Goal: Task Accomplishment & Management: Complete application form

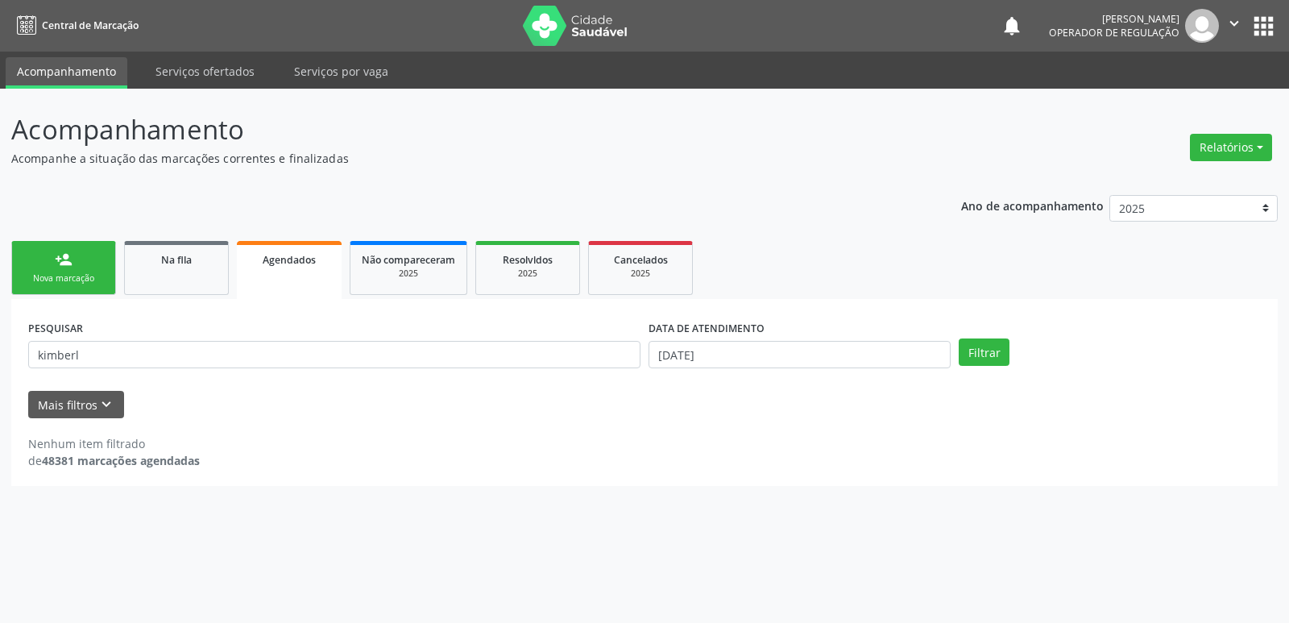
drag, startPoint x: 71, startPoint y: 296, endPoint x: 81, endPoint y: 269, distance: 29.0
click at [77, 283] on ul "person_add Nova marcação Na fila Agendados Não compareceram 2025 Resolvidos 202…" at bounding box center [644, 268] width 1266 height 62
click at [85, 258] on link "person_add Nova marcação" at bounding box center [63, 268] width 105 height 54
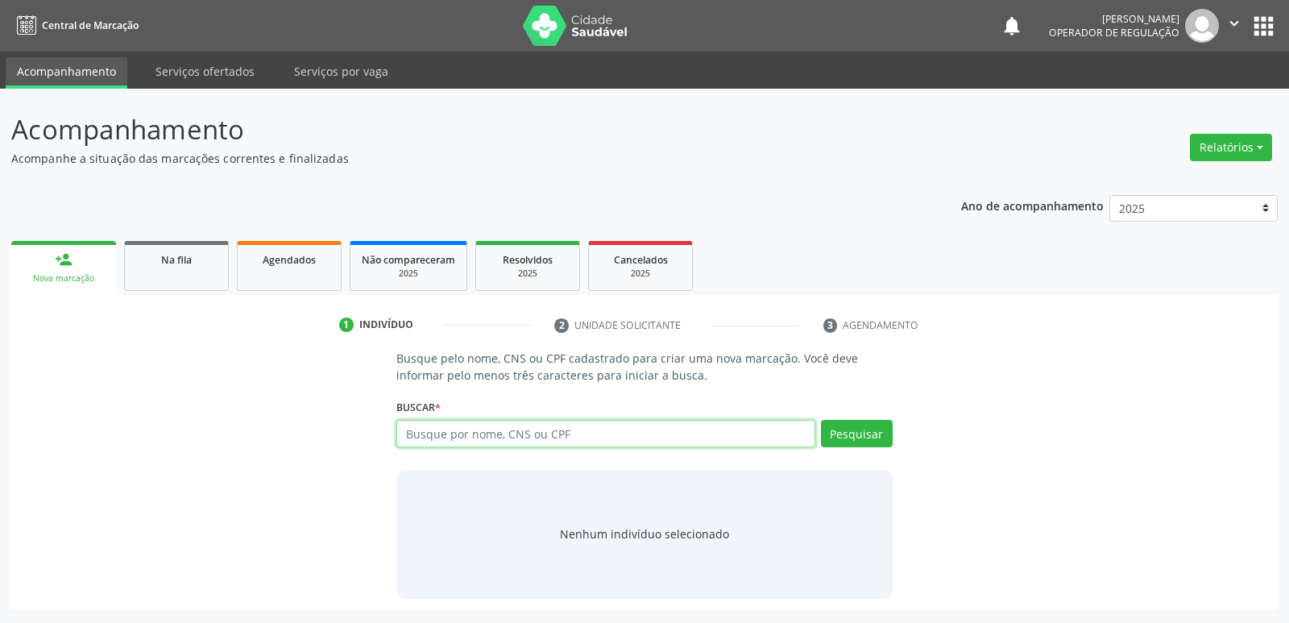
drag, startPoint x: 572, startPoint y: 445, endPoint x: 628, endPoint y: 408, distance: 67.5
click at [570, 445] on input "text" at bounding box center [605, 433] width 418 height 27
type input "[PERSON_NAME]"
click at [867, 444] on button "Pesquisar" at bounding box center [857, 433] width 72 height 27
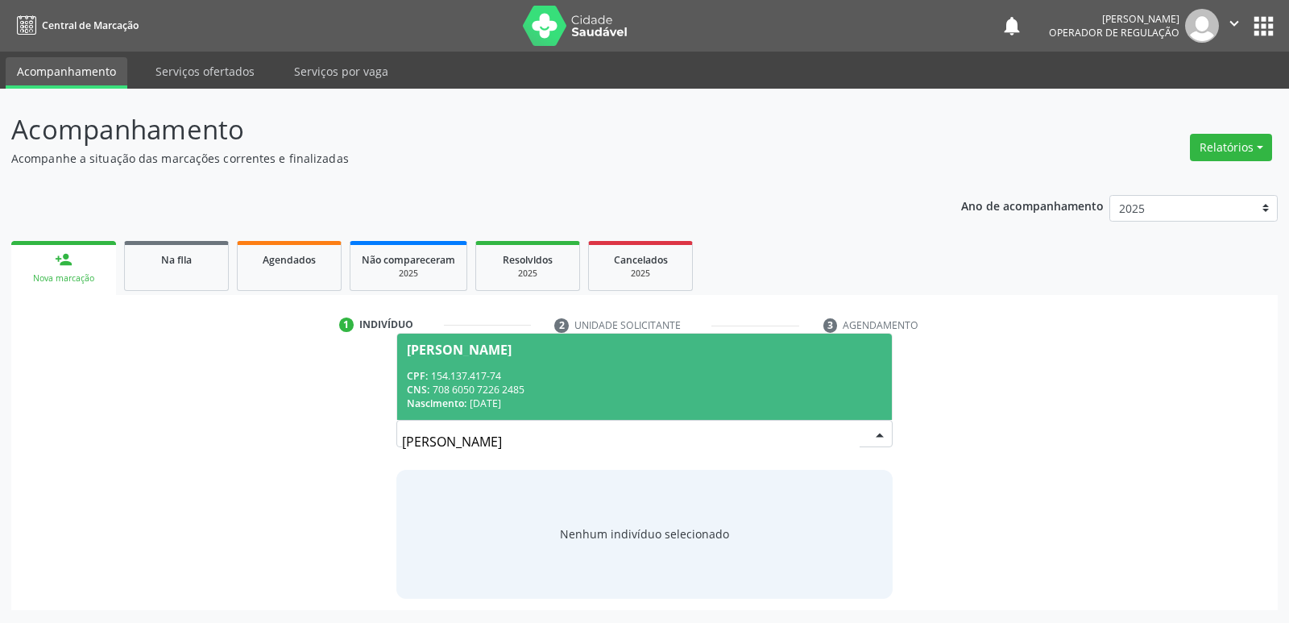
click at [546, 371] on div "CPF: 154.137.417-74" at bounding box center [644, 376] width 474 height 14
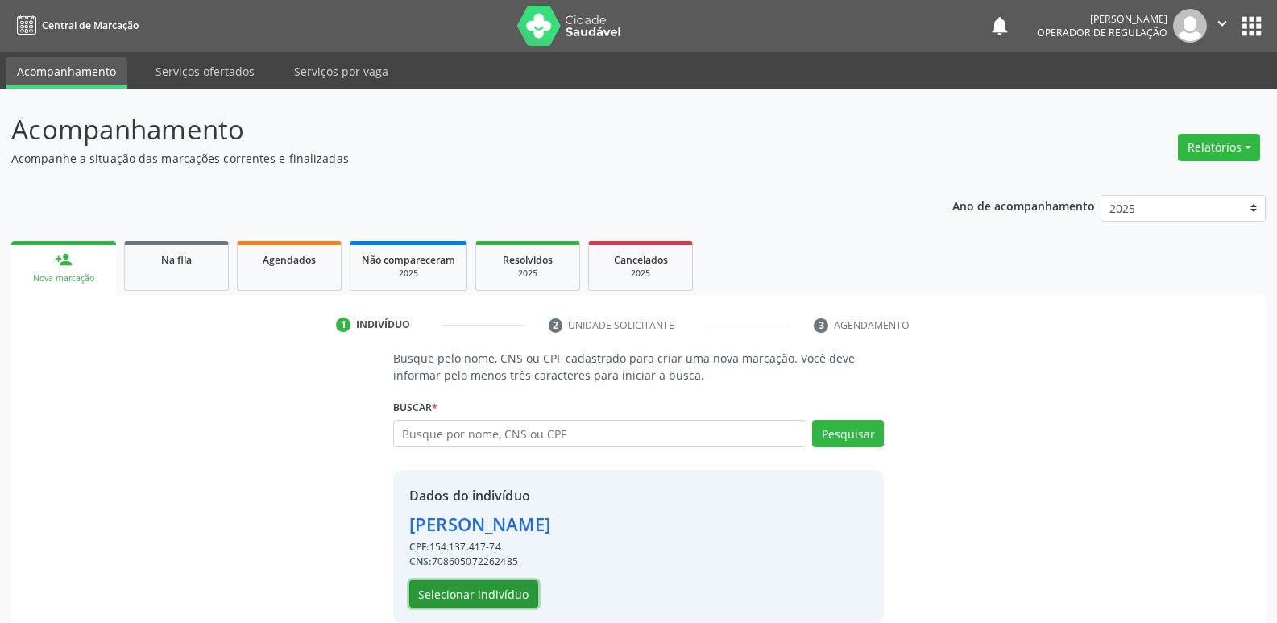
click at [512, 589] on button "Selecionar indivíduo" at bounding box center [473, 593] width 129 height 27
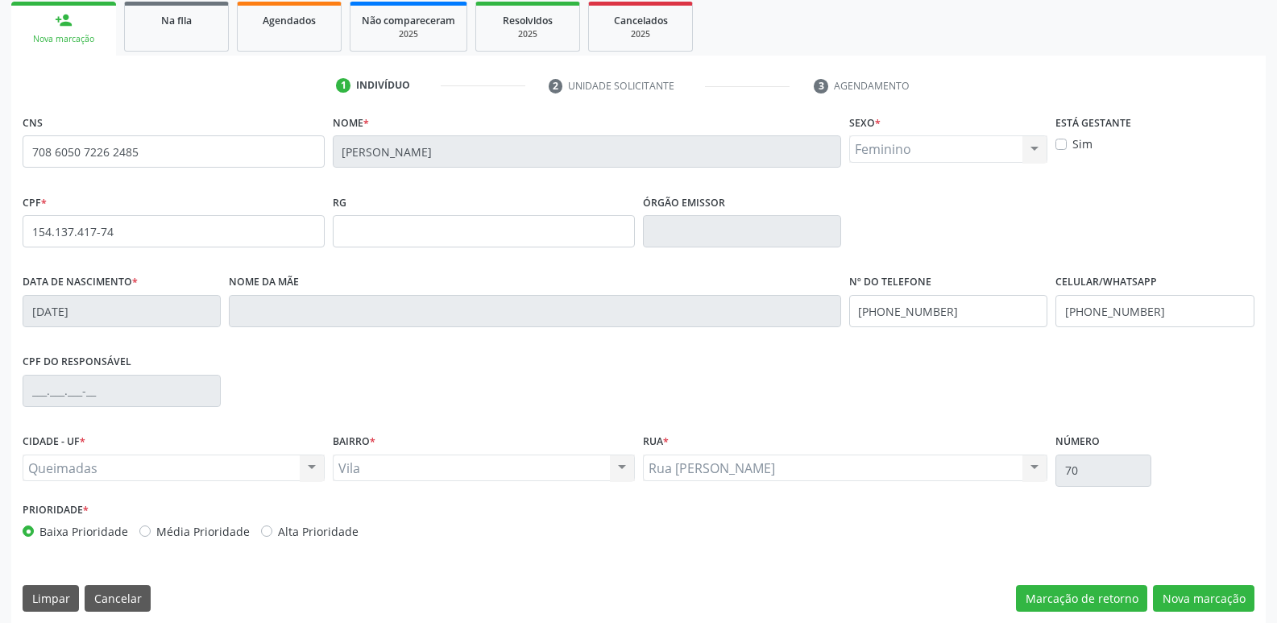
scroll to position [250, 0]
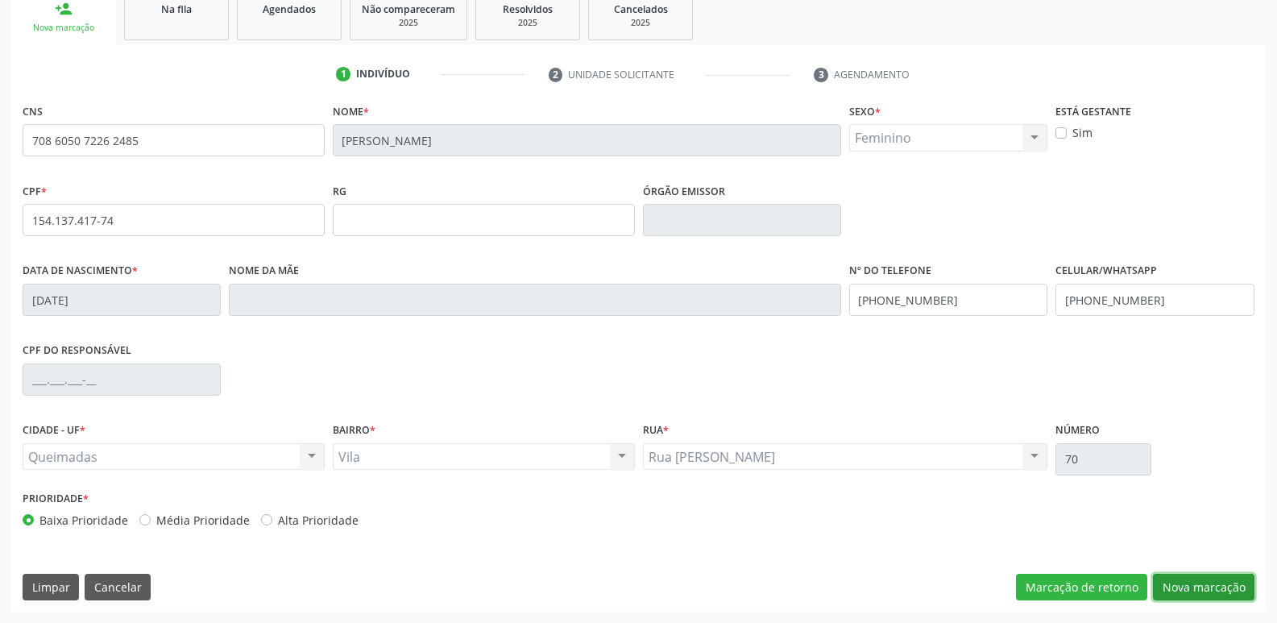
click at [1192, 582] on button "Nova marcação" at bounding box center [1203, 586] width 101 height 27
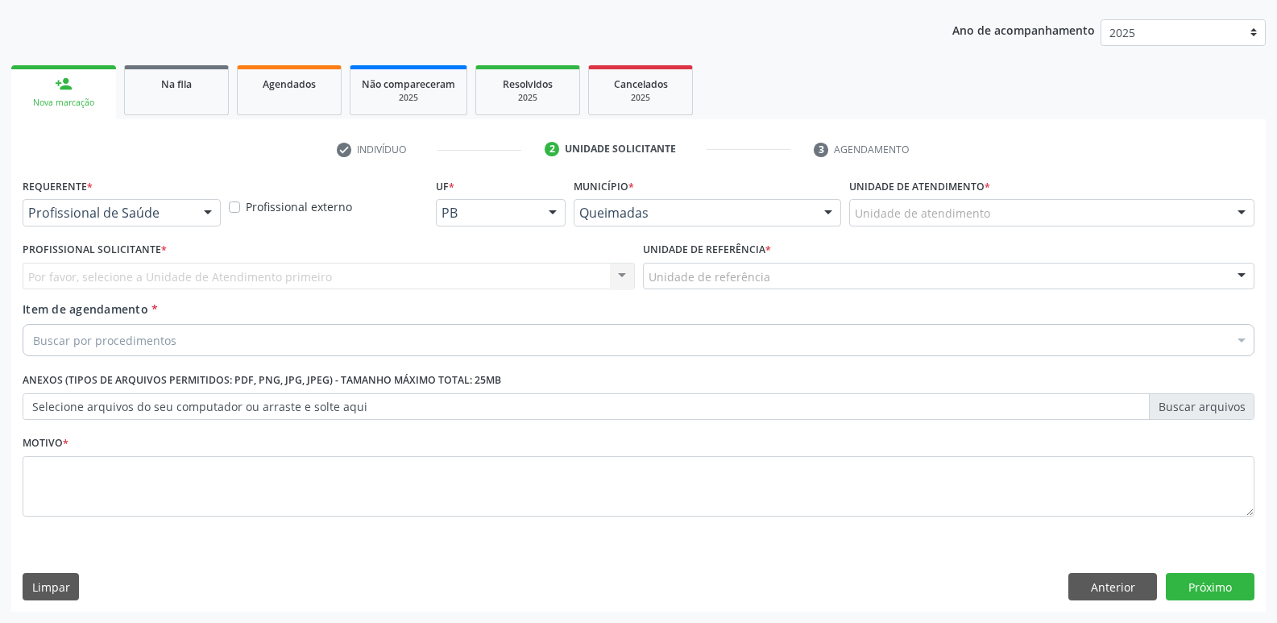
scroll to position [176, 0]
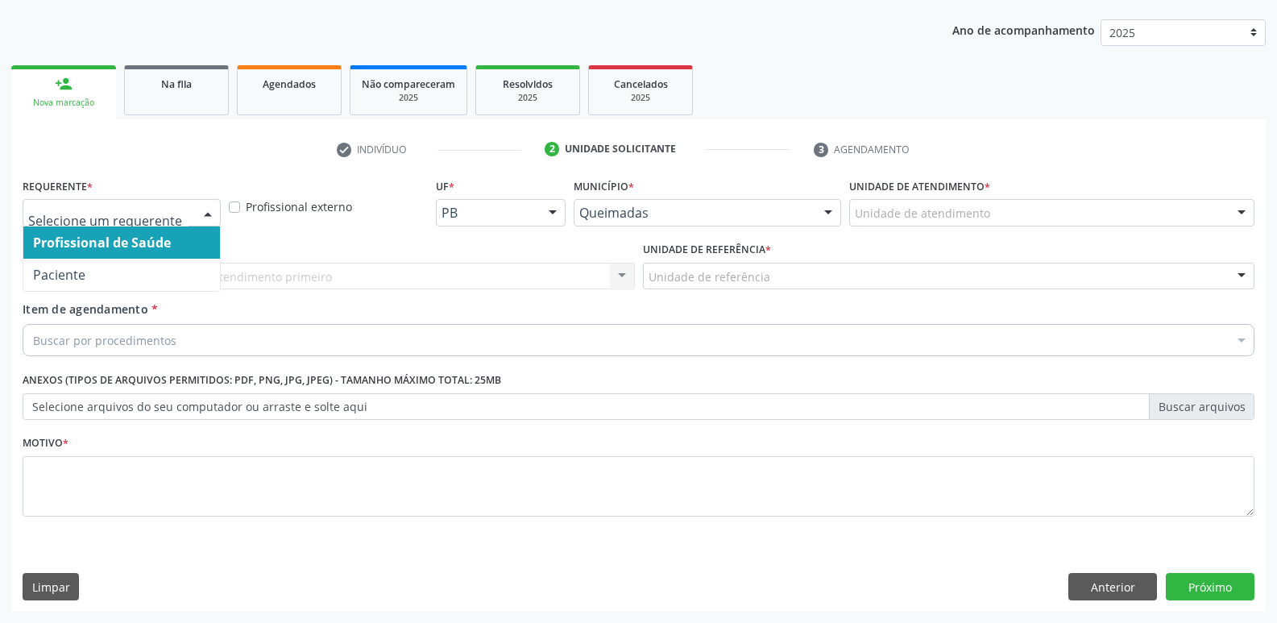
drag, startPoint x: 181, startPoint y: 219, endPoint x: 179, endPoint y: 271, distance: 51.6
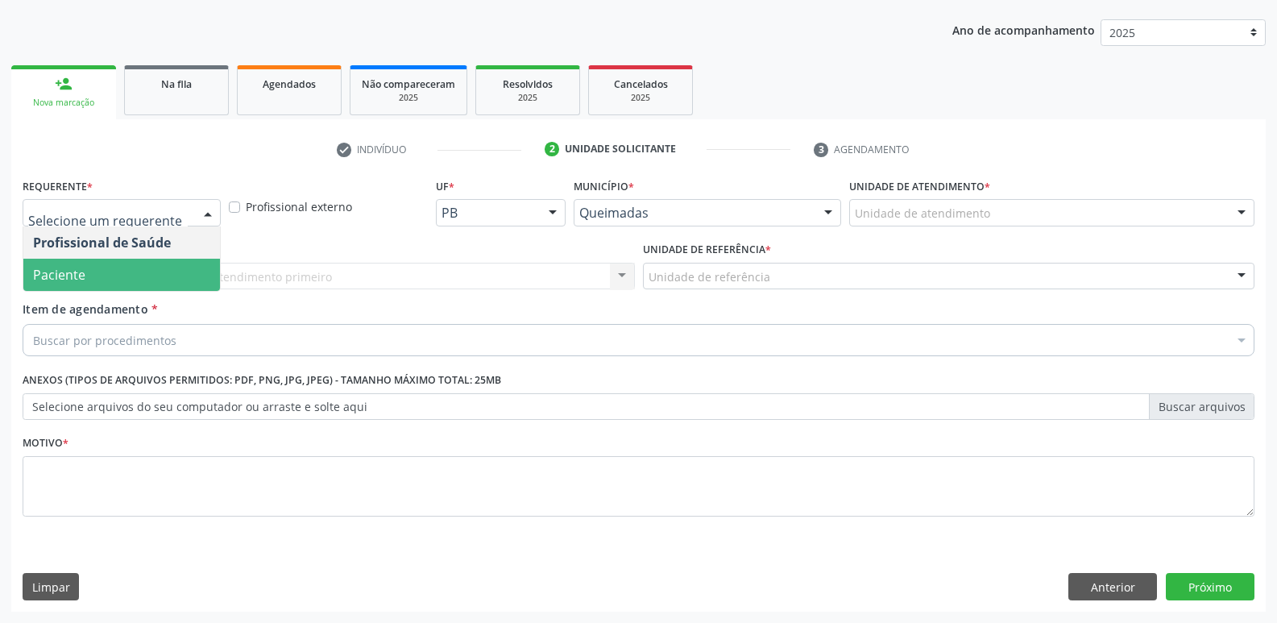
drag, startPoint x: 166, startPoint y: 271, endPoint x: 179, endPoint y: 269, distance: 13.1
click at [171, 270] on span "Paciente" at bounding box center [121, 275] width 197 height 32
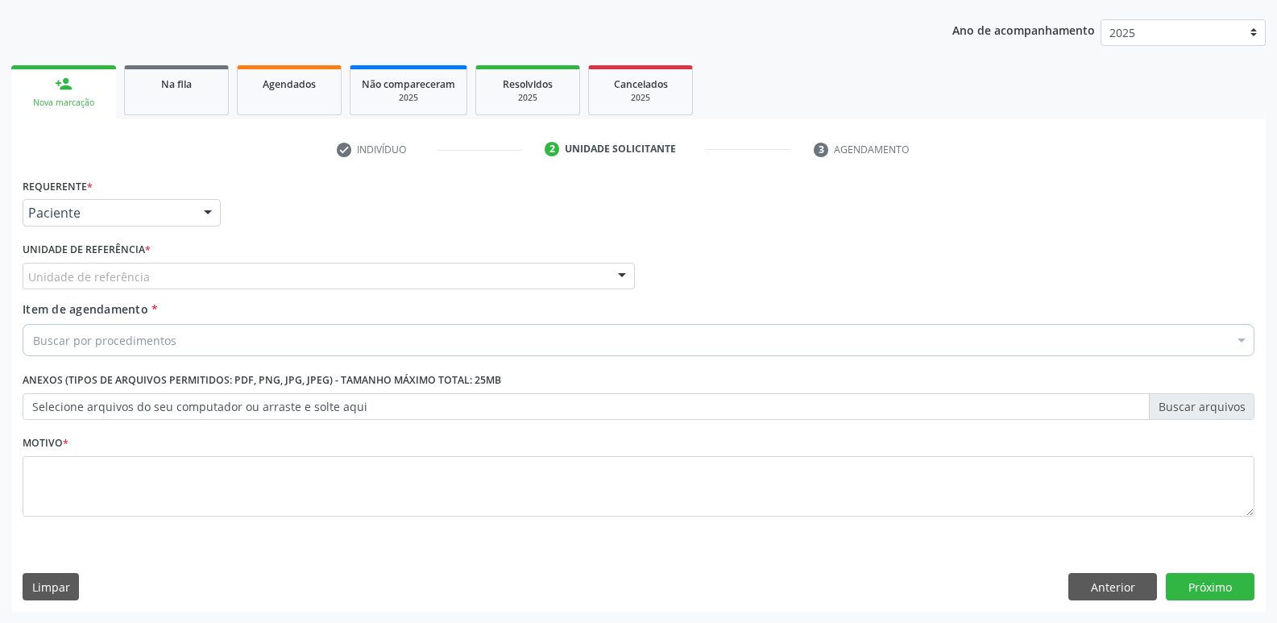
click at [185, 277] on div "Unidade de referência" at bounding box center [329, 276] width 612 height 27
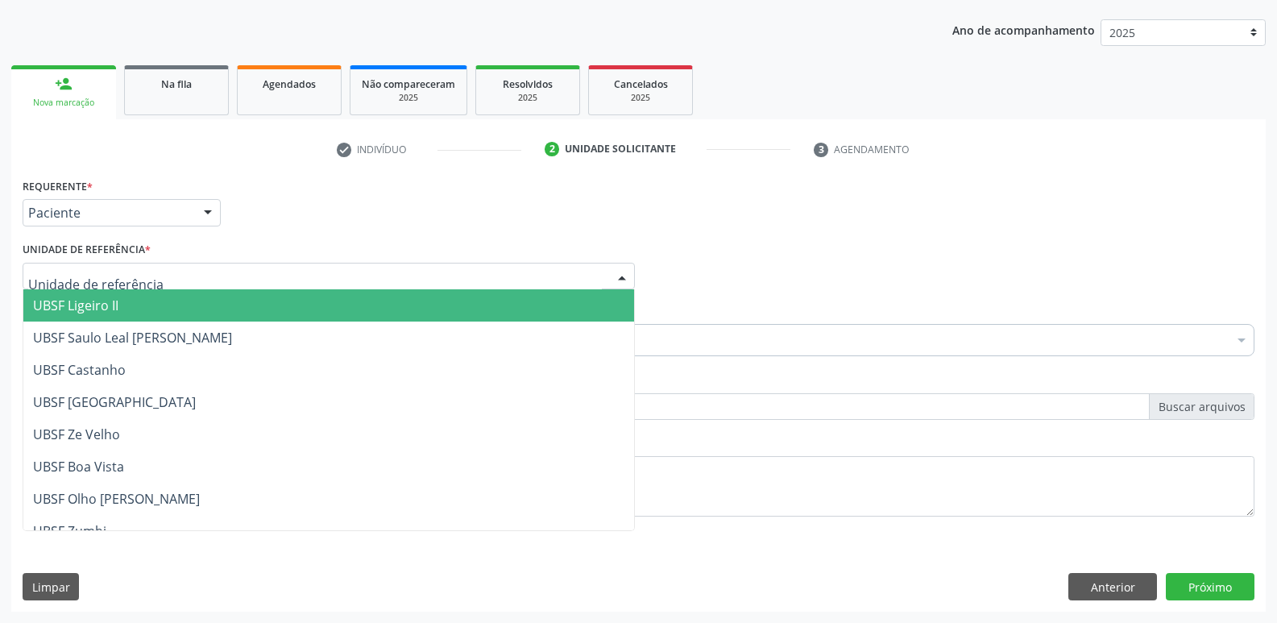
click at [179, 300] on span "UBSF Ligeiro II" at bounding box center [328, 305] width 611 height 32
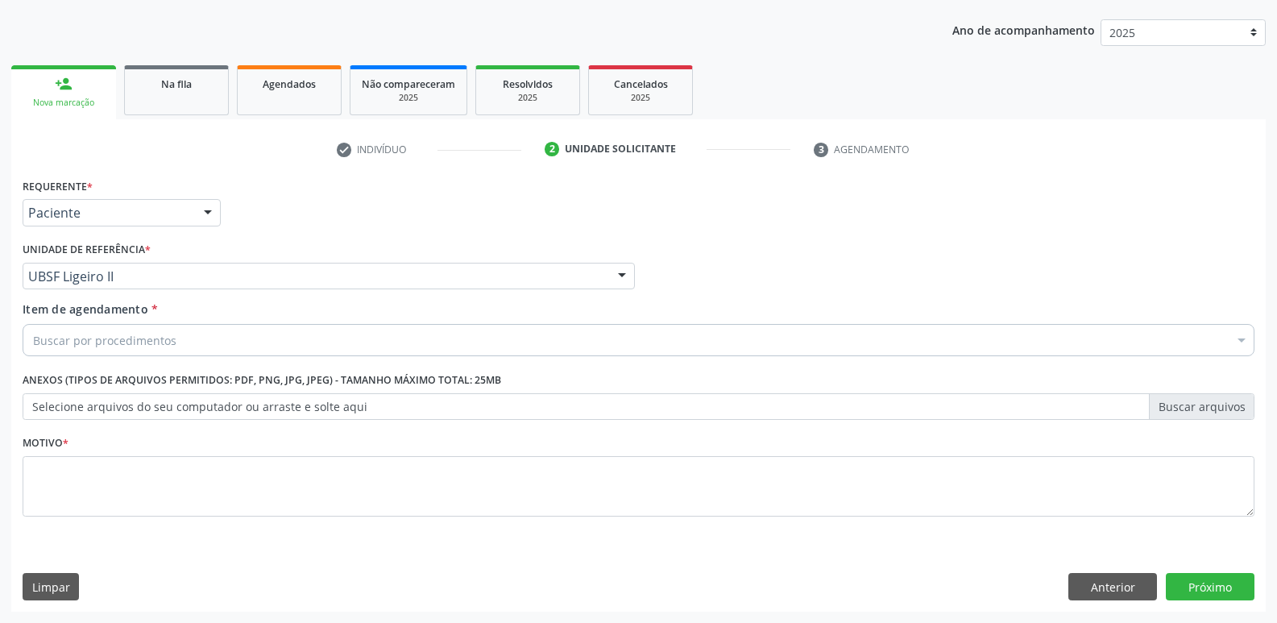
click at [176, 326] on div "Buscar por procedimentos" at bounding box center [639, 340] width 1232 height 32
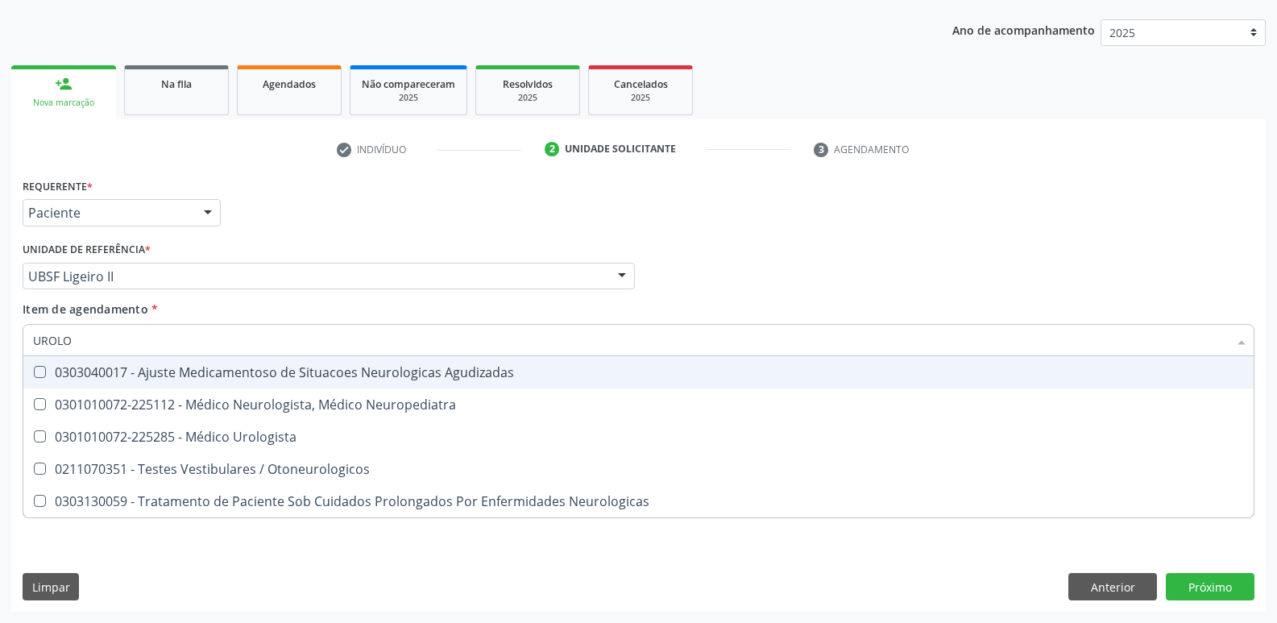
type input "UROLOG"
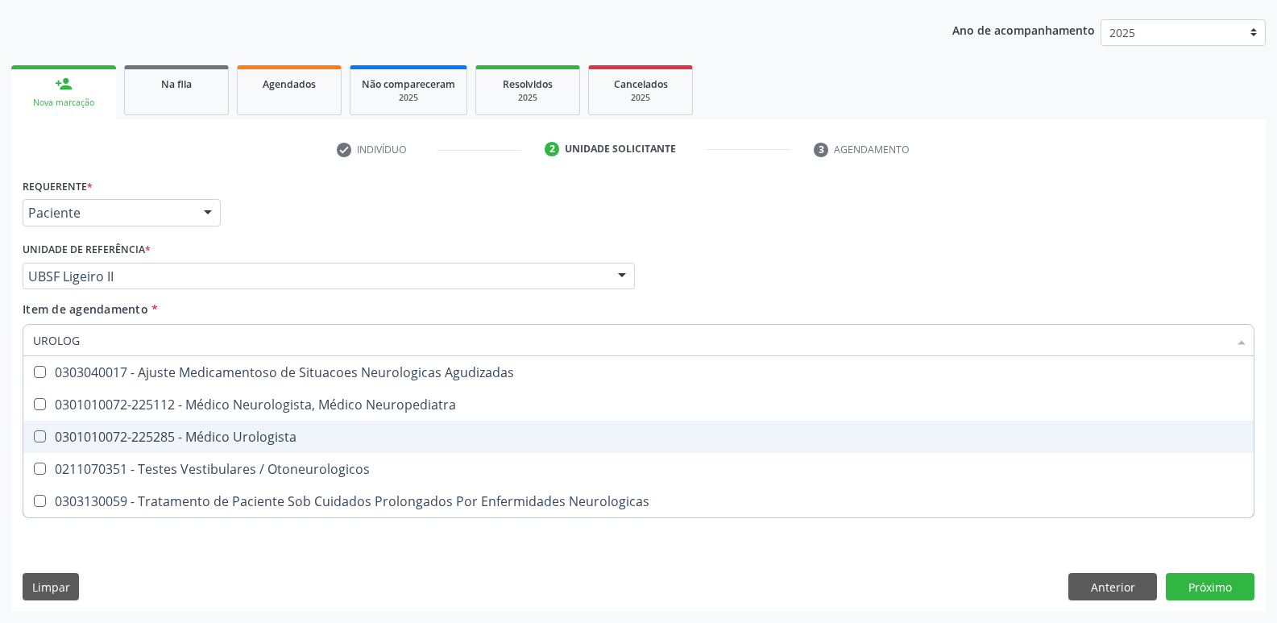
click at [192, 443] on div "0301010072-225285 - Médico Urologista" at bounding box center [638, 436] width 1211 height 13
checkbox Urologista "true"
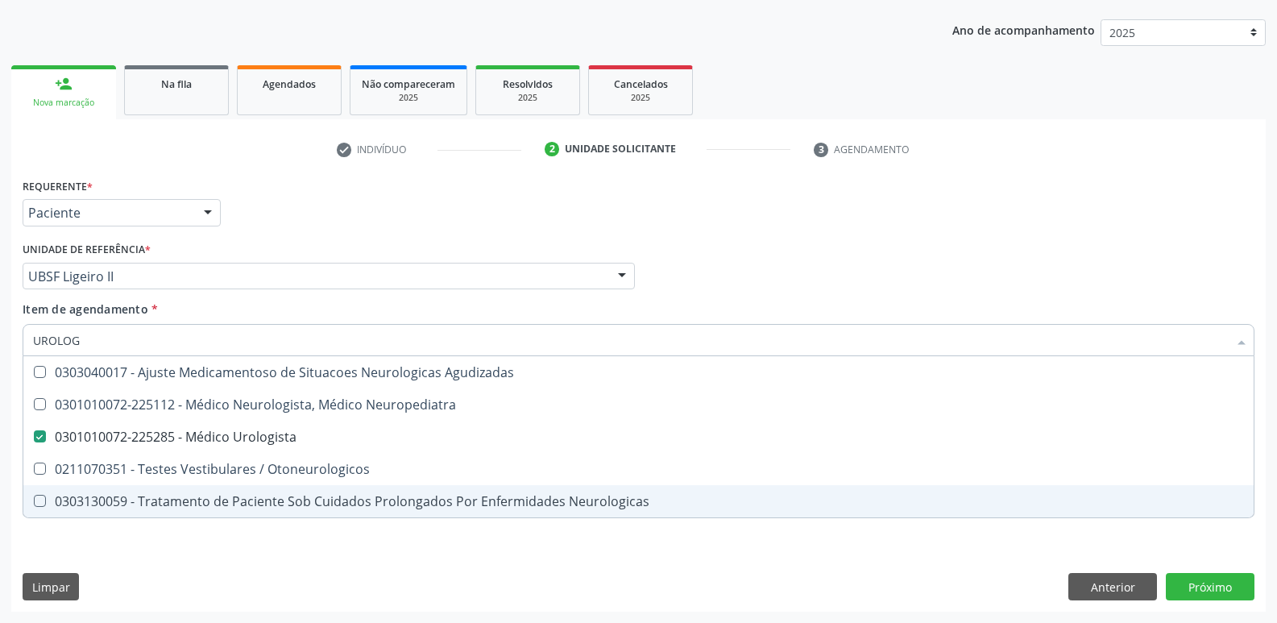
click at [178, 547] on div "Requerente * Paciente Profissional de Saúde Paciente Nenhum resultado encontrad…" at bounding box center [638, 392] width 1254 height 437
checkbox Neuropediatra "true"
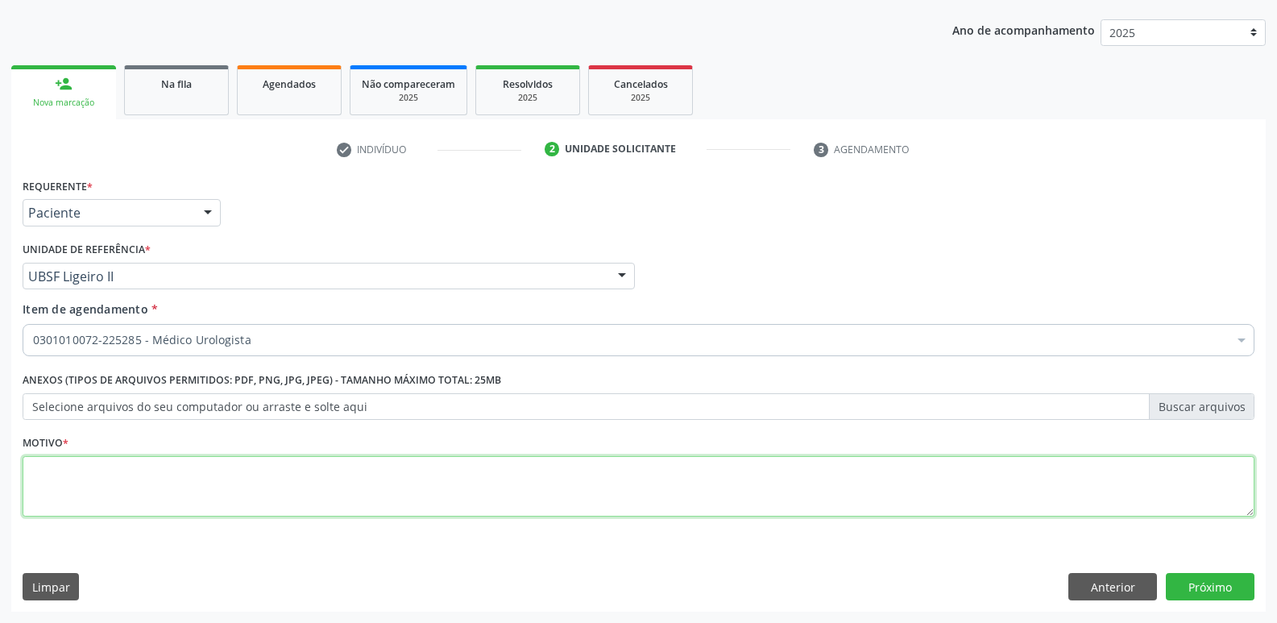
click at [189, 491] on textarea at bounding box center [639, 486] width 1232 height 61
type textarea "DSFS"
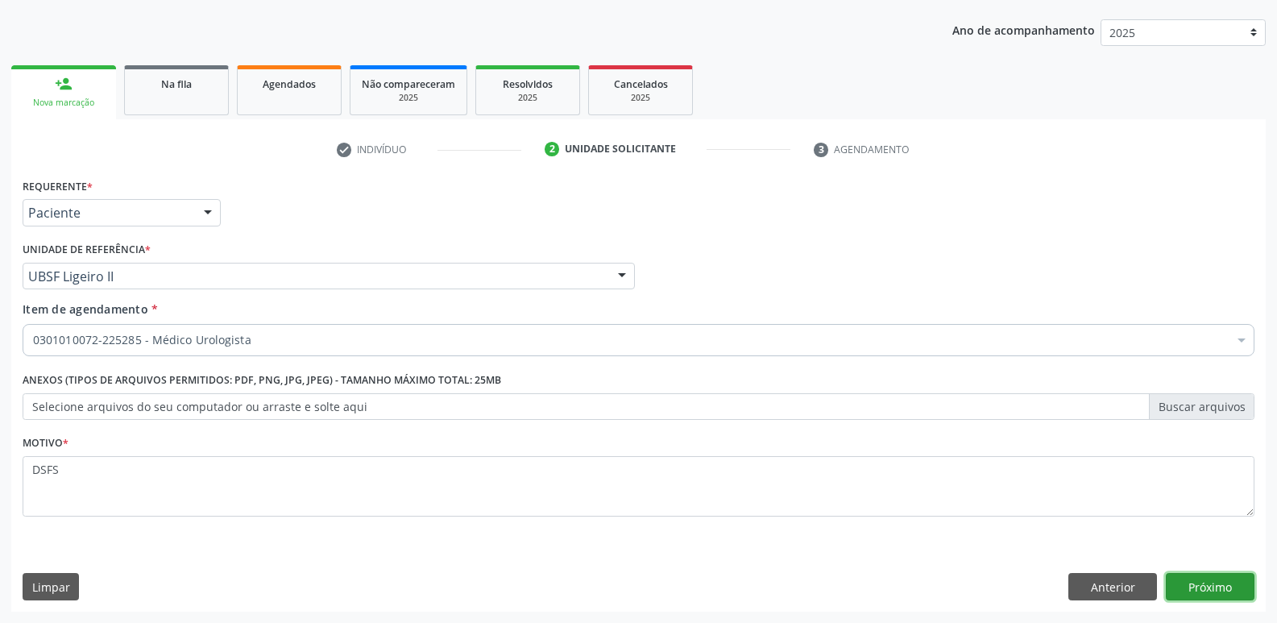
click at [1202, 586] on button "Próximo" at bounding box center [1210, 586] width 89 height 27
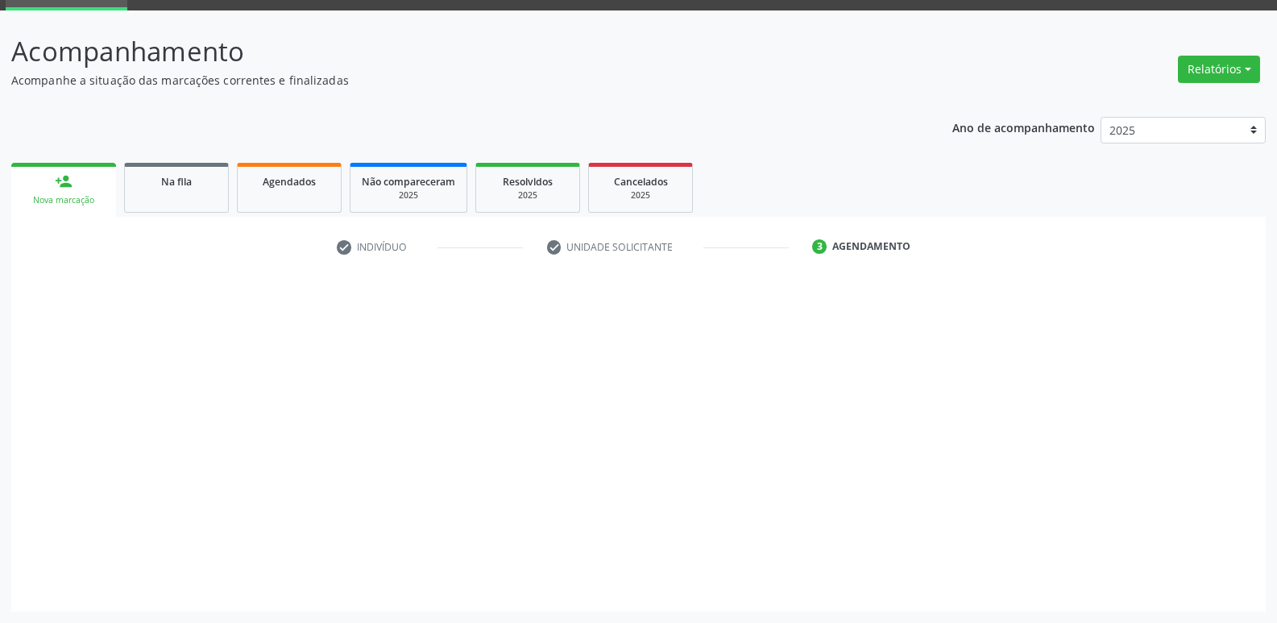
scroll to position [78, 0]
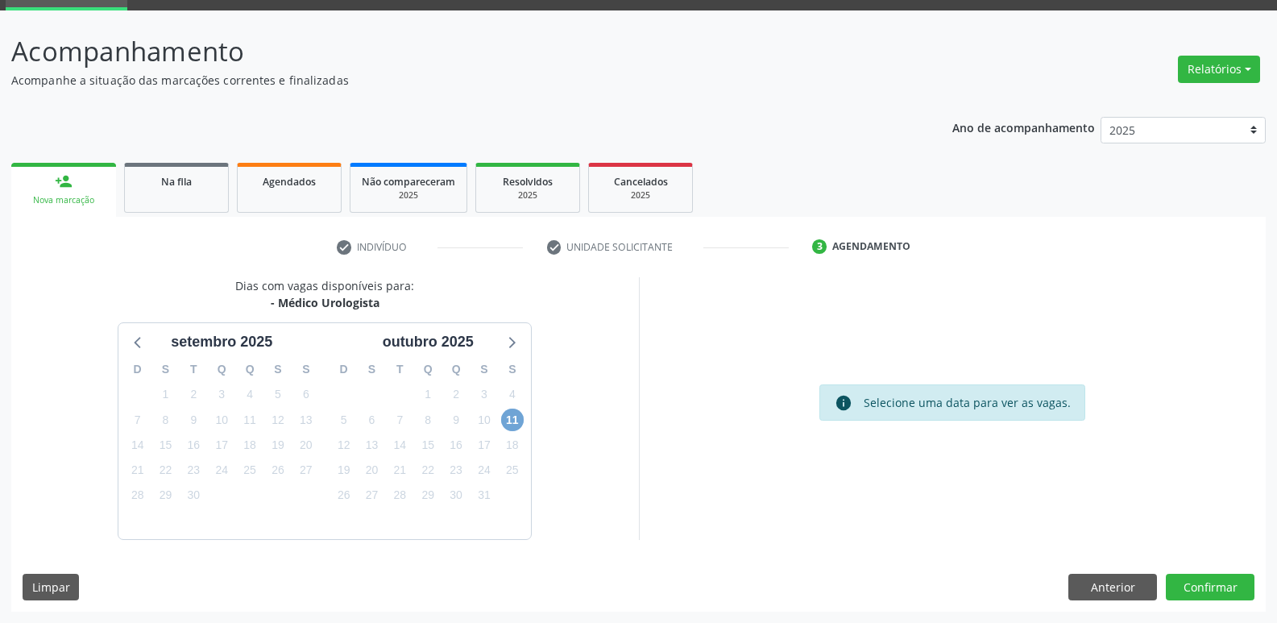
click at [512, 415] on span "11" at bounding box center [512, 419] width 23 height 23
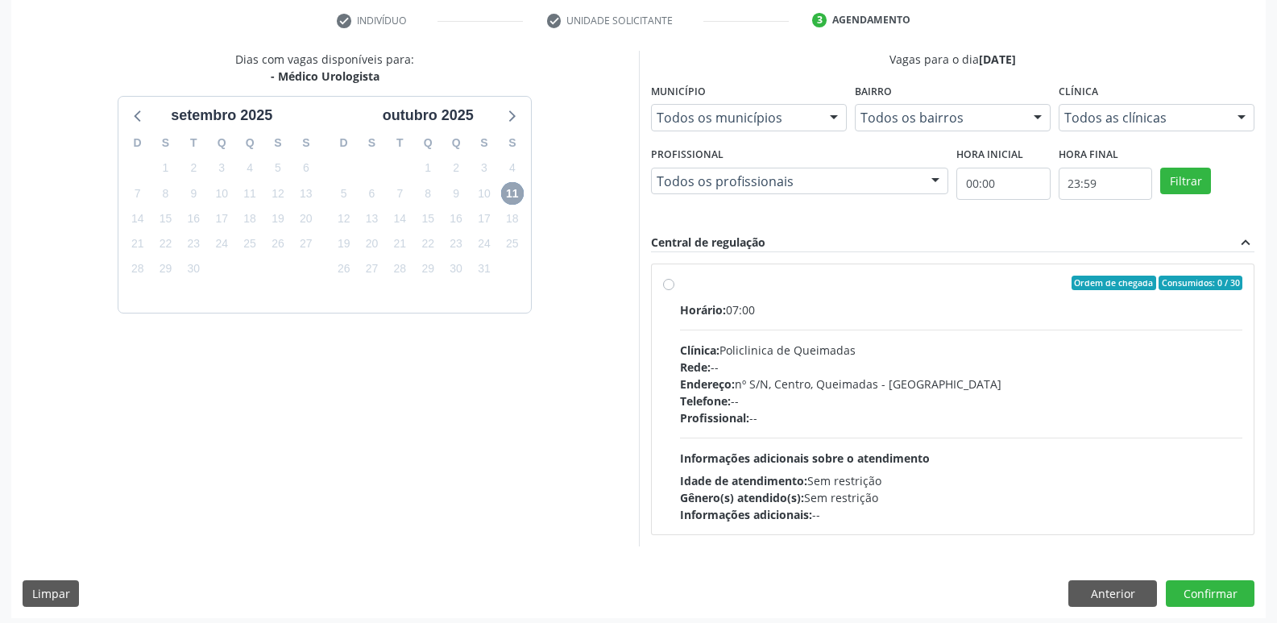
scroll to position [311, 0]
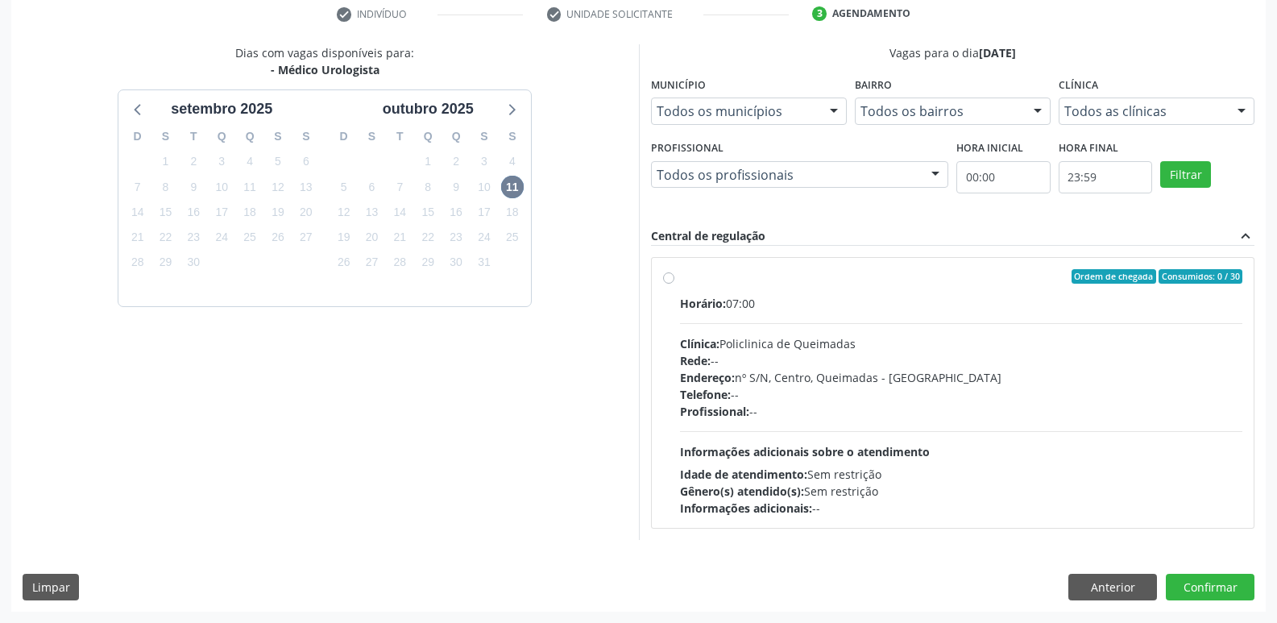
click at [1099, 572] on div "Dias com vagas disponíveis para: - Médico Urologista [DATE] D S T Q Q S S 31 1 …" at bounding box center [638, 327] width 1254 height 567
click at [1099, 577] on button "Anterior" at bounding box center [1112, 586] width 89 height 27
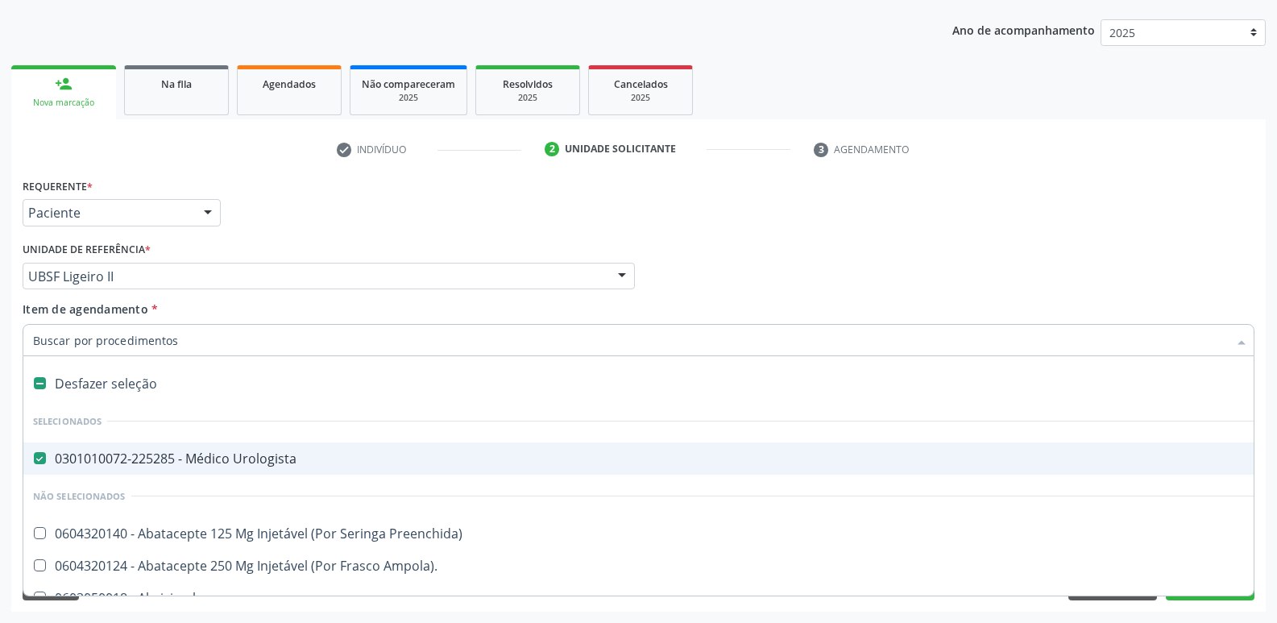
drag, startPoint x: 222, startPoint y: 462, endPoint x: 185, endPoint y: 483, distance: 42.6
click at [217, 470] on span "0301010072-225285 - Médico Urologista" at bounding box center [659, 458] width 1273 height 32
checkbox Urologista "false"
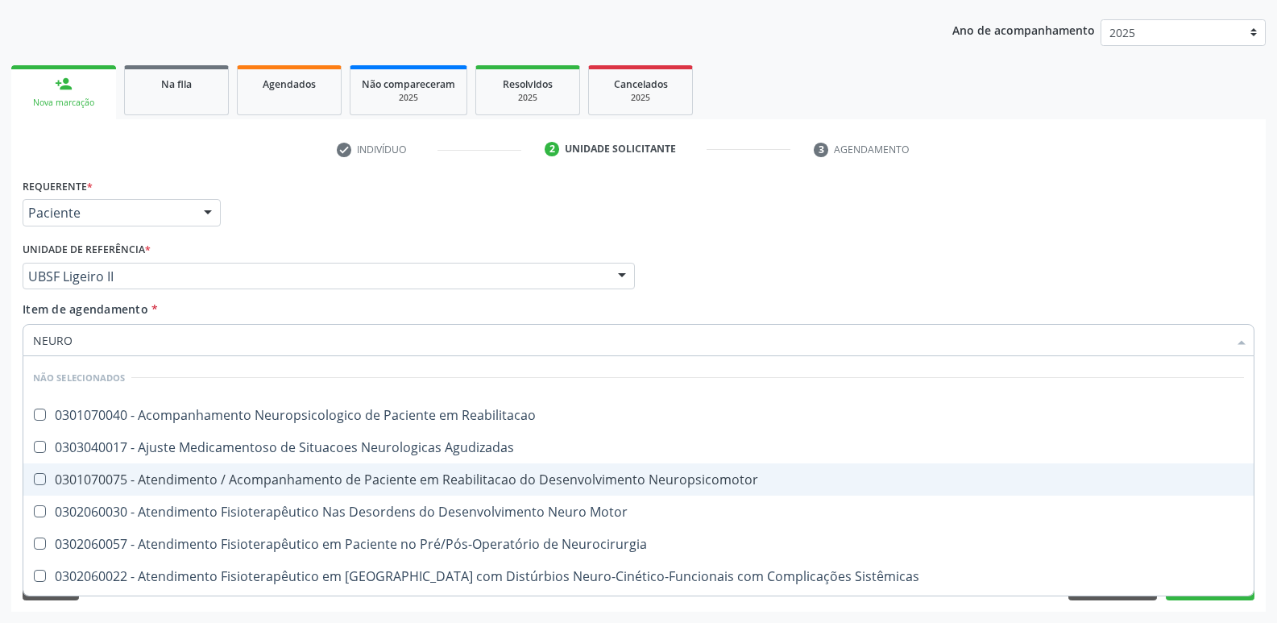
type input "NEUROC"
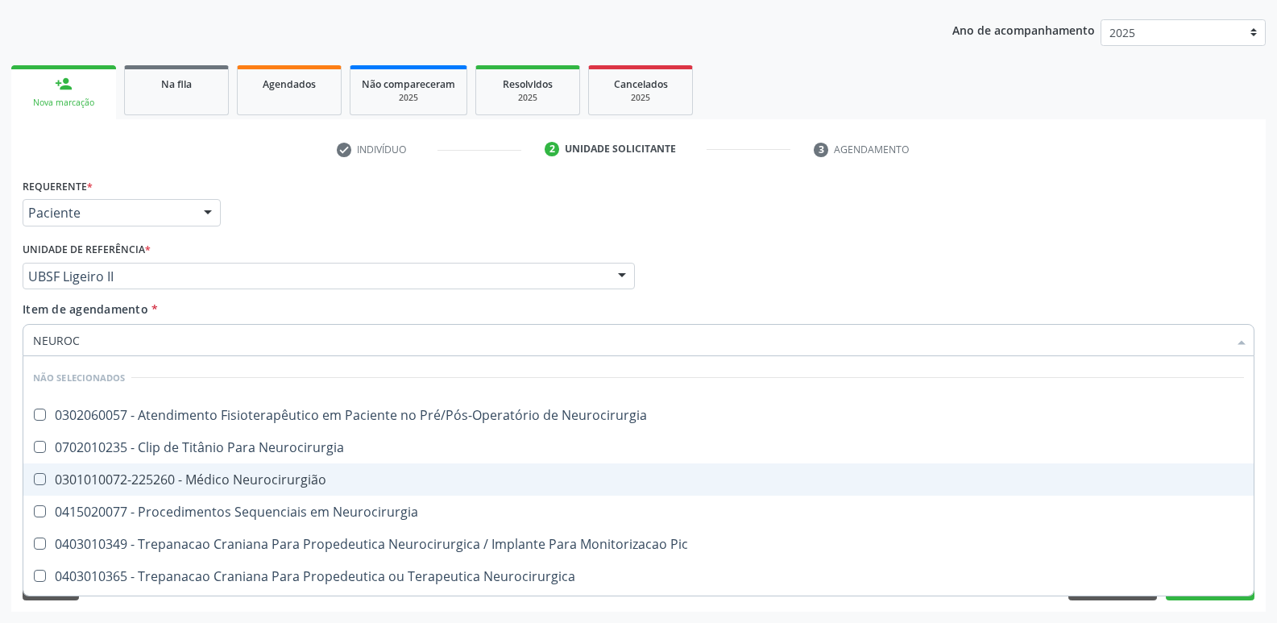
click at [184, 484] on div "0301010072-225260 - Médico Neurocirurgião" at bounding box center [638, 479] width 1211 height 13
checkbox Neurocirurgião "true"
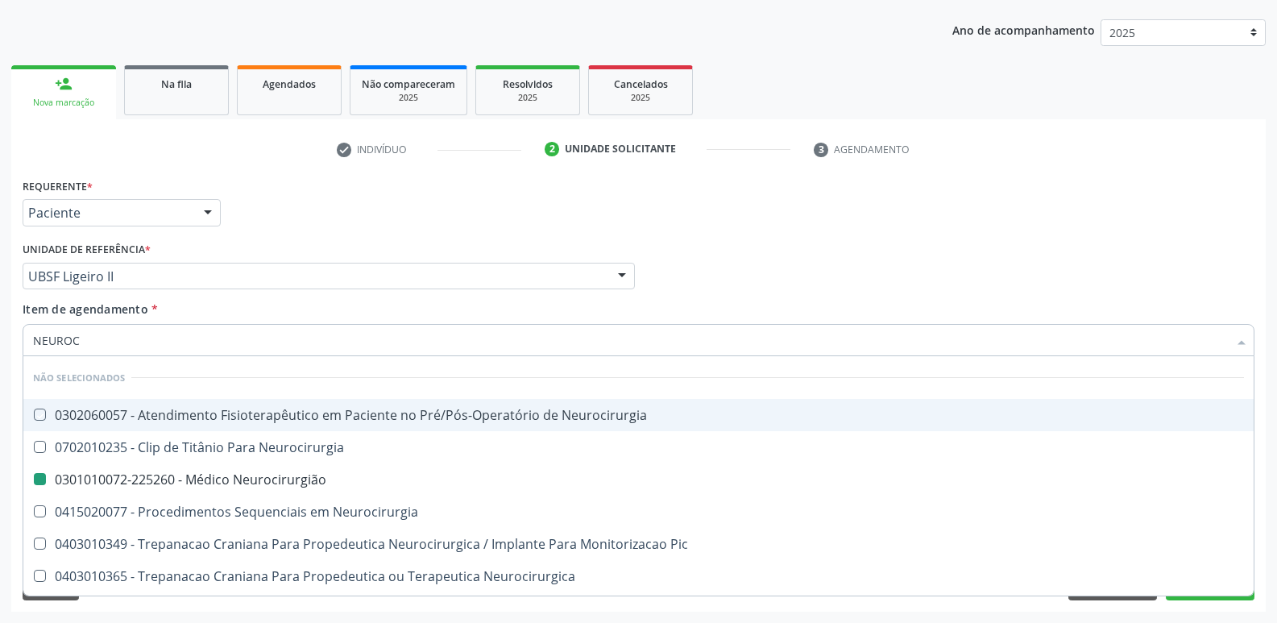
drag, startPoint x: 434, startPoint y: 233, endPoint x: 743, endPoint y: 486, distance: 399.5
click at [435, 233] on div "Requerente * Paciente Profissional de Saúde Paciente Nenhum resultado encontrad…" at bounding box center [639, 205] width 1240 height 63
checkbox Neurocirurgia "true"
checkbox Neurocirurgião "false"
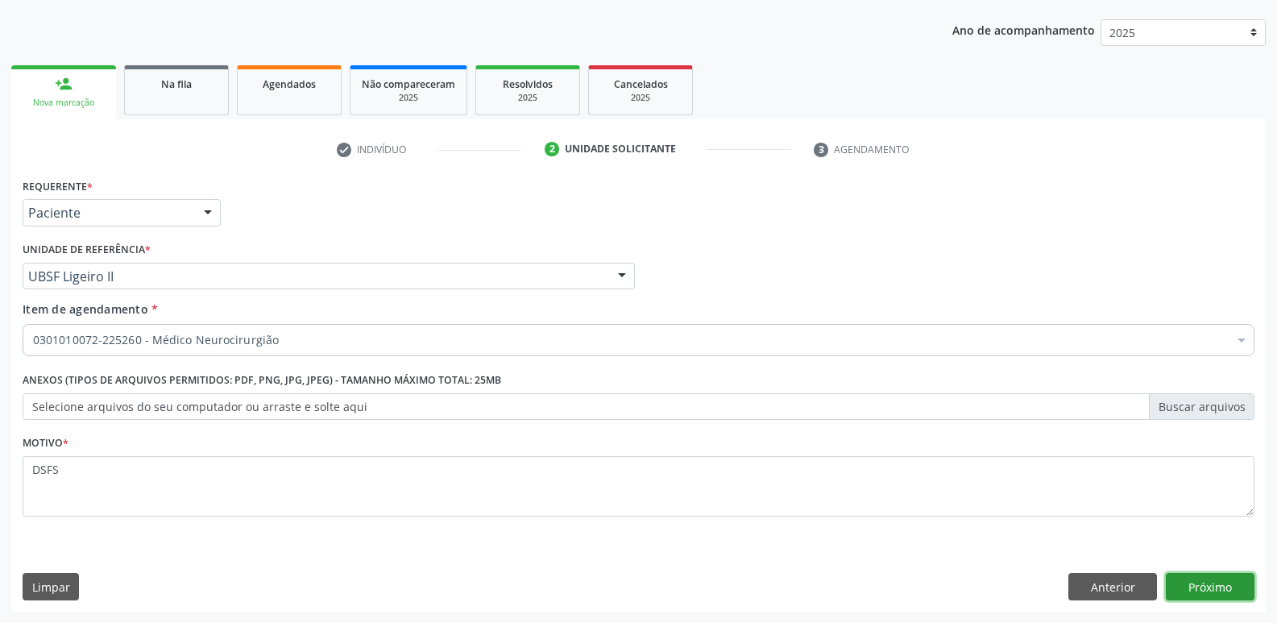
click at [1175, 573] on button "Próximo" at bounding box center [1210, 586] width 89 height 27
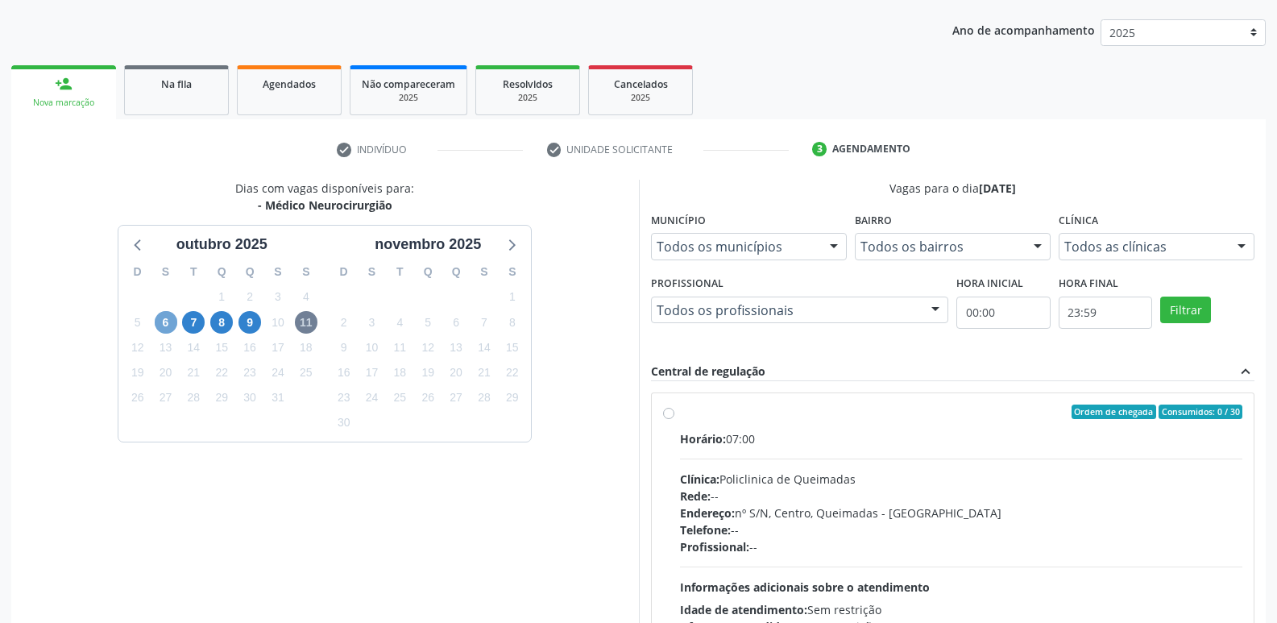
click at [161, 317] on span "6" at bounding box center [166, 322] width 23 height 23
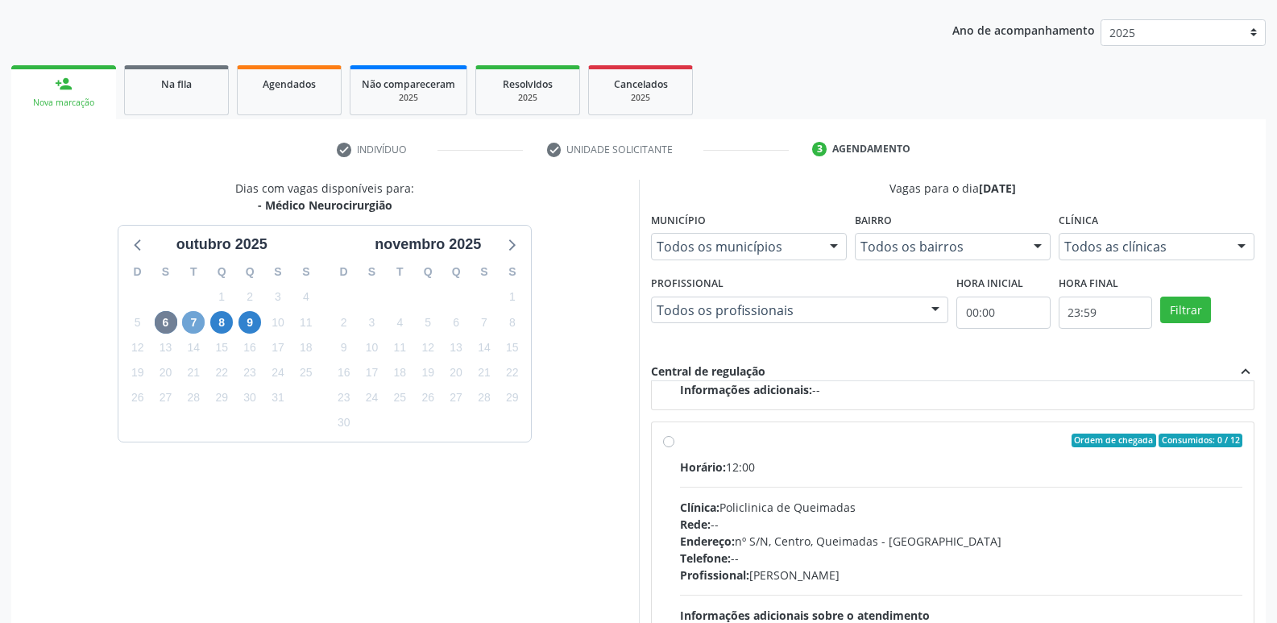
click at [198, 328] on span "7" at bounding box center [193, 322] width 23 height 23
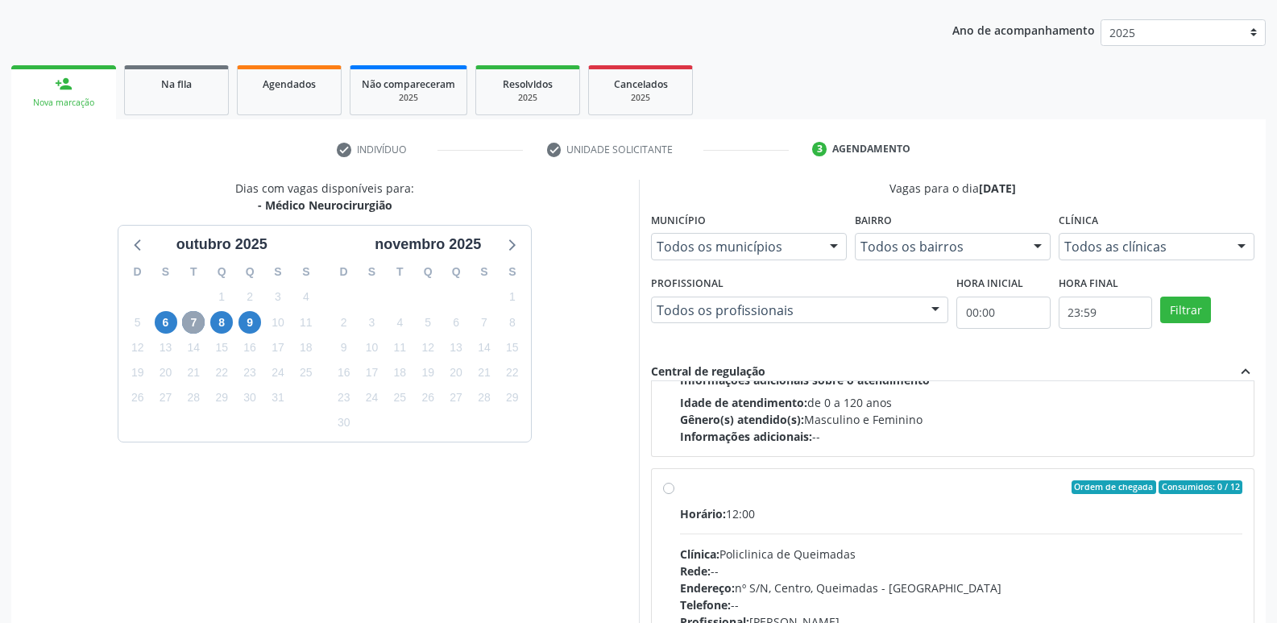
scroll to position [242, 0]
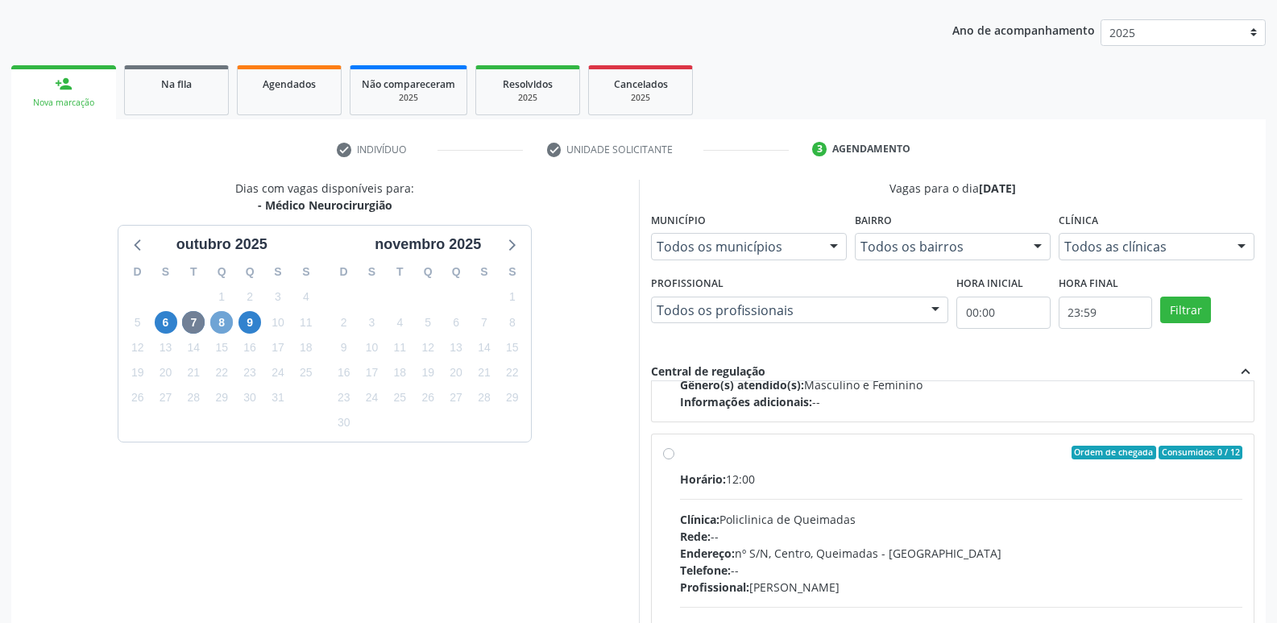
click at [217, 325] on span "8" at bounding box center [221, 322] width 23 height 23
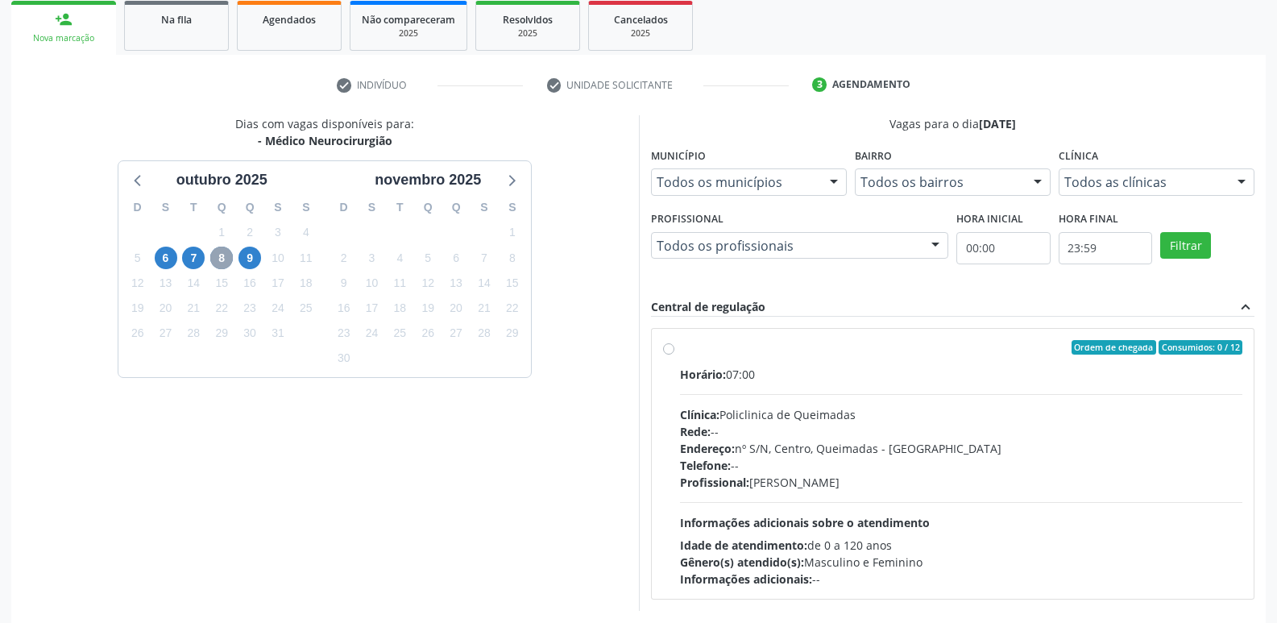
scroll to position [311, 0]
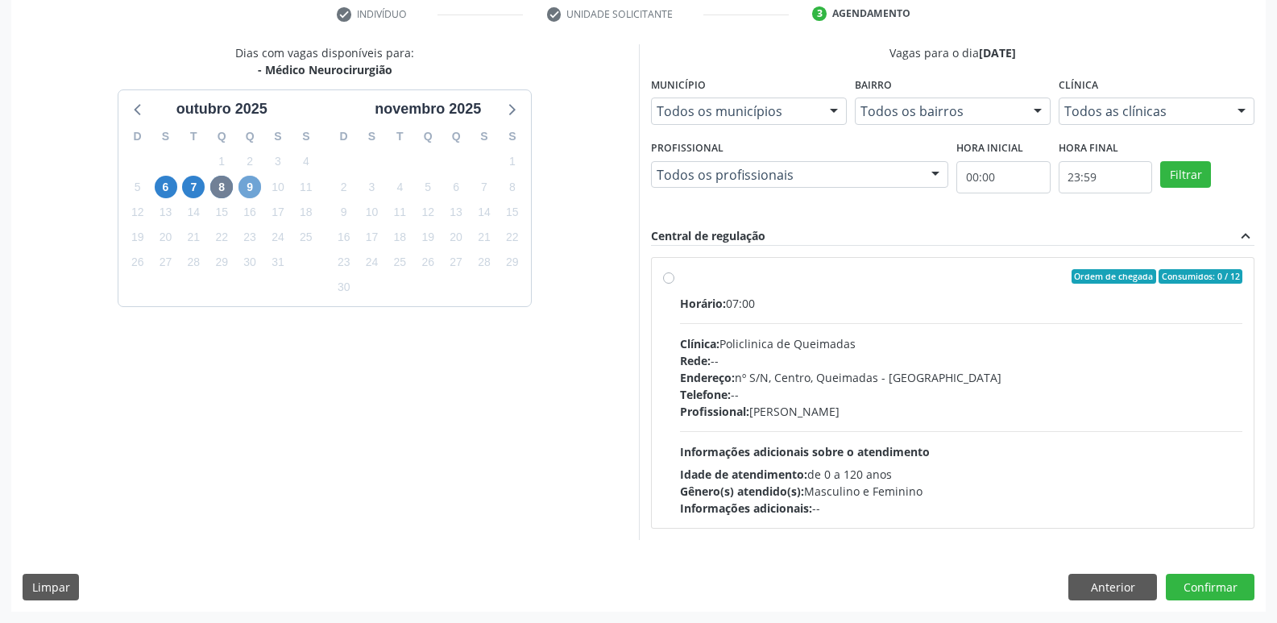
click at [249, 186] on span "9" at bounding box center [249, 187] width 23 height 23
click at [182, 189] on span "7" at bounding box center [193, 187] width 23 height 23
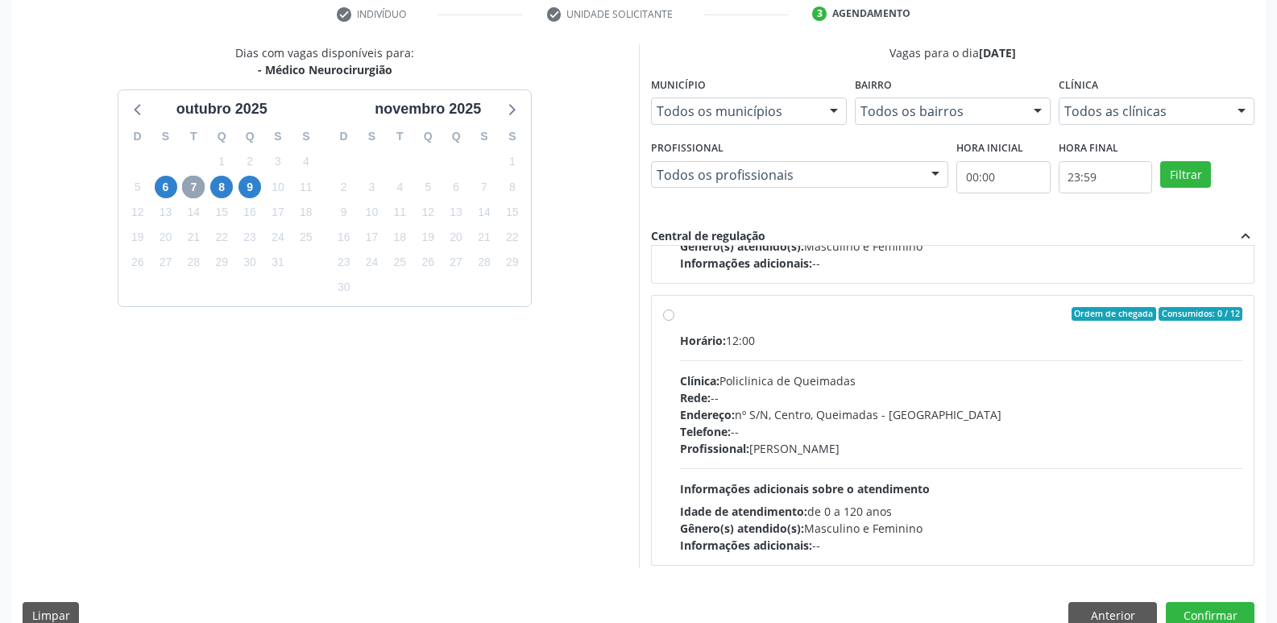
scroll to position [254, 0]
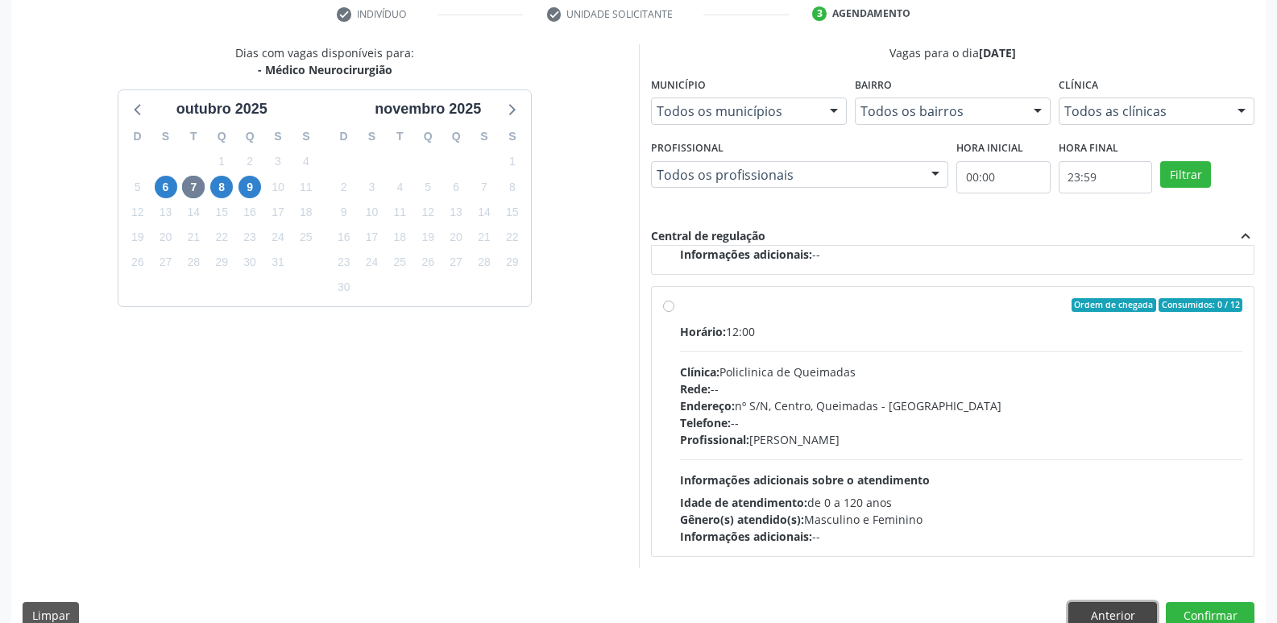
click at [1117, 603] on button "Anterior" at bounding box center [1112, 615] width 89 height 27
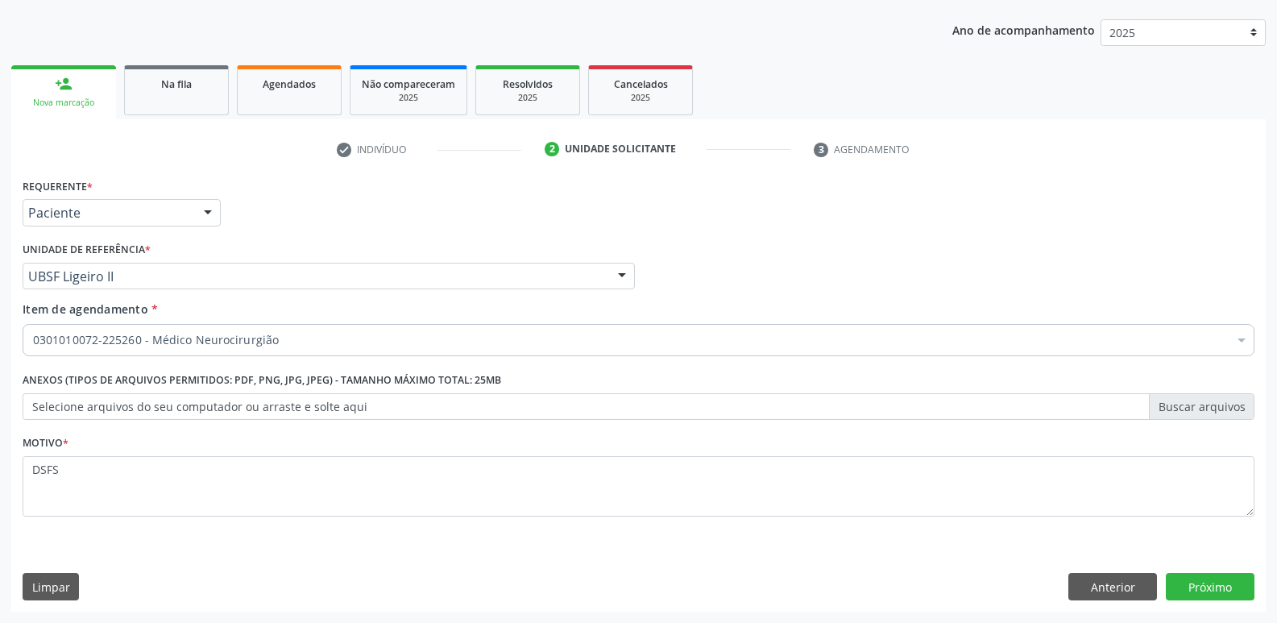
scroll to position [176, 0]
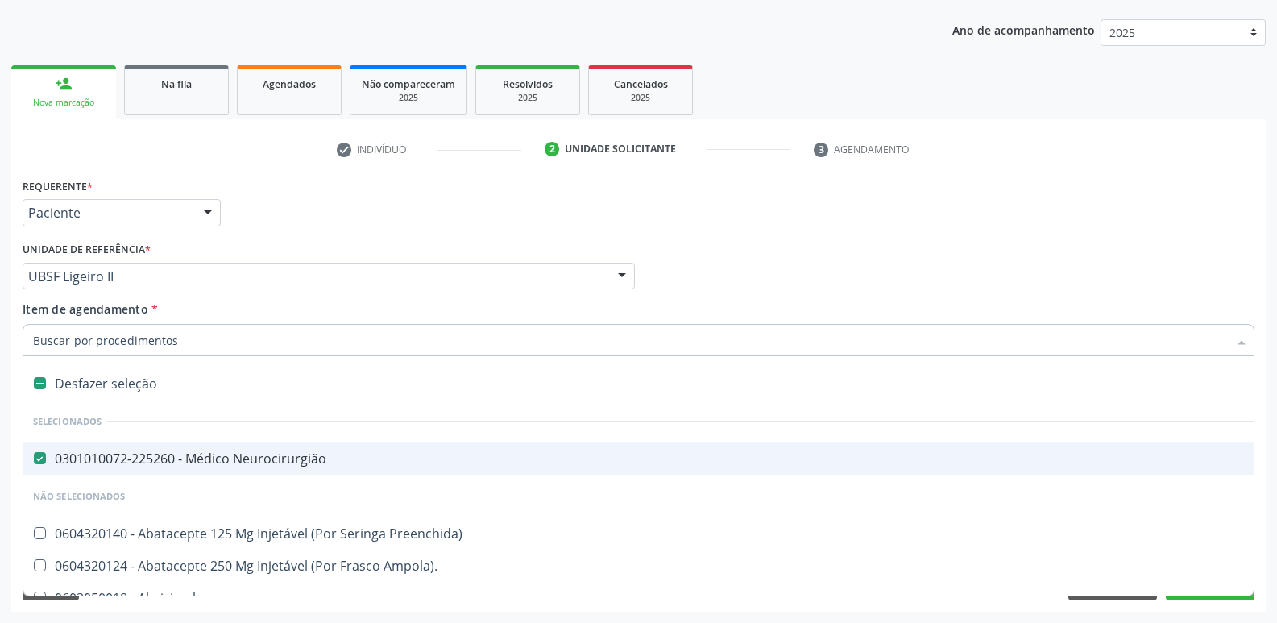
click at [267, 453] on div "0301010072-225260 - Médico Neurocirurgião" at bounding box center [660, 458] width 1254 height 13
checkbox Neurocirurgião "false"
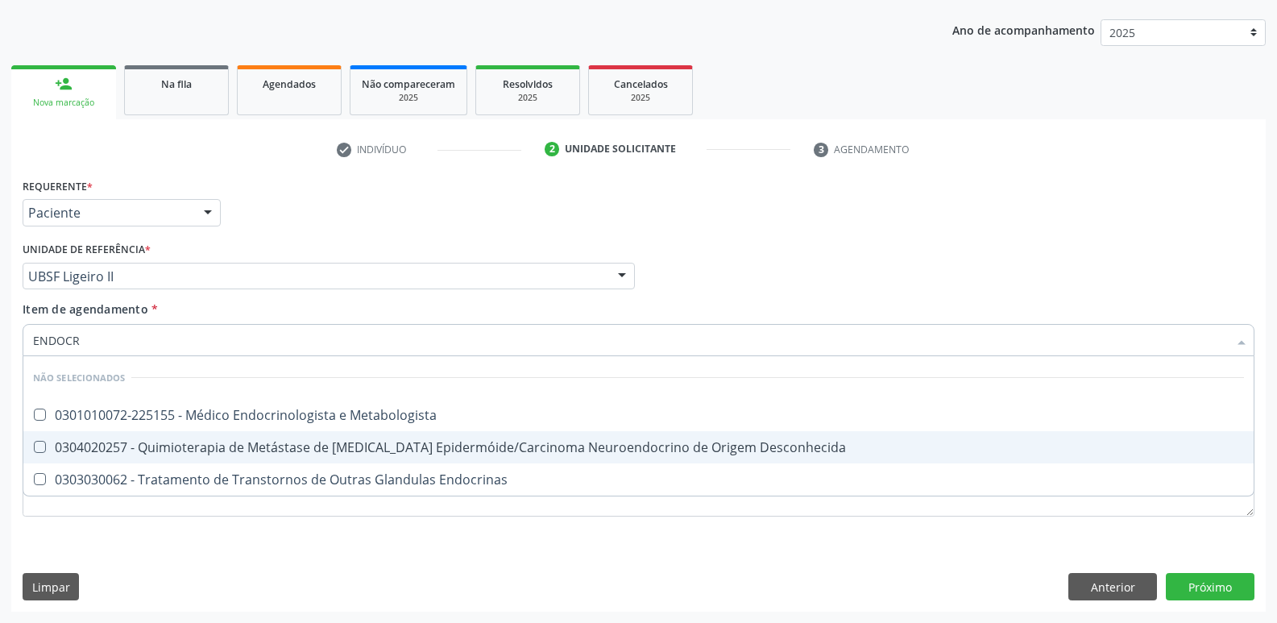
type input "ENDOCRI"
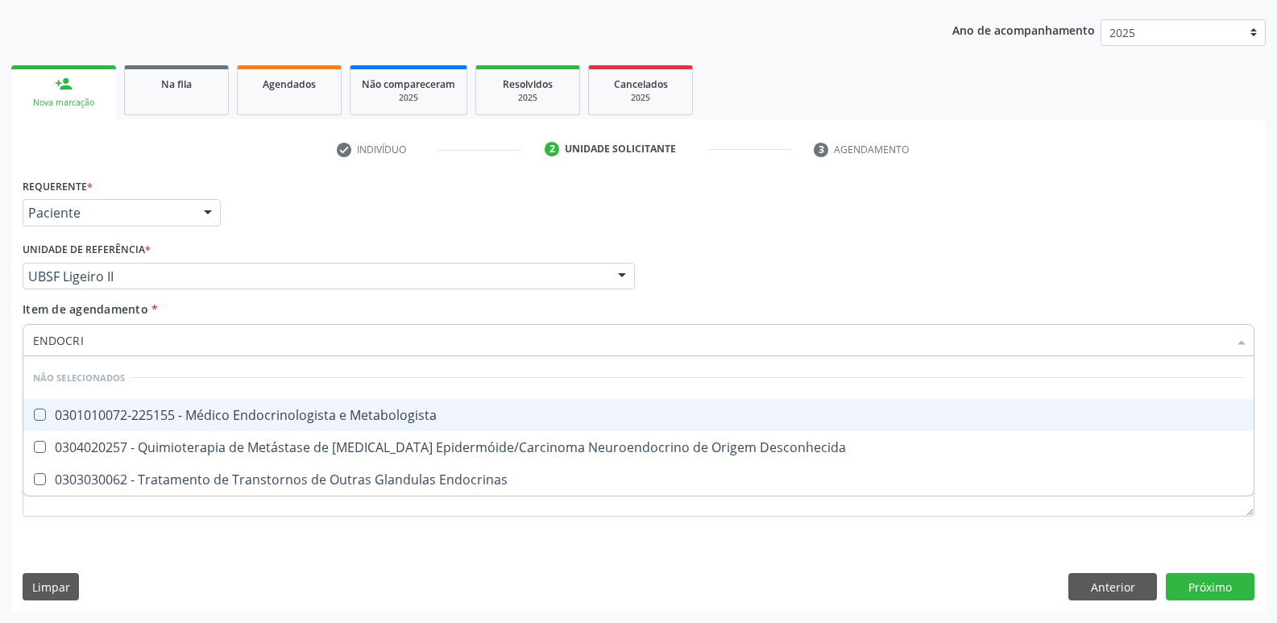
click at [354, 417] on div "0301010072-225155 - Médico Endocrinologista e Metabologista" at bounding box center [638, 414] width 1211 height 13
click at [1212, 590] on div "Requerente * Paciente Profissional de Saúde Paciente Nenhum resultado encontrad…" at bounding box center [638, 392] width 1254 height 437
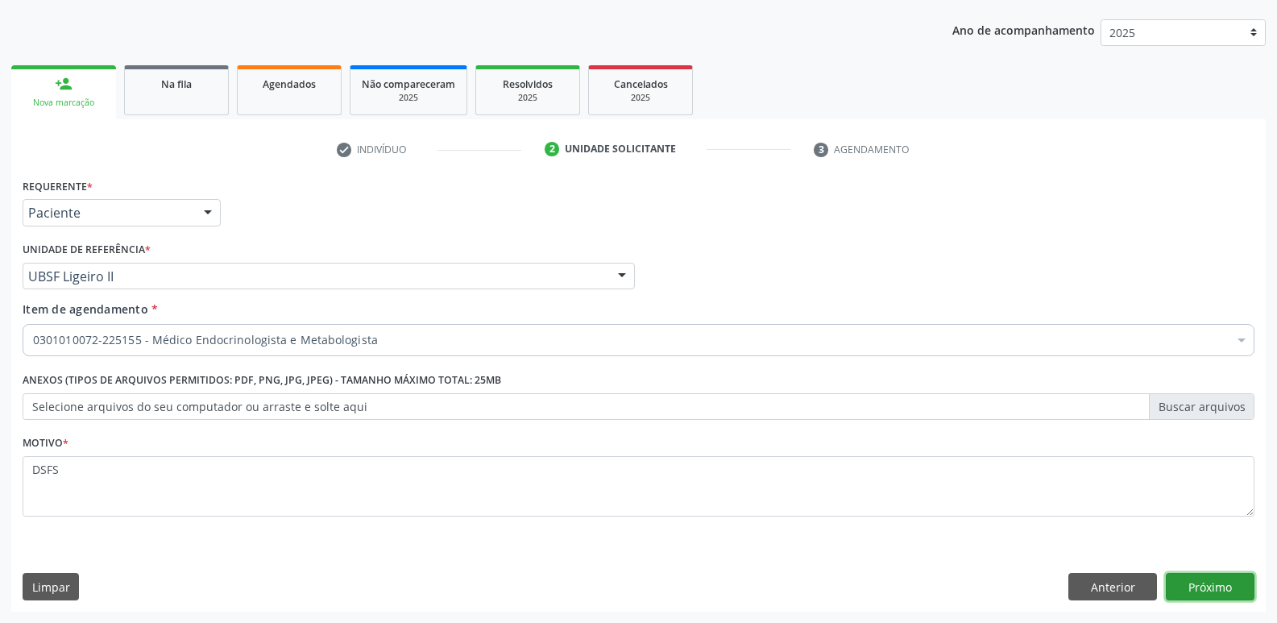
click at [1225, 597] on button "Próximo" at bounding box center [1210, 586] width 89 height 27
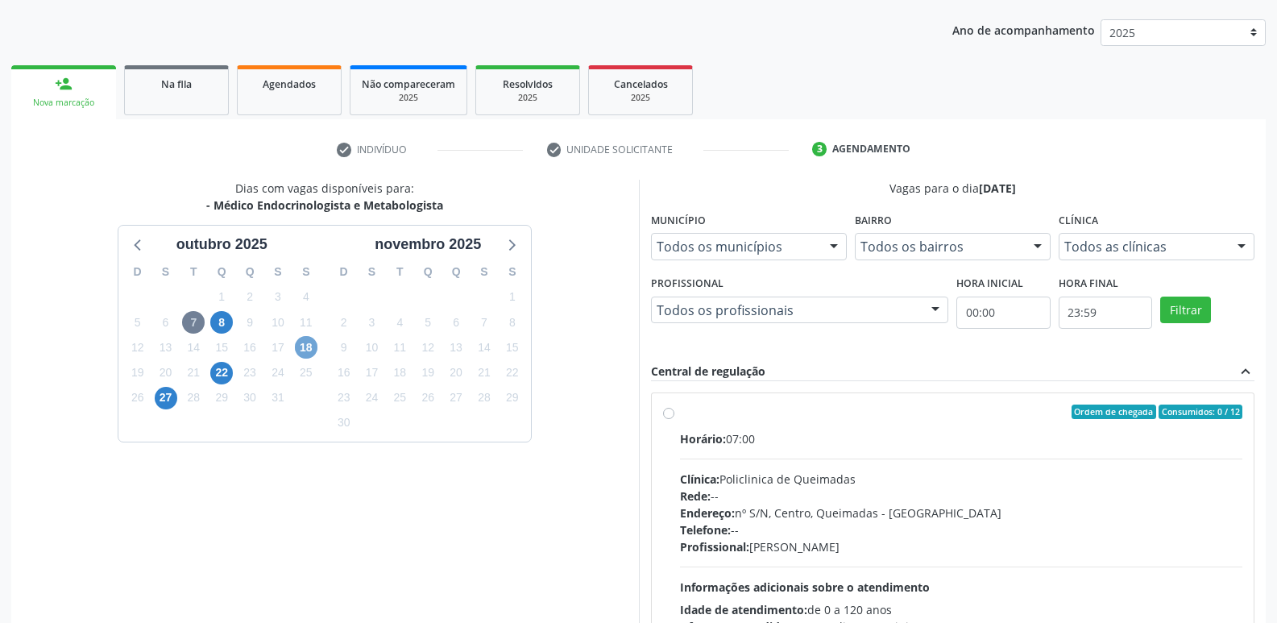
click at [301, 347] on span "18" at bounding box center [306, 347] width 23 height 23
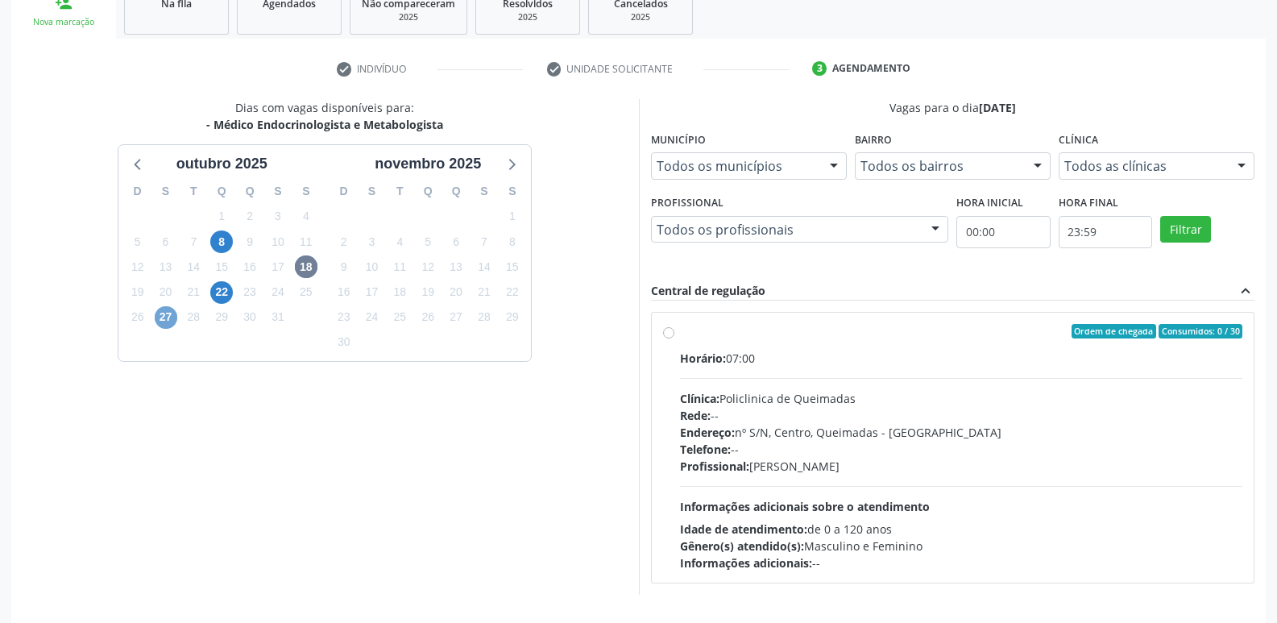
click at [168, 310] on span "27" at bounding box center [166, 317] width 23 height 23
click at [220, 243] on span "8" at bounding box center [221, 241] width 23 height 23
click at [224, 292] on span "22" at bounding box center [221, 292] width 23 height 23
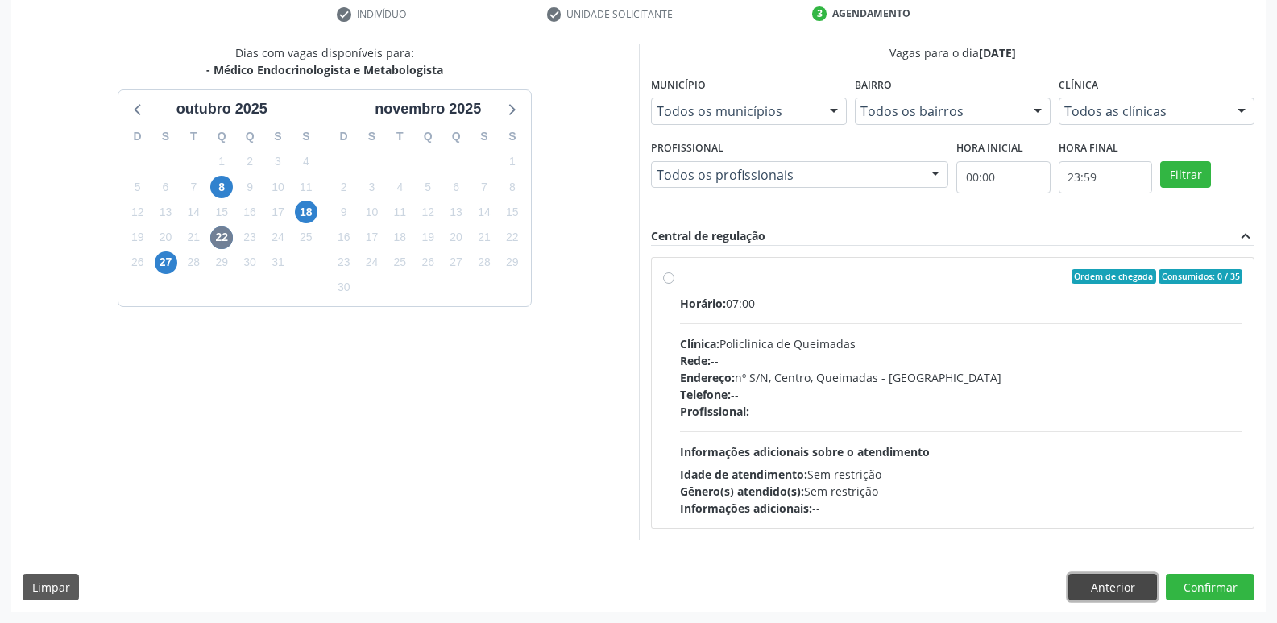
click at [1123, 587] on button "Anterior" at bounding box center [1112, 586] width 89 height 27
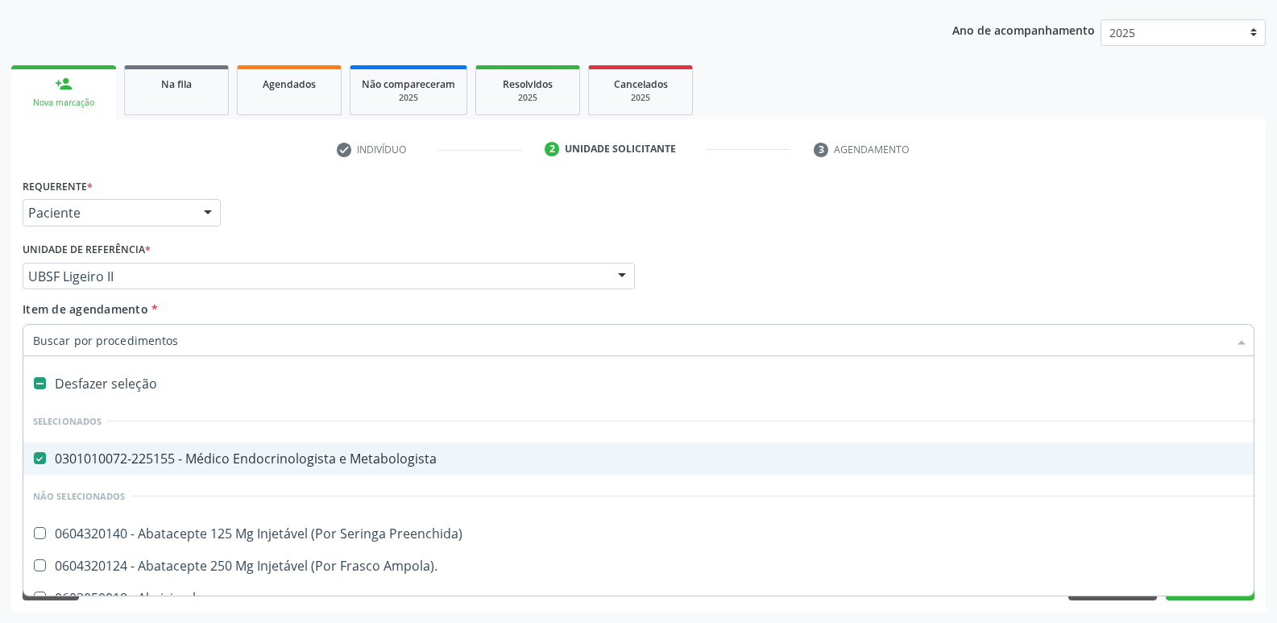
click at [325, 459] on div "0301010072-225155 - Médico Endocrinologista e Metabologista" at bounding box center [660, 458] width 1254 height 13
checkbox Metabologista "false"
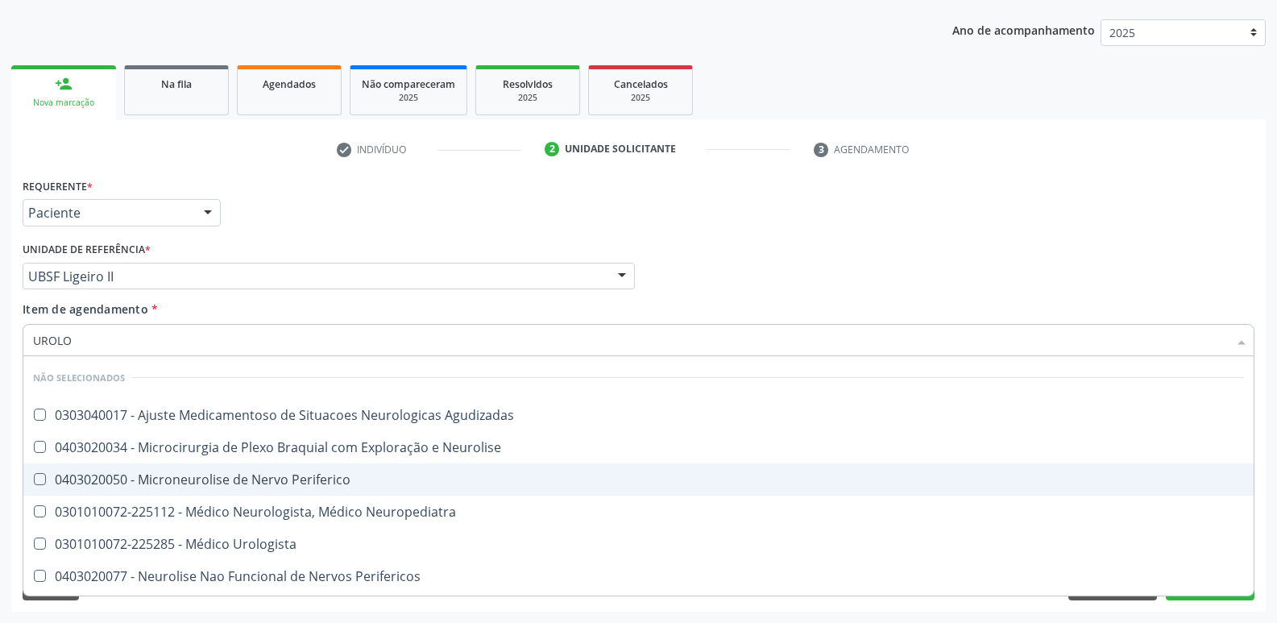
type input "UROLOG"
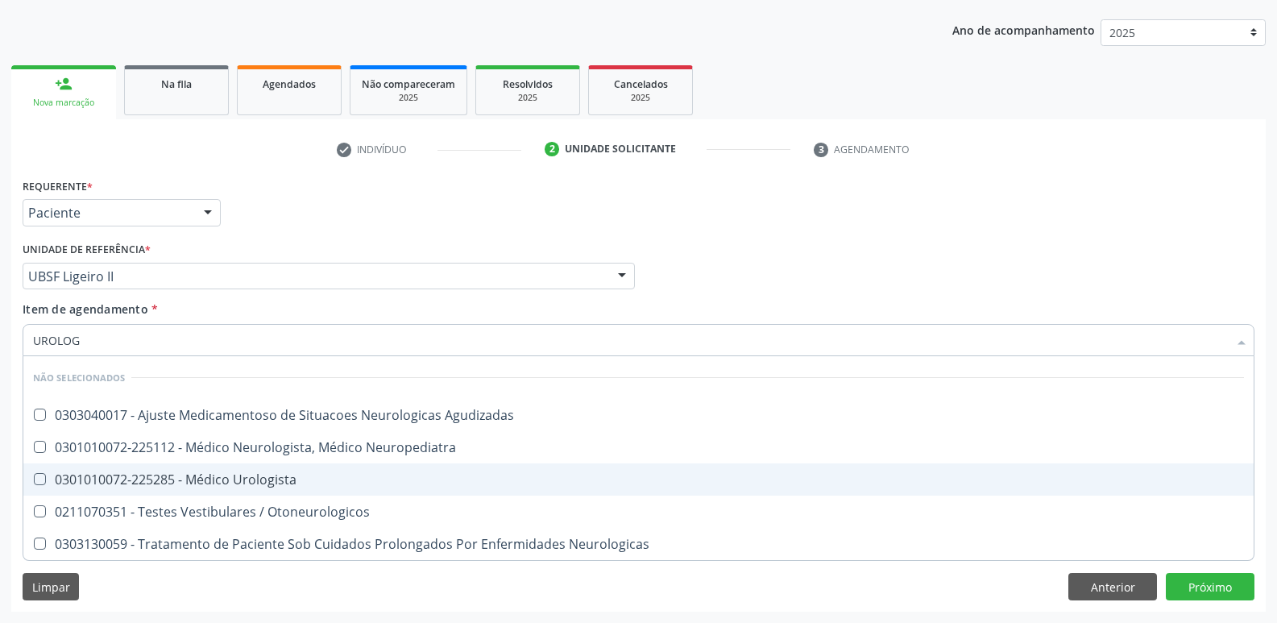
click at [325, 464] on span "0301010072-225285 - Médico Urologista" at bounding box center [638, 479] width 1230 height 32
checkbox Urologista "true"
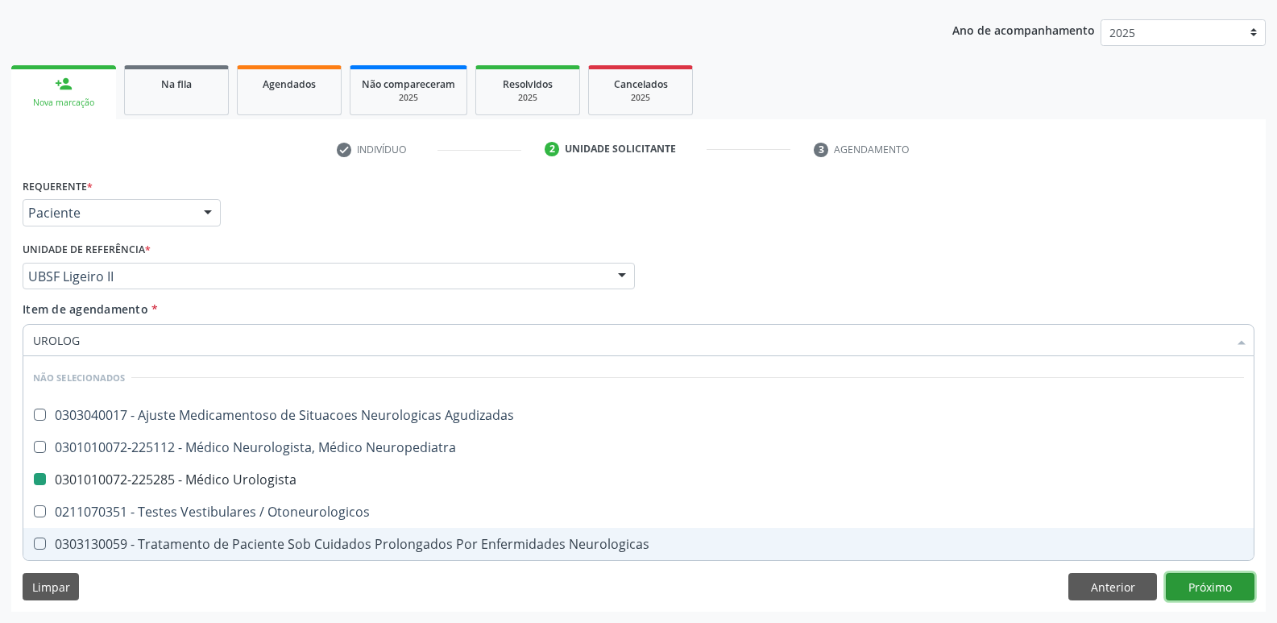
click at [1228, 574] on div "Requerente * Paciente Profissional de Saúde Paciente Nenhum resultado encontrad…" at bounding box center [638, 392] width 1254 height 437
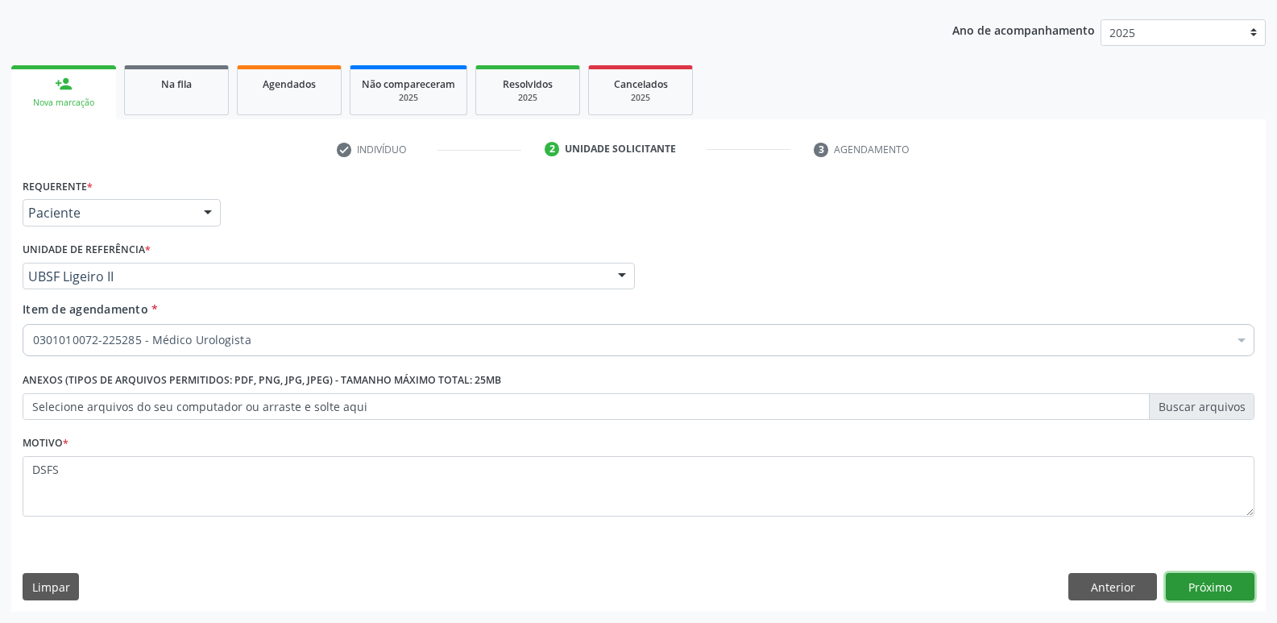
checkbox Urologista "true"
checkbox Preenchida\) "false"
click at [1225, 592] on button "Próximo" at bounding box center [1210, 586] width 89 height 27
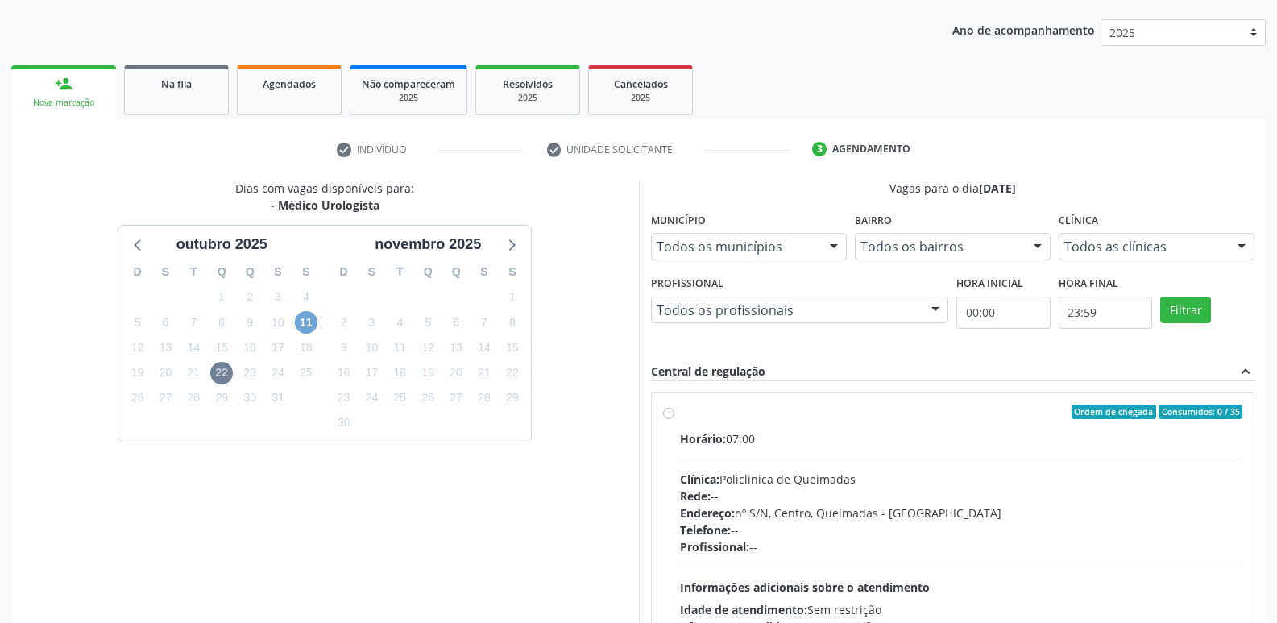
click at [301, 326] on span "11" at bounding box center [306, 322] width 23 height 23
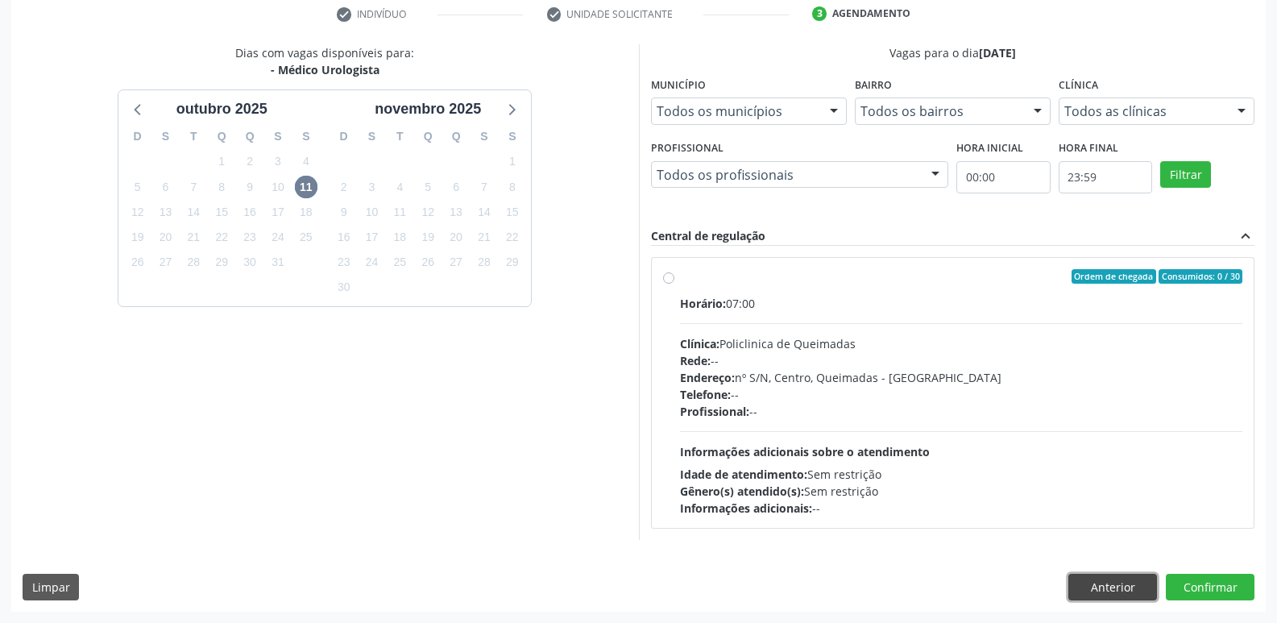
click at [1091, 580] on button "Anterior" at bounding box center [1112, 586] width 89 height 27
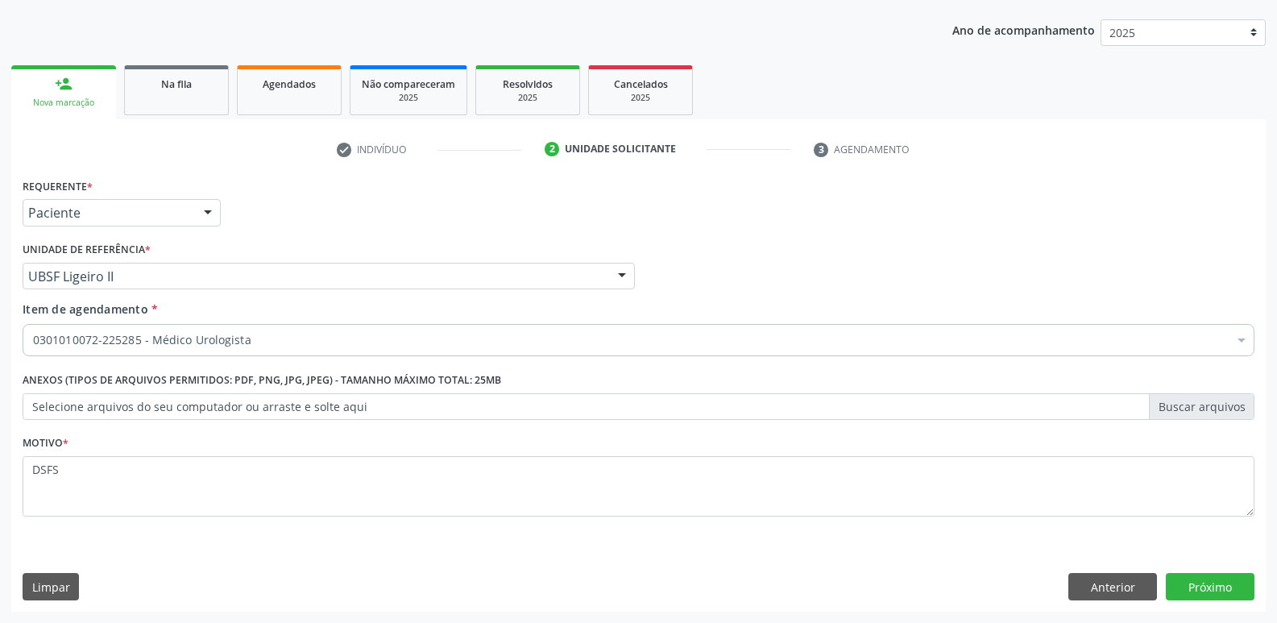
scroll to position [176, 0]
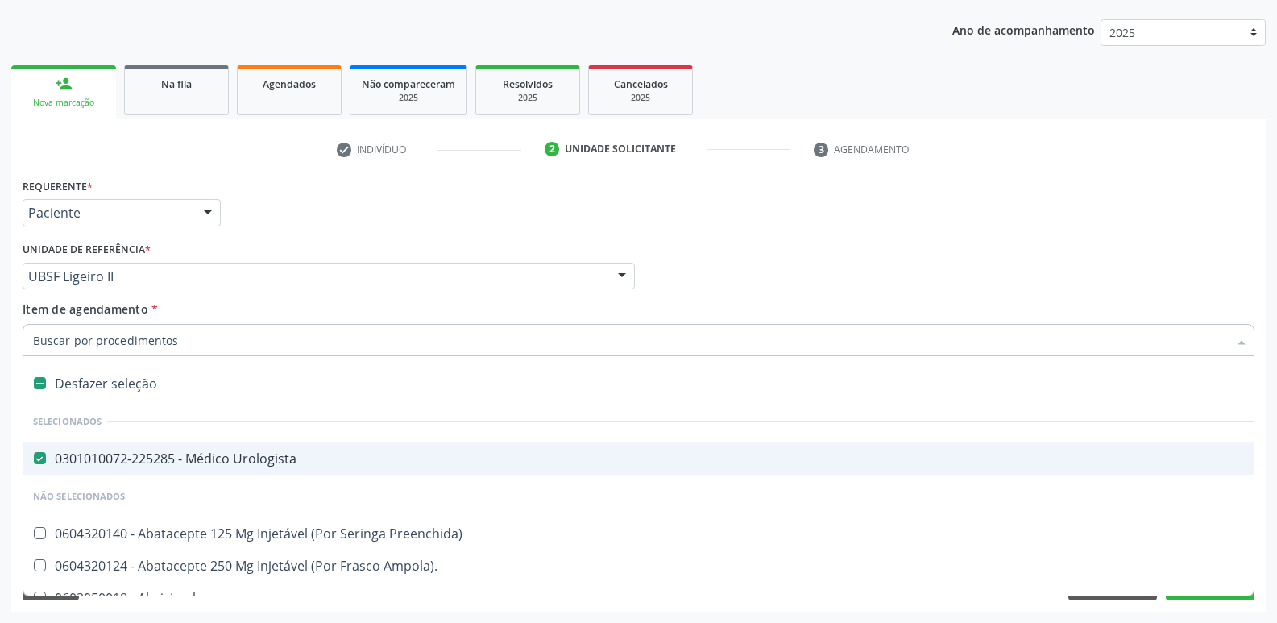
click at [205, 449] on span "0301010072-225285 - Médico Urologista" at bounding box center [659, 458] width 1273 height 32
checkbox Urologista "false"
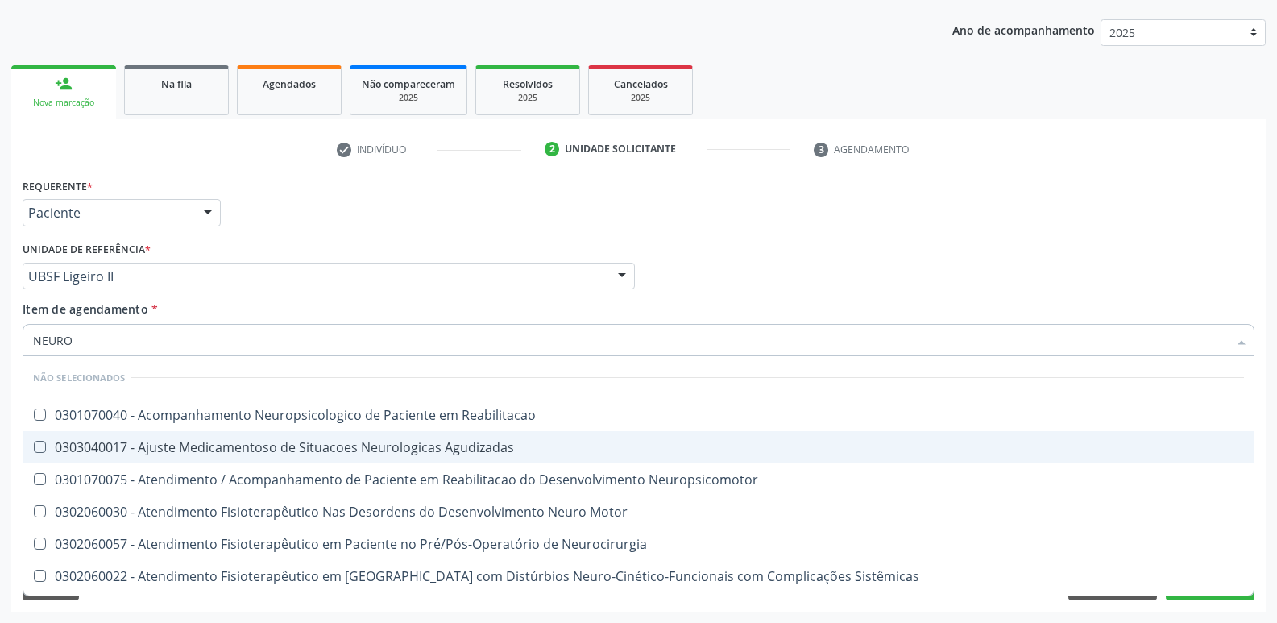
type input "NEUROC"
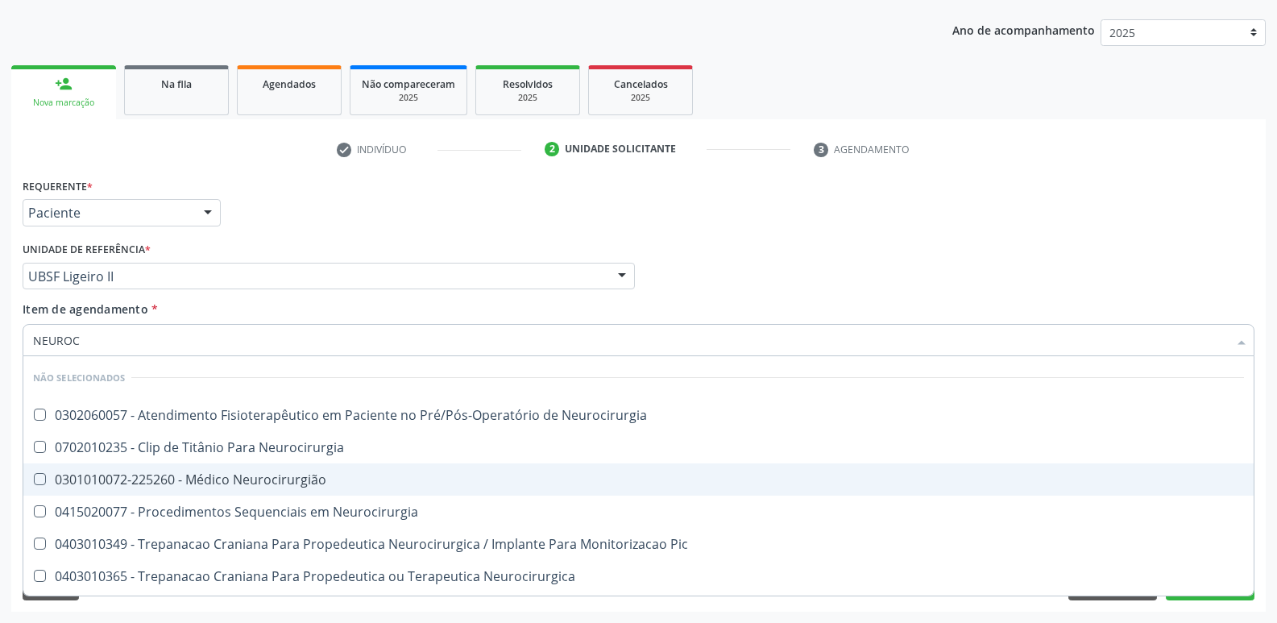
click at [250, 486] on div "0301010072-225260 - Médico Neurocirurgião" at bounding box center [638, 479] width 1211 height 13
checkbox Neurocirurgião "true"
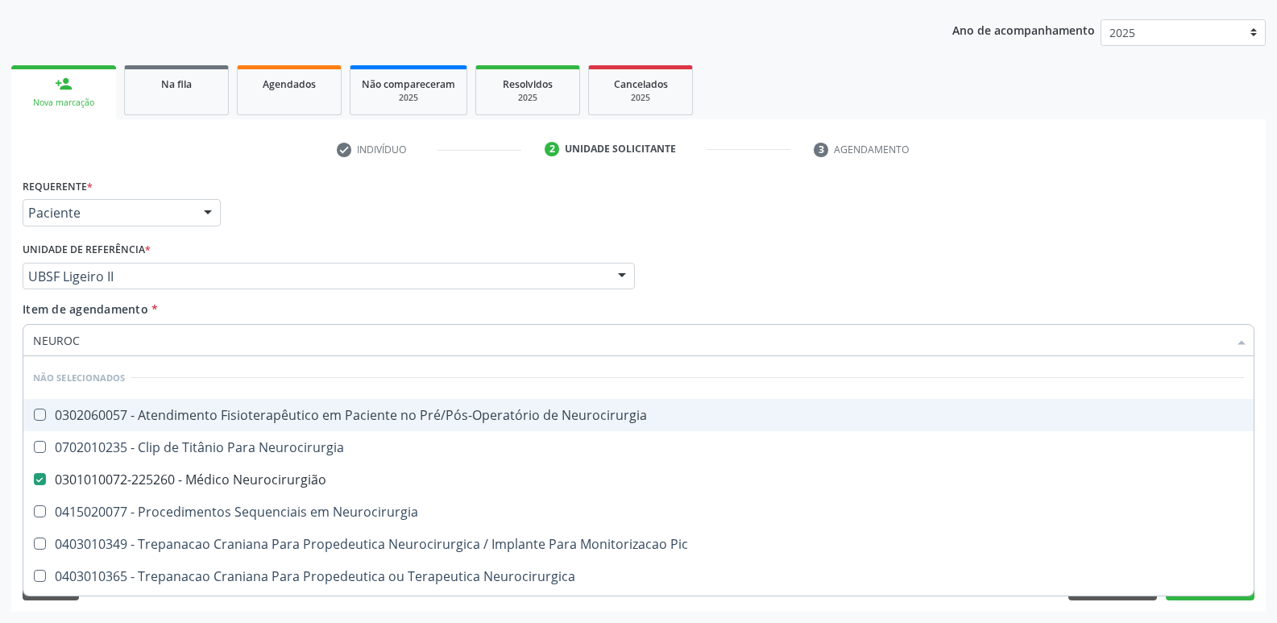
click at [1041, 281] on div "Profissional Solicitante Por favor, selecione a Unidade de Atendimento primeiro…" at bounding box center [639, 269] width 1240 height 63
checkbox Neurocirurgia "true"
checkbox Neurocirurgião "false"
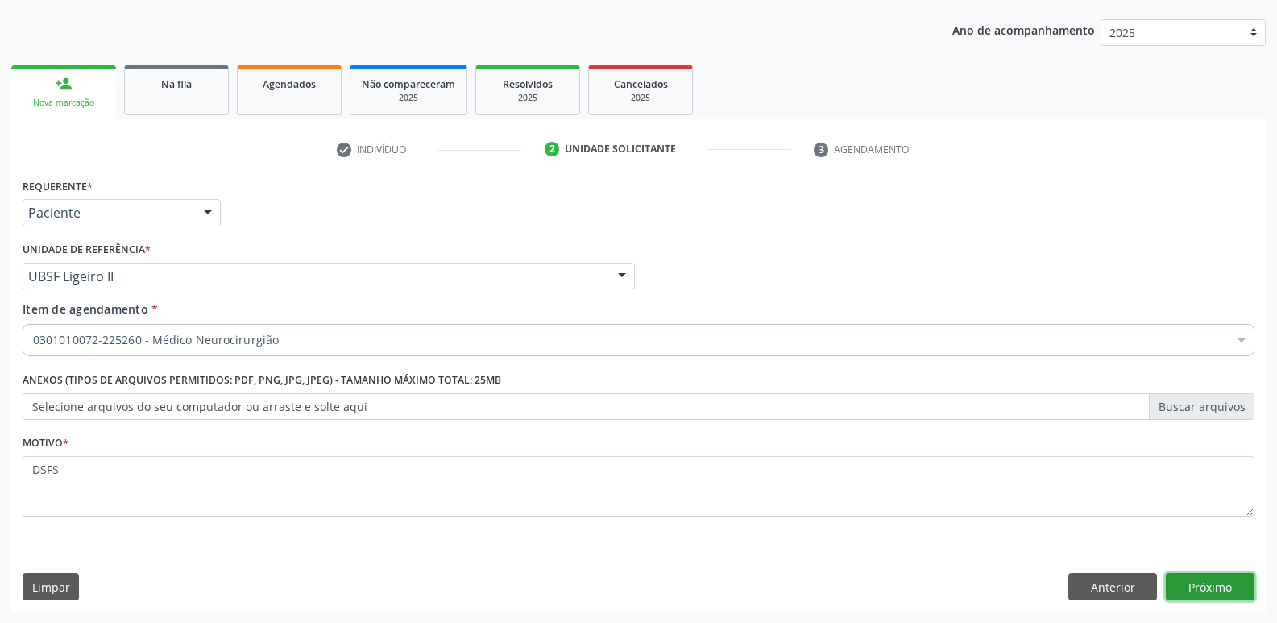
click at [1190, 575] on button "Próximo" at bounding box center [1210, 586] width 89 height 27
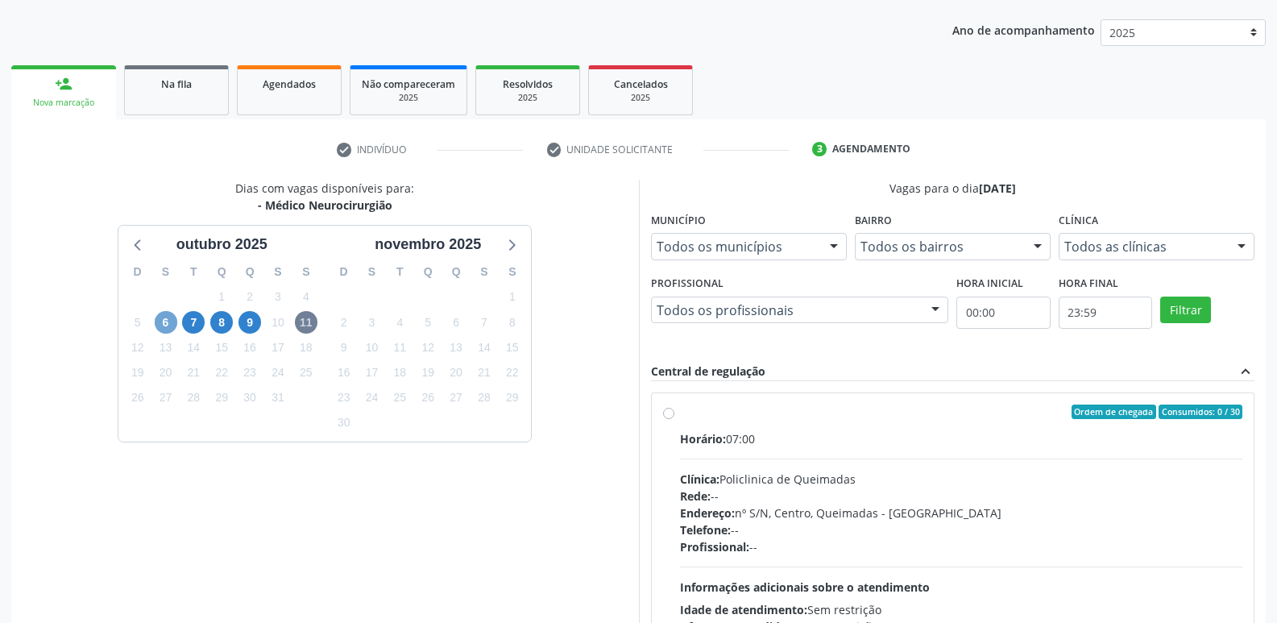
click at [162, 321] on span "6" at bounding box center [166, 322] width 23 height 23
click at [195, 328] on span "7" at bounding box center [193, 322] width 23 height 23
click at [228, 321] on span "8" at bounding box center [221, 322] width 23 height 23
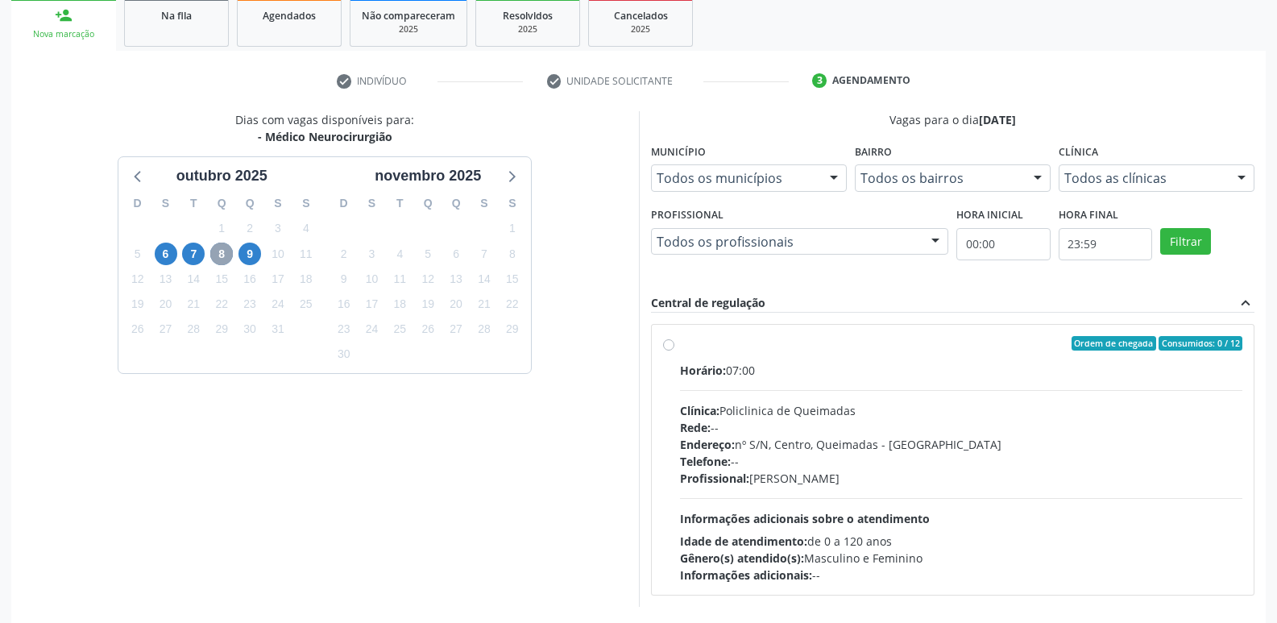
scroll to position [311, 0]
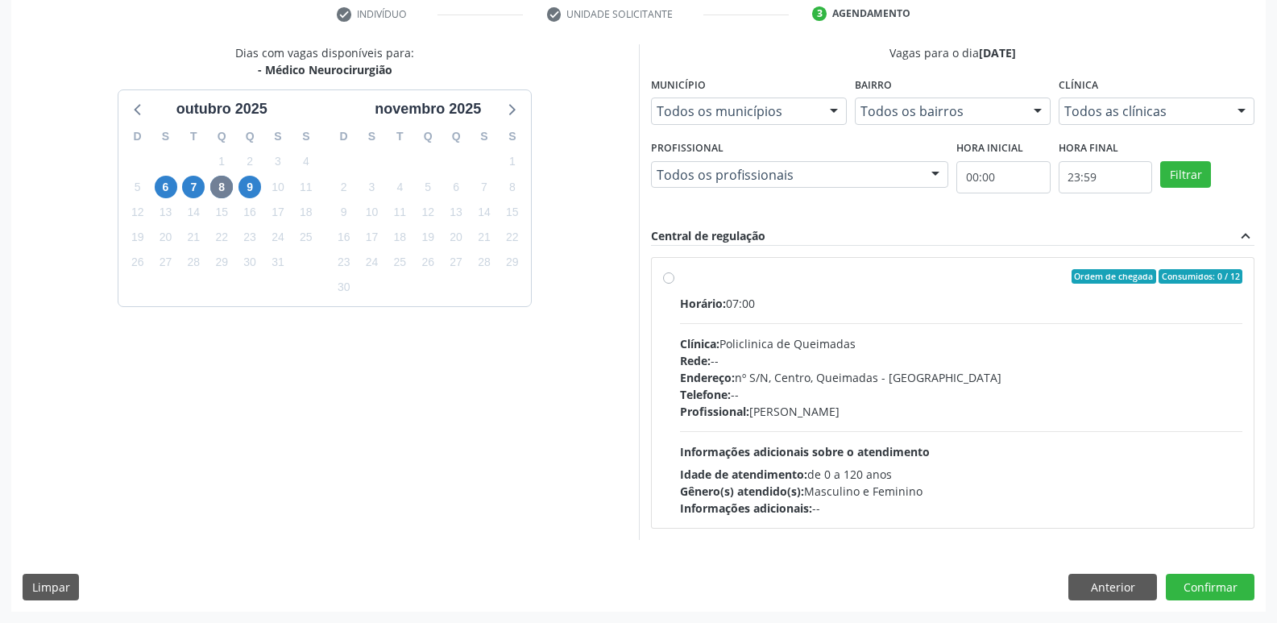
click at [944, 440] on div "Horário: 07:00 Clínica: Policlinica de Queimadas Rede: -- Endereço: nº S/N, Cen…" at bounding box center [961, 406] width 563 height 222
click at [674, 284] on input "Ordem de chegada Consumidos: 0 / 12 Horário: 07:00 Clínica: Policlinica de Quei…" at bounding box center [668, 276] width 11 height 14
radio input "true"
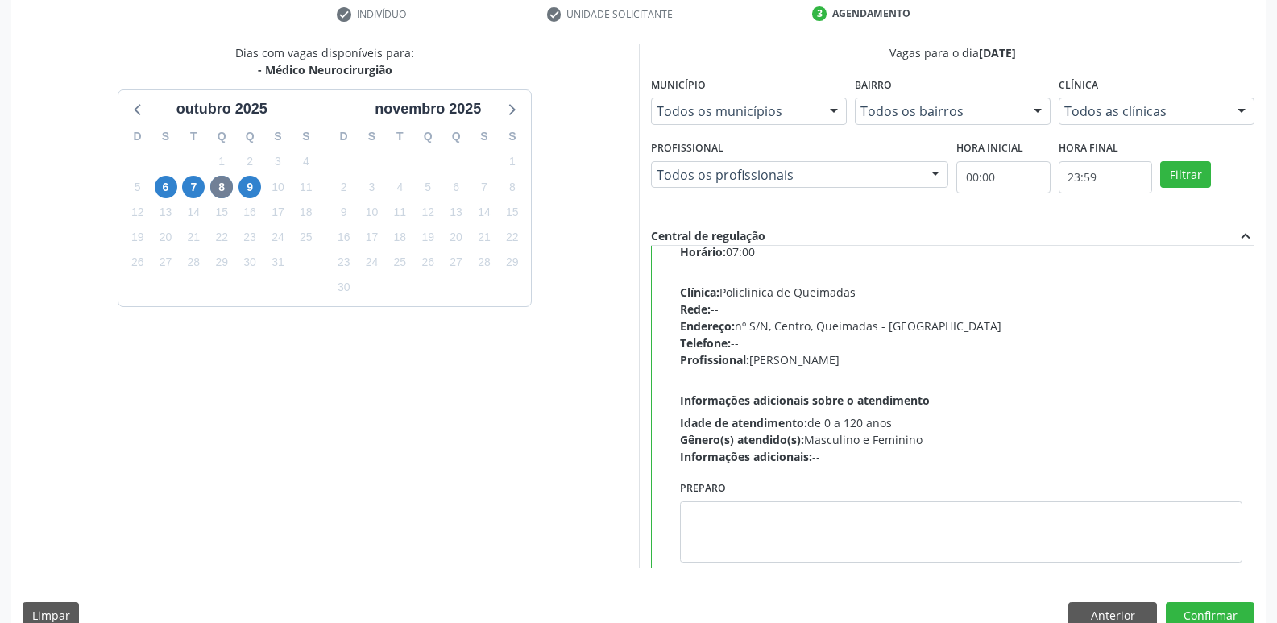
scroll to position [80, 0]
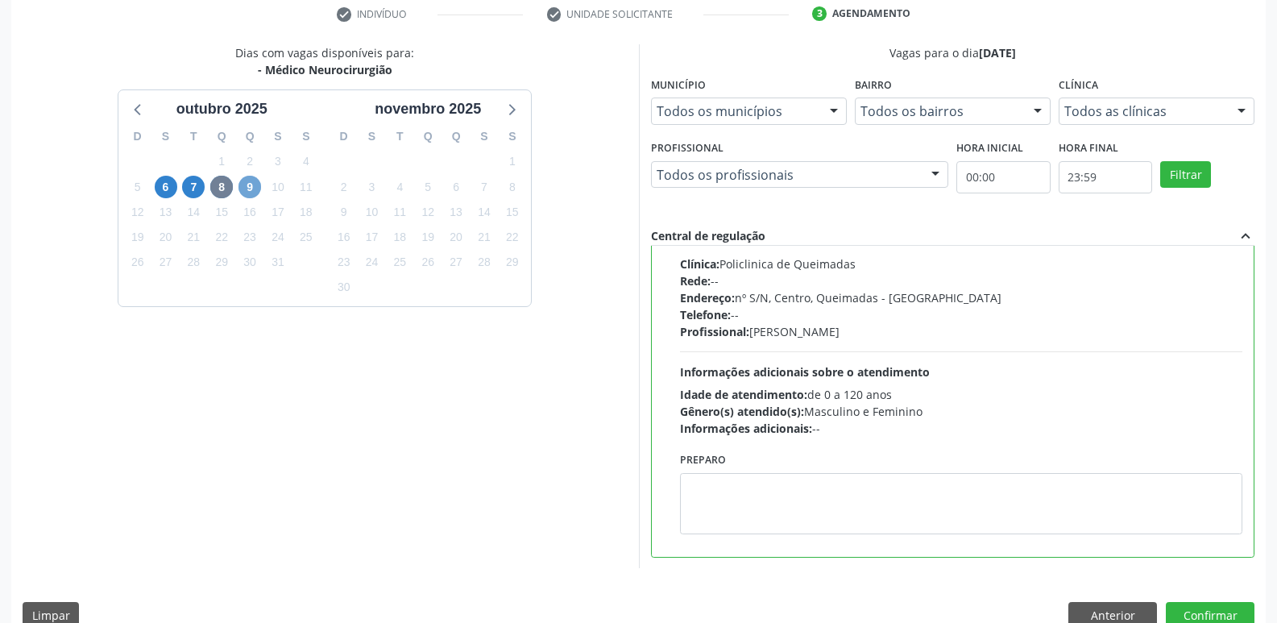
click at [242, 190] on span "9" at bounding box center [249, 187] width 23 height 23
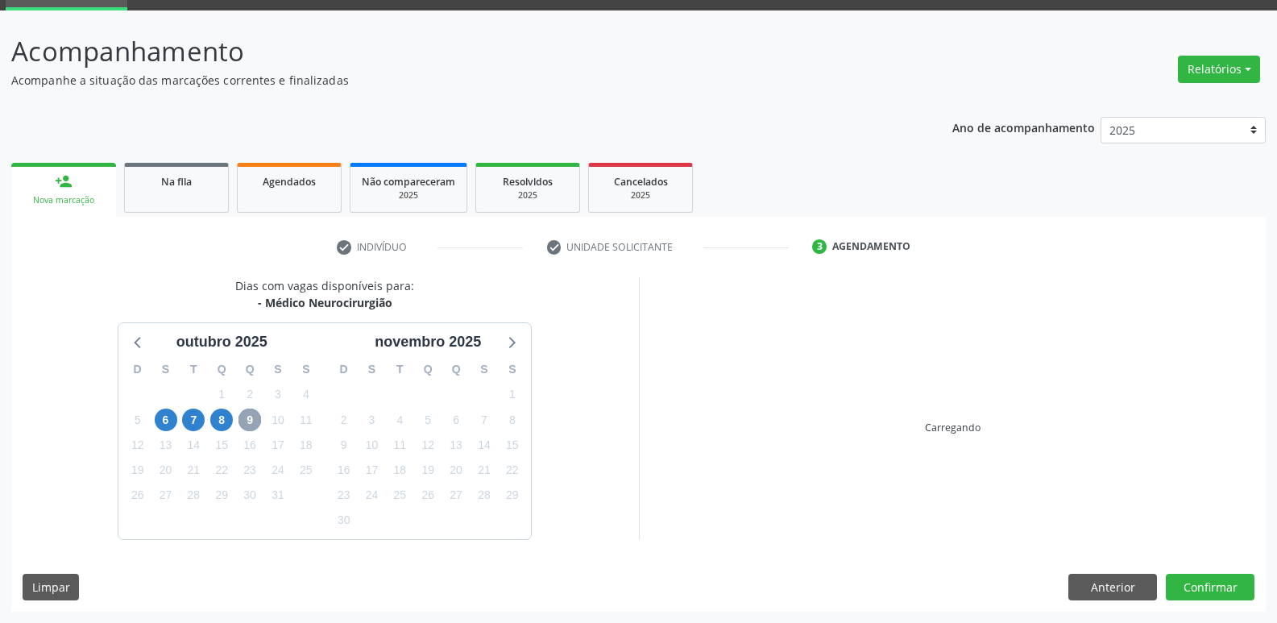
scroll to position [311, 0]
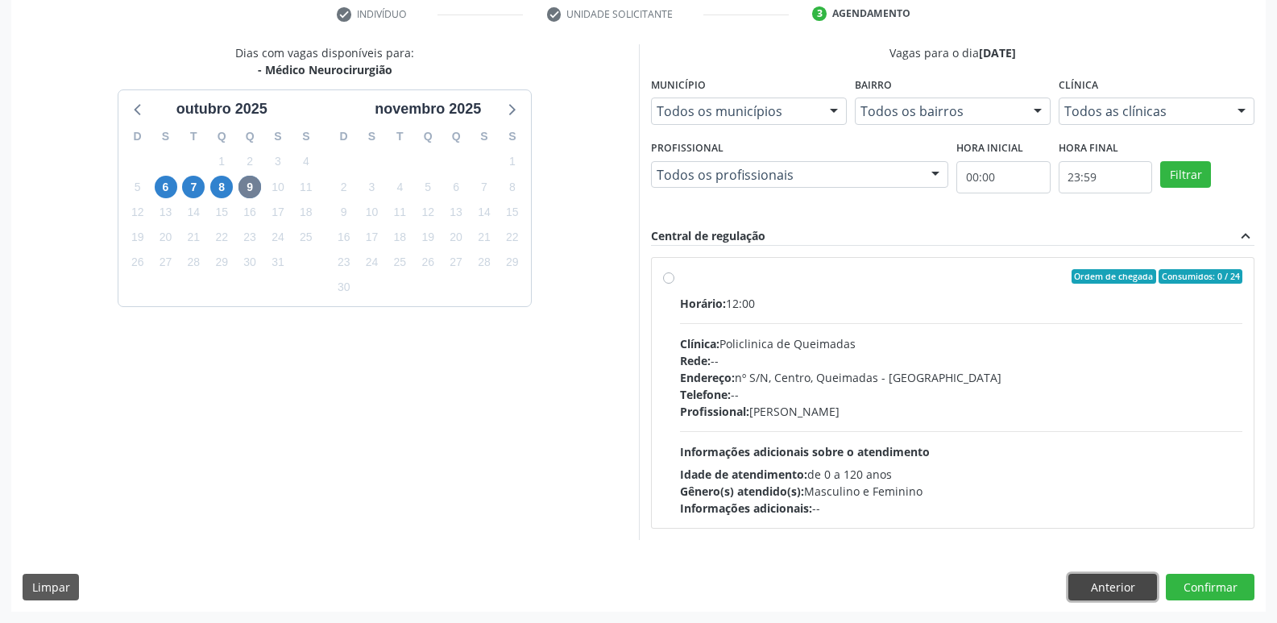
click at [1102, 582] on button "Anterior" at bounding box center [1112, 586] width 89 height 27
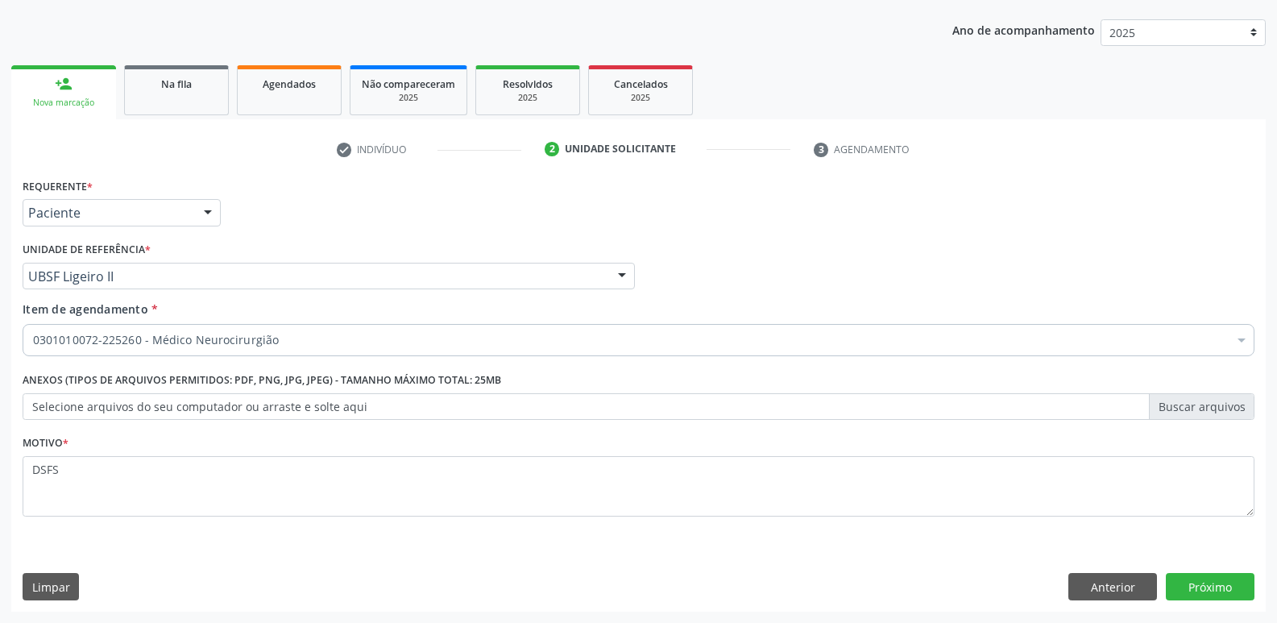
scroll to position [176, 0]
click at [218, 330] on div "0301010072-225260 - Médico Neurocirurgião" at bounding box center [639, 340] width 1232 height 32
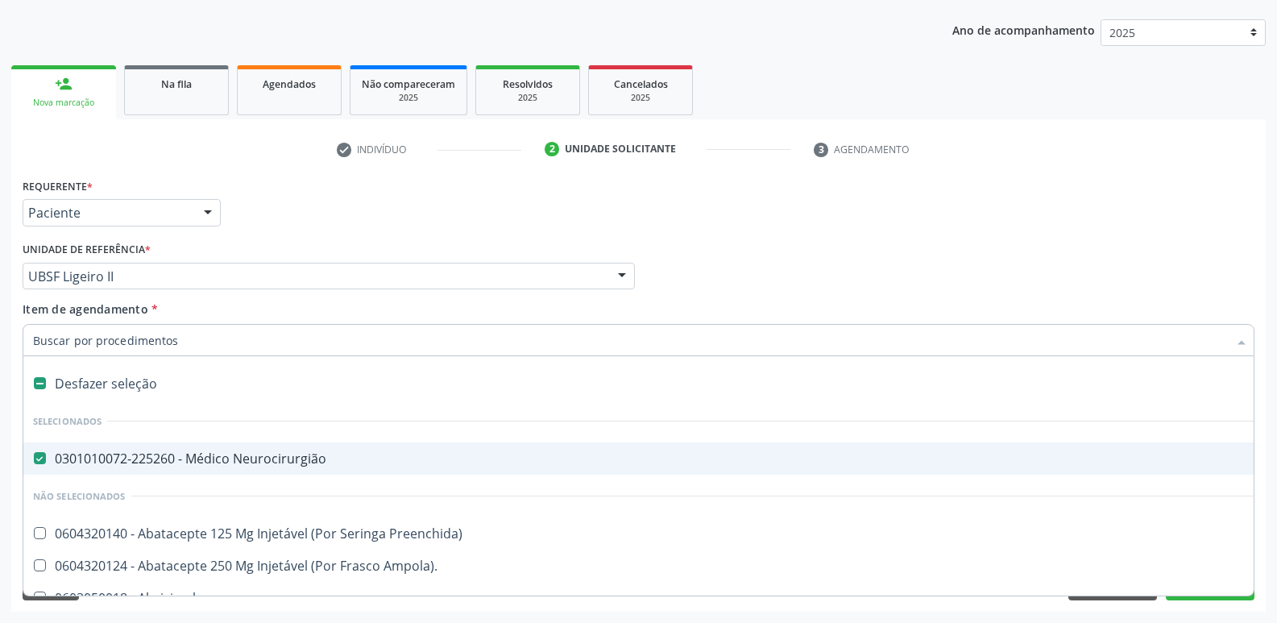
click at [224, 458] on div "0301010072-225260 - Médico Neurocirurgião" at bounding box center [660, 458] width 1254 height 13
checkbox Neurocirurgião "false"
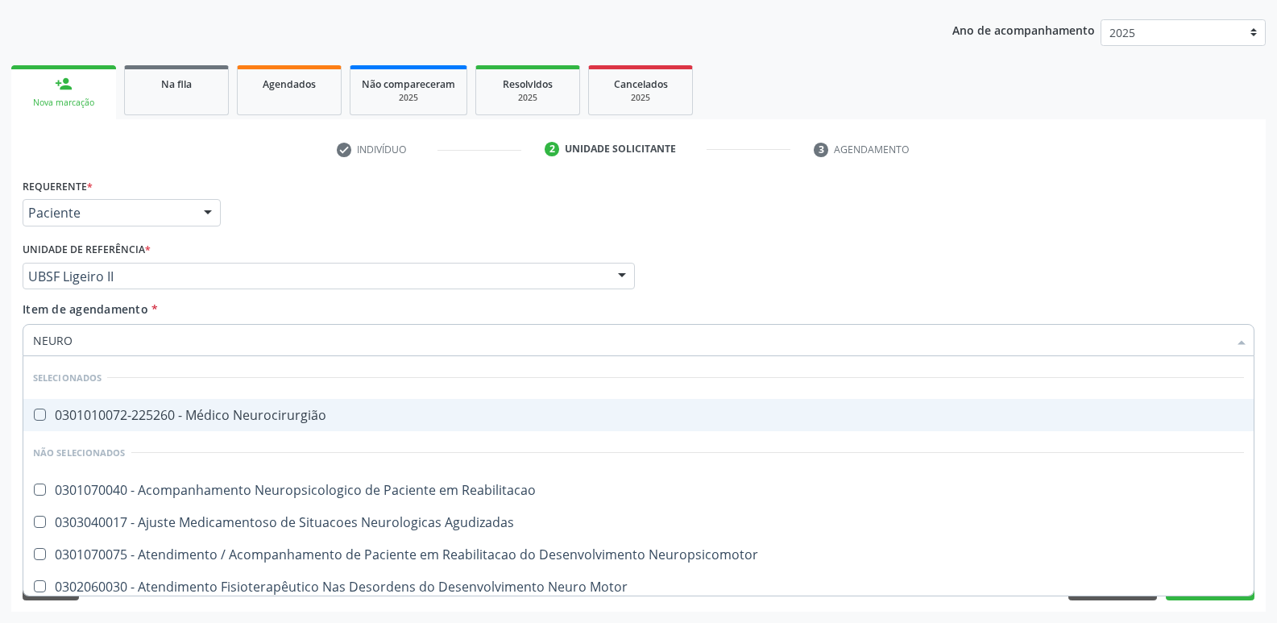
type input "NEUROP"
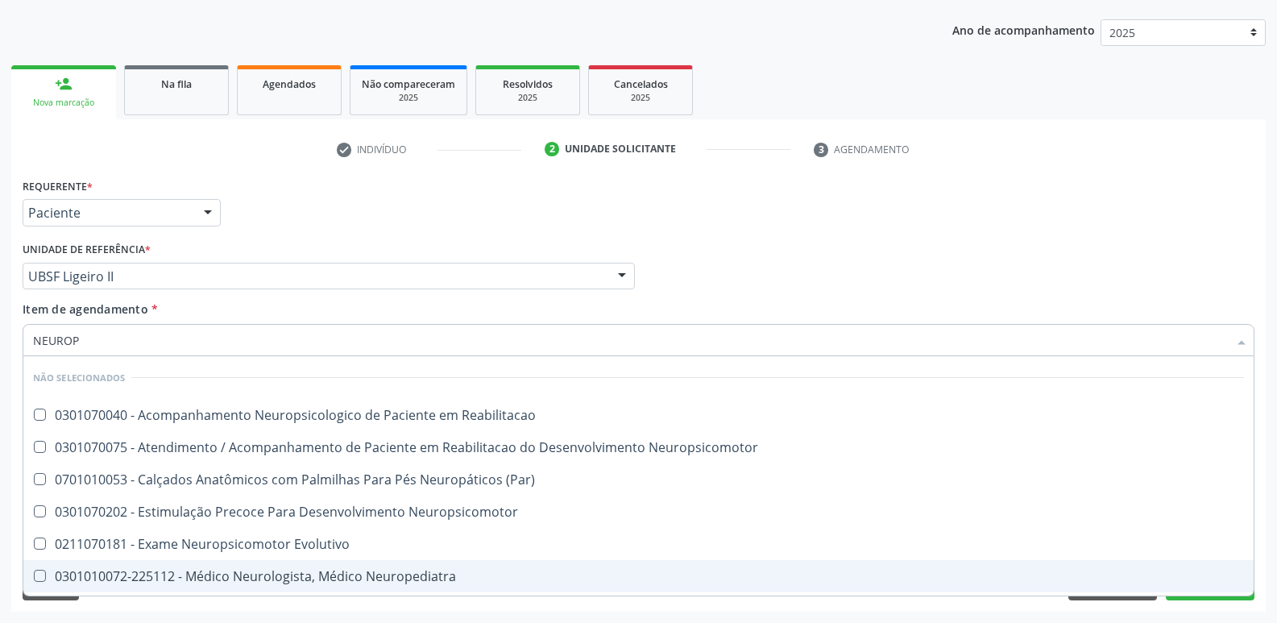
click at [391, 577] on div "0301010072-225112 - Médico Neurologista, Médico Neuropediatra" at bounding box center [638, 575] width 1211 height 13
checkbox Neuropediatra "true"
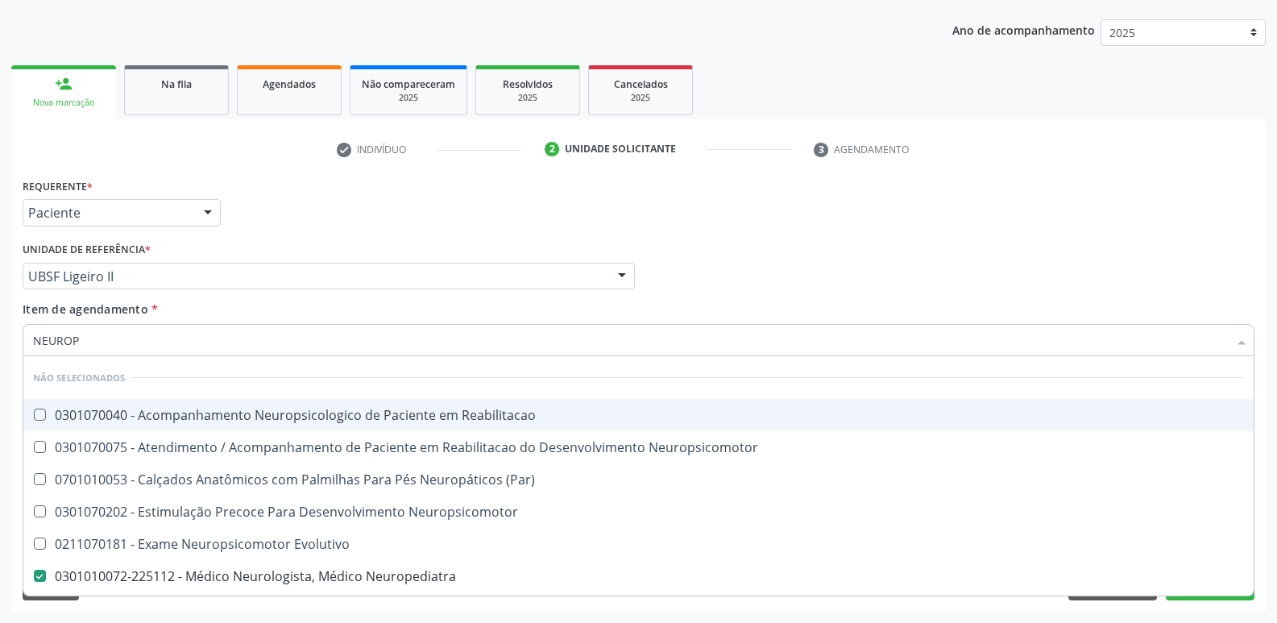
type input "NEUROP"
click at [822, 209] on div "Requerente * Paciente Profissional de Saúde Paciente Nenhum resultado encontrad…" at bounding box center [639, 205] width 1240 height 63
checkbox Reabilitacao "true"
checkbox Neuropediatra "false"
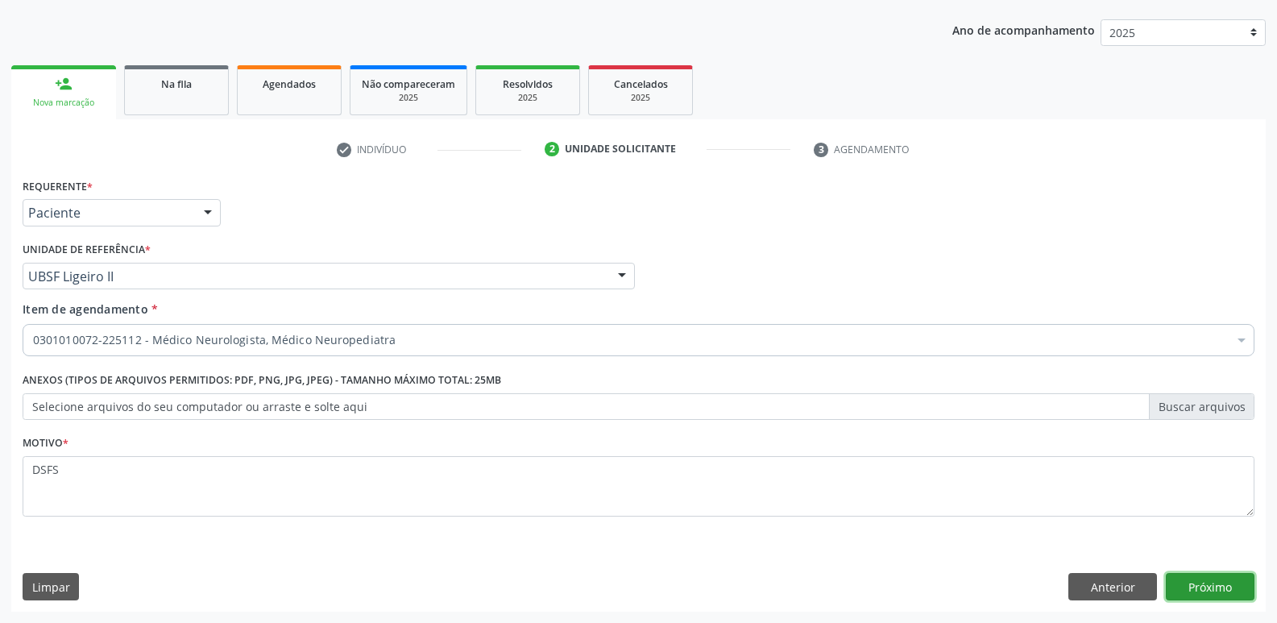
click at [1232, 582] on button "Próximo" at bounding box center [1210, 586] width 89 height 27
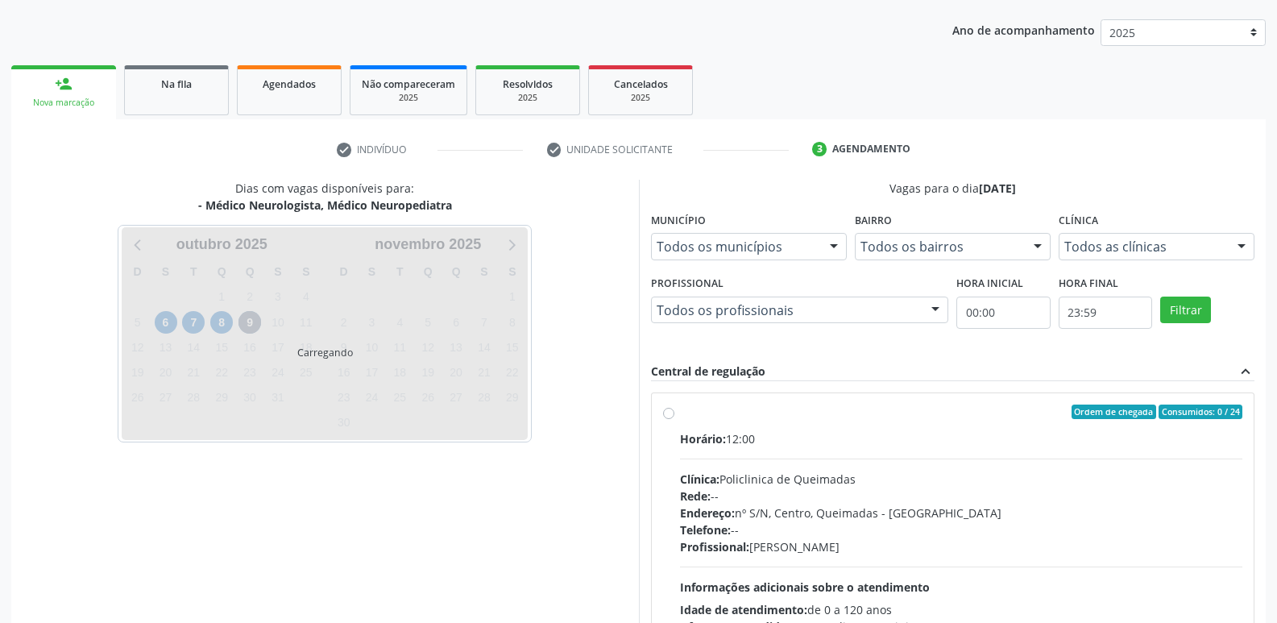
scroll to position [126, 0]
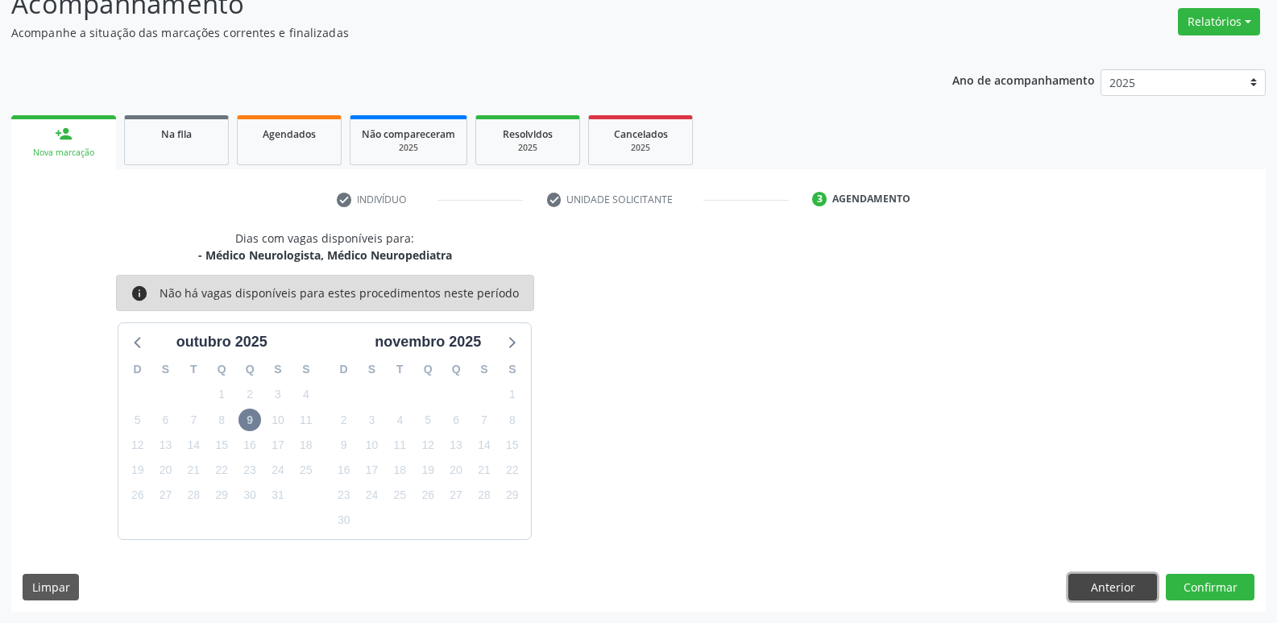
click at [1100, 583] on button "Anterior" at bounding box center [1112, 586] width 89 height 27
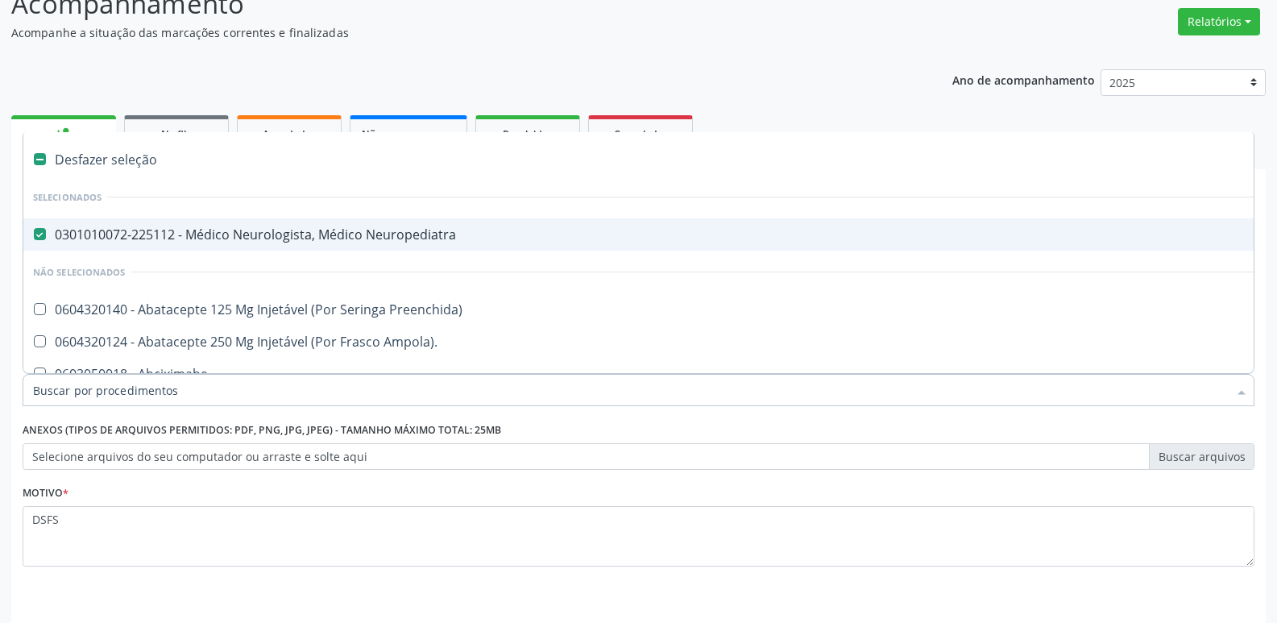
click at [1178, 598] on div "Requerente * Paciente Profissional de Saúde Paciente Nenhum resultado encontrad…" at bounding box center [638, 442] width 1254 height 437
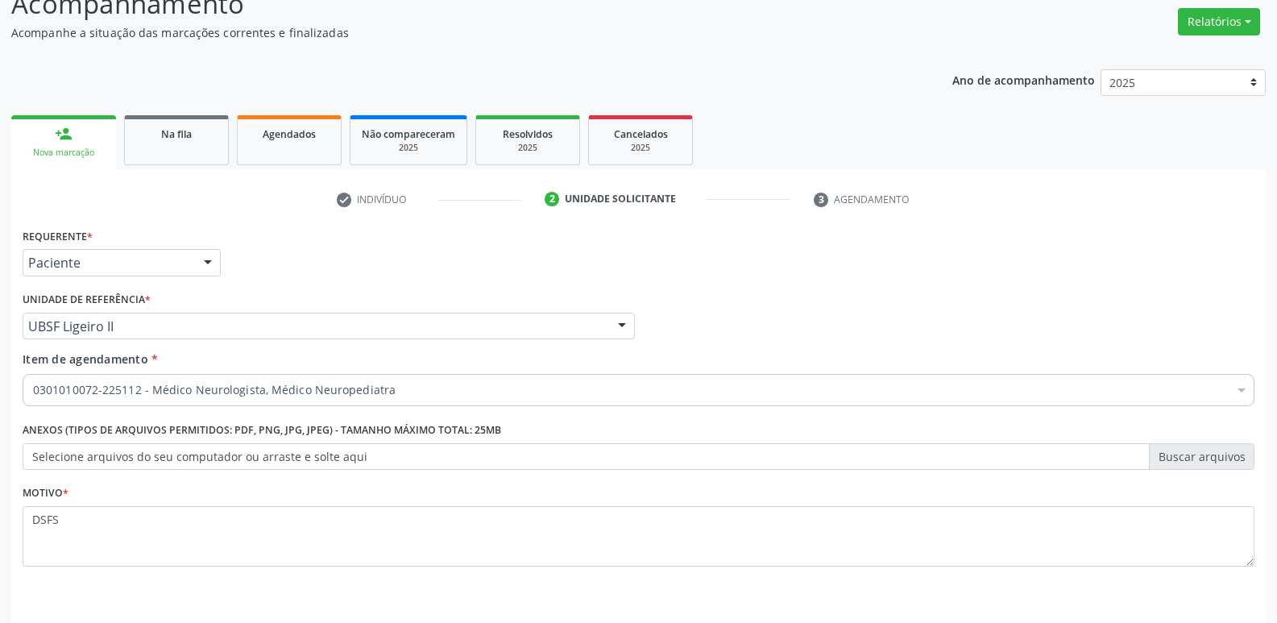
click at [1198, 590] on div "Requerente * Paciente Profissional de Saúde Paciente Nenhum resultado encontrad…" at bounding box center [638, 442] width 1254 height 437
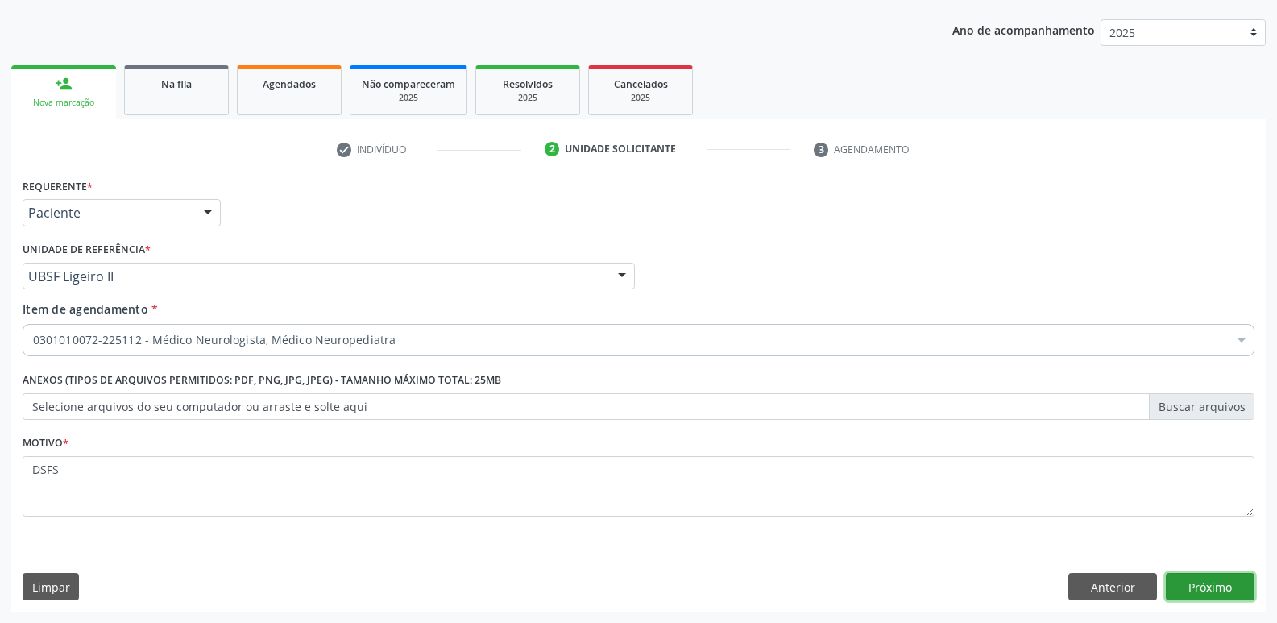
click at [1199, 578] on button "Próximo" at bounding box center [1210, 586] width 89 height 27
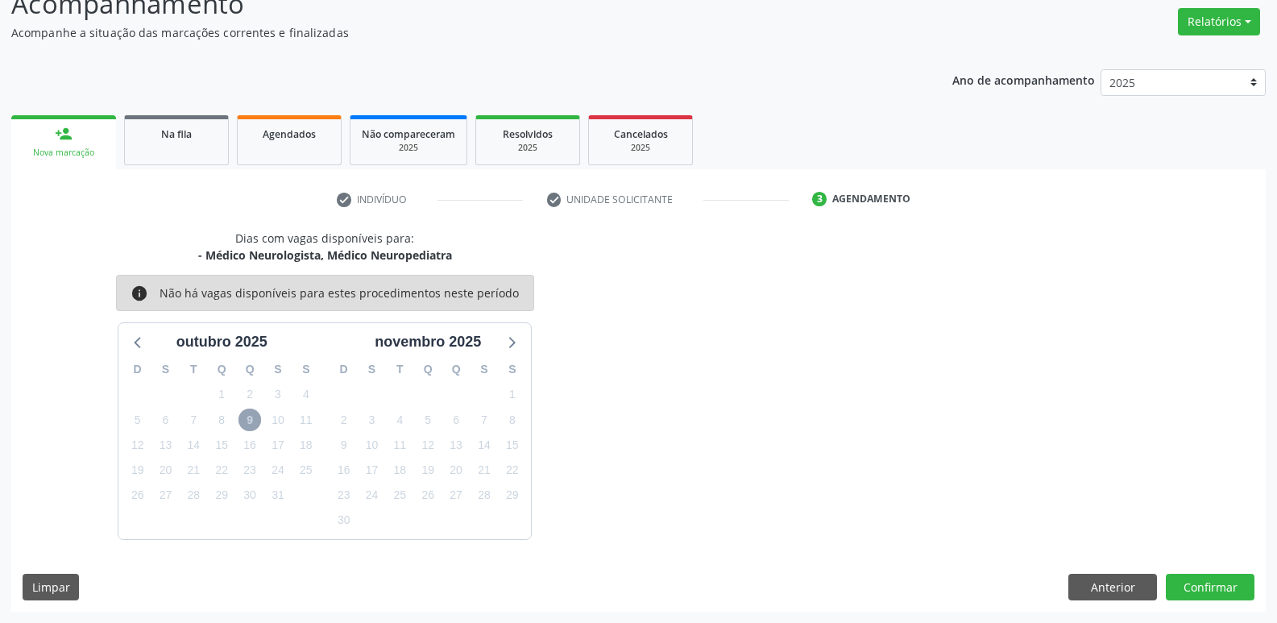
drag, startPoint x: 251, startPoint y: 412, endPoint x: 268, endPoint y: 429, distance: 23.9
click at [251, 412] on span "9" at bounding box center [249, 419] width 23 height 23
drag, startPoint x: 1085, startPoint y: 592, endPoint x: 1070, endPoint y: 588, distance: 15.8
click at [1083, 590] on button "Anterior" at bounding box center [1112, 586] width 89 height 27
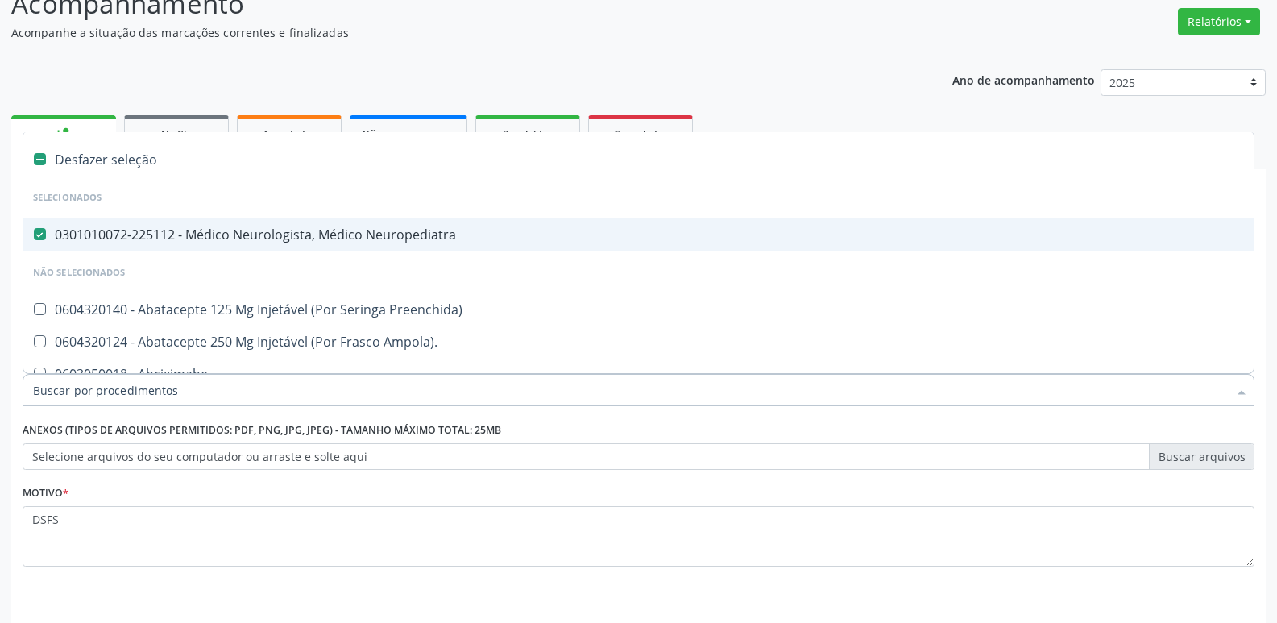
drag, startPoint x: 323, startPoint y: 235, endPoint x: 308, endPoint y: 236, distance: 14.5
click at [313, 237] on div "0301010072-225112 - Médico Neurologista, Médico Neuropediatra" at bounding box center [660, 234] width 1254 height 13
checkbox Neuropediatra "false"
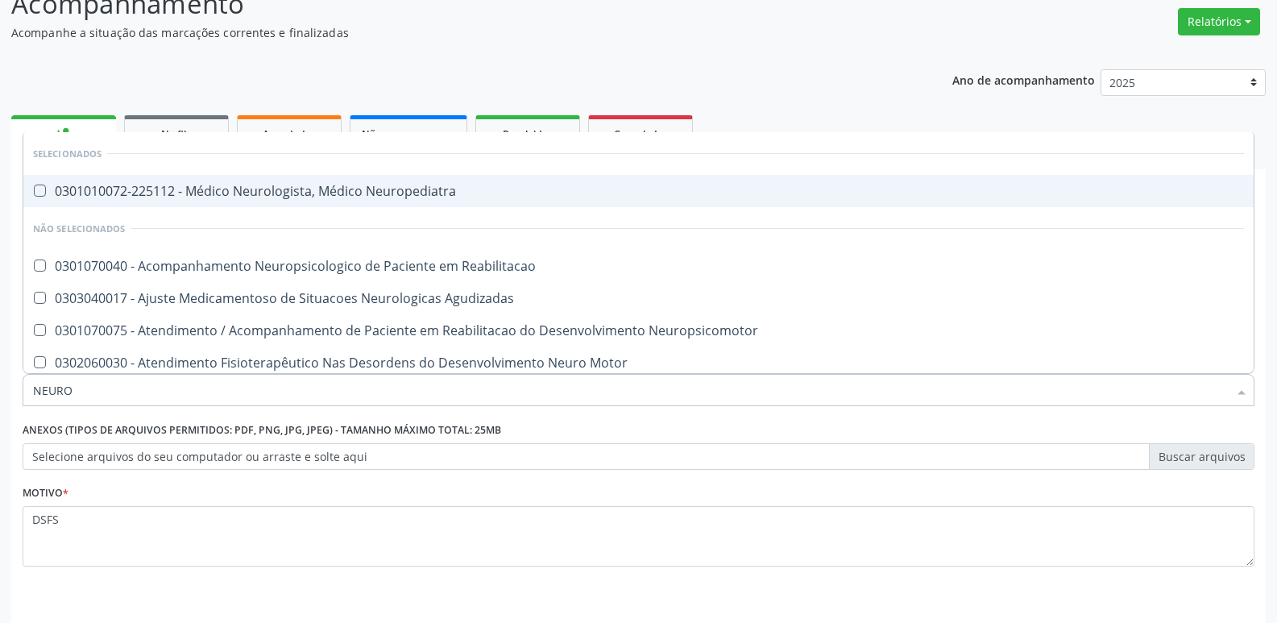
type input "NEUROC"
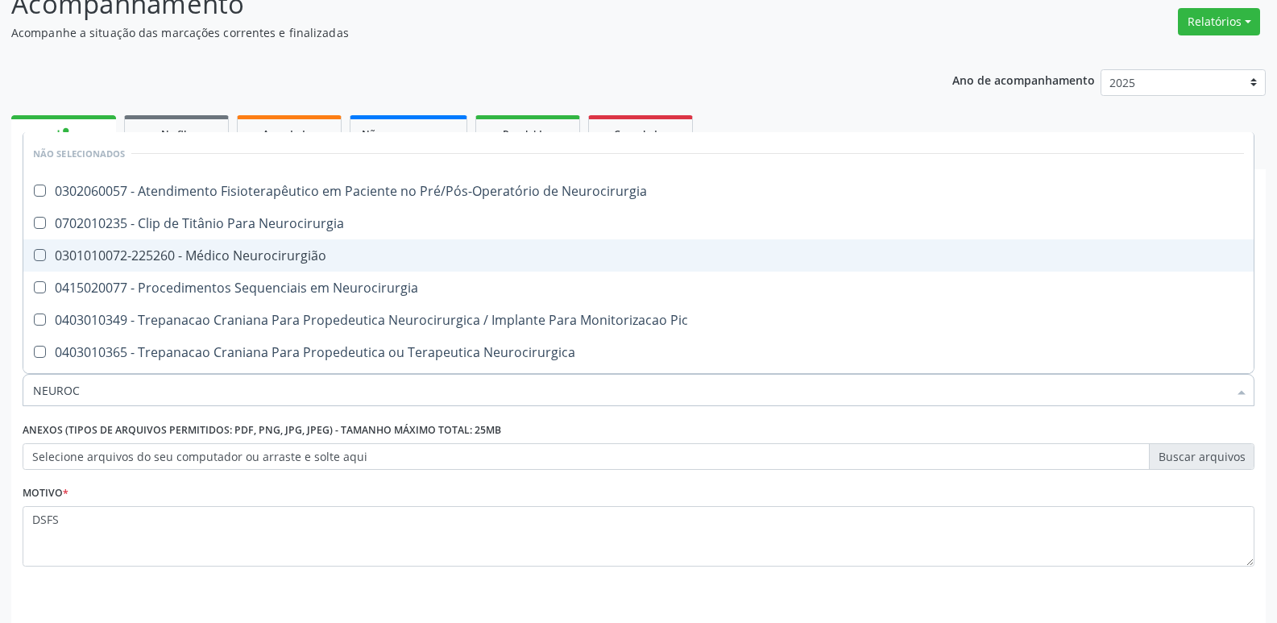
click at [308, 260] on div "0301010072-225260 - Médico Neurocirurgião" at bounding box center [638, 255] width 1211 height 13
checkbox Neurocirurgião "true"
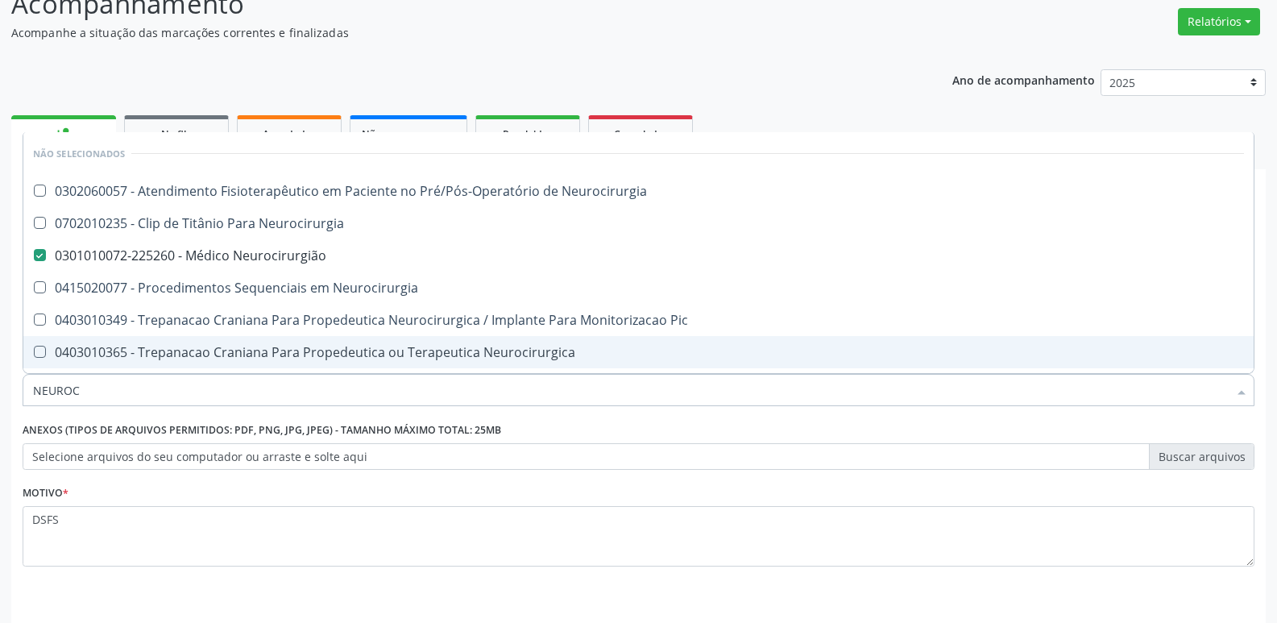
scroll to position [176, 0]
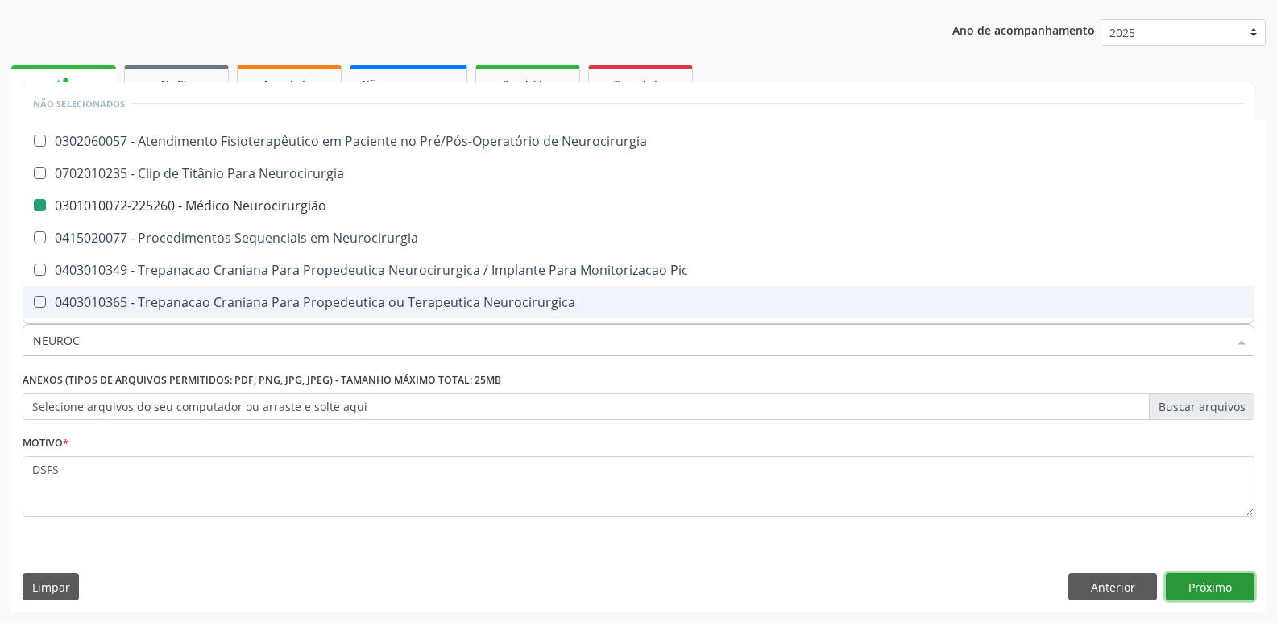
click at [1180, 582] on button "Próximo" at bounding box center [1210, 586] width 89 height 27
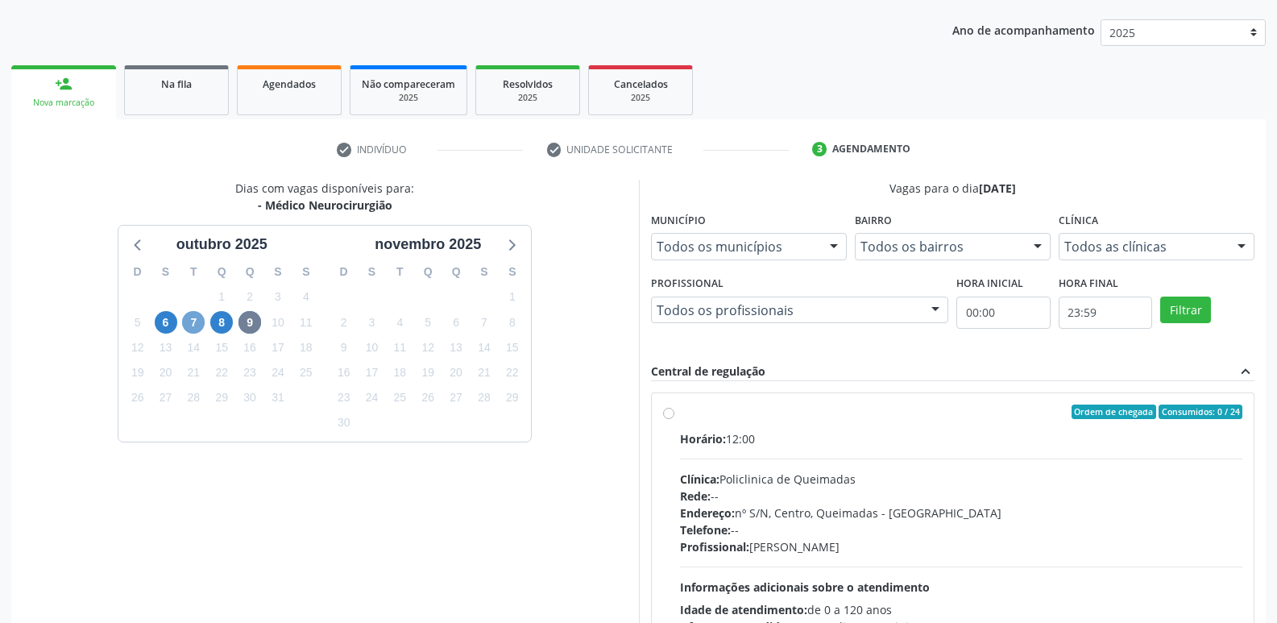
click at [197, 319] on span "7" at bounding box center [193, 322] width 23 height 23
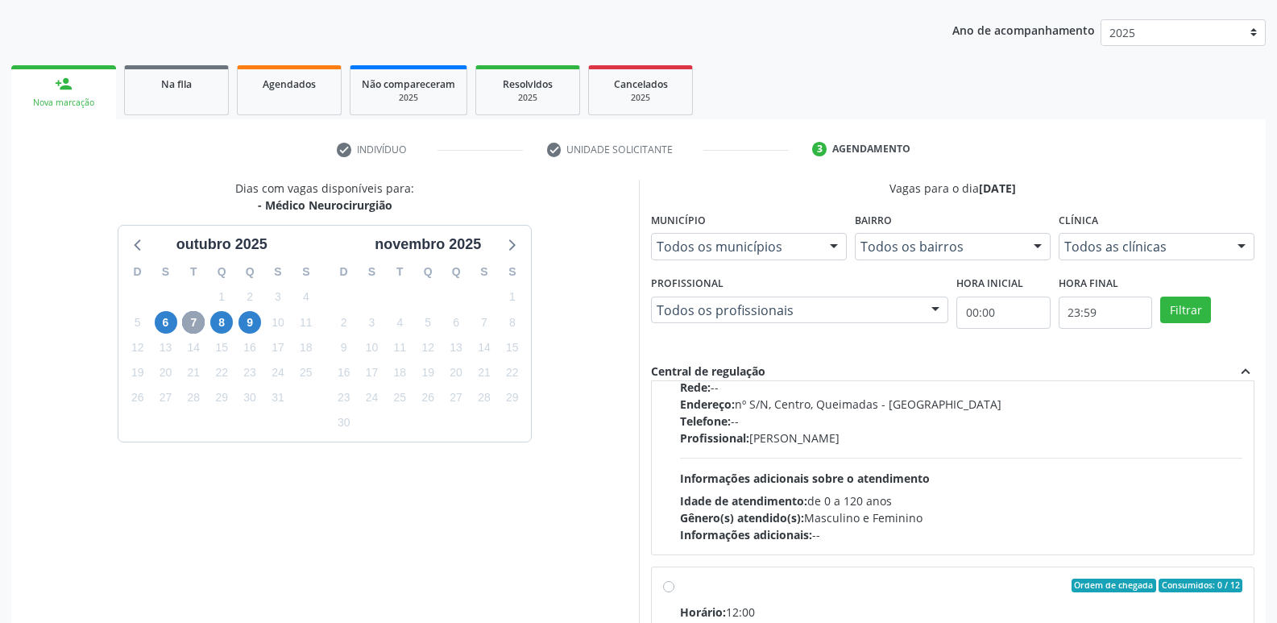
scroll to position [254, 0]
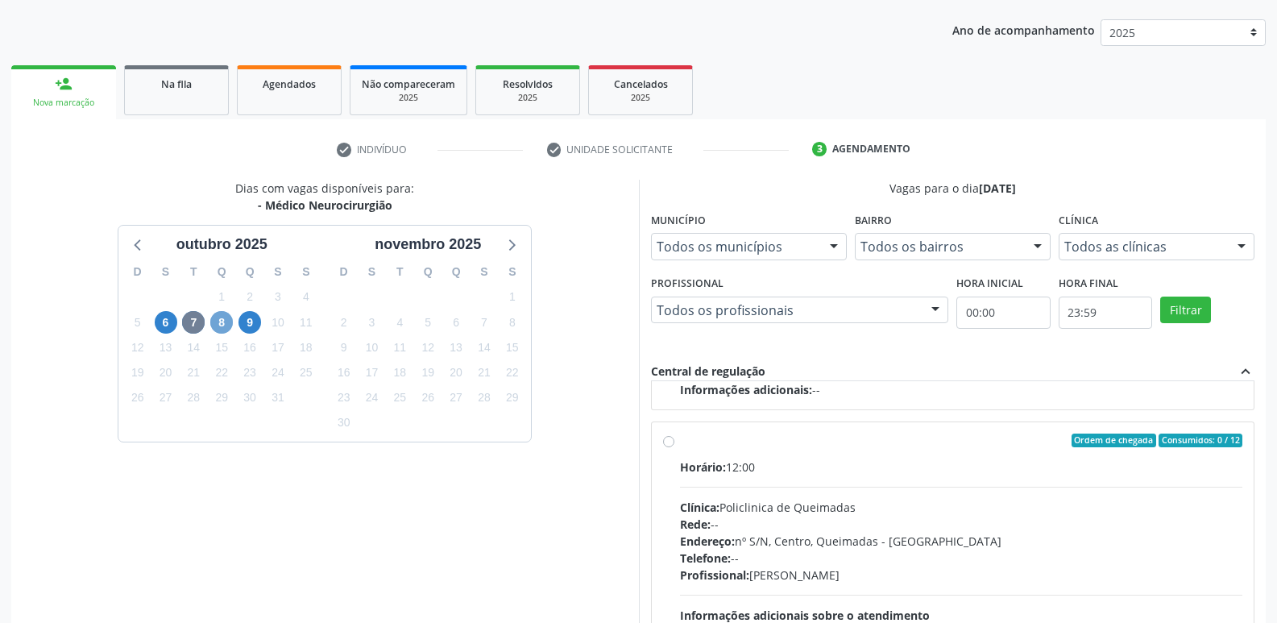
click at [225, 315] on span "8" at bounding box center [221, 322] width 23 height 23
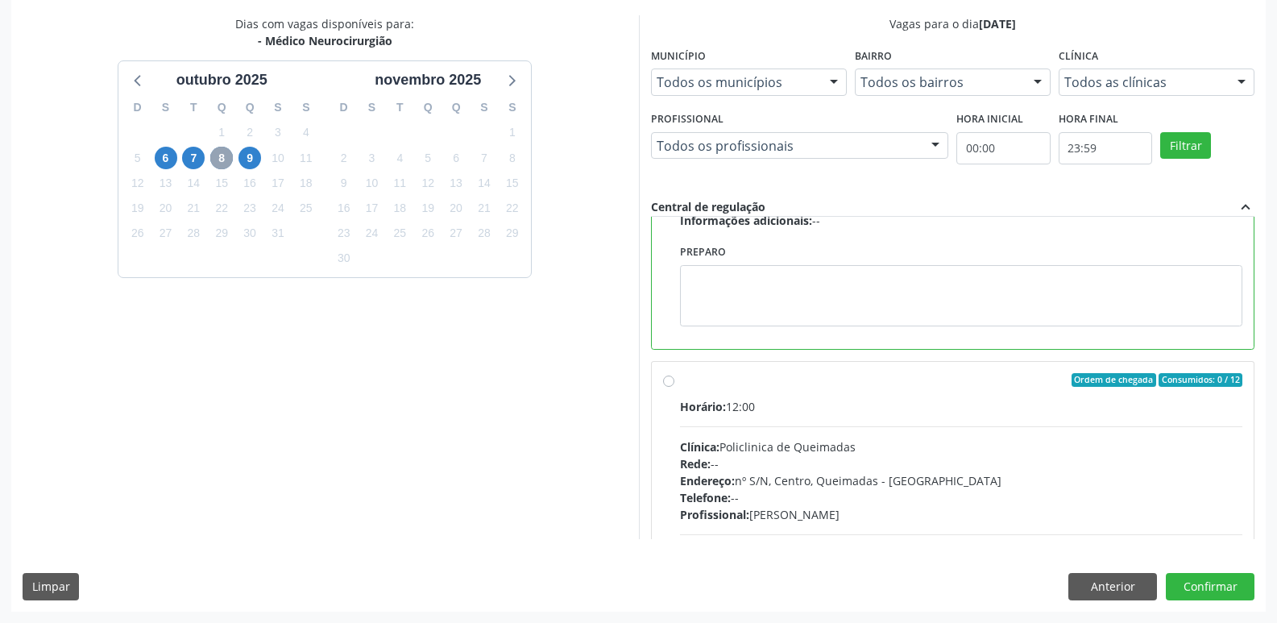
scroll to position [362, 0]
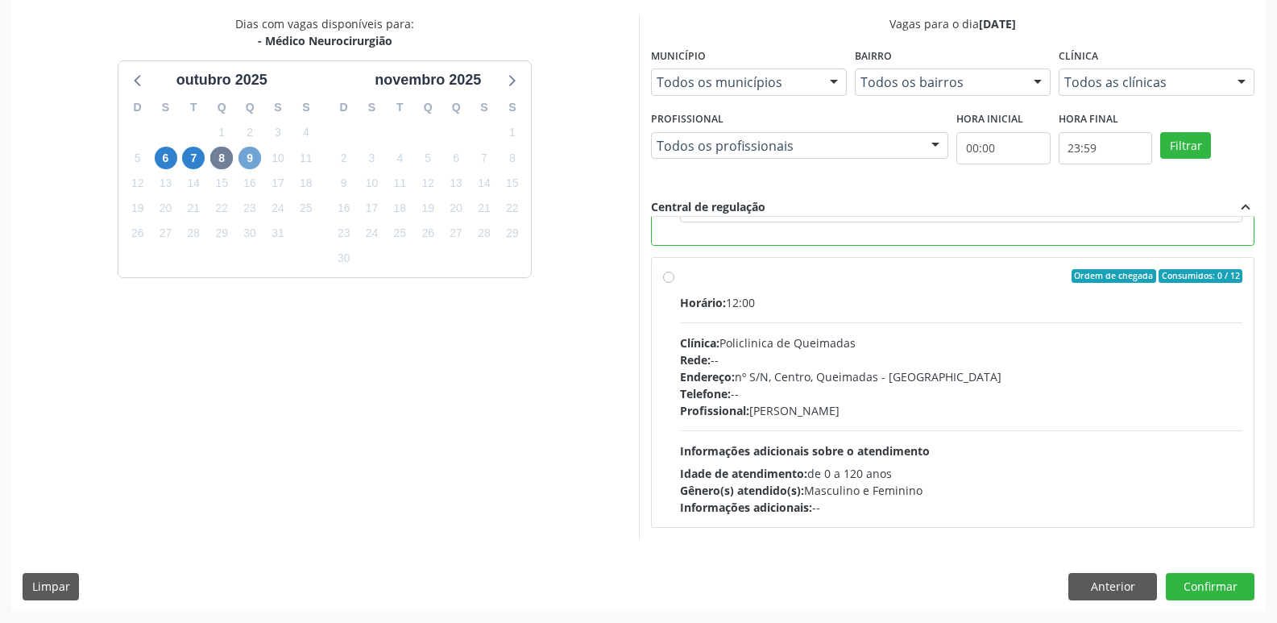
click at [255, 157] on span "9" at bounding box center [249, 158] width 23 height 23
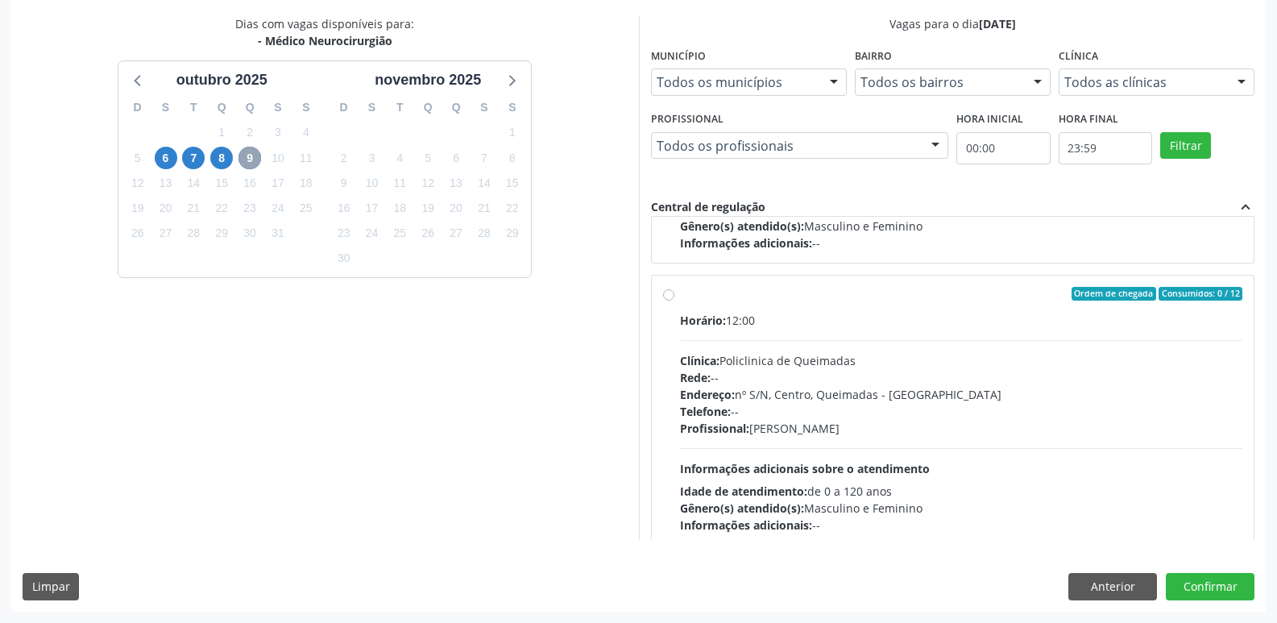
scroll to position [242, 0]
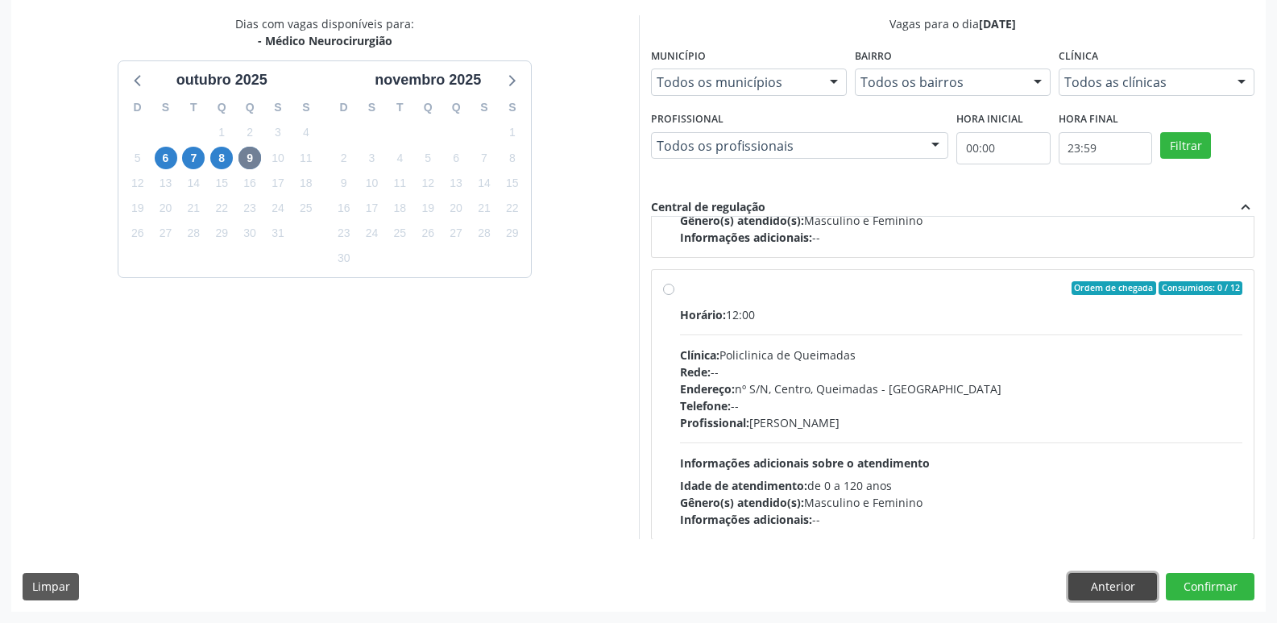
click at [1113, 594] on button "Anterior" at bounding box center [1112, 586] width 89 height 27
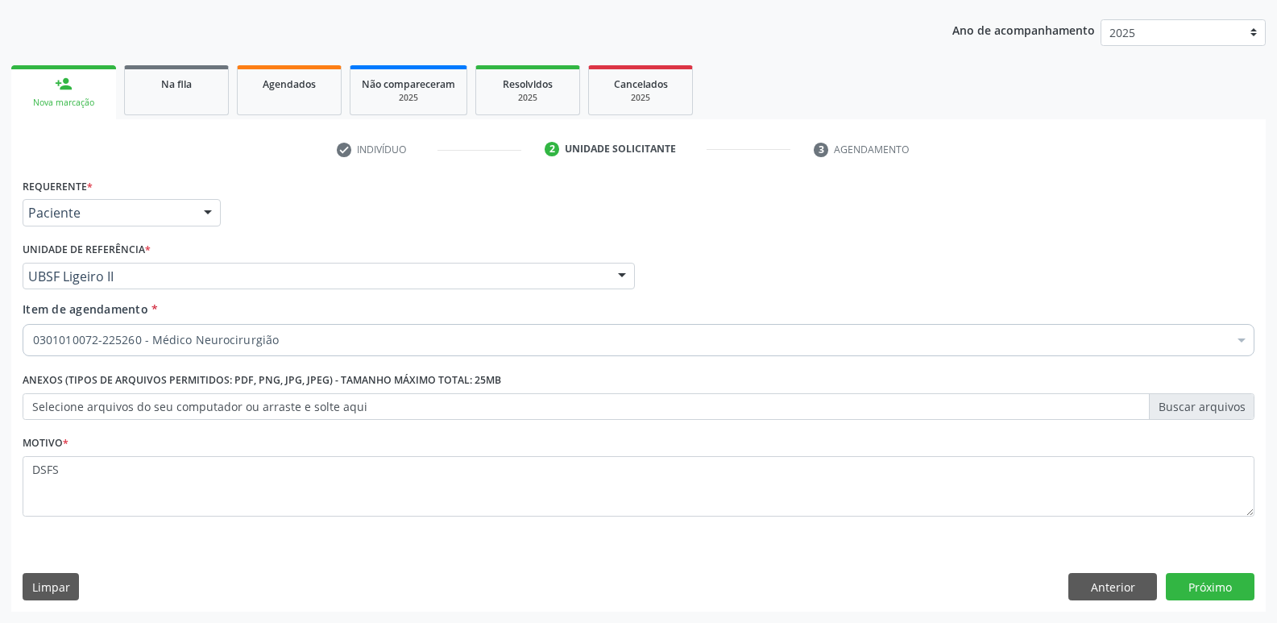
click at [229, 319] on div "Item de agendamento * 0301010072-225260 - Médico Neurocirurgião Desfazer seleçã…" at bounding box center [639, 325] width 1232 height 51
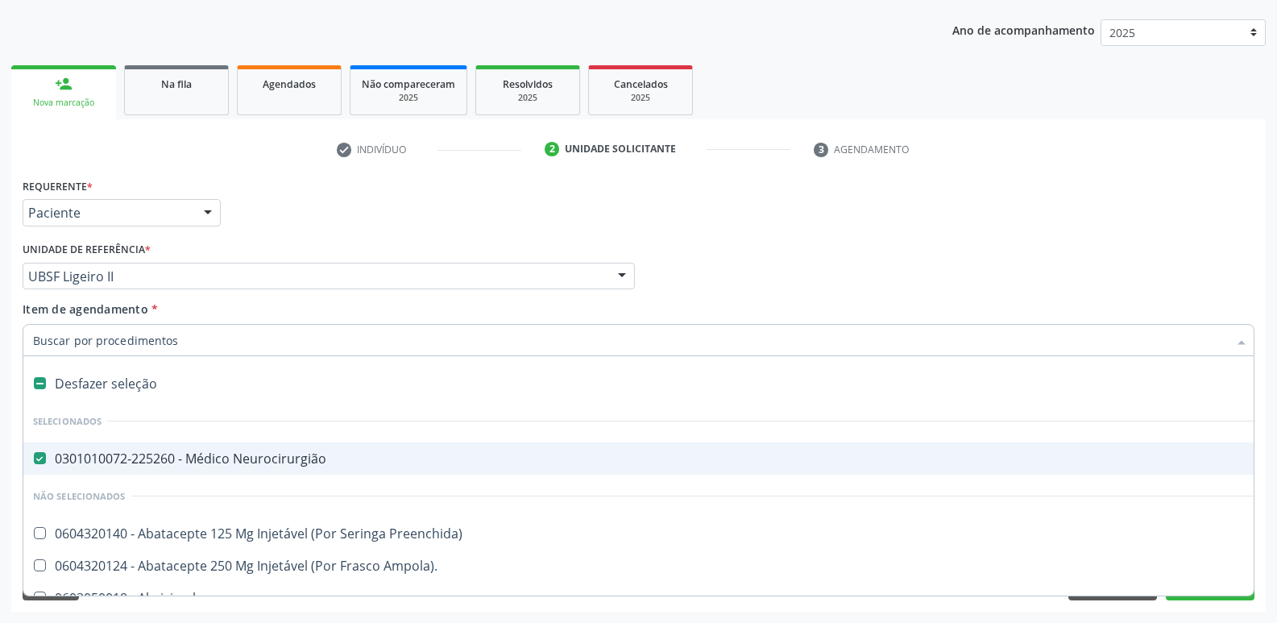
click at [174, 449] on span "0301010072-225260 - Médico Neurocirurgião" at bounding box center [659, 458] width 1273 height 32
checkbox Neurocirurgião "false"
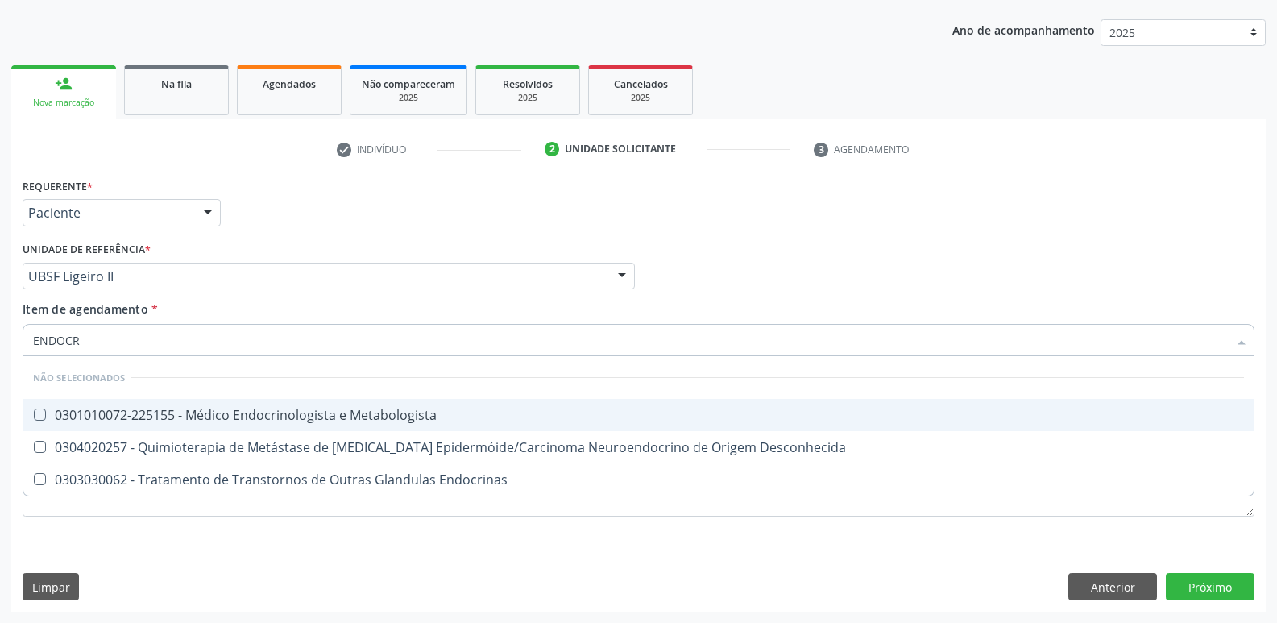
type input "ENDOCRI"
drag, startPoint x: 256, startPoint y: 416, endPoint x: 208, endPoint y: 259, distance: 163.6
click at [265, 408] on div "0301010072-225155 - Médico Endocrinologista e Metabologista" at bounding box center [638, 414] width 1211 height 13
checkbox Metabologista "true"
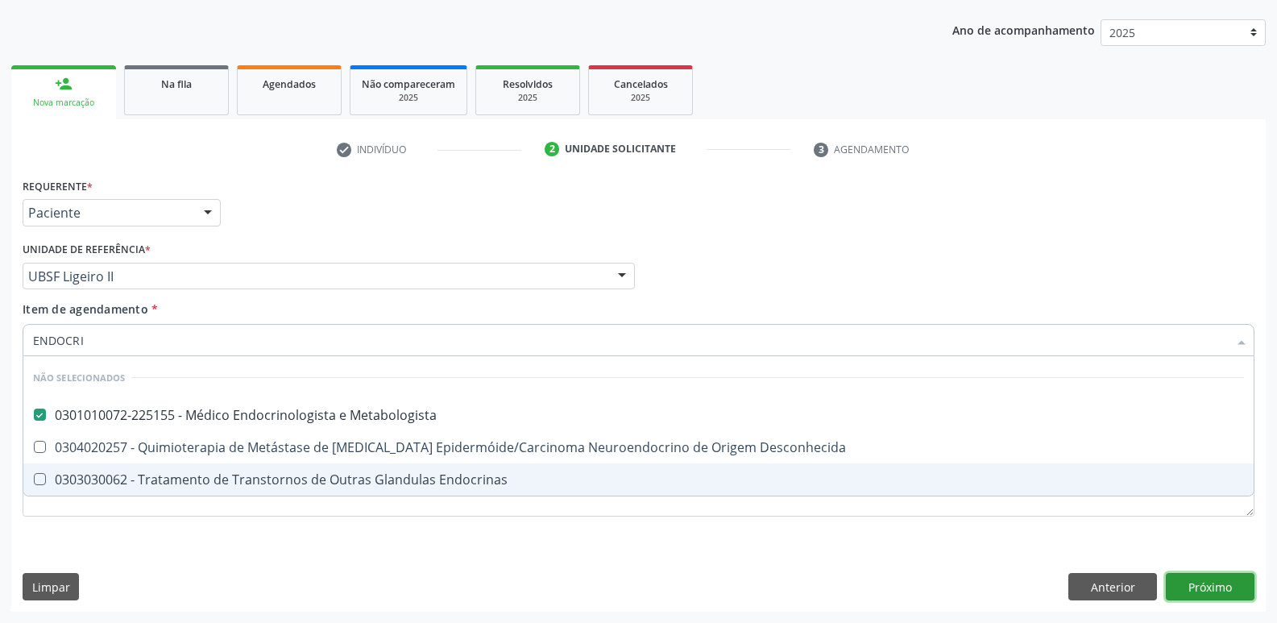
click at [1223, 582] on div "Requerente * Paciente Profissional de Saúde Paciente Nenhum resultado encontrad…" at bounding box center [638, 392] width 1254 height 437
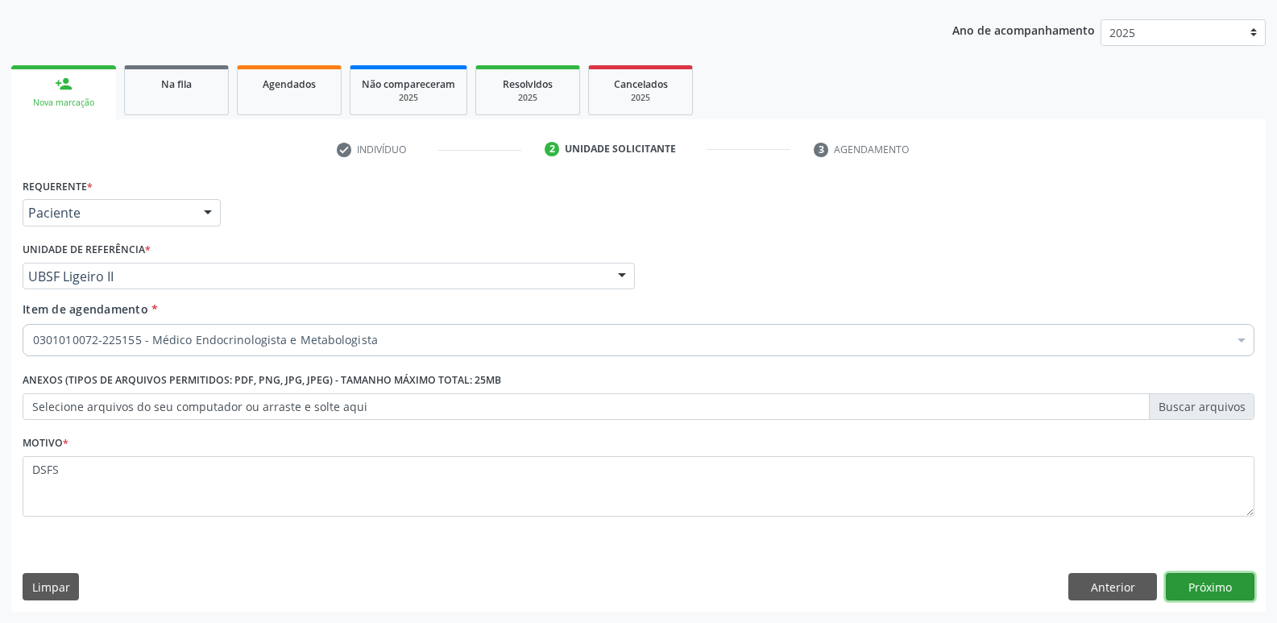
click at [1243, 590] on button "Próximo" at bounding box center [1210, 586] width 89 height 27
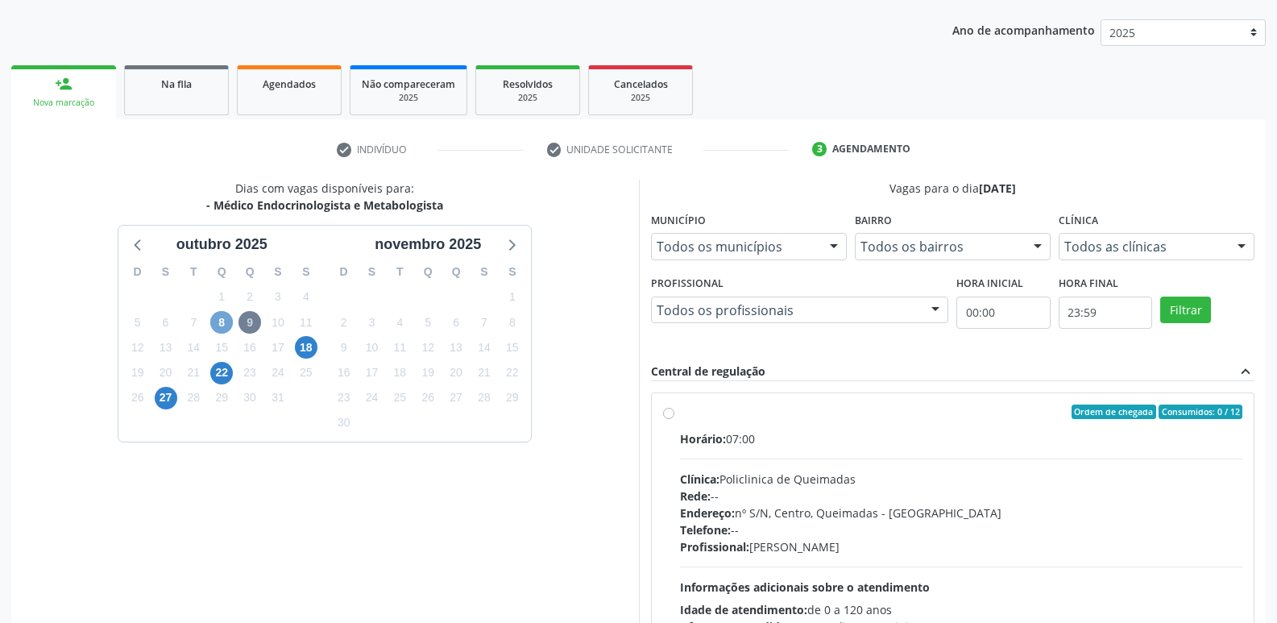
drag, startPoint x: 224, startPoint y: 325, endPoint x: 222, endPoint y: 354, distance: 29.1
click at [222, 326] on span "8" at bounding box center [221, 322] width 23 height 23
click at [221, 376] on span "22" at bounding box center [221, 373] width 23 height 23
click at [213, 319] on span "8" at bounding box center [221, 322] width 23 height 23
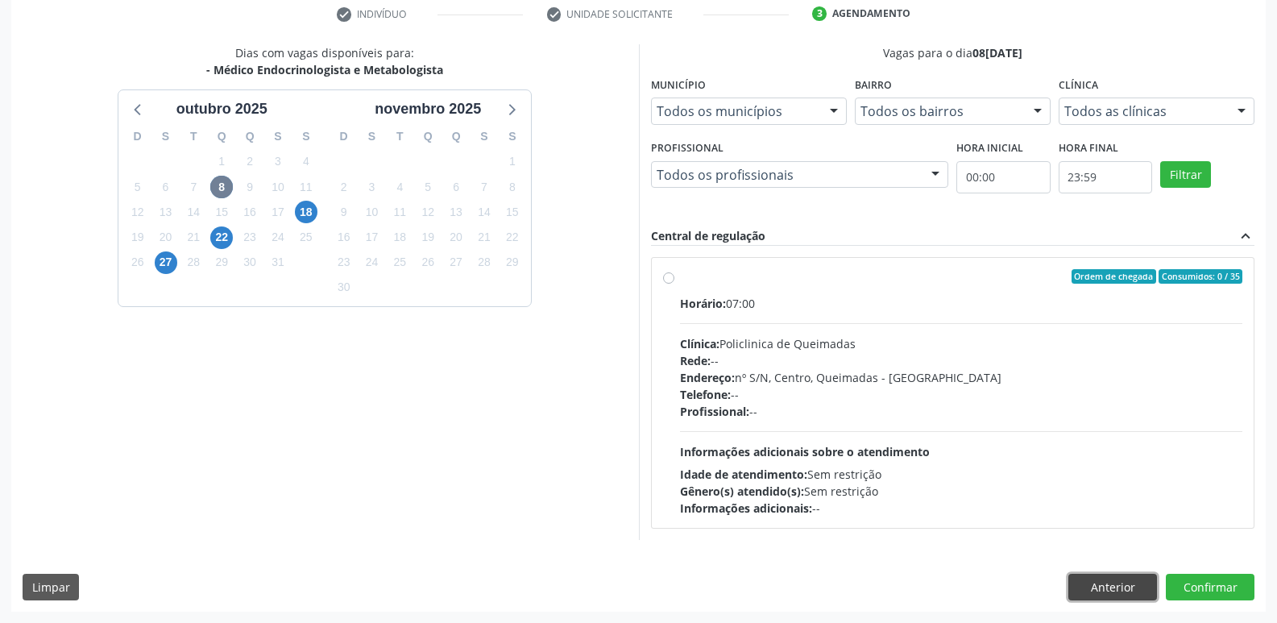
click at [1148, 587] on button "Anterior" at bounding box center [1112, 586] width 89 height 27
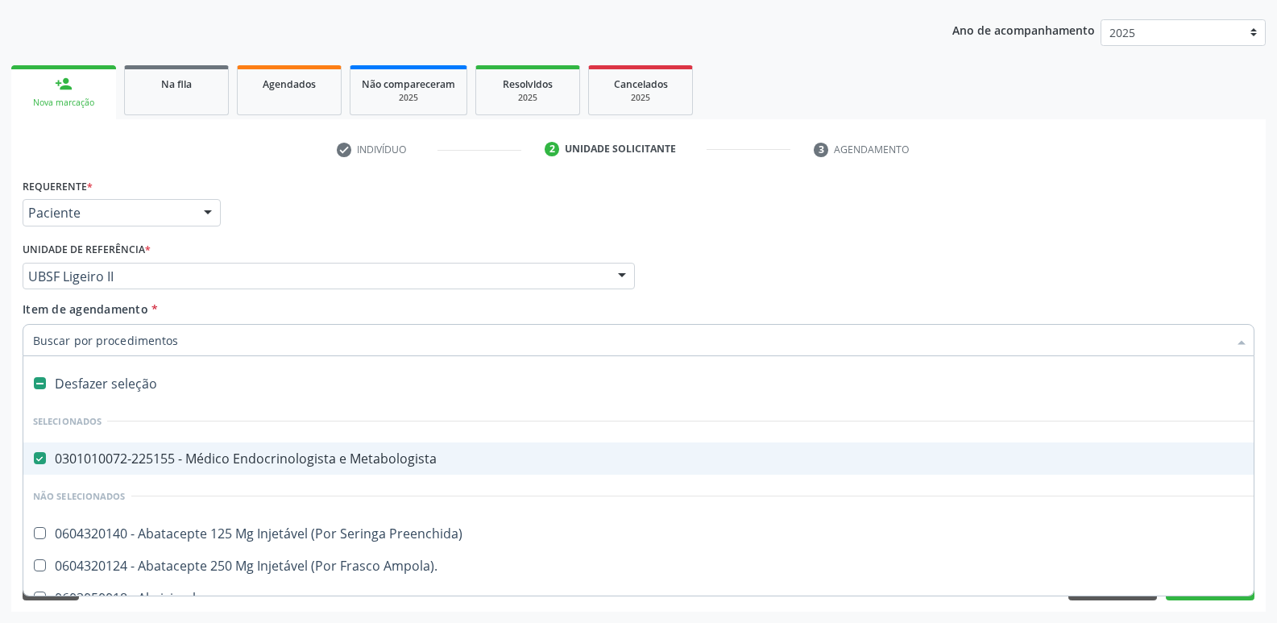
click at [277, 458] on div "0301010072-225155 - Médico Endocrinologista e Metabologista" at bounding box center [660, 458] width 1254 height 13
checkbox Metabologista "false"
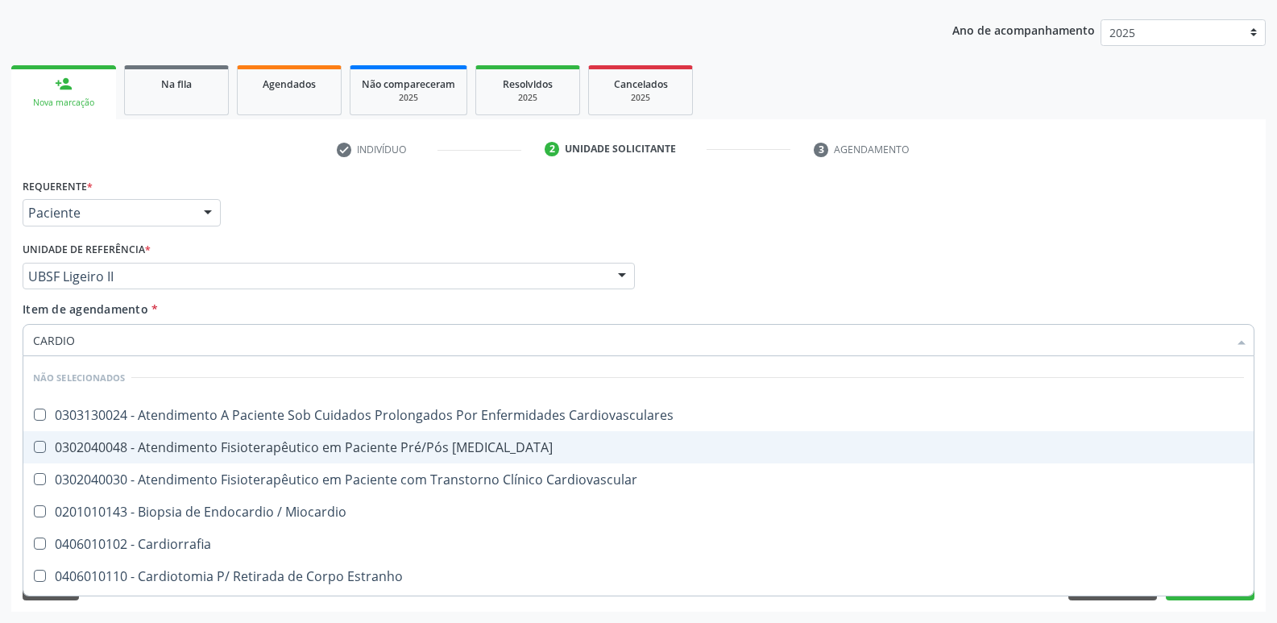
type input "CARDIOL"
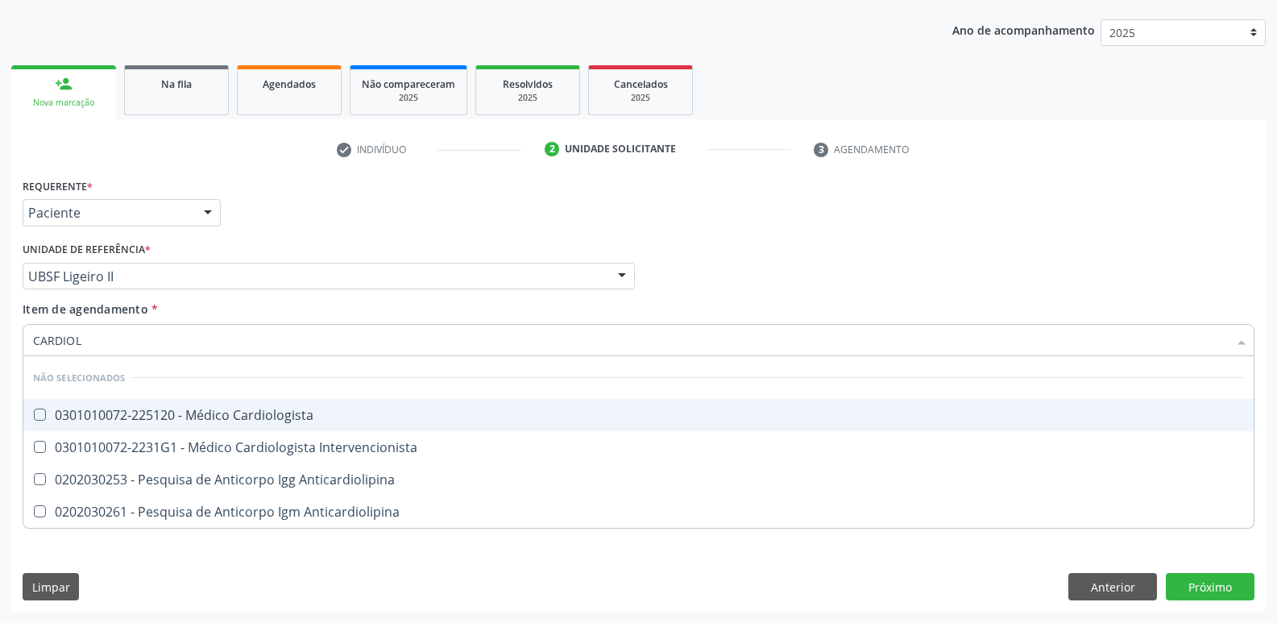
click at [275, 408] on div "0301010072-225120 - Médico Cardiologista" at bounding box center [638, 414] width 1211 height 13
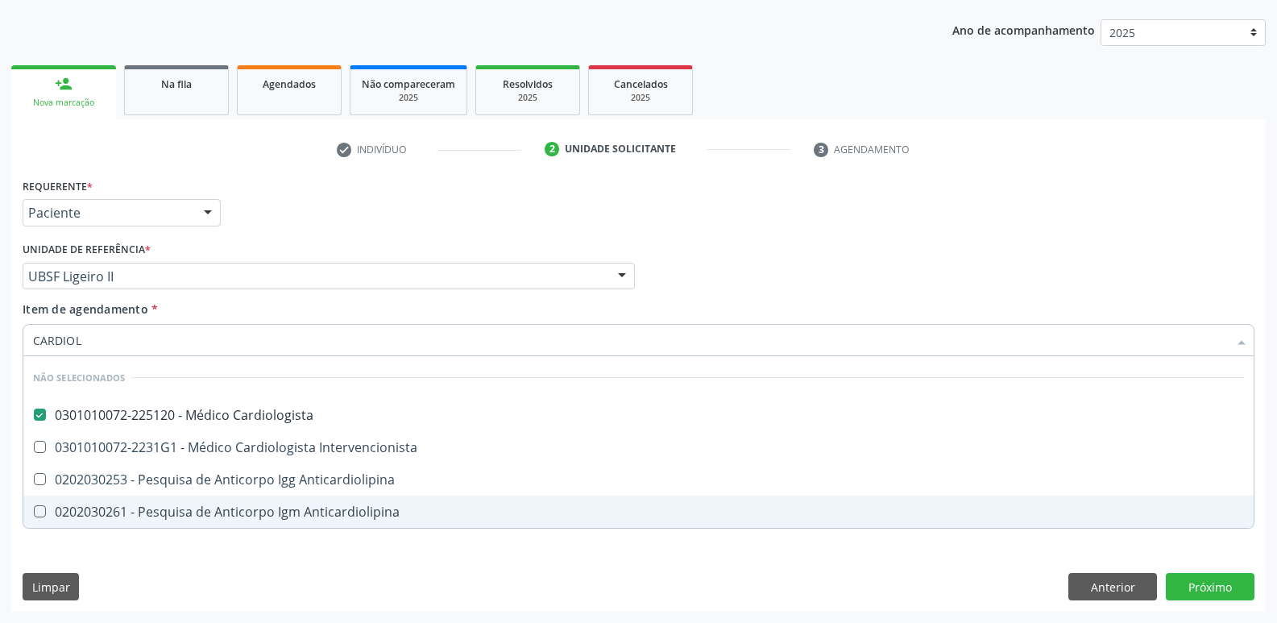
click at [412, 571] on div "Requerente * Paciente Profissional de Saúde Paciente Nenhum resultado encontrad…" at bounding box center [638, 392] width 1254 height 437
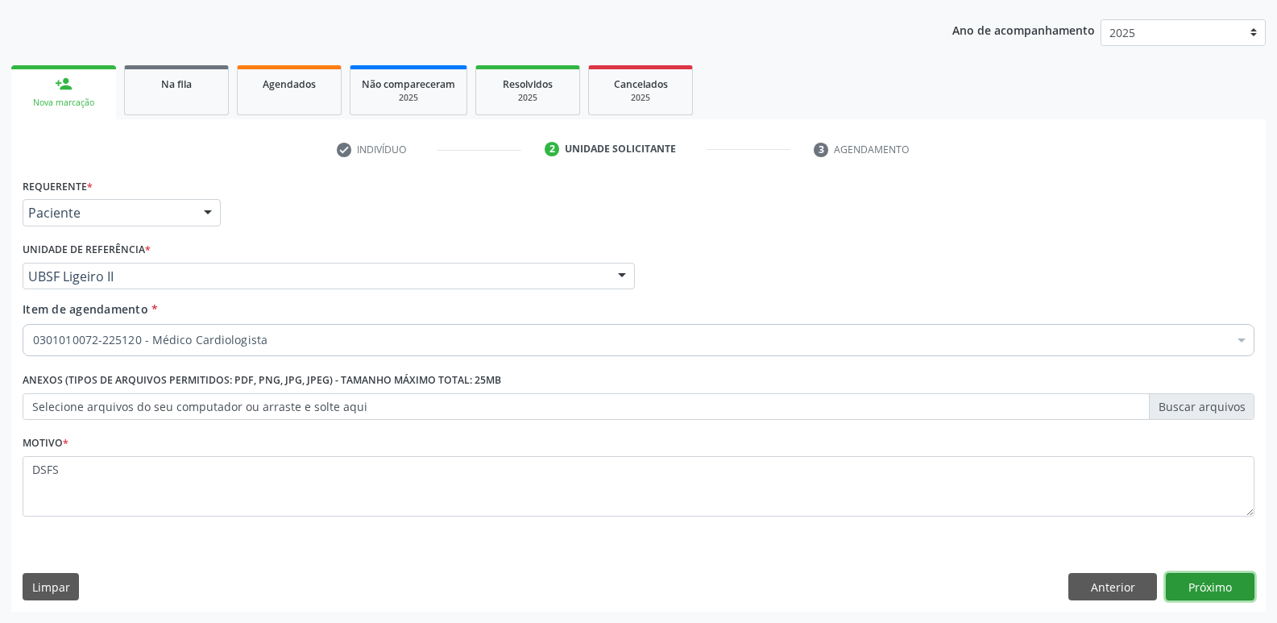
click at [1234, 577] on button "Próximo" at bounding box center [1210, 586] width 89 height 27
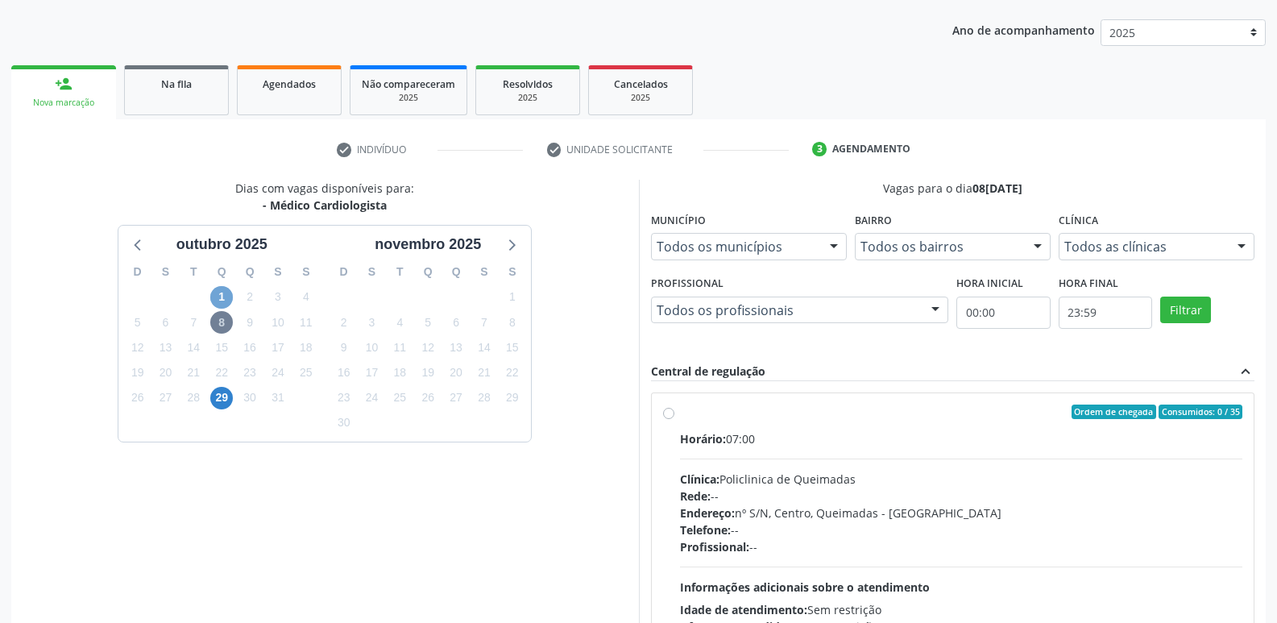
click at [221, 297] on span "1" at bounding box center [221, 297] width 23 height 23
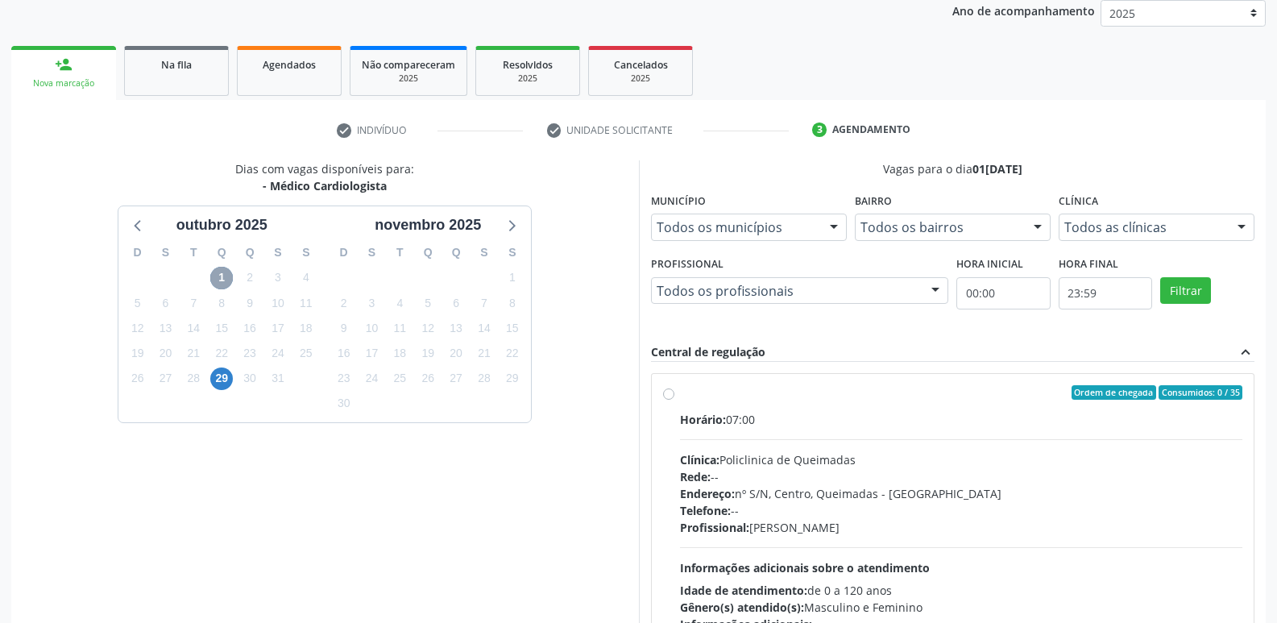
scroll to position [311, 0]
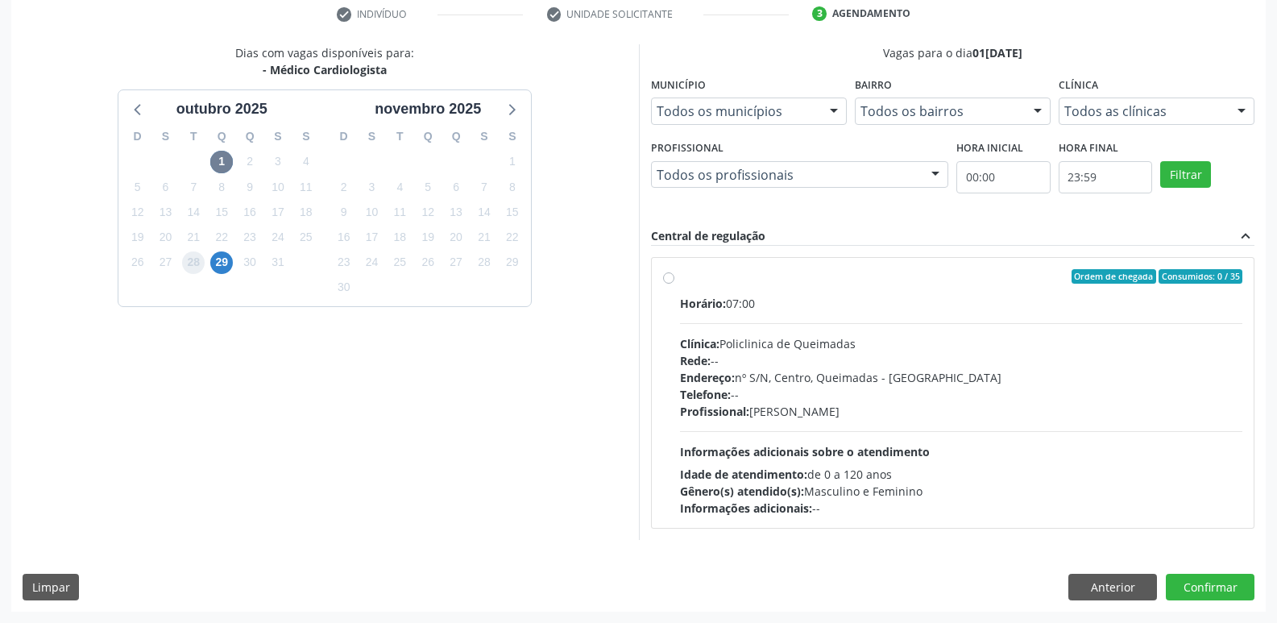
click at [205, 262] on span "28" at bounding box center [193, 262] width 23 height 23
click at [213, 265] on span "29" at bounding box center [221, 262] width 23 height 23
click at [1118, 582] on button "Anterior" at bounding box center [1112, 586] width 89 height 27
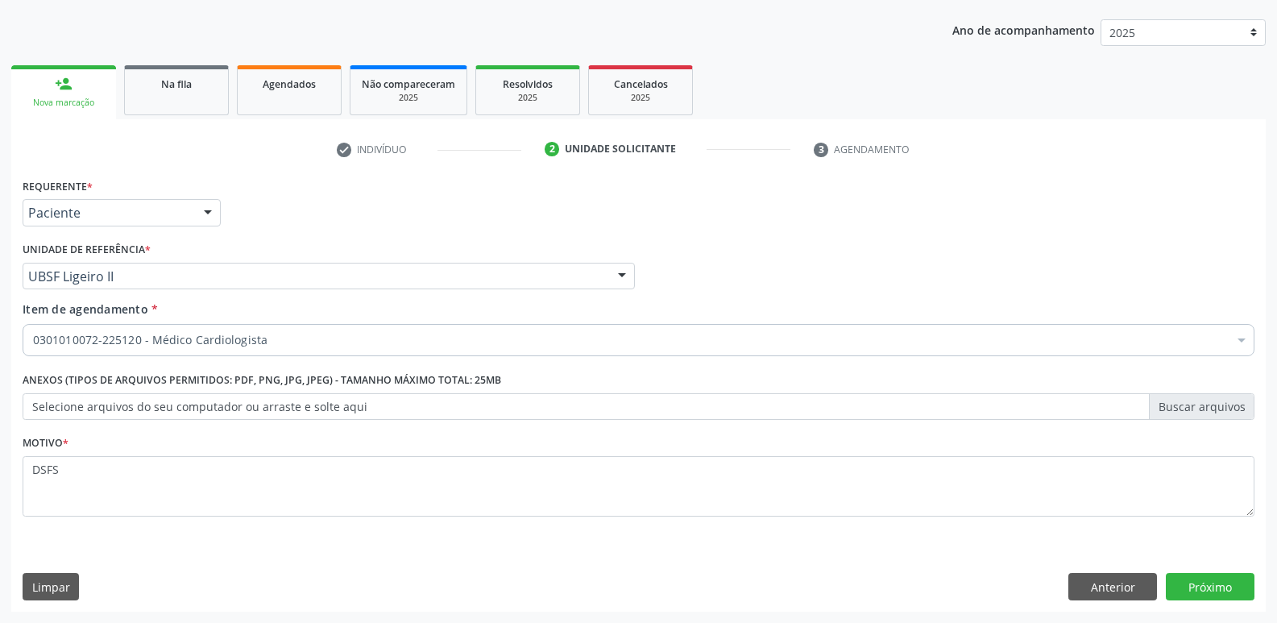
scroll to position [176, 0]
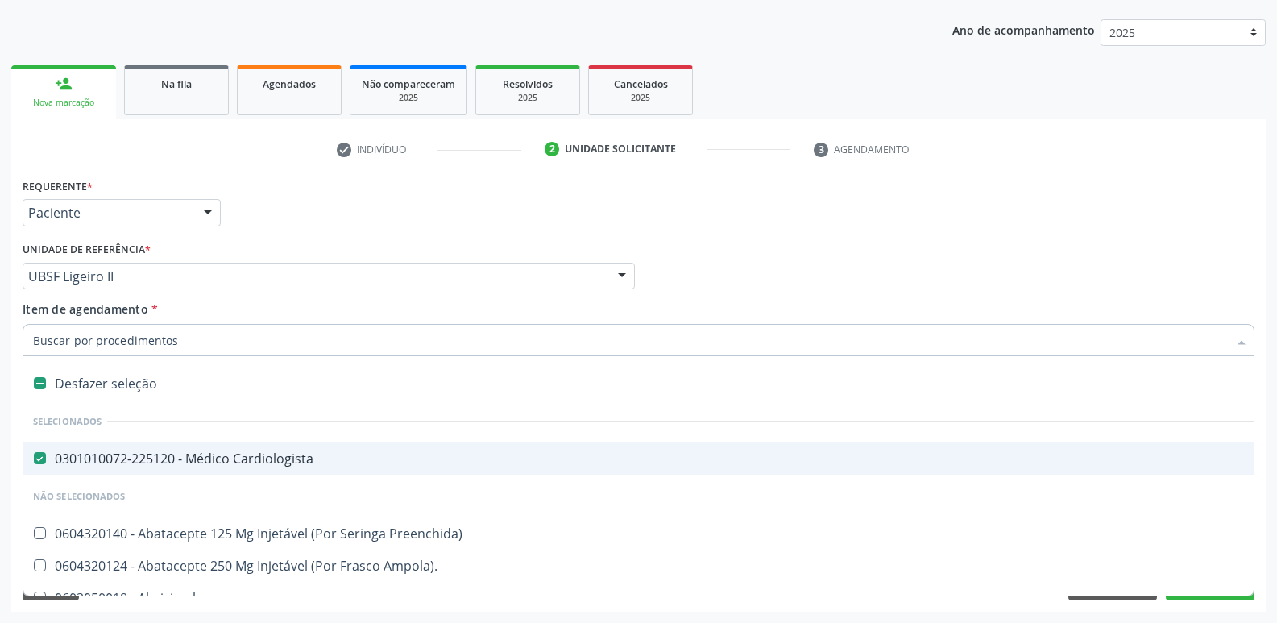
click at [214, 465] on div "0301010072-225120 - Médico Cardiologista" at bounding box center [660, 458] width 1254 height 13
checkbox Cardiologista "false"
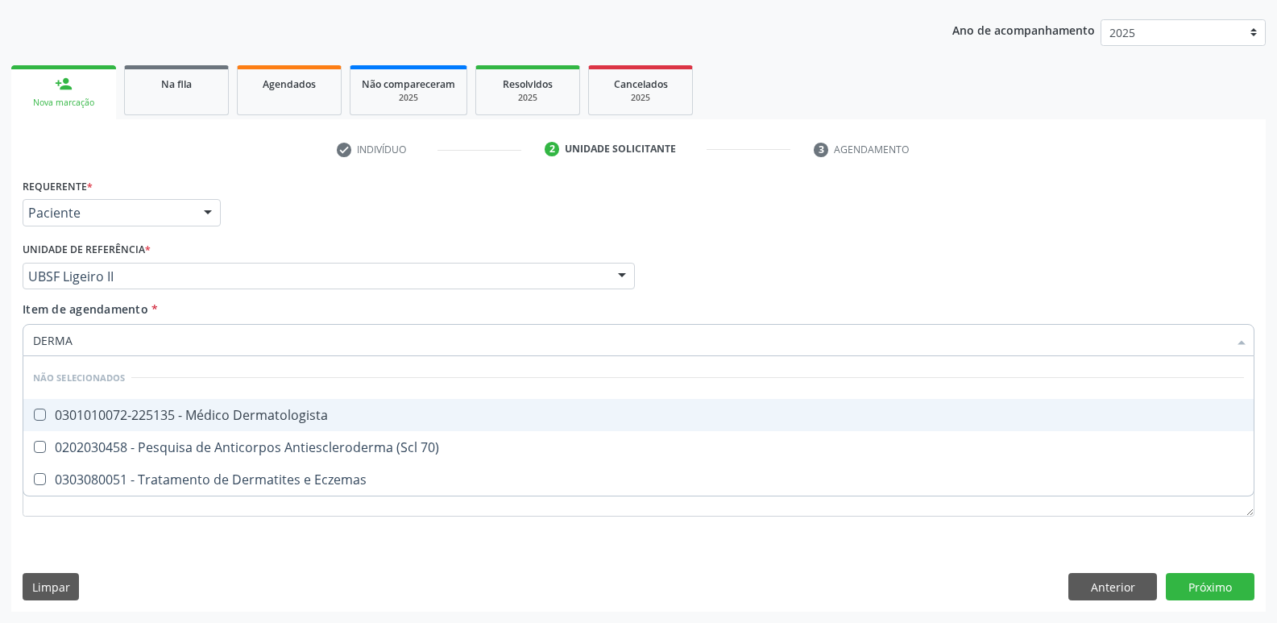
type input "DERMAT"
drag, startPoint x: 242, startPoint y: 428, endPoint x: 423, endPoint y: 458, distance: 183.0
click at [245, 427] on span "0301010072-225135 - Médico Dermatologista" at bounding box center [638, 415] width 1230 height 32
checkbox Dermatologista "true"
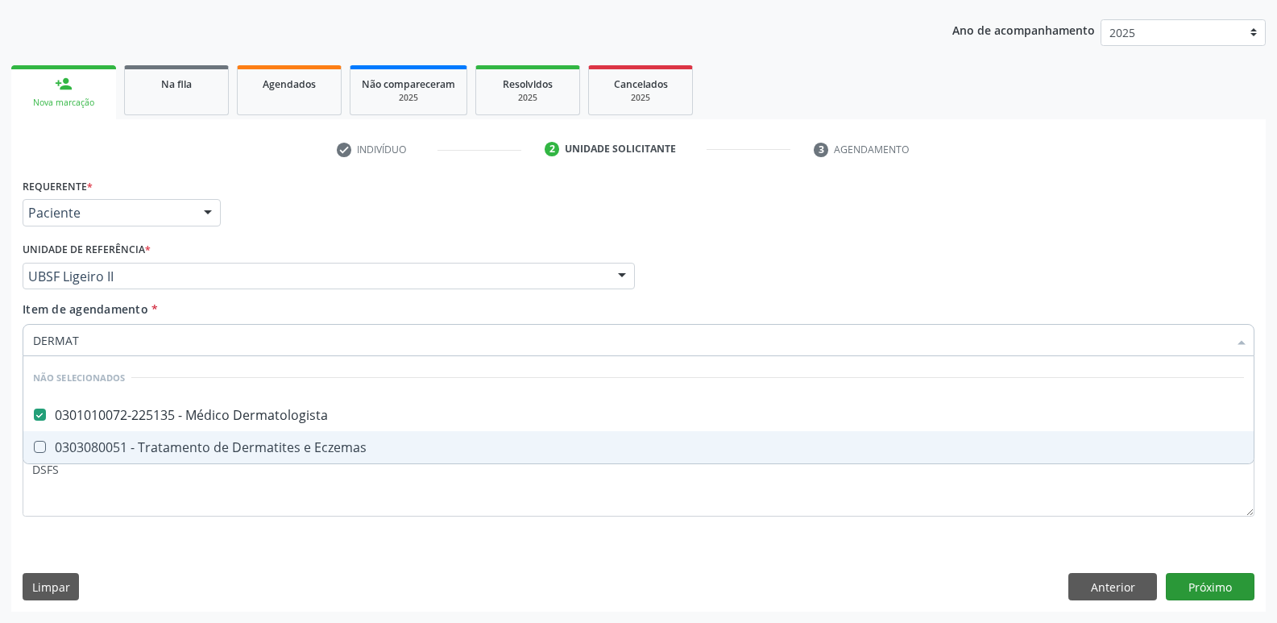
type input "DERMAT"
click at [1185, 594] on div "Requerente * Paciente Profissional de Saúde Paciente Nenhum resultado encontrad…" at bounding box center [638, 392] width 1254 height 437
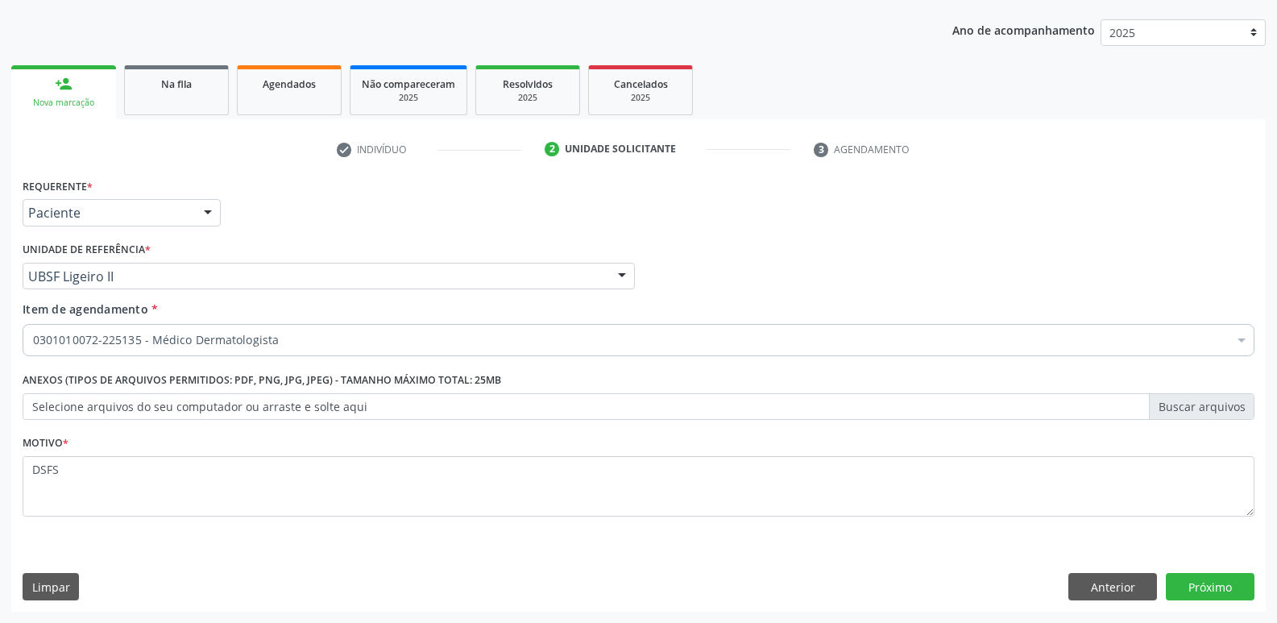
click at [1211, 572] on div "Requerente * Paciente Profissional de Saúde Paciente Nenhum resultado encontrad…" at bounding box center [638, 392] width 1254 height 437
click at [1223, 594] on button "Próximo" at bounding box center [1210, 586] width 89 height 27
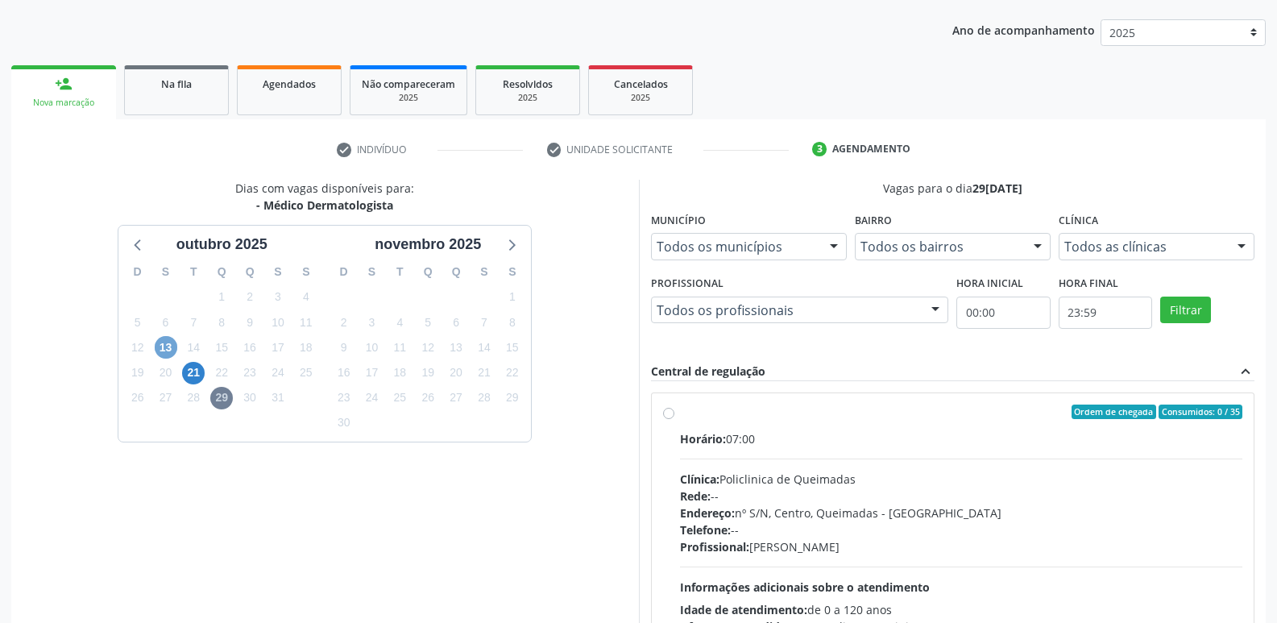
click at [162, 346] on span "13" at bounding box center [166, 347] width 23 height 23
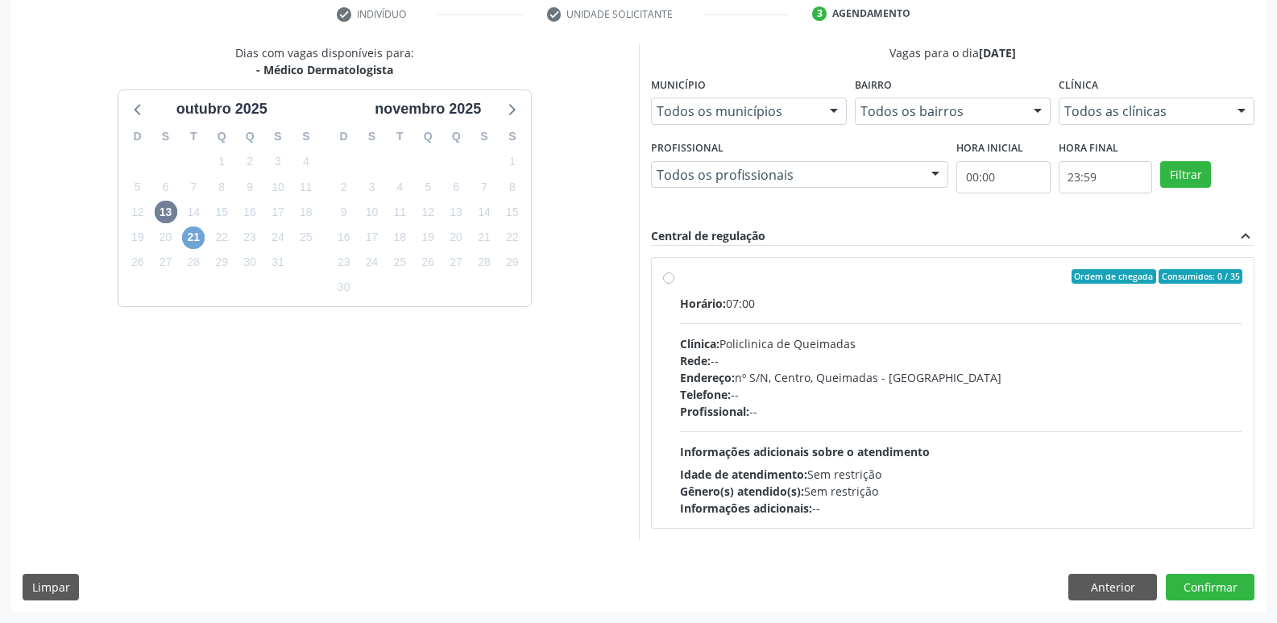
click at [194, 237] on span "21" at bounding box center [193, 237] width 23 height 23
click at [1095, 578] on button "Anterior" at bounding box center [1112, 586] width 89 height 27
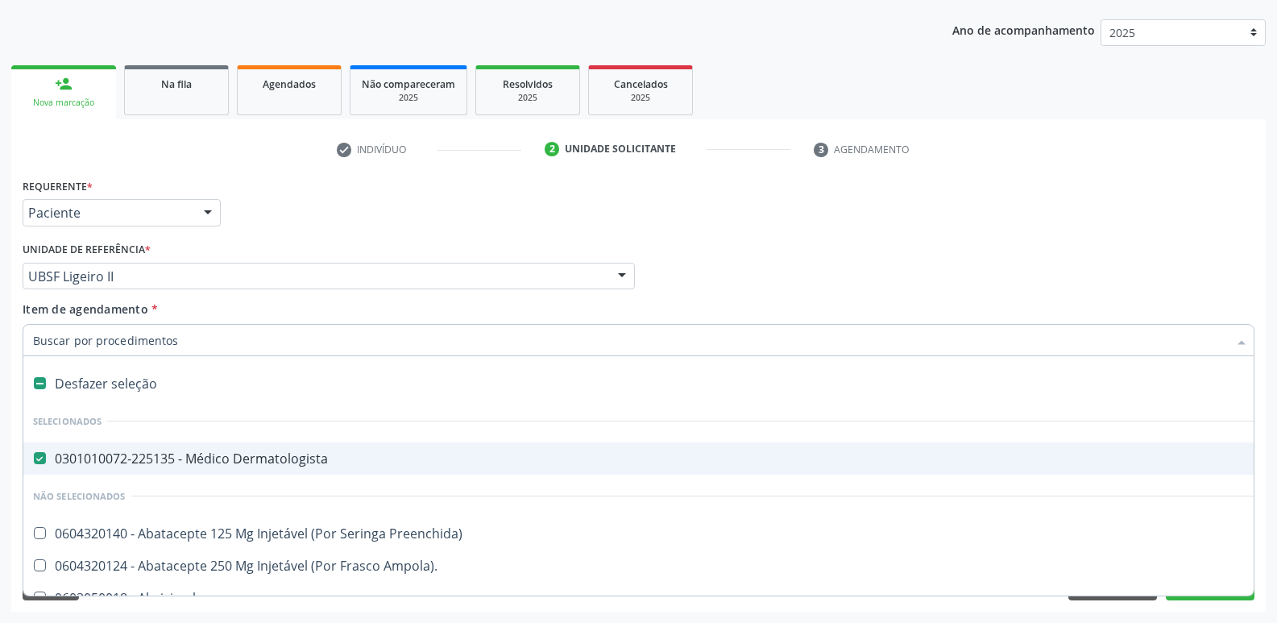
click at [219, 443] on span "0301010072-225135 - Médico Dermatologista" at bounding box center [659, 458] width 1273 height 32
checkbox Dermatologista "false"
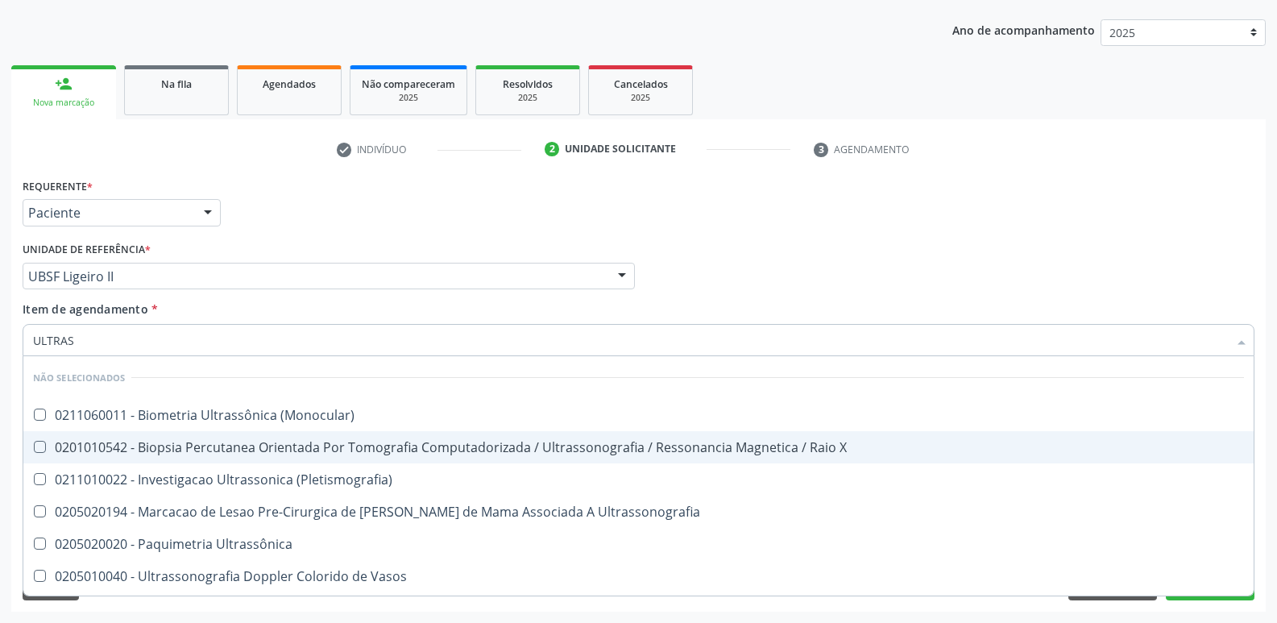
type input "ULTRASS"
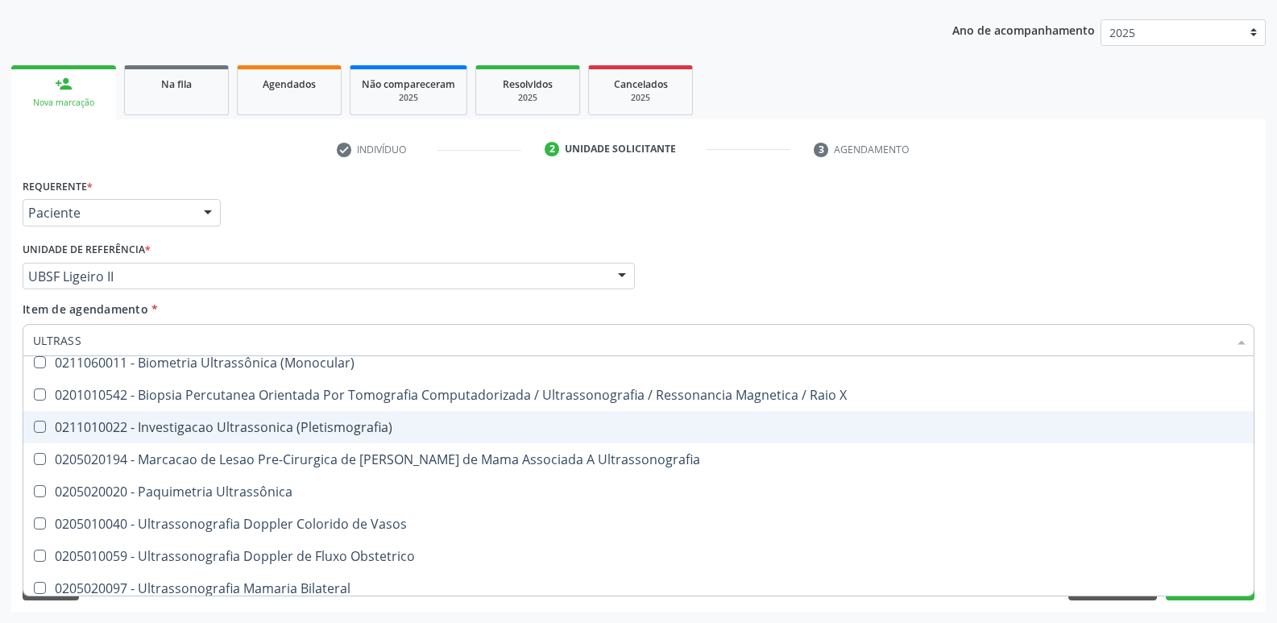
scroll to position [81, 0]
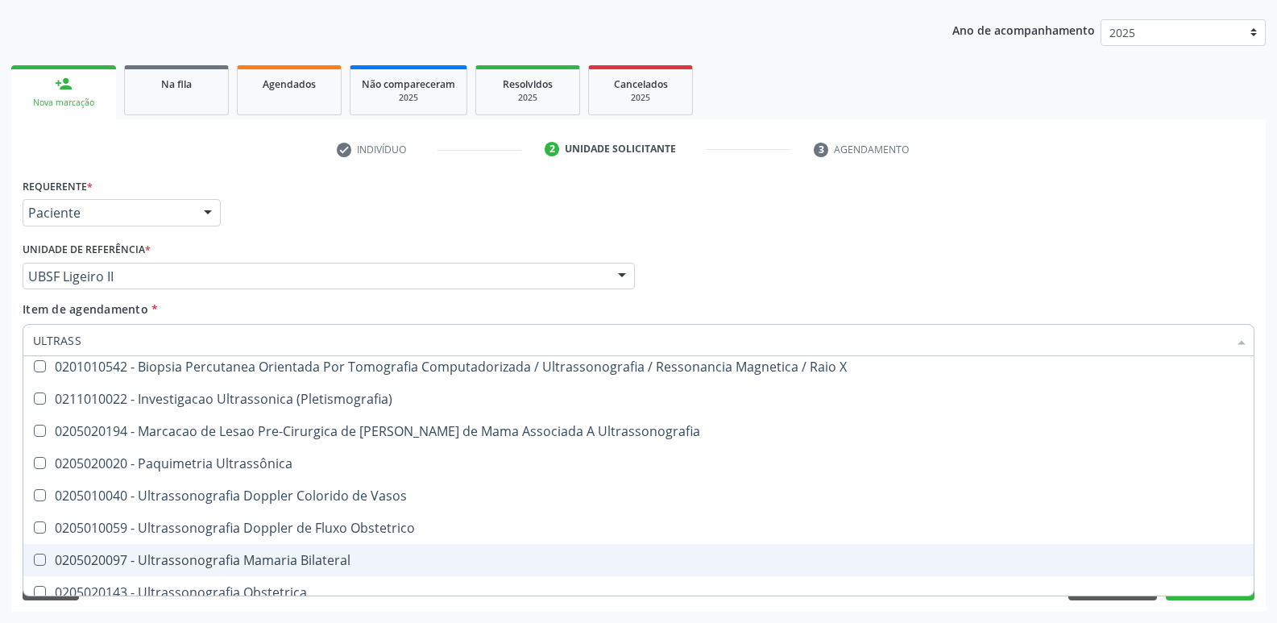
click at [250, 553] on div "0205020097 - Ultrassonografia Mamaria Bilateral" at bounding box center [638, 559] width 1211 height 13
checkbox Bilateral "true"
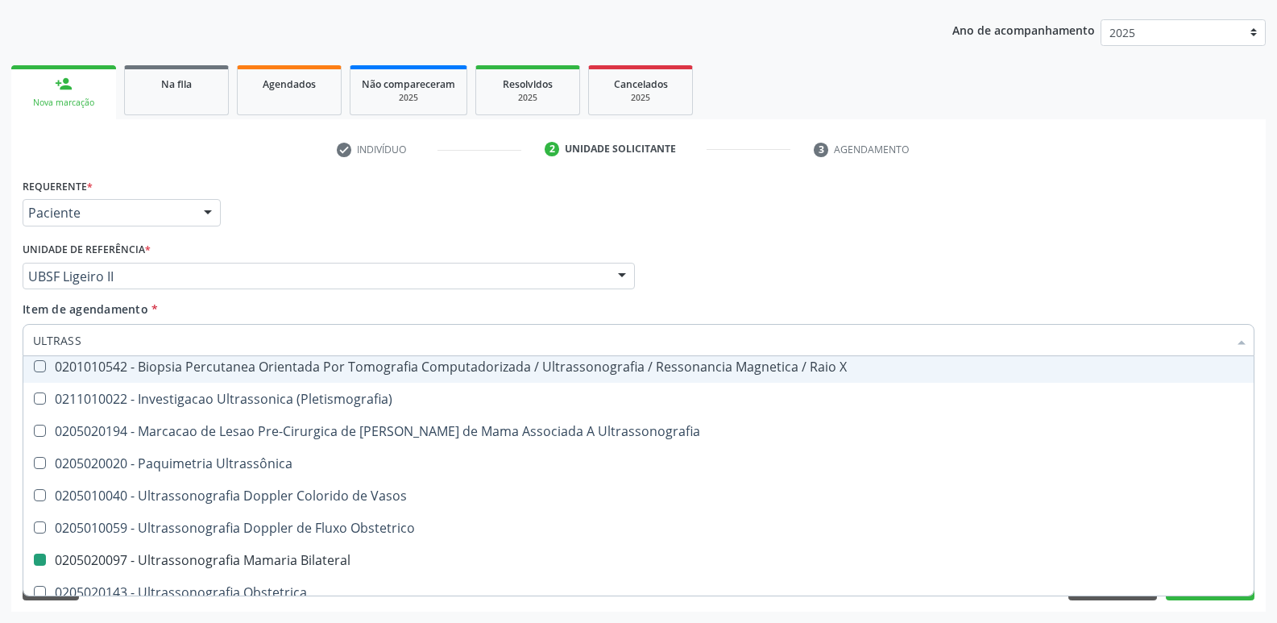
drag, startPoint x: 375, startPoint y: 227, endPoint x: 416, endPoint y: 297, distance: 80.8
click at [376, 226] on div "Requerente * Paciente Profissional de Saúde Paciente Nenhum resultado encontrad…" at bounding box center [639, 205] width 1240 height 63
checkbox \(Monocular\) "true"
checkbox Bilateral "false"
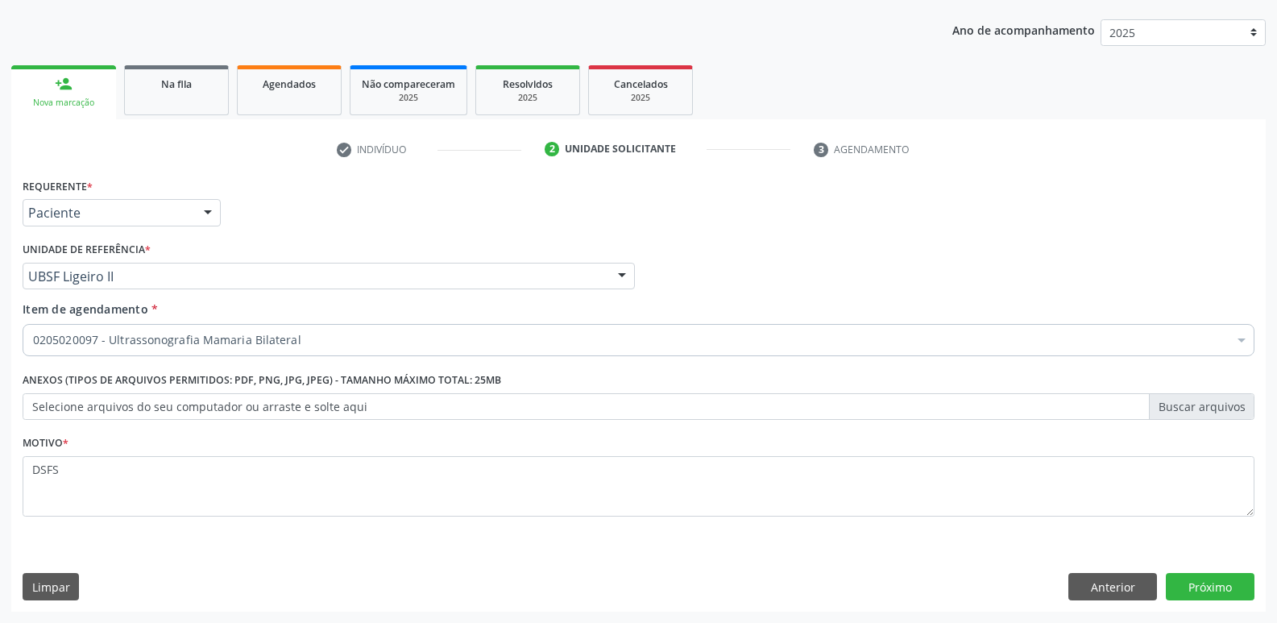
scroll to position [0, 0]
click at [1208, 578] on button "Próximo" at bounding box center [1210, 586] width 89 height 27
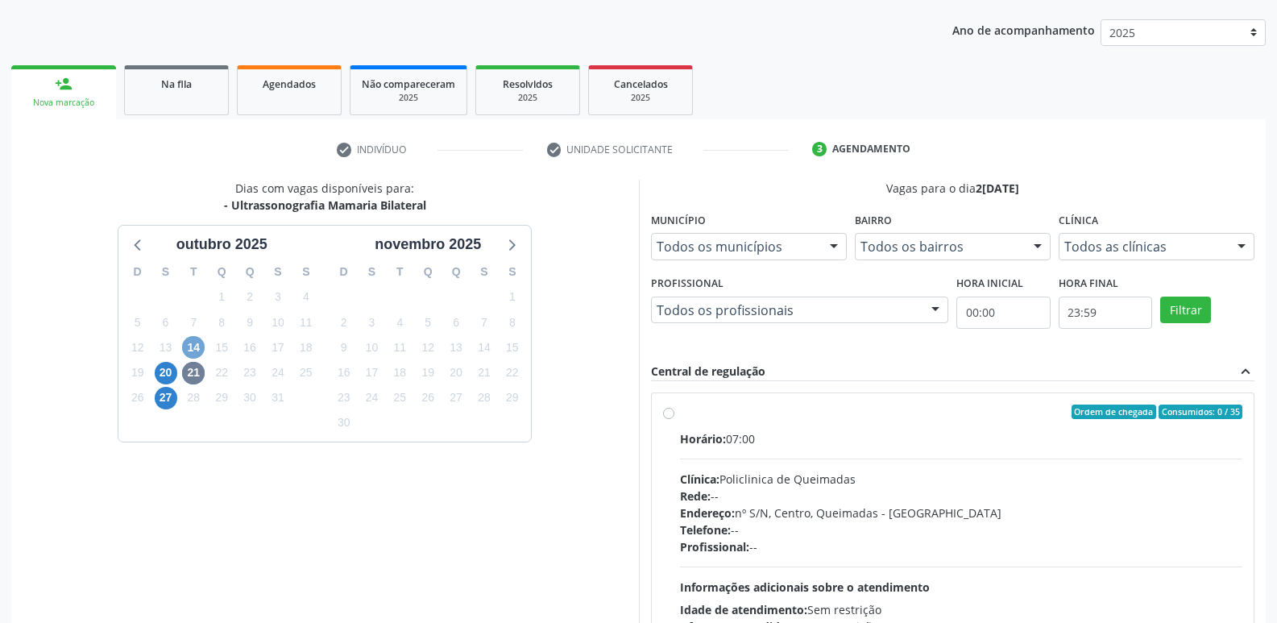
click at [195, 344] on span "14" at bounding box center [193, 347] width 23 height 23
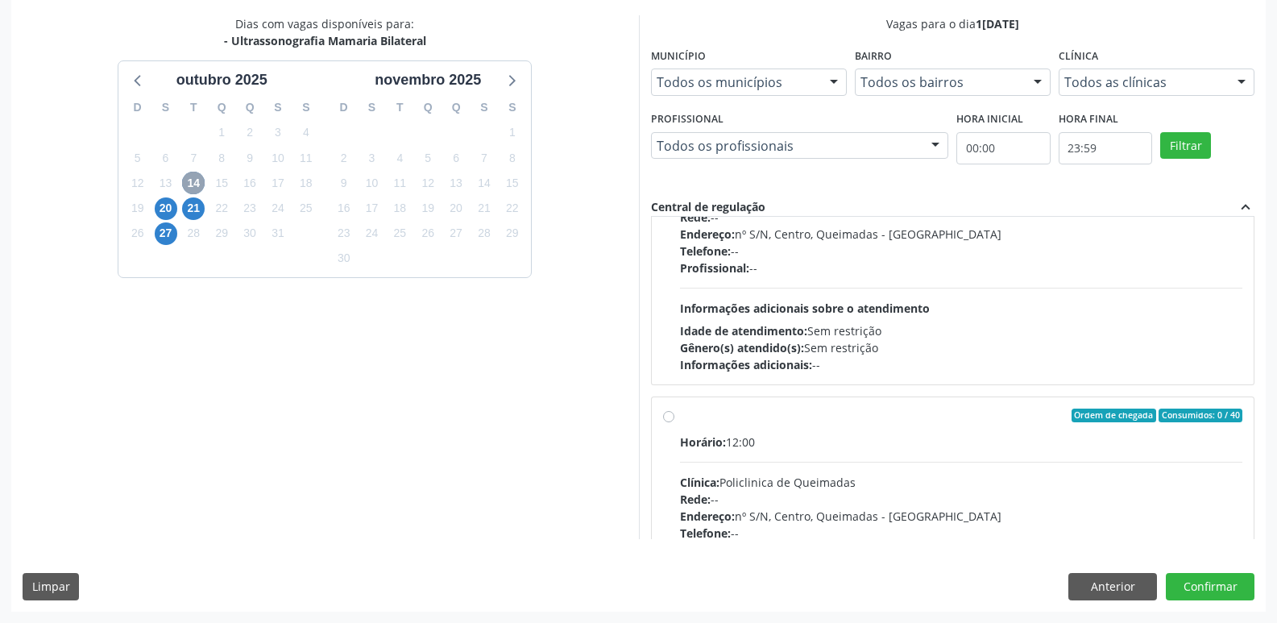
scroll to position [254, 0]
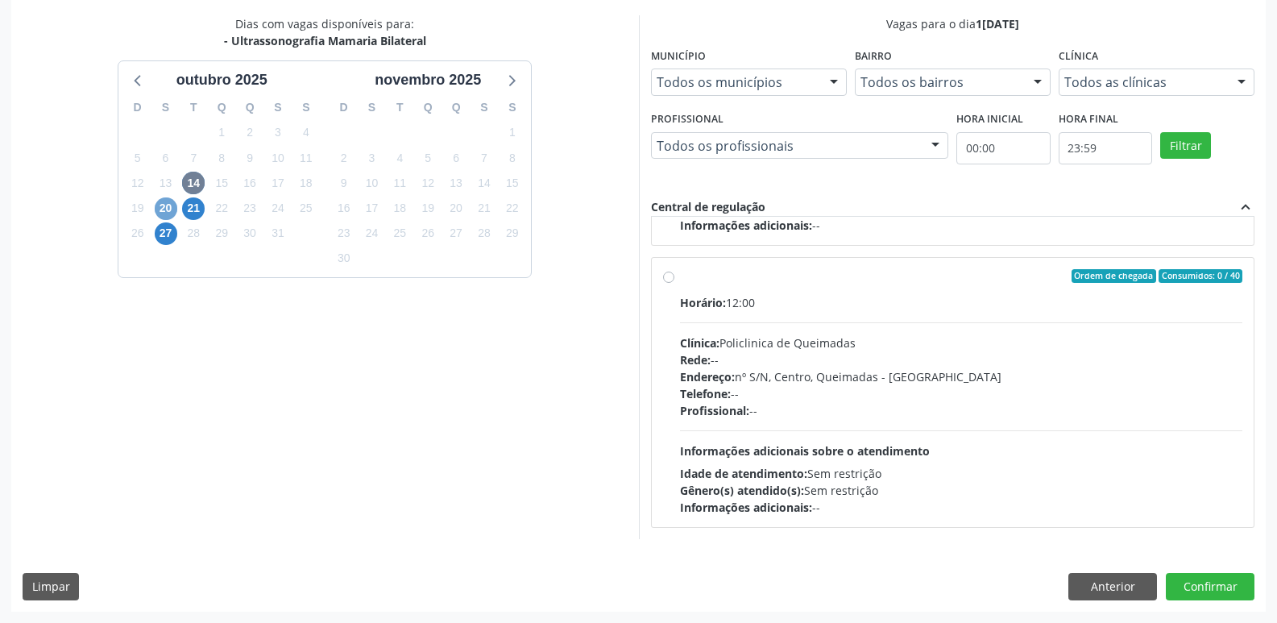
click at [172, 209] on span "20" at bounding box center [166, 208] width 23 height 23
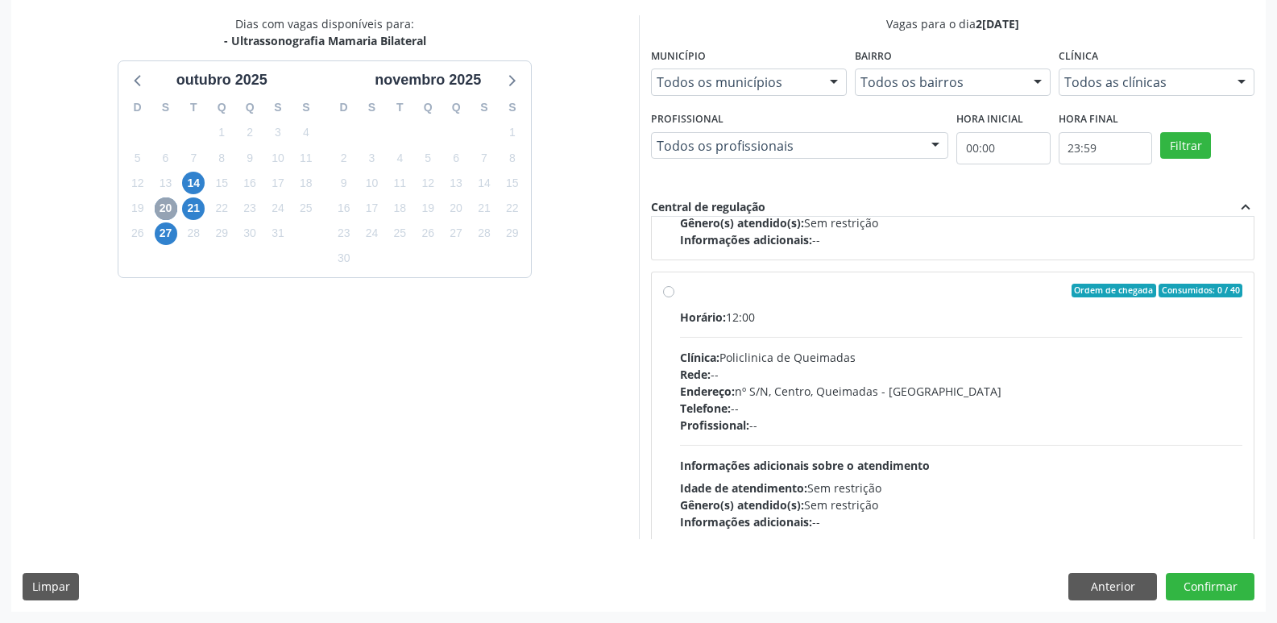
scroll to position [242, 0]
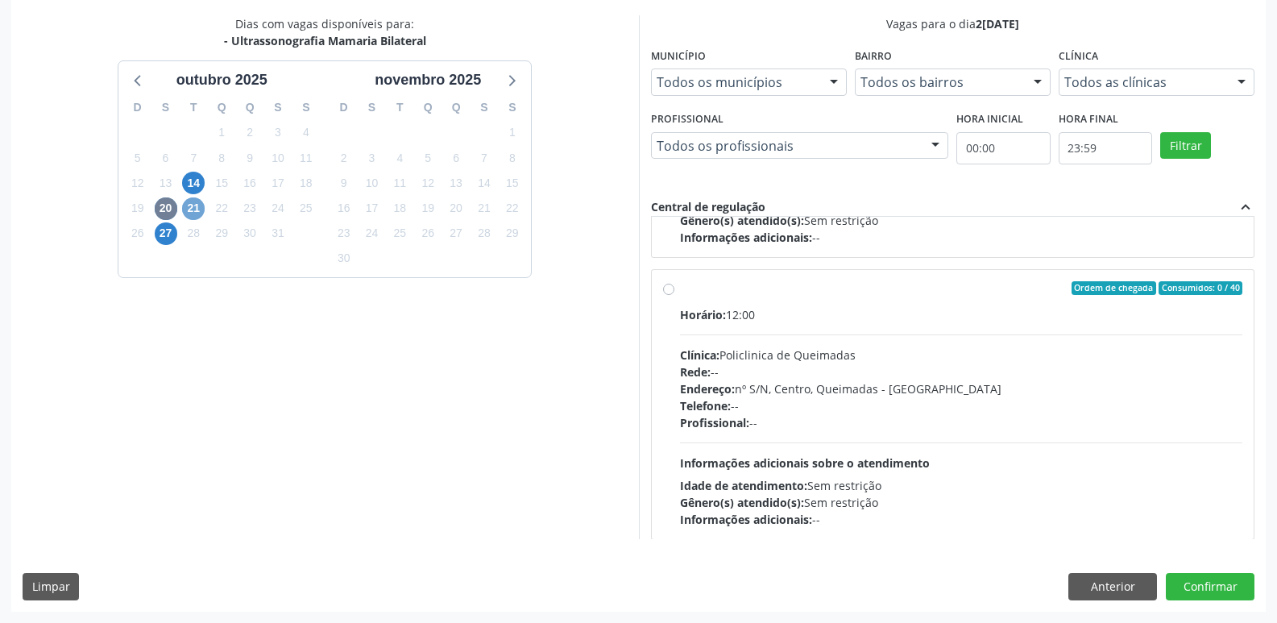
click at [190, 205] on span "21" at bounding box center [193, 208] width 23 height 23
click at [164, 237] on span "27" at bounding box center [166, 233] width 23 height 23
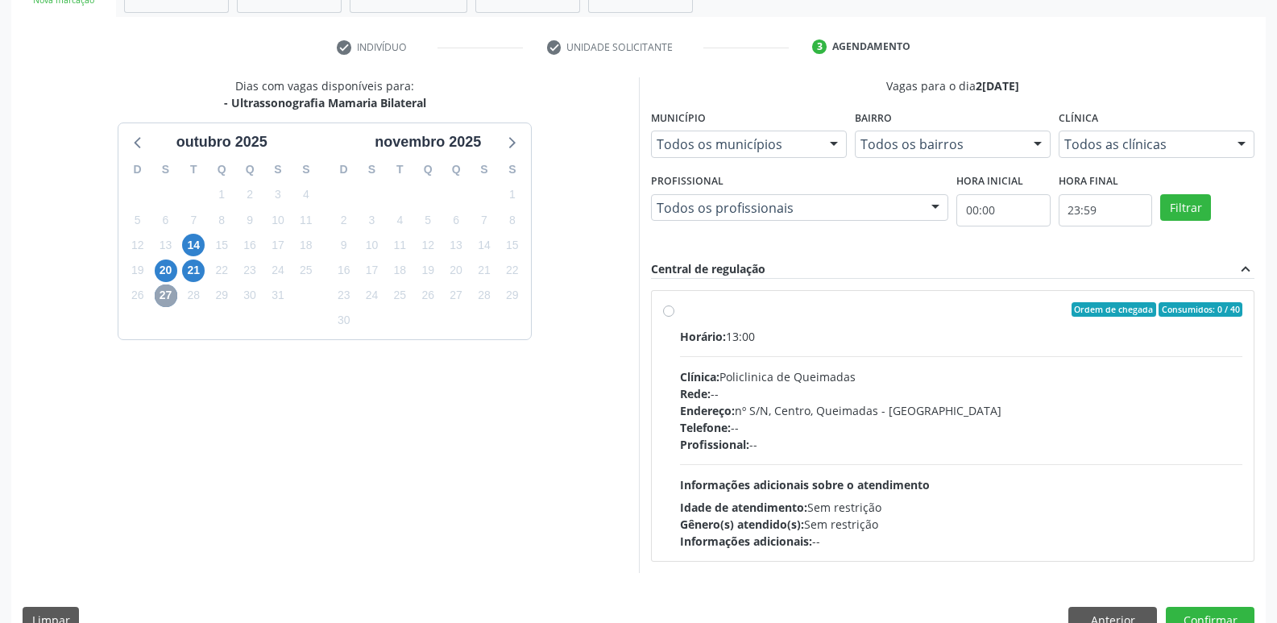
scroll to position [311, 0]
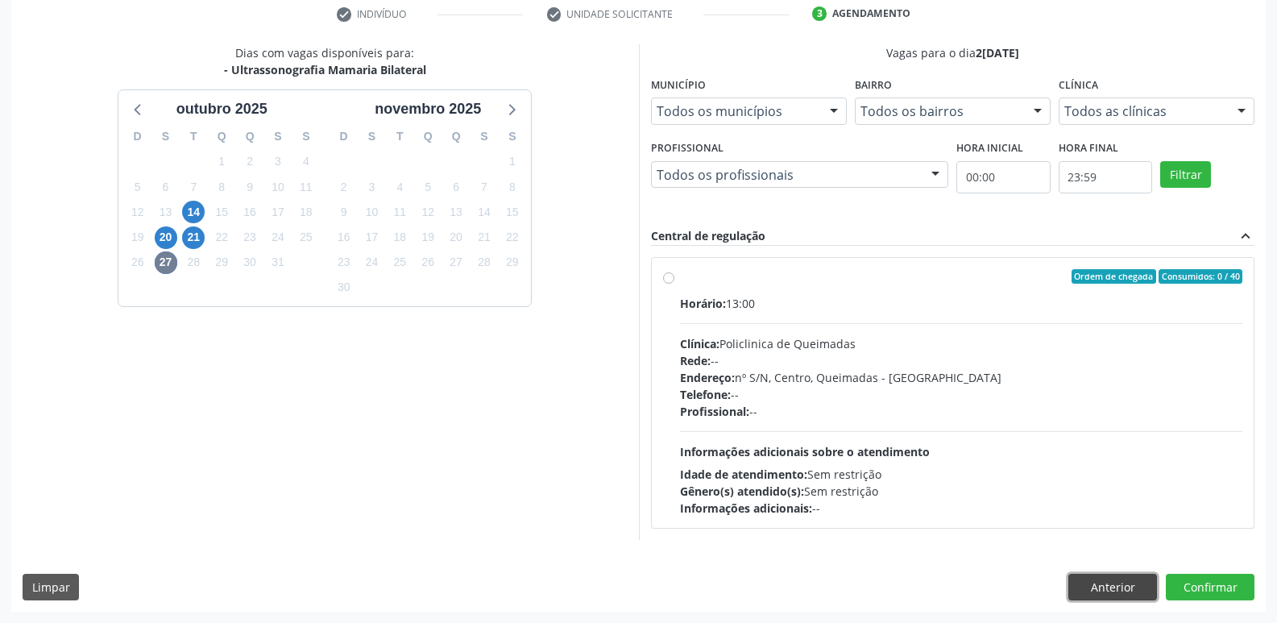
click at [1112, 592] on button "Anterior" at bounding box center [1112, 586] width 89 height 27
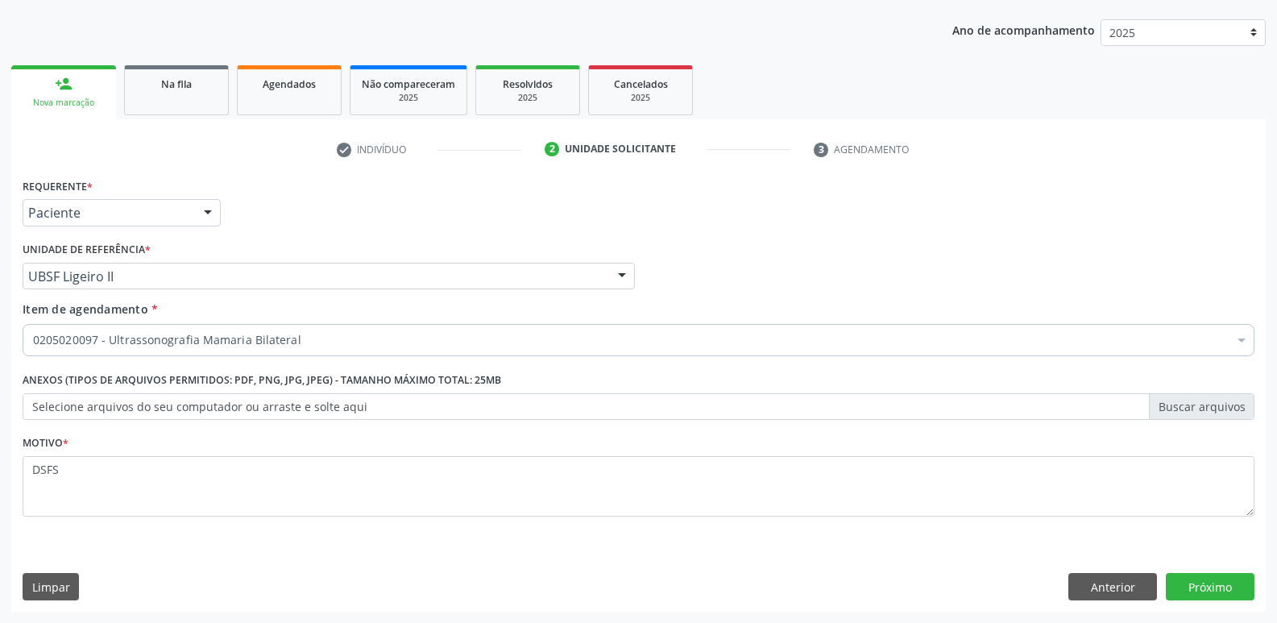
click at [333, 330] on div "0205020097 - Ultrassonografia Mamaria Bilateral" at bounding box center [639, 340] width 1232 height 32
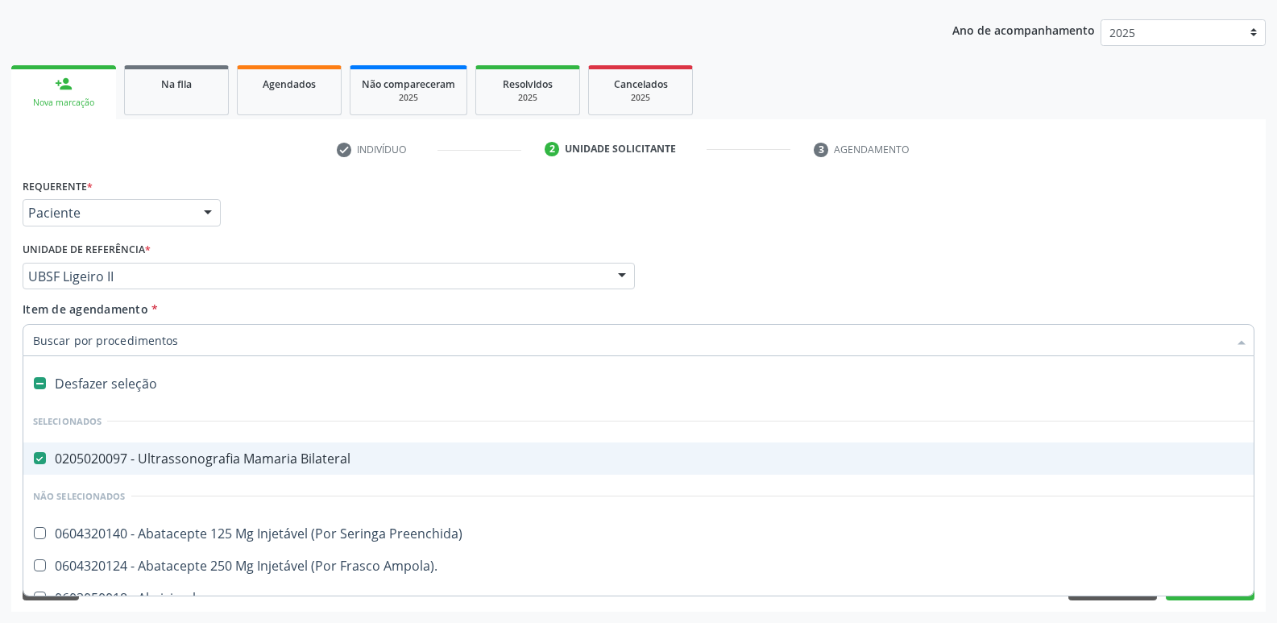
click at [266, 456] on div "0205020097 - Ultrassonografia Mamaria Bilateral" at bounding box center [660, 458] width 1254 height 13
checkbox Bilateral "false"
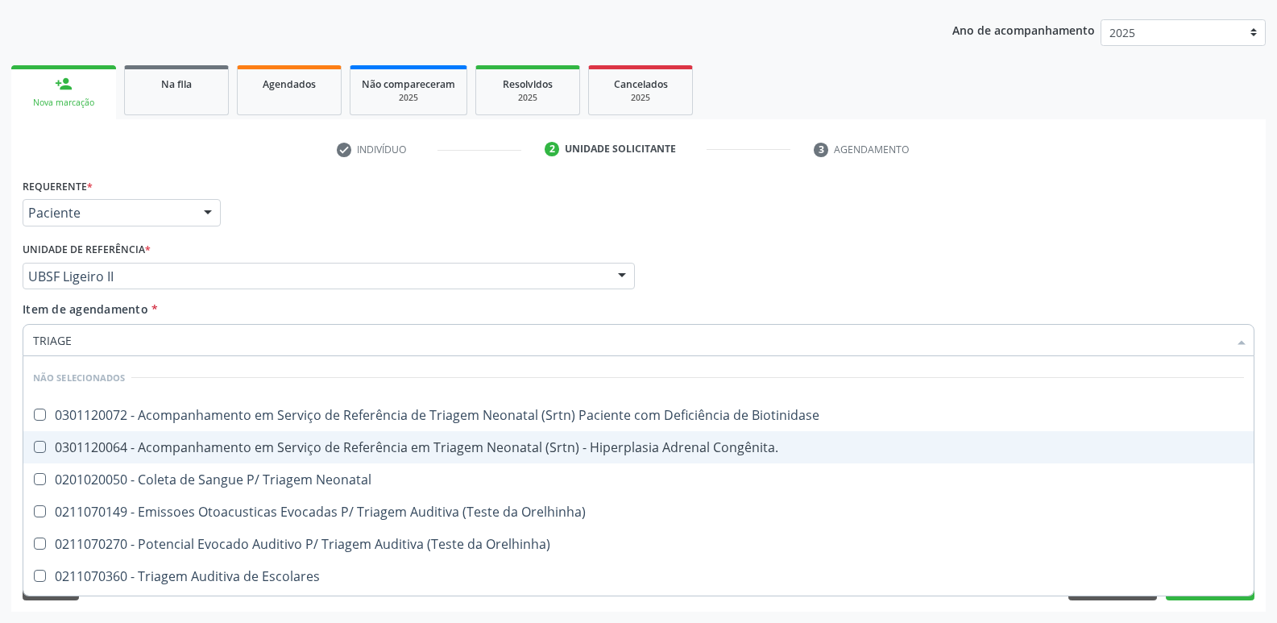
type input "TRIAGEM"
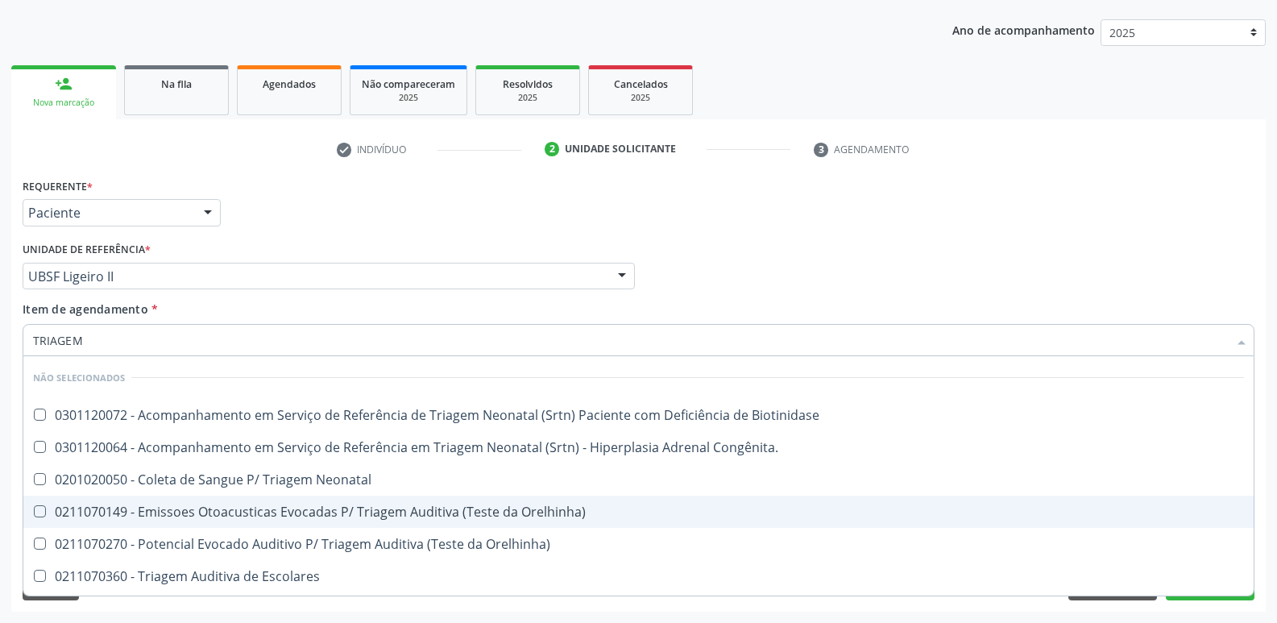
drag, startPoint x: 371, startPoint y: 512, endPoint x: 383, endPoint y: 511, distance: 11.3
click at [378, 511] on div "0211070149 - Emissoes Otoacusticas Evocadas P/ Triagem Auditiva (Teste da Orelh…" at bounding box center [638, 511] width 1211 height 13
checkbox Orelhinha\) "true"
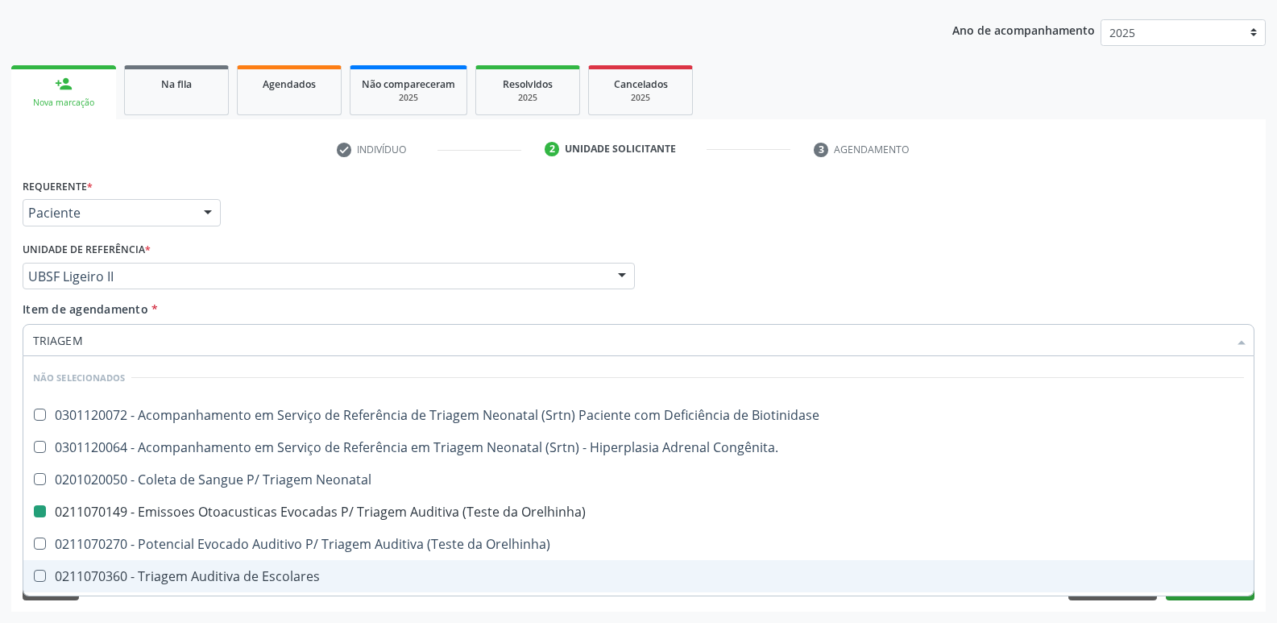
click at [1142, 612] on div "Acompanhamento Acompanhe a situação das marcações correntes e finalizadas Relat…" at bounding box center [638, 268] width 1277 height 710
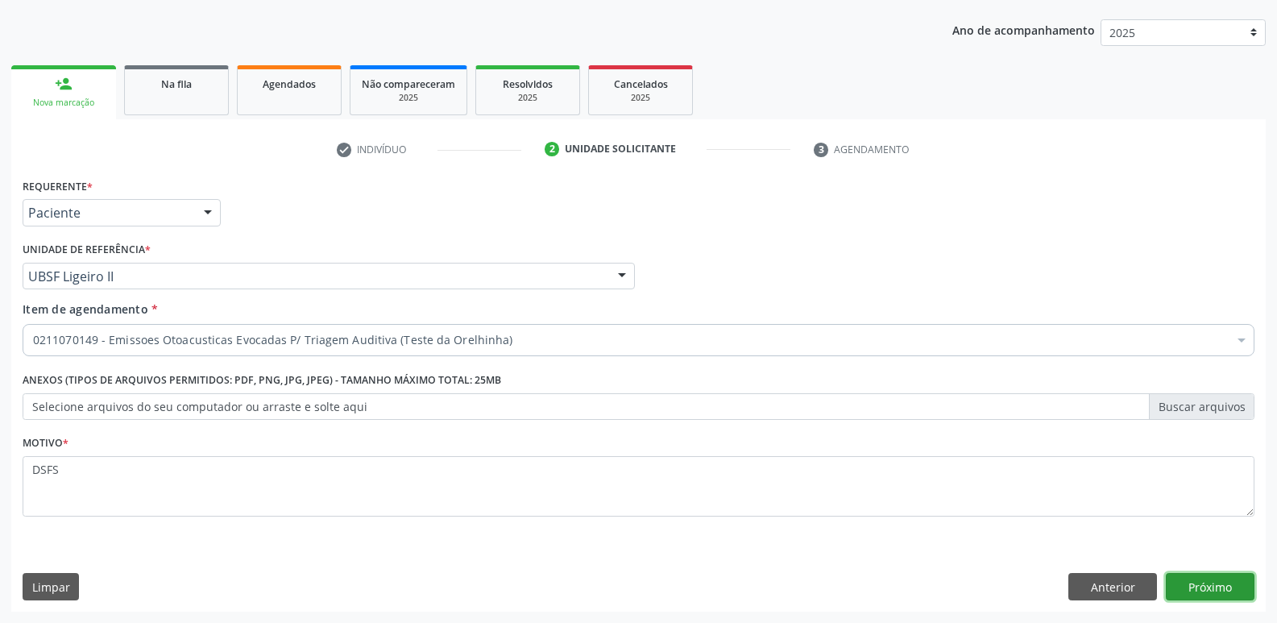
click at [1201, 598] on button "Próximo" at bounding box center [1210, 586] width 89 height 27
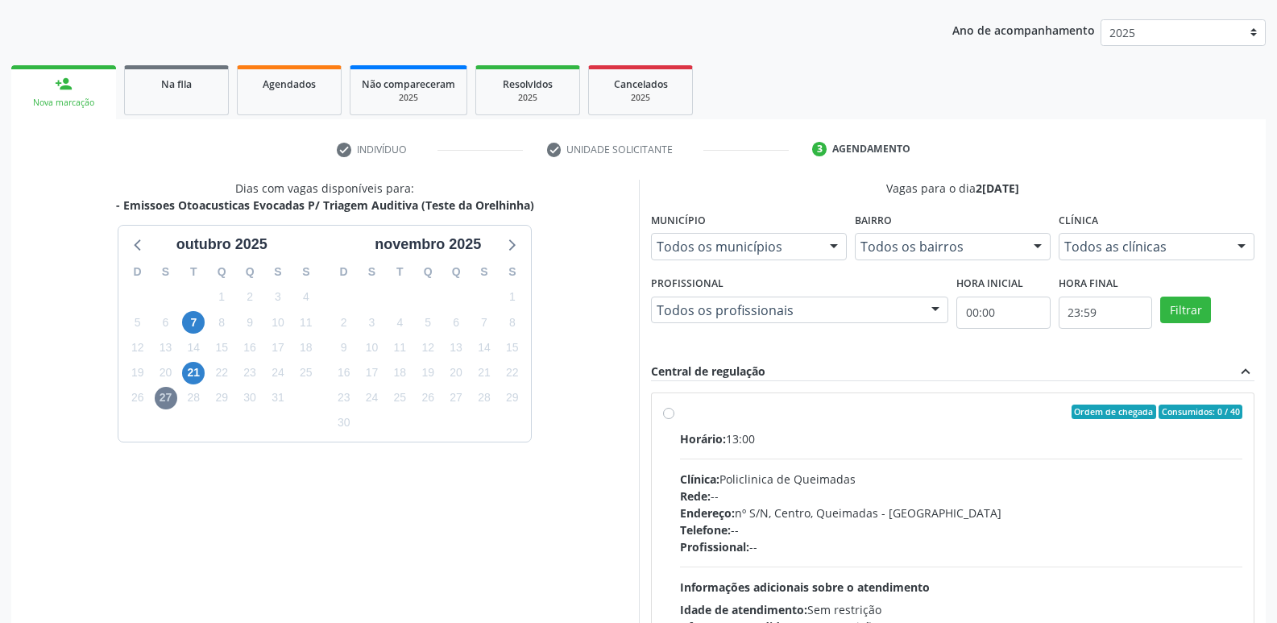
click at [184, 314] on div "7" at bounding box center [193, 322] width 23 height 25
drag, startPoint x: 193, startPoint y: 316, endPoint x: 212, endPoint y: 371, distance: 58.6
click at [197, 322] on span "7" at bounding box center [193, 322] width 23 height 23
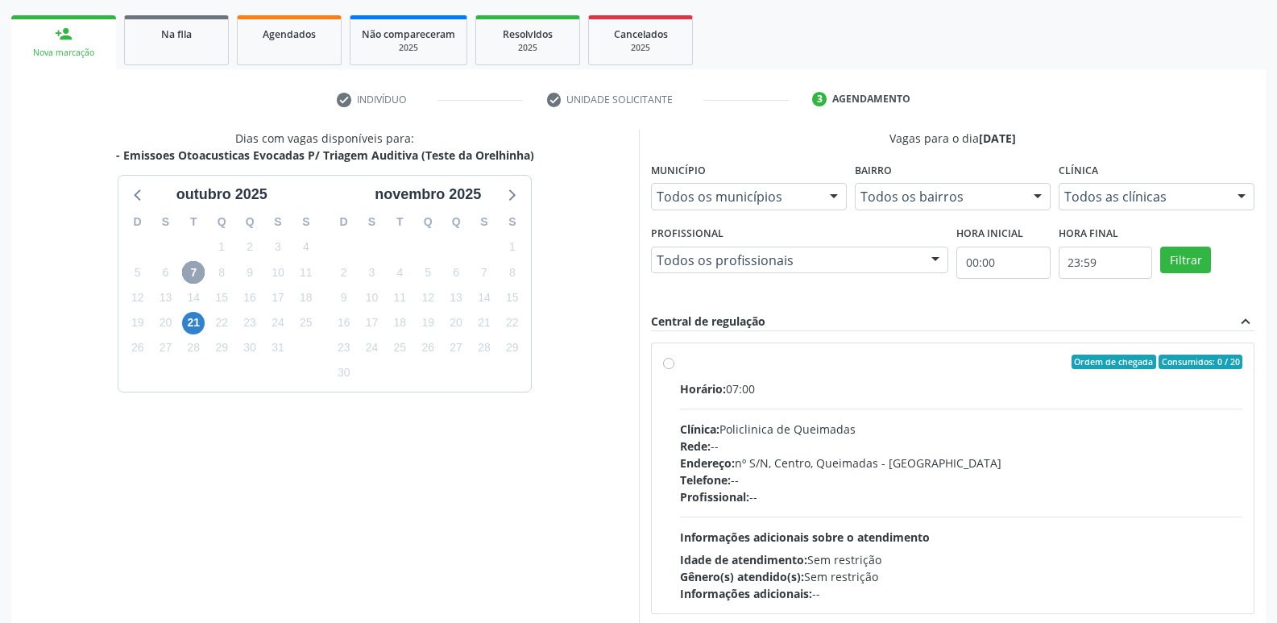
scroll to position [311, 0]
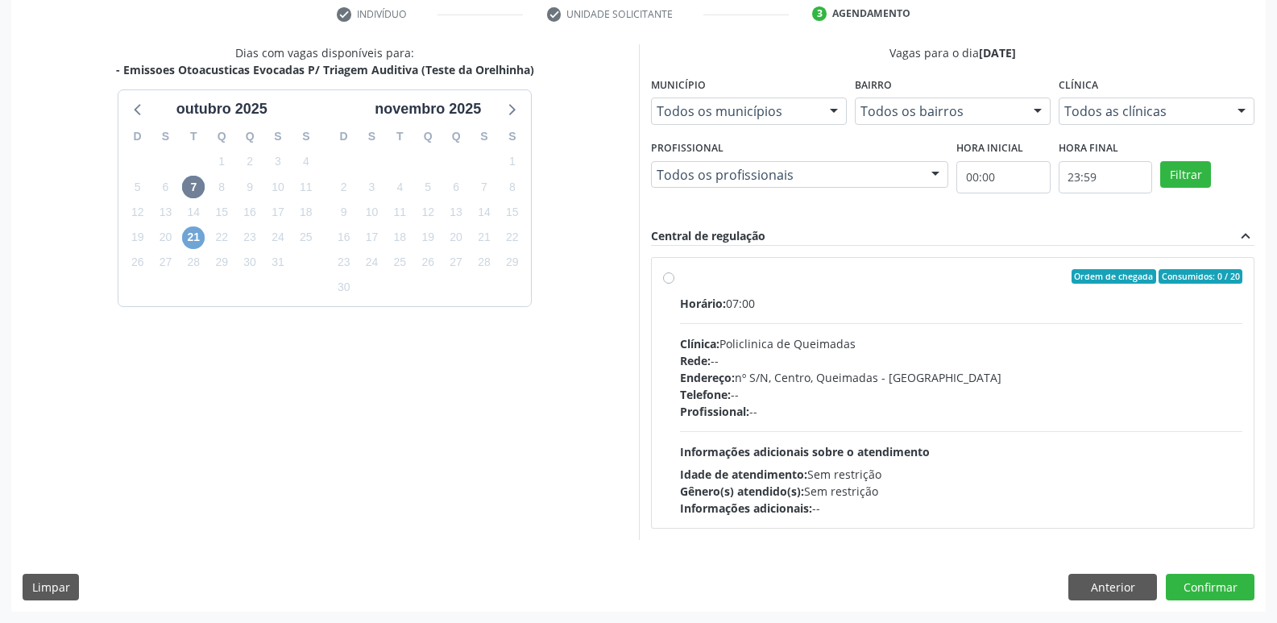
click at [193, 236] on span "21" at bounding box center [193, 237] width 23 height 23
click at [1104, 578] on button "Anterior" at bounding box center [1112, 586] width 89 height 27
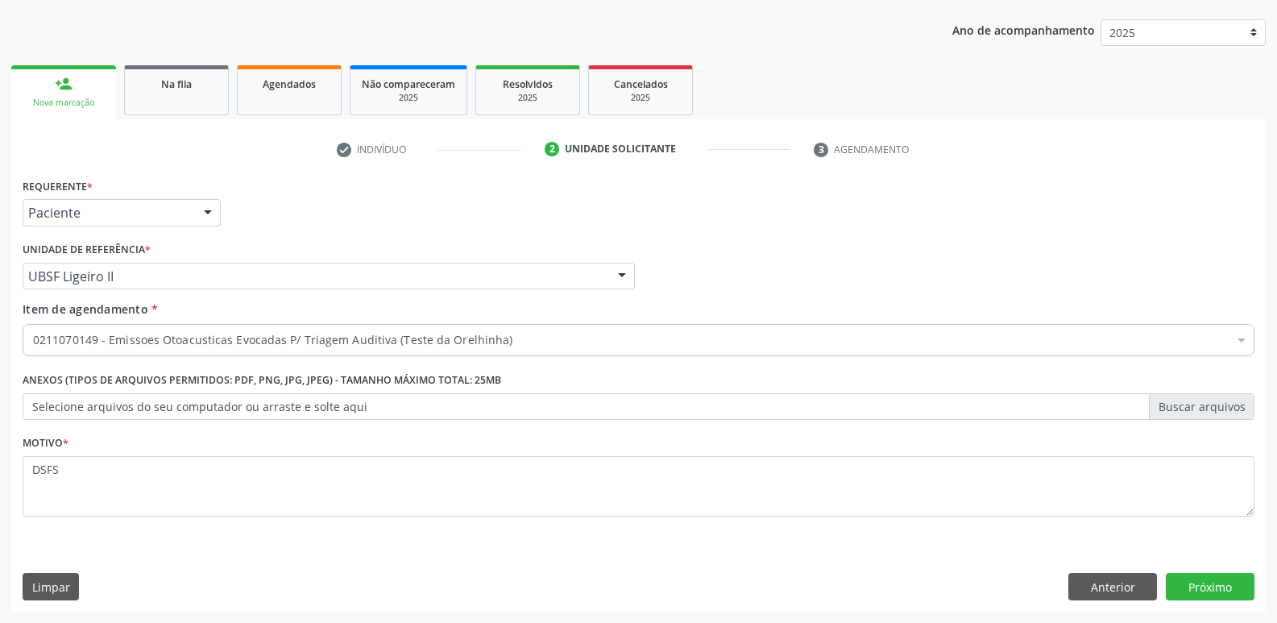
scroll to position [176, 0]
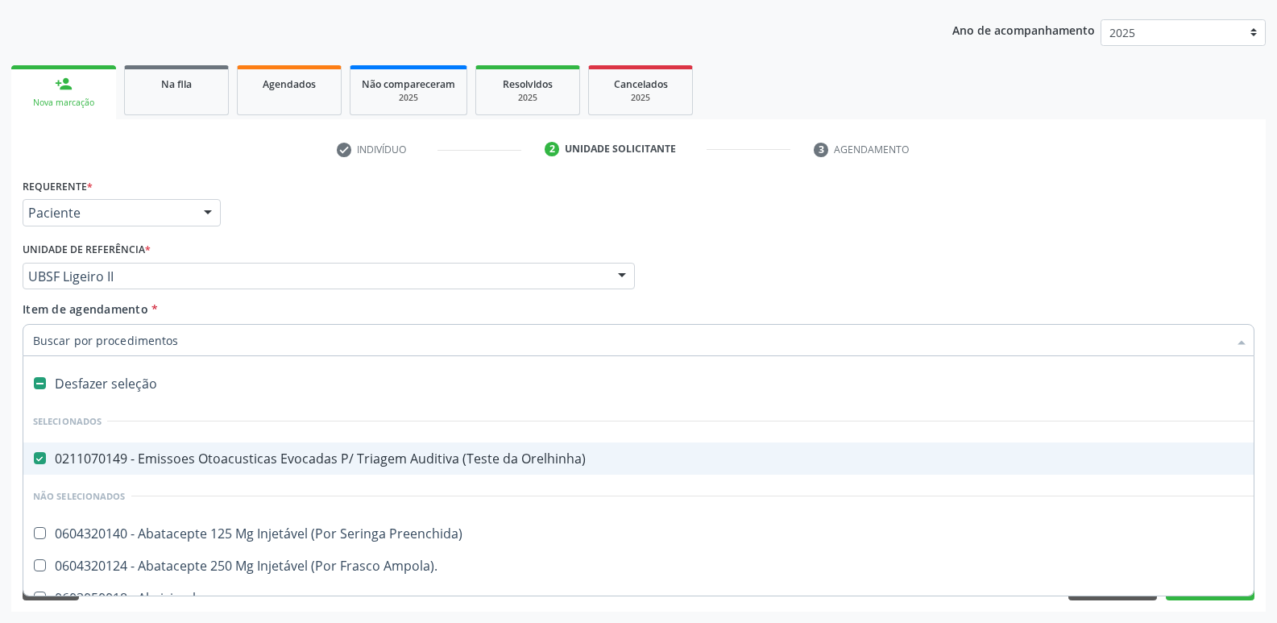
click at [243, 453] on div "0211070149 - Emissoes Otoacusticas Evocadas P/ Triagem Auditiva (Teste da Orelh…" at bounding box center [660, 458] width 1254 height 13
checkbox Orelhinha\) "false"
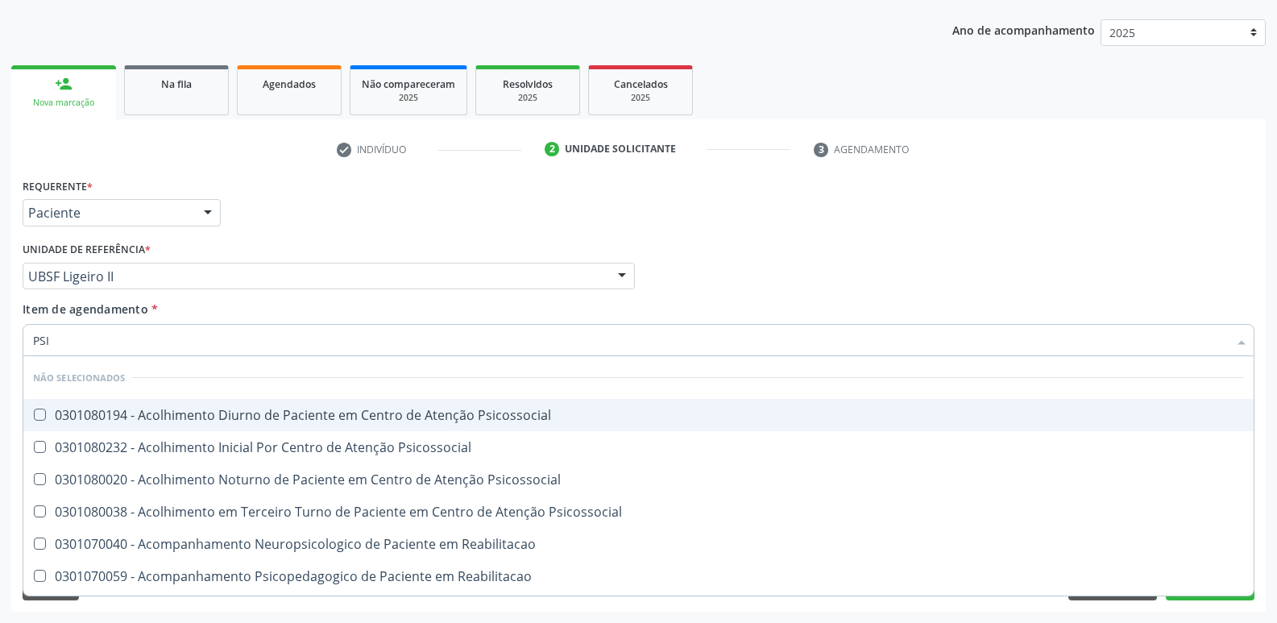
type input "PSIQ"
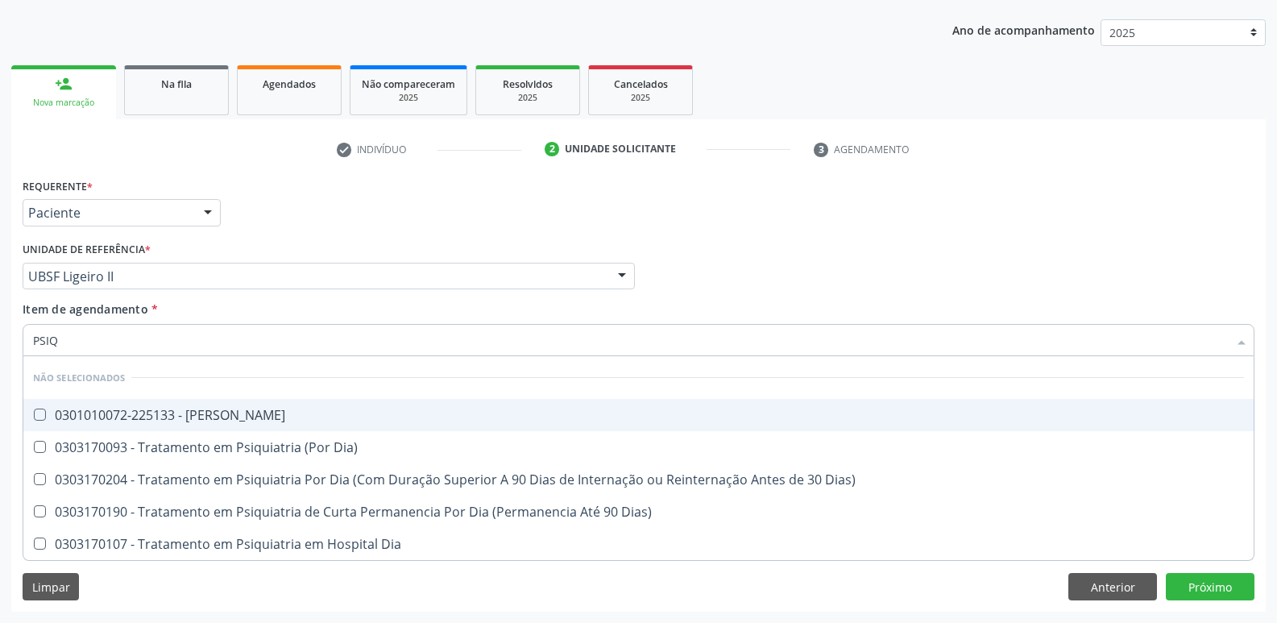
click at [175, 408] on div "0301010072-225133 - Médico Psiquiatra" at bounding box center [638, 414] width 1211 height 13
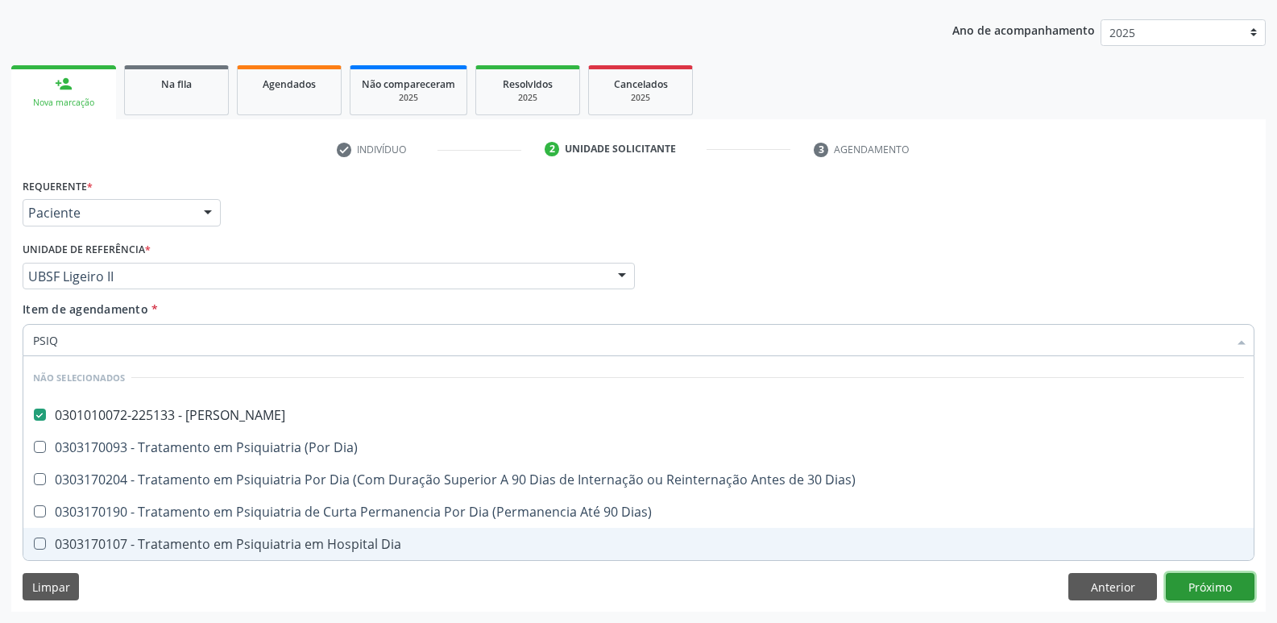
click at [1207, 578] on div "Requerente * Paciente Profissional de Saúde Paciente Nenhum resultado encontrad…" at bounding box center [638, 392] width 1254 height 437
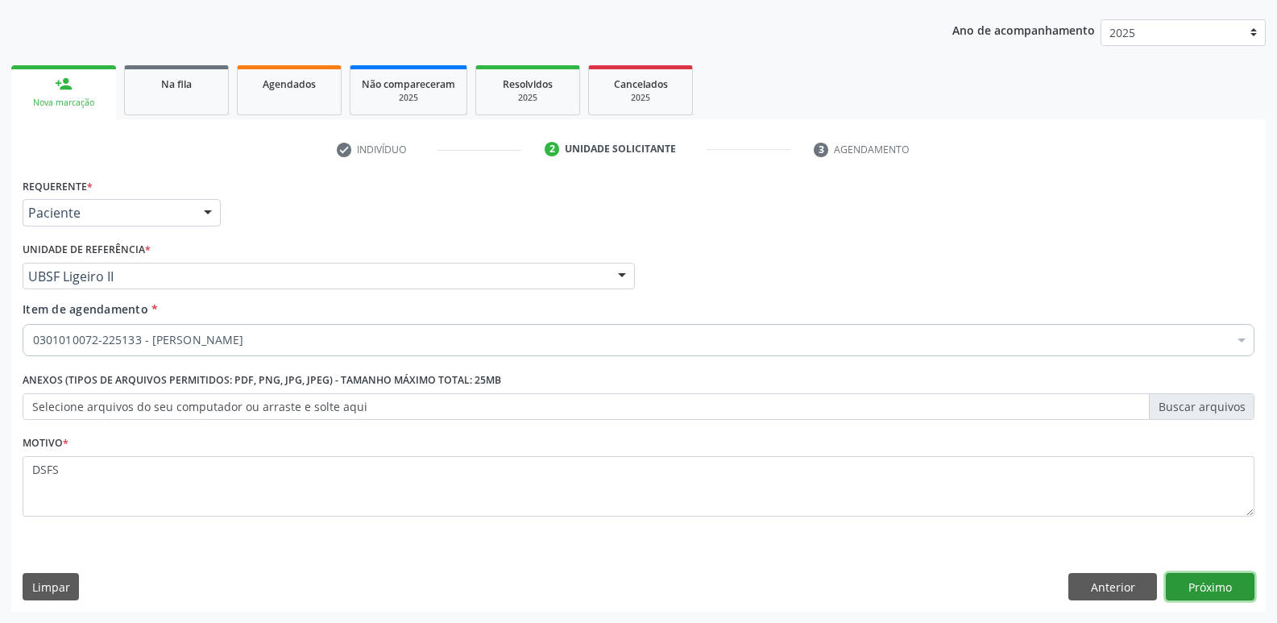
click at [1220, 585] on button "Próximo" at bounding box center [1210, 586] width 89 height 27
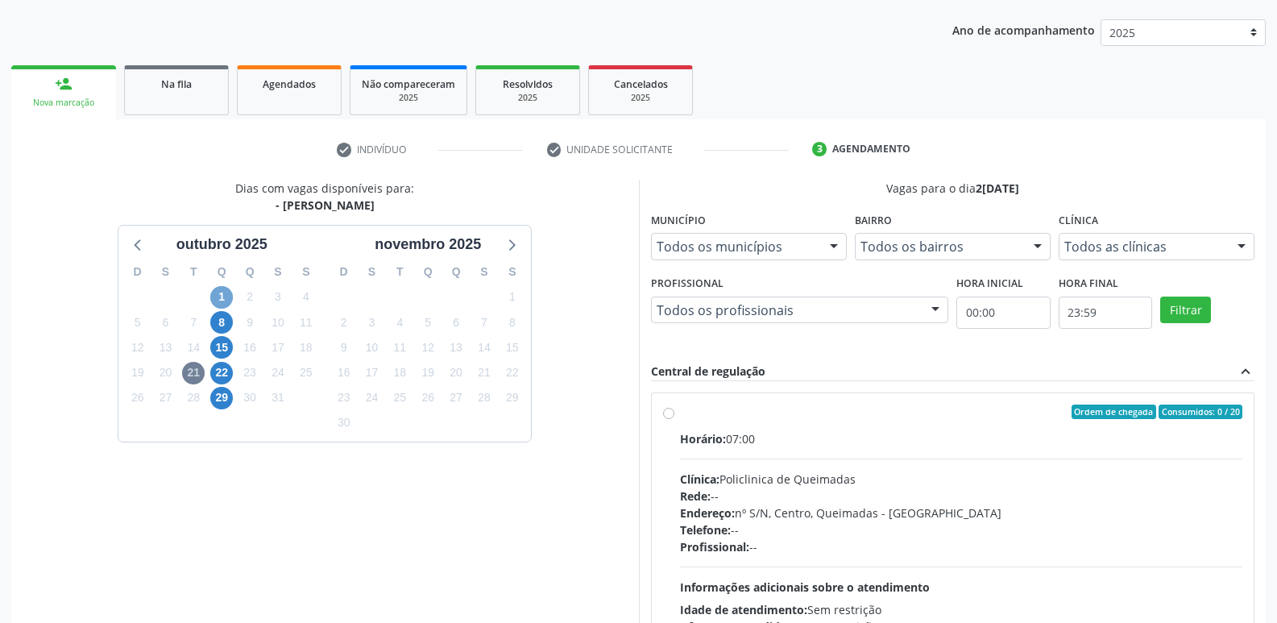
click at [218, 302] on span "1" at bounding box center [221, 297] width 23 height 23
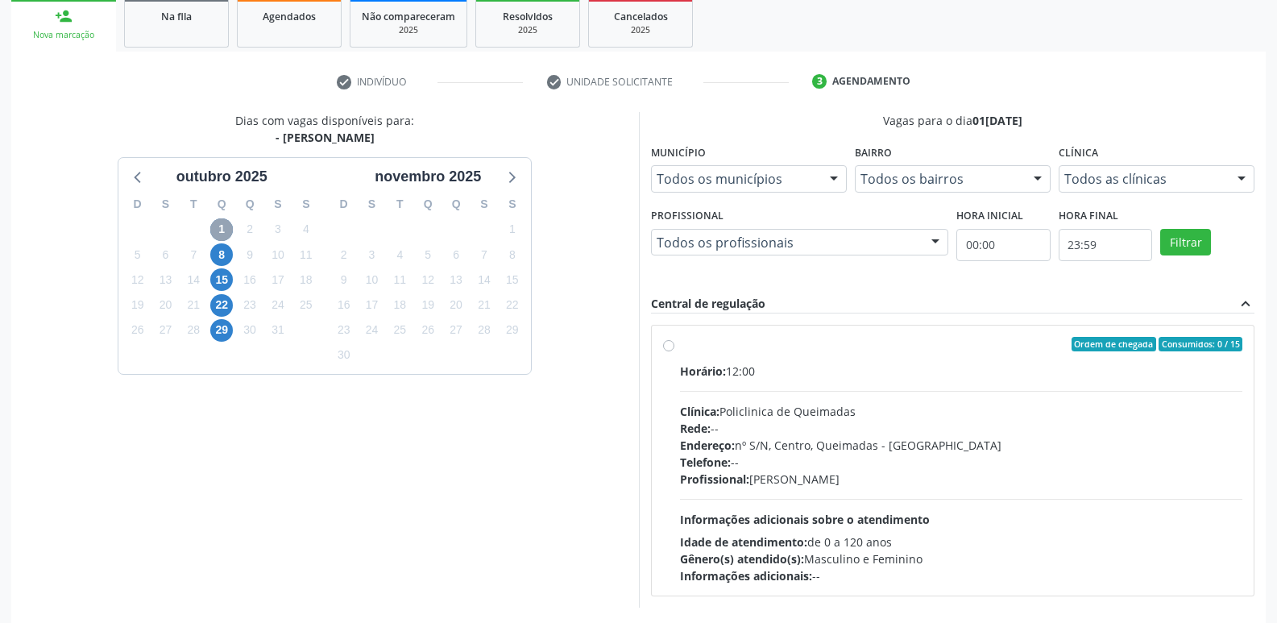
scroll to position [311, 0]
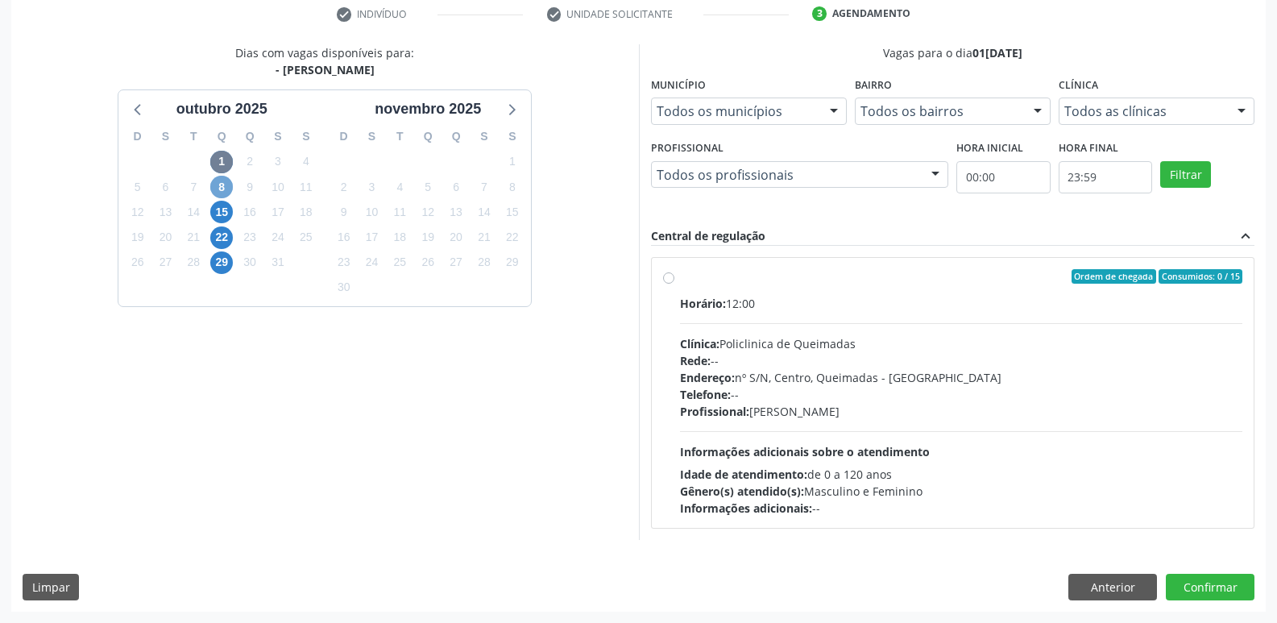
click at [230, 192] on span "8" at bounding box center [221, 187] width 23 height 23
click at [216, 217] on span "15" at bounding box center [221, 212] width 23 height 23
click at [221, 236] on span "22" at bounding box center [221, 237] width 23 height 23
click at [221, 259] on span "29" at bounding box center [221, 262] width 23 height 23
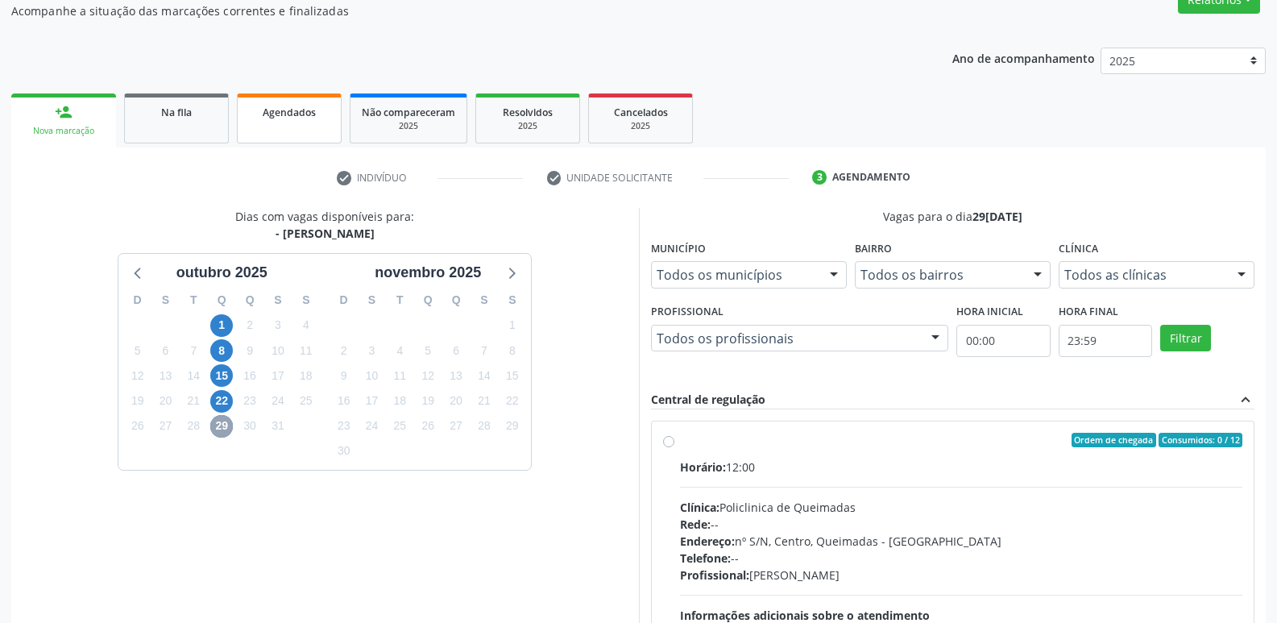
scroll to position [0, 0]
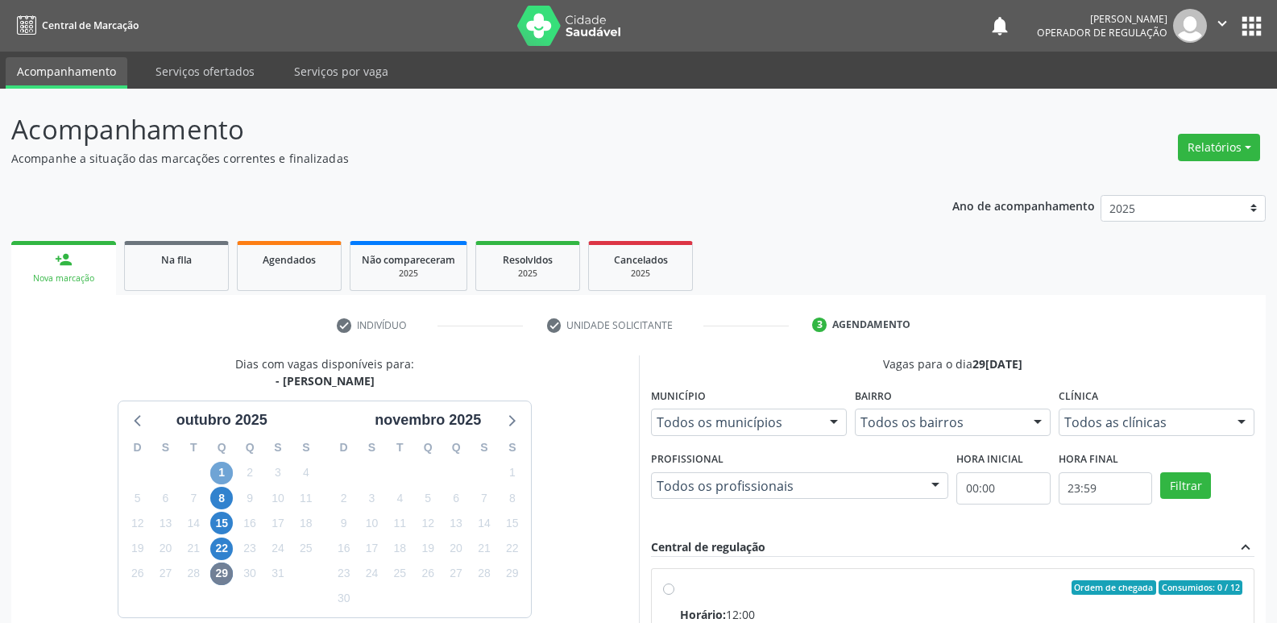
click at [225, 470] on span "1" at bounding box center [221, 473] width 23 height 23
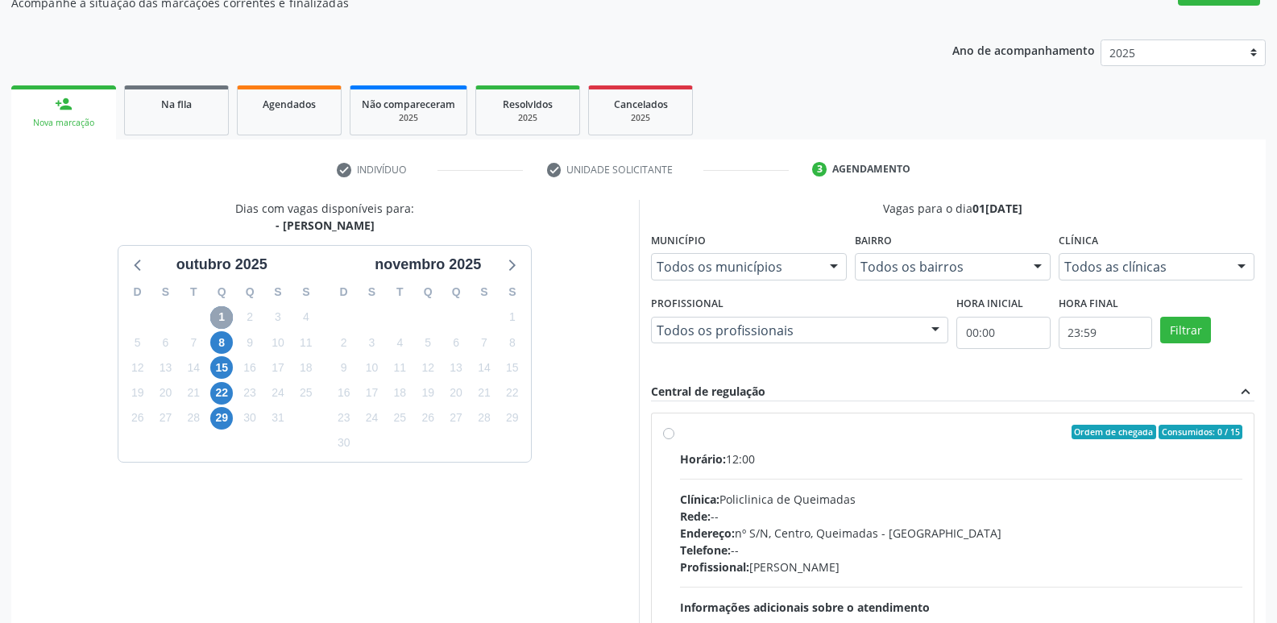
scroll to position [311, 0]
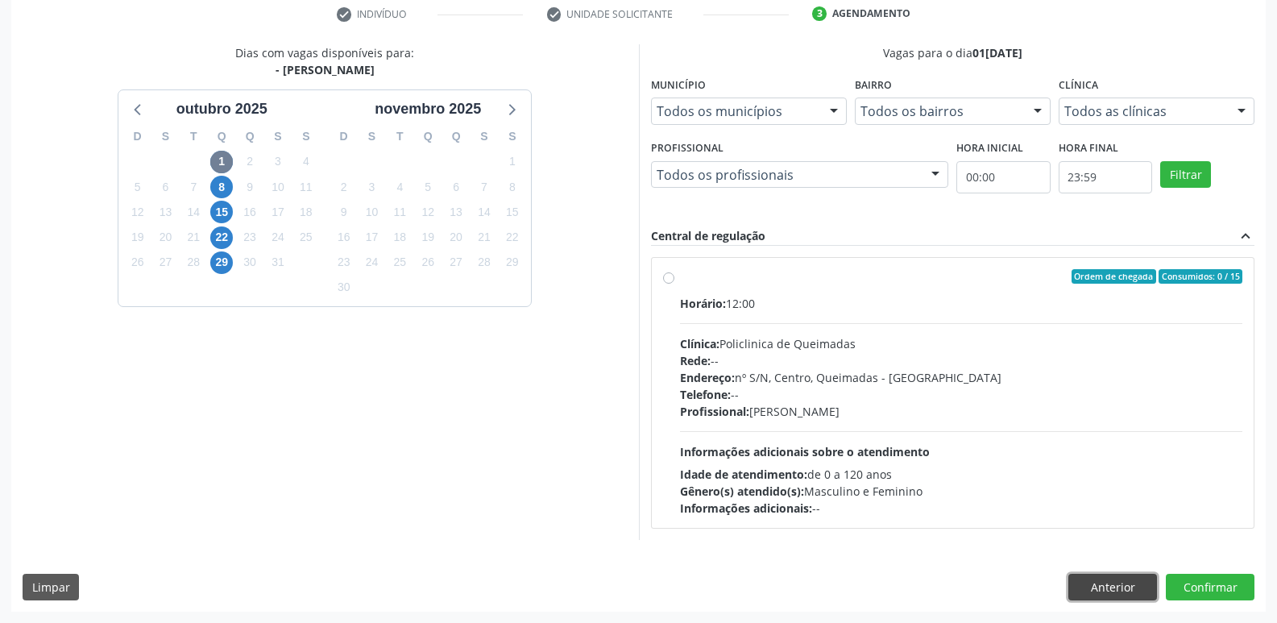
click at [1111, 591] on button "Anterior" at bounding box center [1112, 586] width 89 height 27
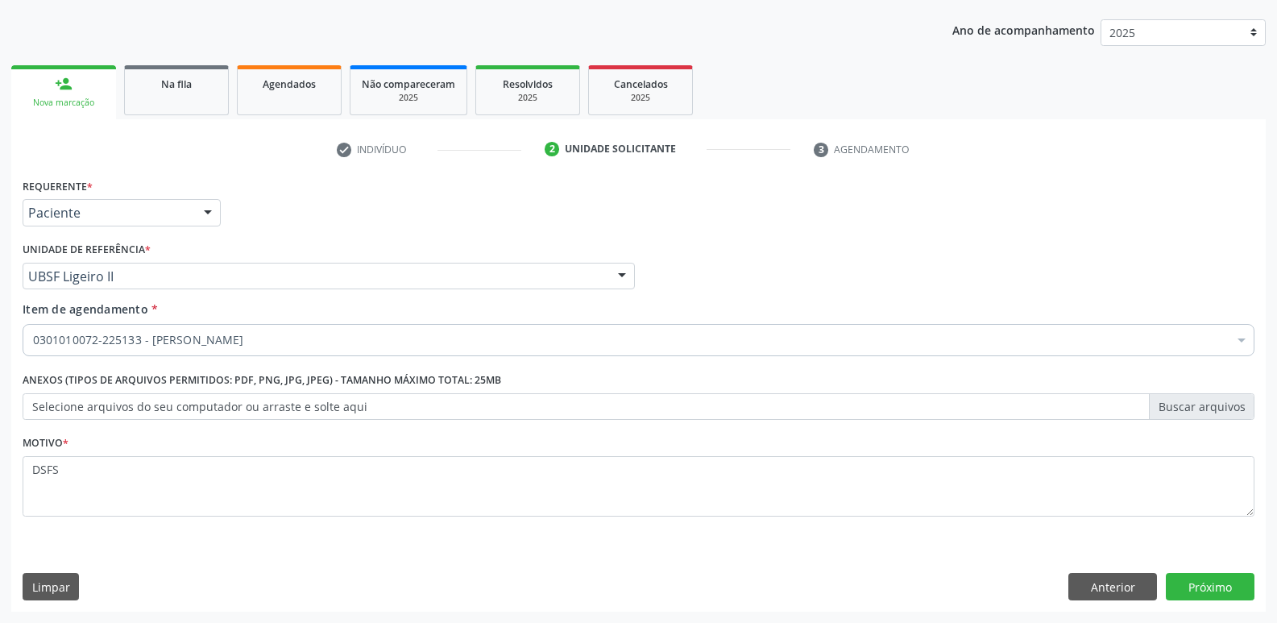
click at [297, 349] on div "0301010072-225133 - Médico Psiquiatra" at bounding box center [639, 340] width 1232 height 32
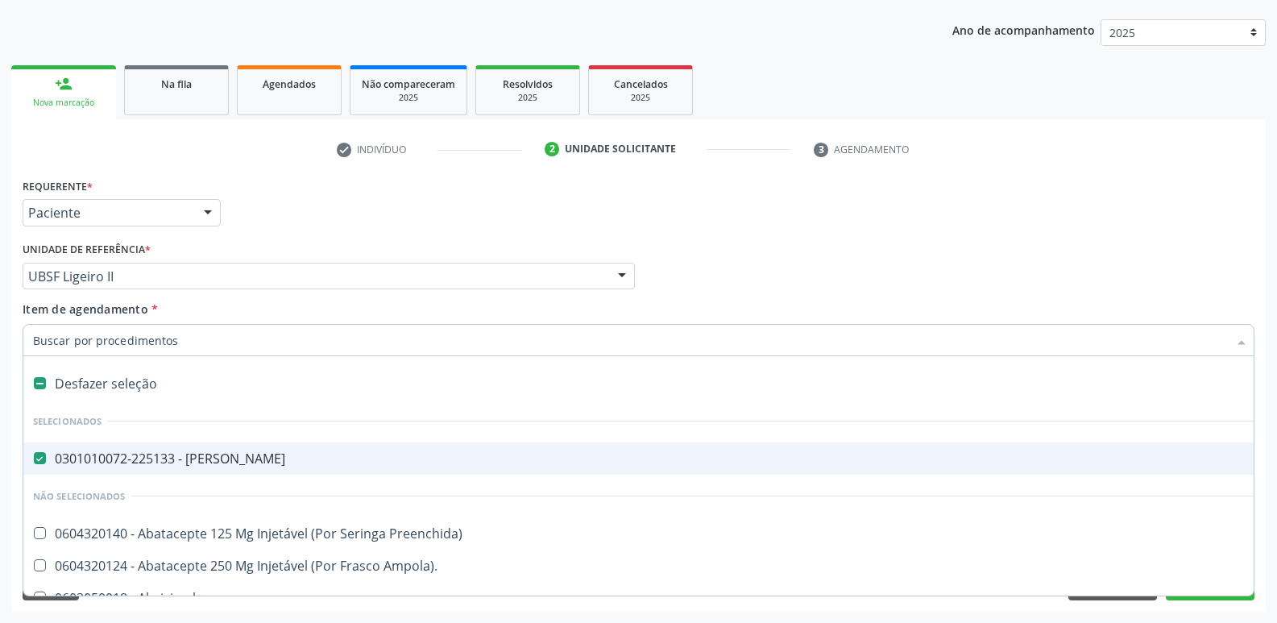
click at [369, 454] on div "0301010072-225133 - Médico Psiquiatra" at bounding box center [660, 458] width 1254 height 13
checkbox Psiquiatra "false"
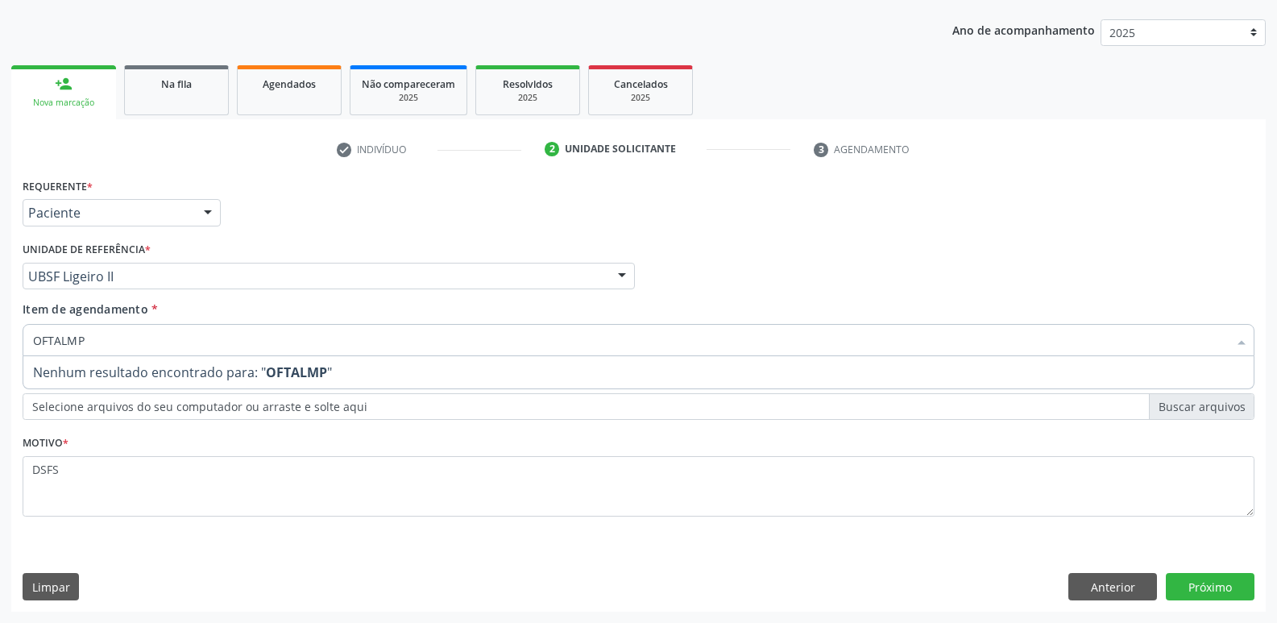
type input "OFTALM"
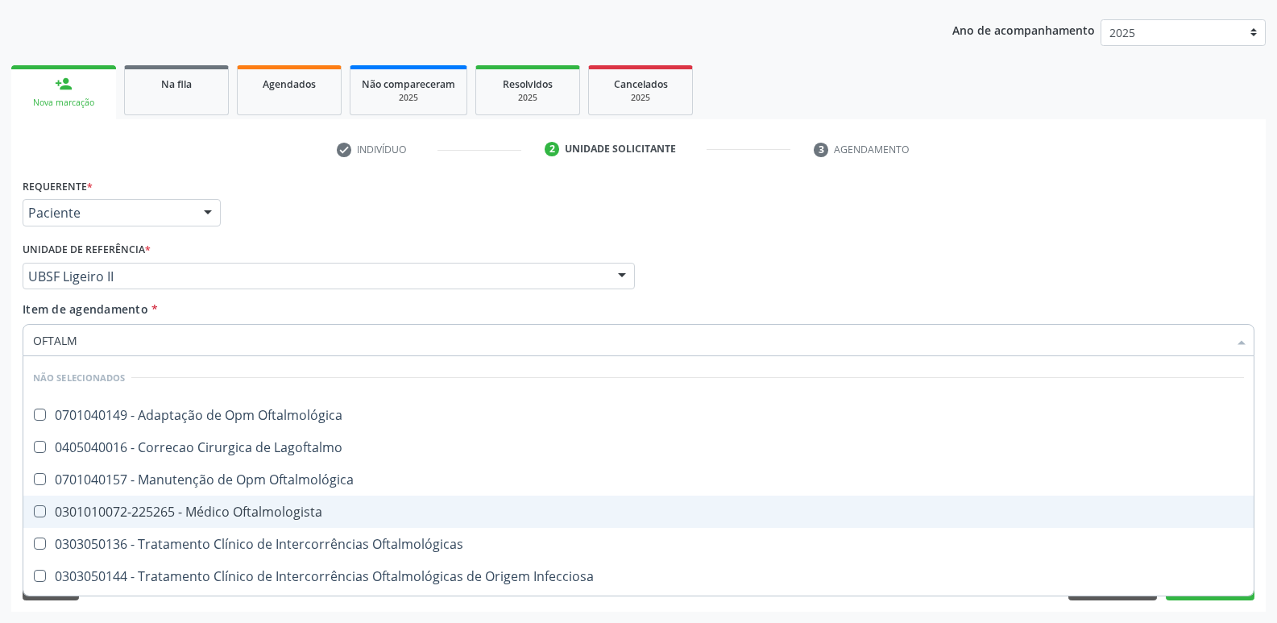
click at [395, 500] on span "0301010072-225265 - Médico Oftalmologista" at bounding box center [638, 511] width 1230 height 32
checkbox Oftalmologista "true"
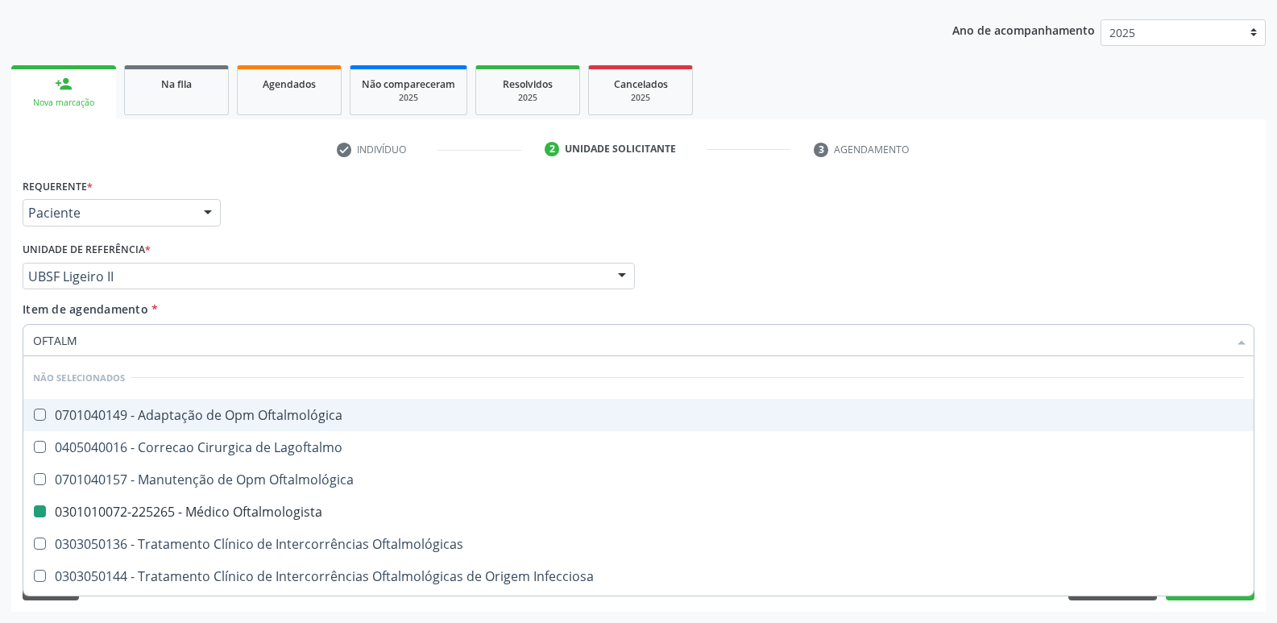
click at [780, 281] on div "Profissional Solicitante Por favor, selecione a Unidade de Atendimento primeiro…" at bounding box center [639, 269] width 1240 height 63
checkbox Oftalmológica "true"
checkbox Oftalmologista "false"
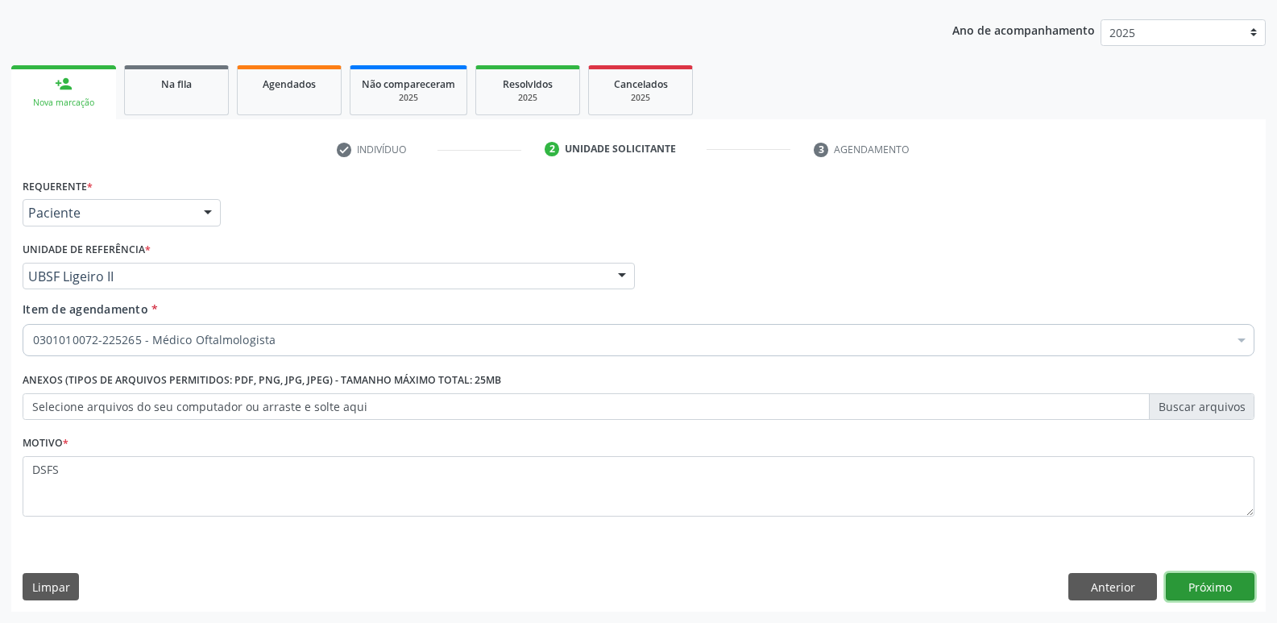
click at [1195, 580] on button "Próximo" at bounding box center [1210, 586] width 89 height 27
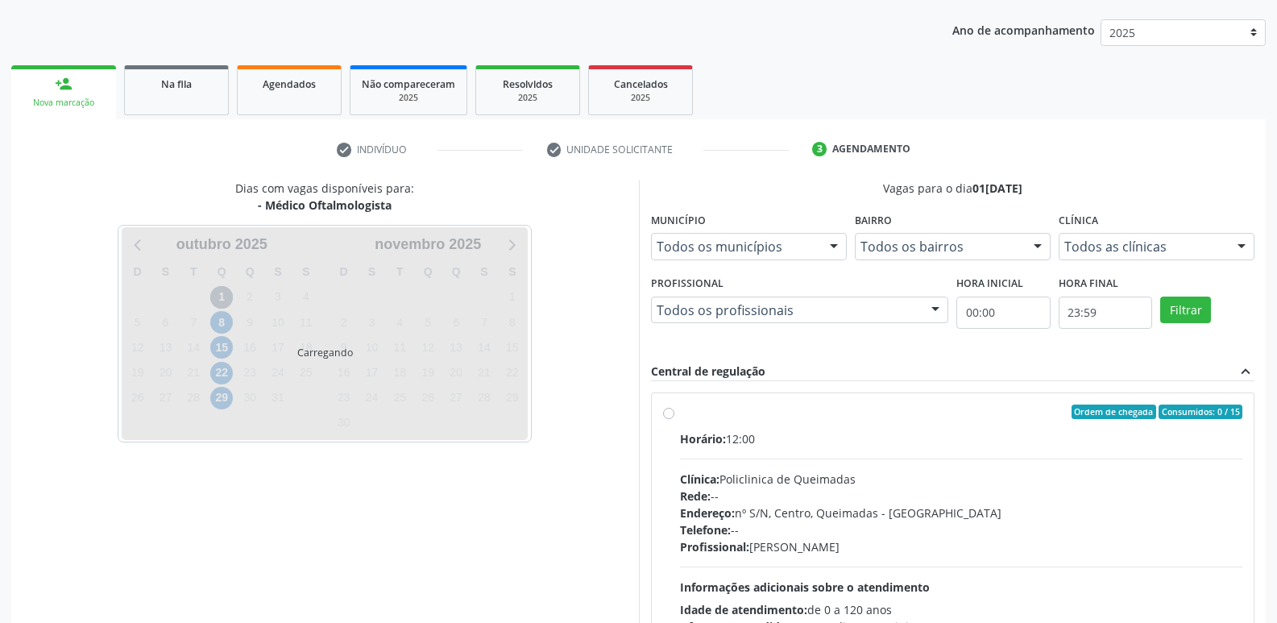
scroll to position [126, 0]
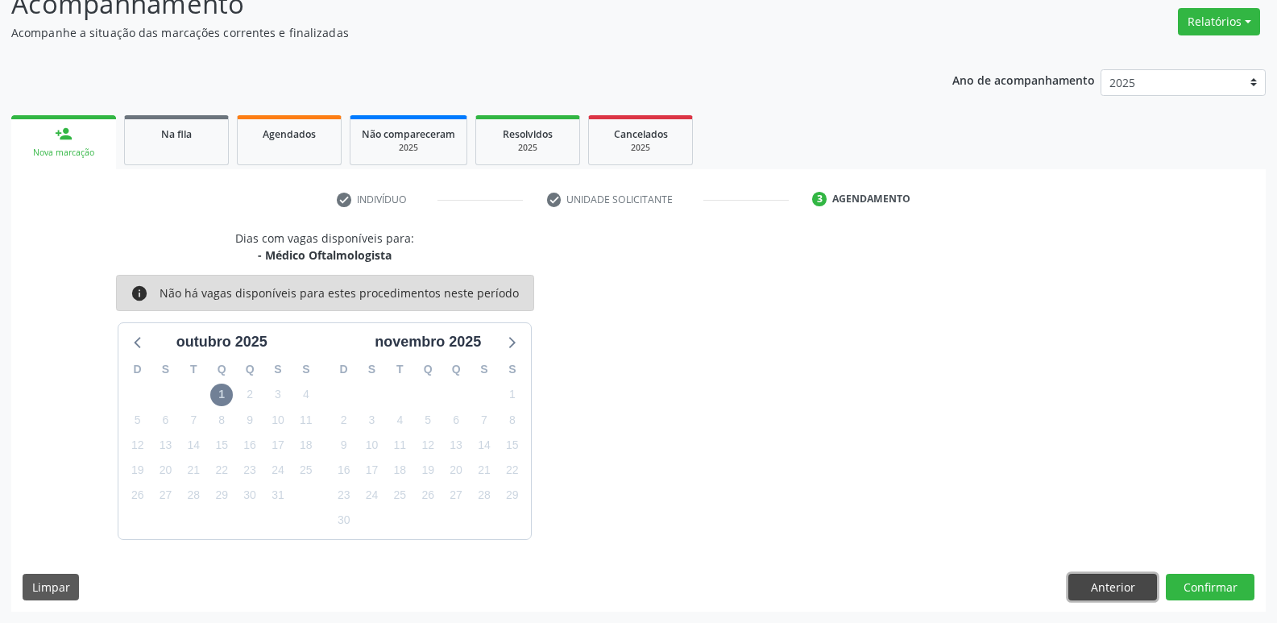
click at [1117, 589] on button "Anterior" at bounding box center [1112, 586] width 89 height 27
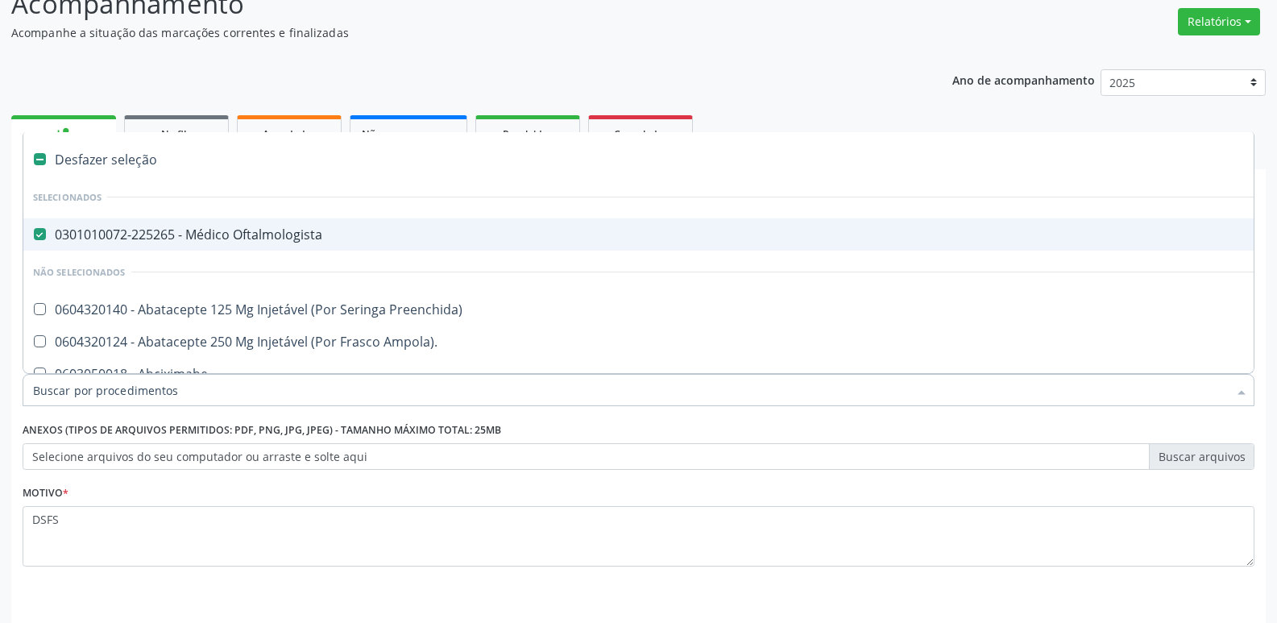
click at [317, 240] on div "0301010072-225265 - Médico Oftalmologista" at bounding box center [660, 234] width 1254 height 13
checkbox Oftalmologista "false"
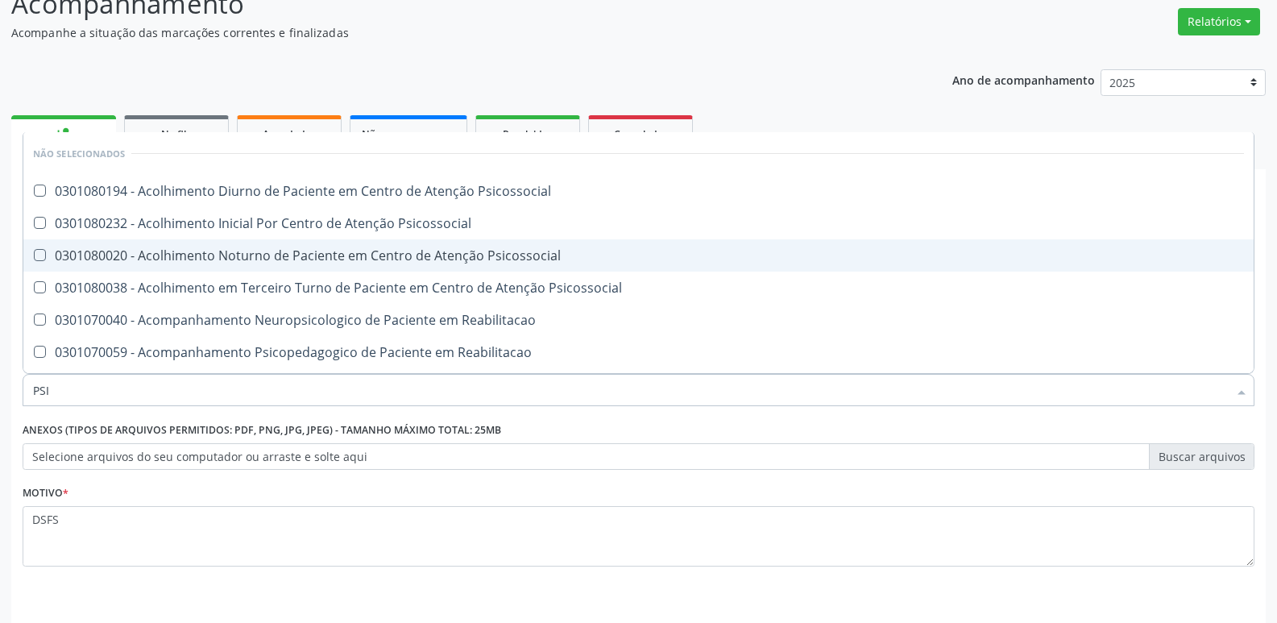
type input "PSIQ"
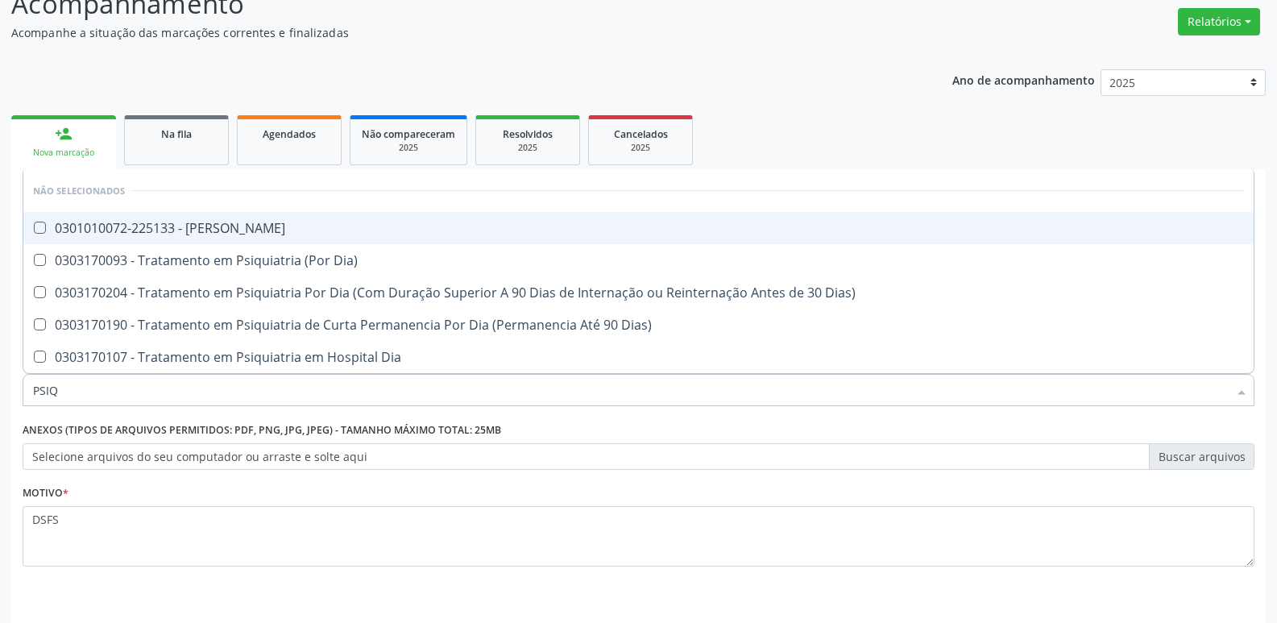
drag, startPoint x: 430, startPoint y: 222, endPoint x: 534, endPoint y: 238, distance: 105.1
click at [437, 220] on span "0301010072-225133 - Médico Psiquiatra" at bounding box center [638, 228] width 1230 height 32
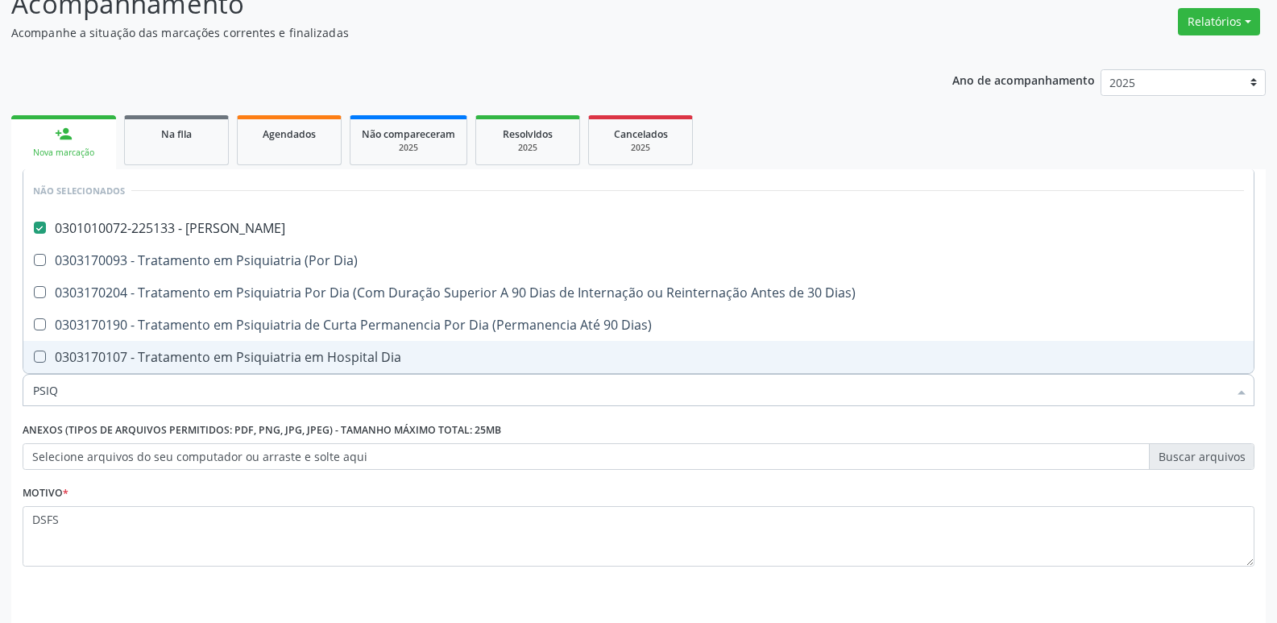
click at [1174, 586] on div "Motivo * DSFS" at bounding box center [639, 535] width 1240 height 108
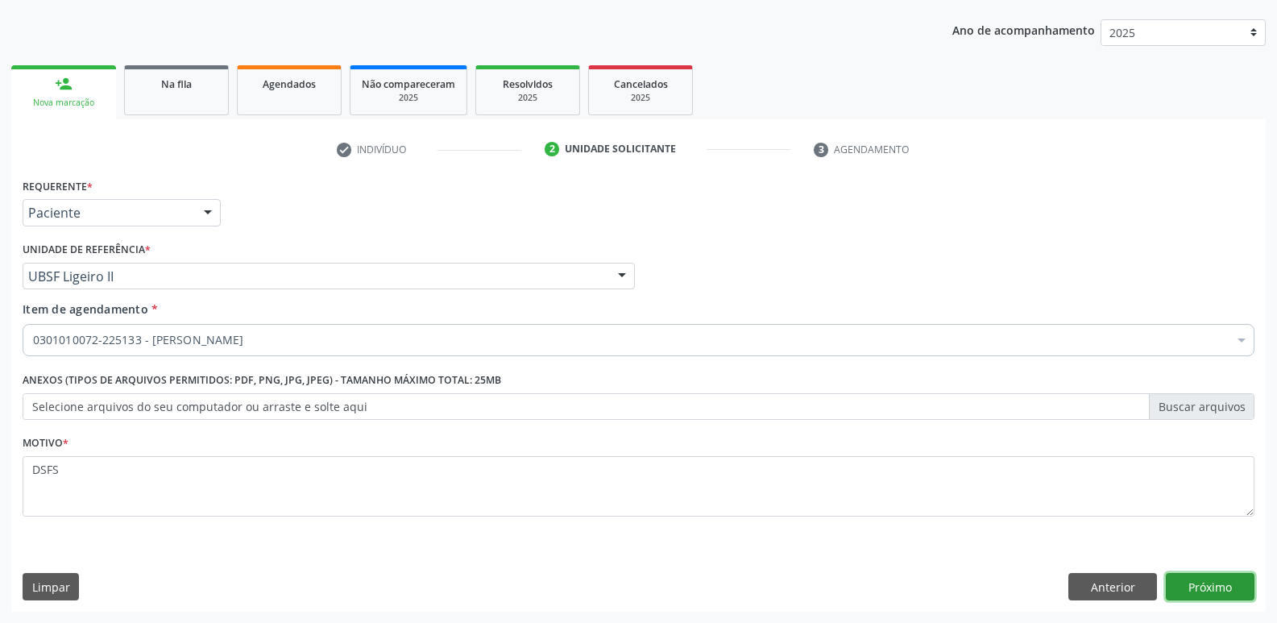
click at [1191, 574] on button "Próximo" at bounding box center [1210, 586] width 89 height 27
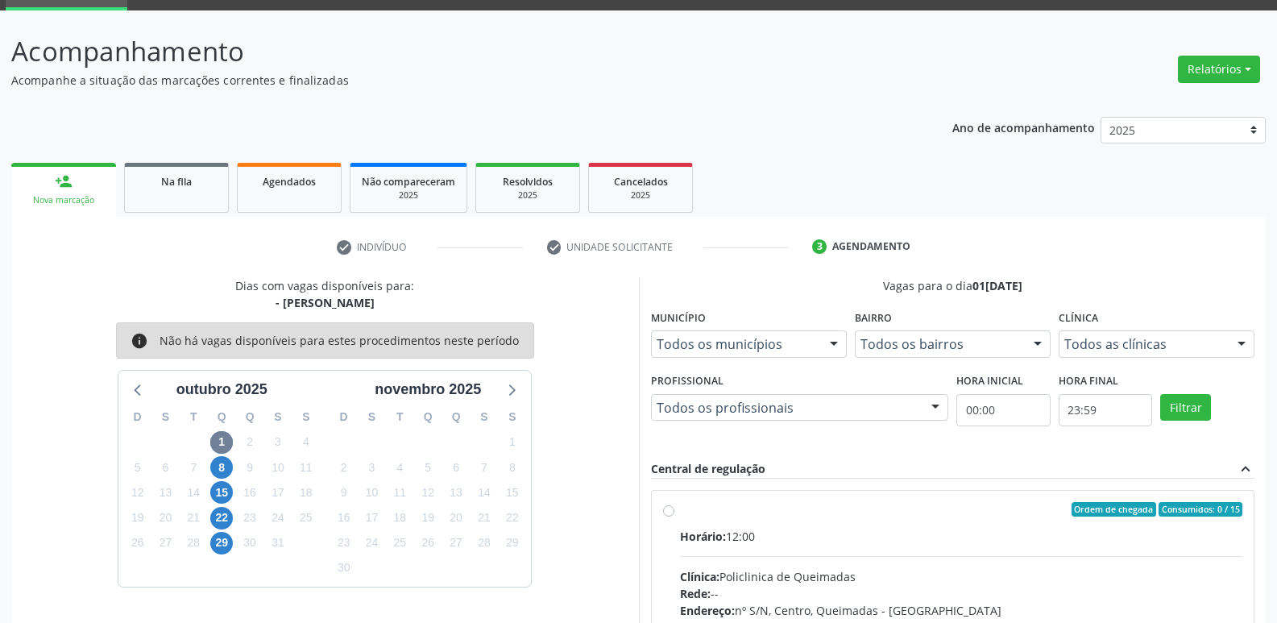
scroll to position [176, 0]
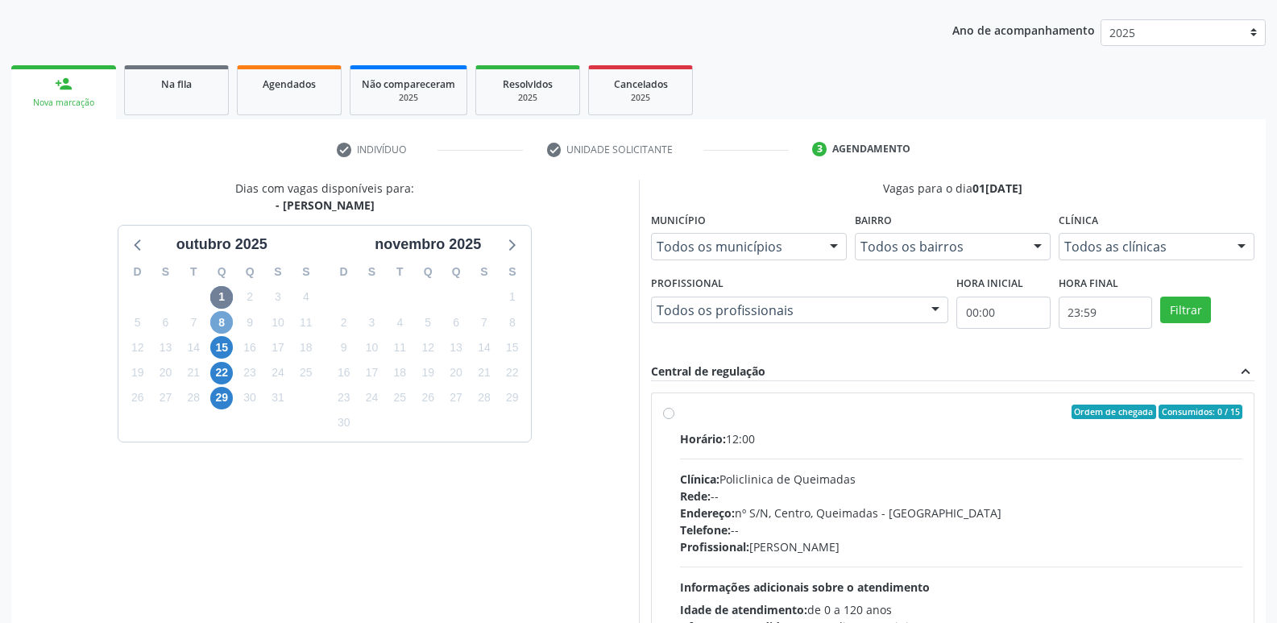
click at [221, 317] on span "8" at bounding box center [221, 322] width 23 height 23
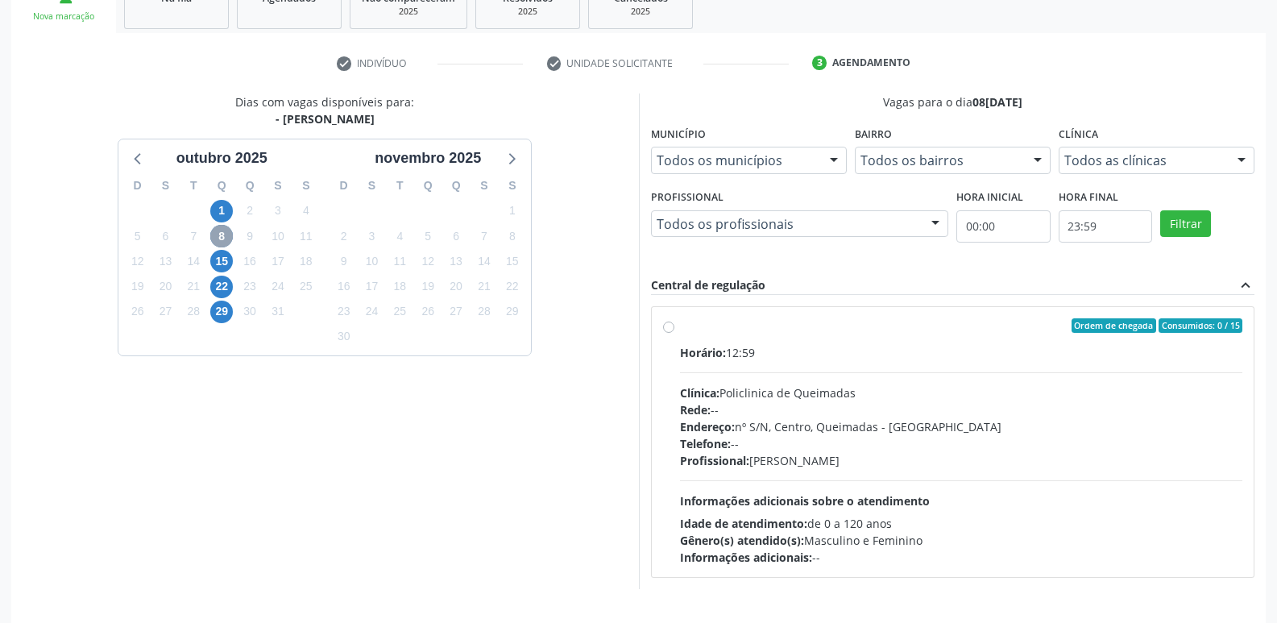
scroll to position [311, 0]
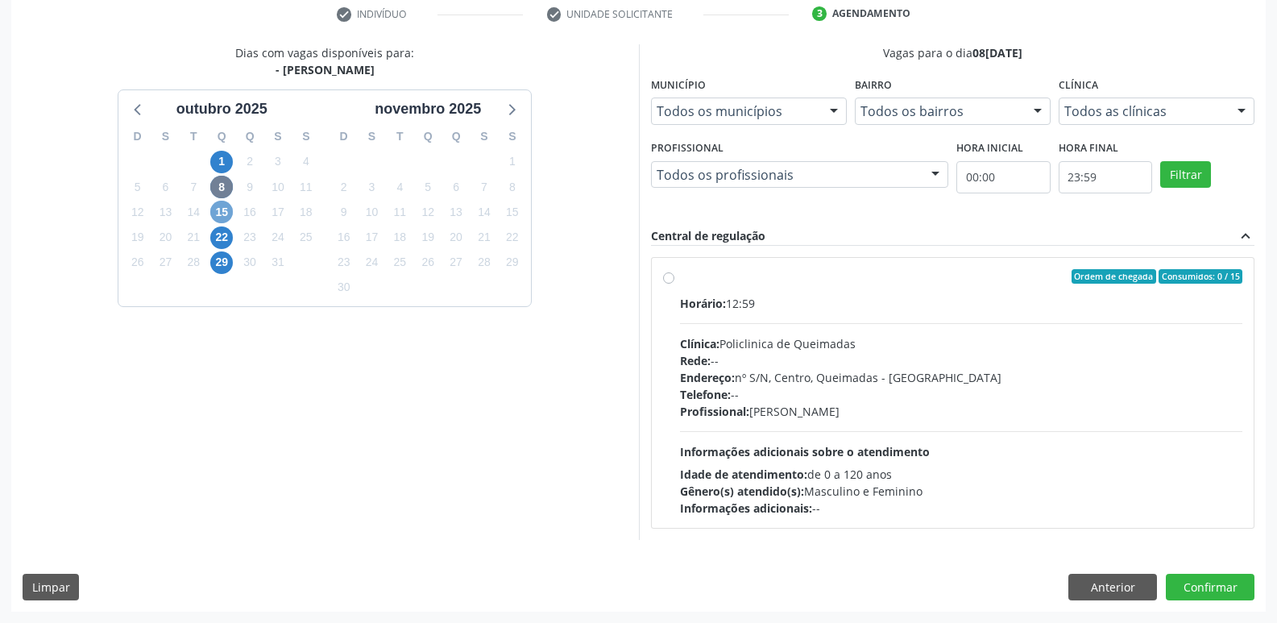
click at [223, 216] on span "15" at bounding box center [221, 212] width 23 height 23
click at [221, 234] on span "22" at bounding box center [221, 237] width 23 height 23
click at [226, 257] on span "29" at bounding box center [221, 262] width 23 height 23
click at [1078, 584] on button "Anterior" at bounding box center [1112, 586] width 89 height 27
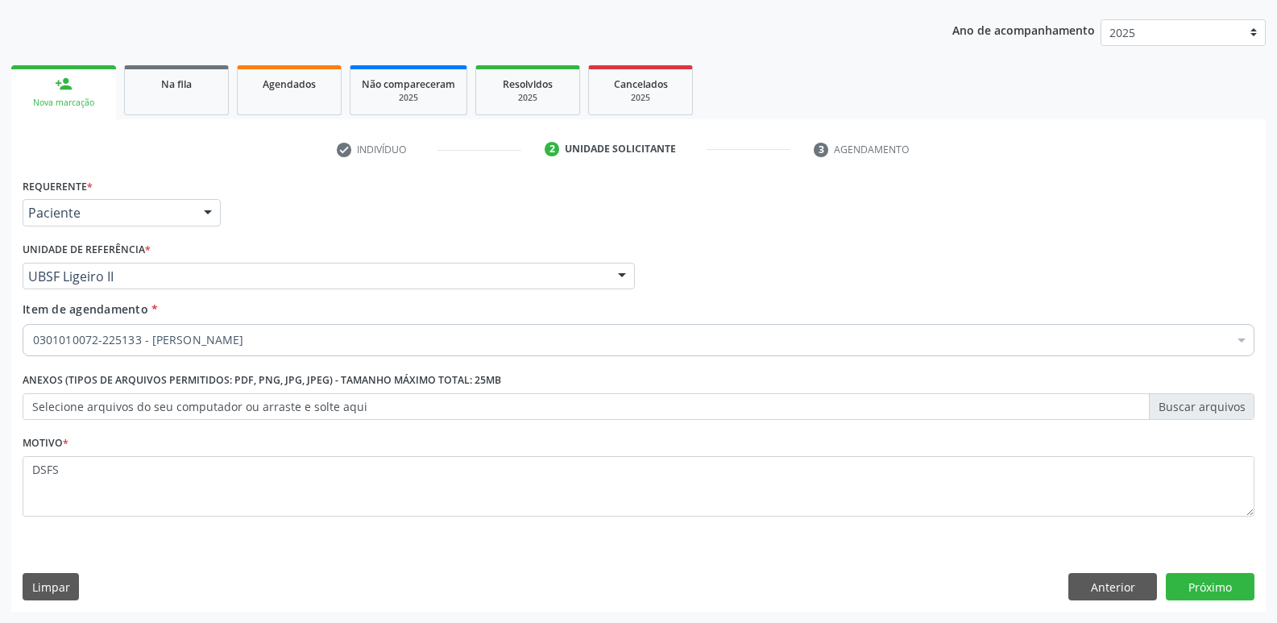
scroll to position [176, 0]
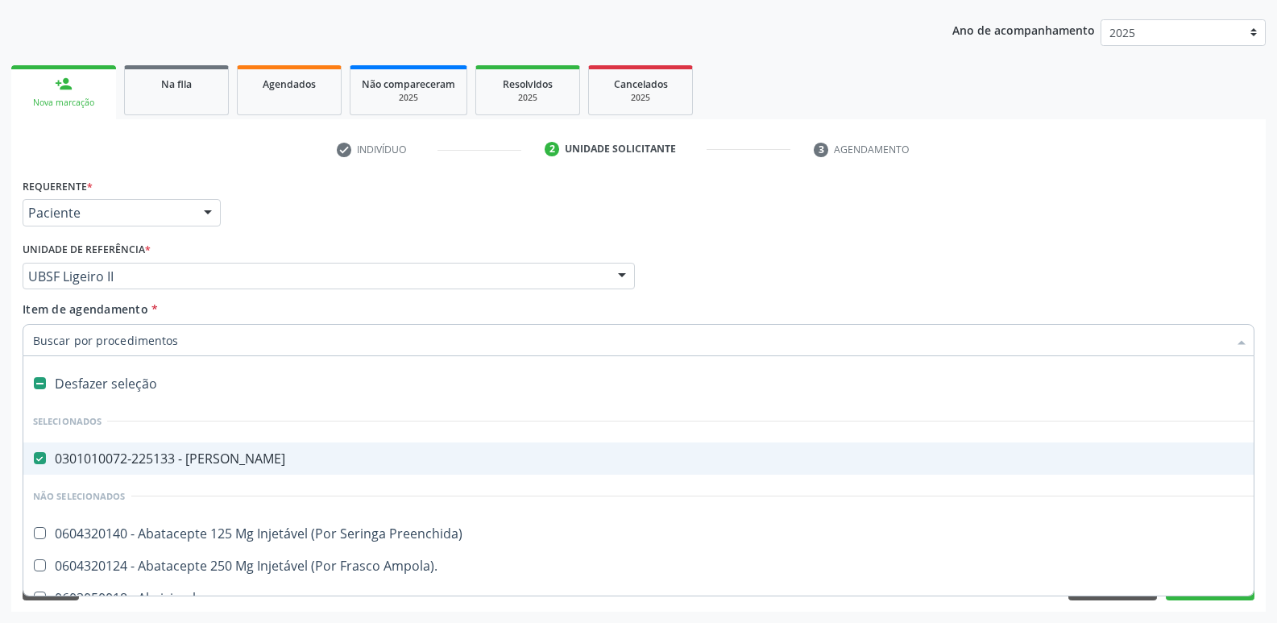
click at [214, 456] on div "0301010072-225133 - Médico Psiquiatra" at bounding box center [660, 458] width 1254 height 13
checkbox Psiquiatra "false"
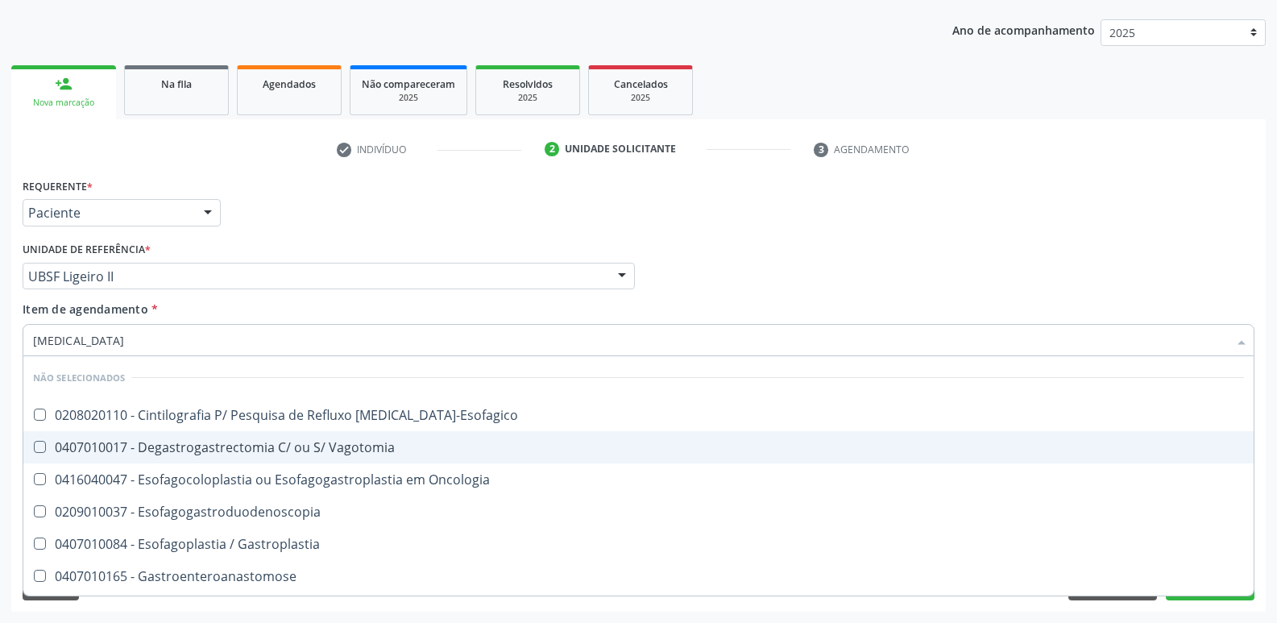
type input "GASTROD"
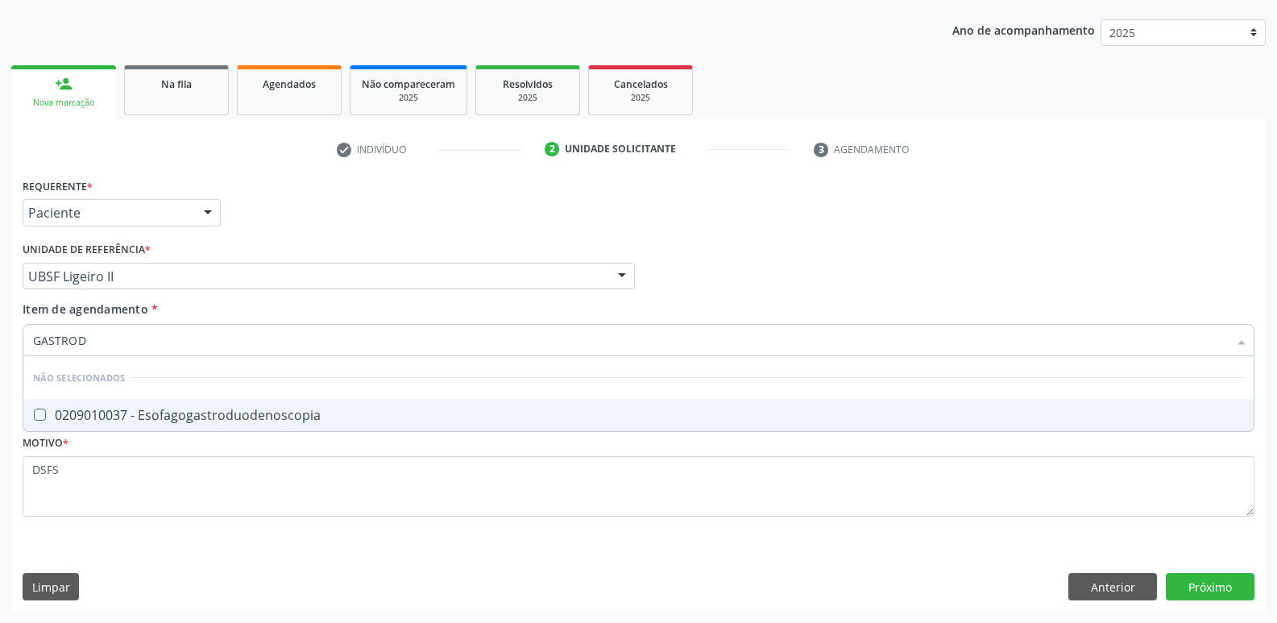
drag, startPoint x: 259, startPoint y: 412, endPoint x: 172, endPoint y: 371, distance: 96.5
click at [260, 412] on div "0209010037 - Esofagogastroduodenoscopia" at bounding box center [638, 414] width 1211 height 13
click at [1213, 594] on div "Requerente * Paciente Profissional de Saúde Paciente Nenhum resultado encontrad…" at bounding box center [638, 392] width 1254 height 437
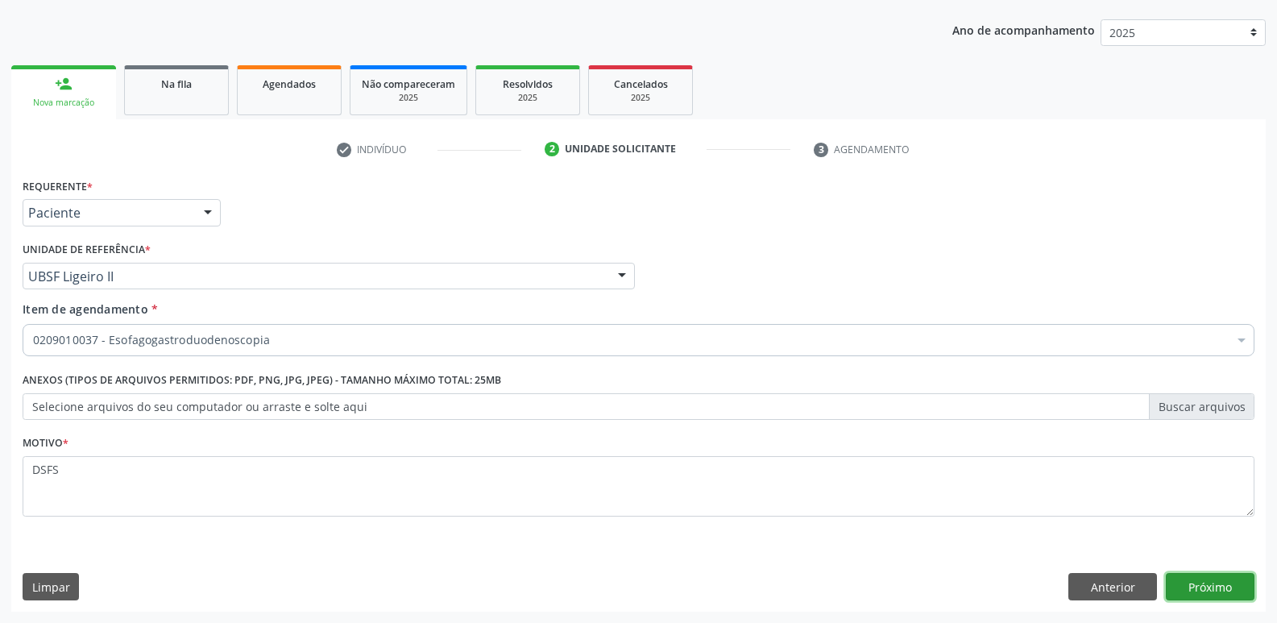
click at [1224, 584] on button "Próximo" at bounding box center [1210, 586] width 89 height 27
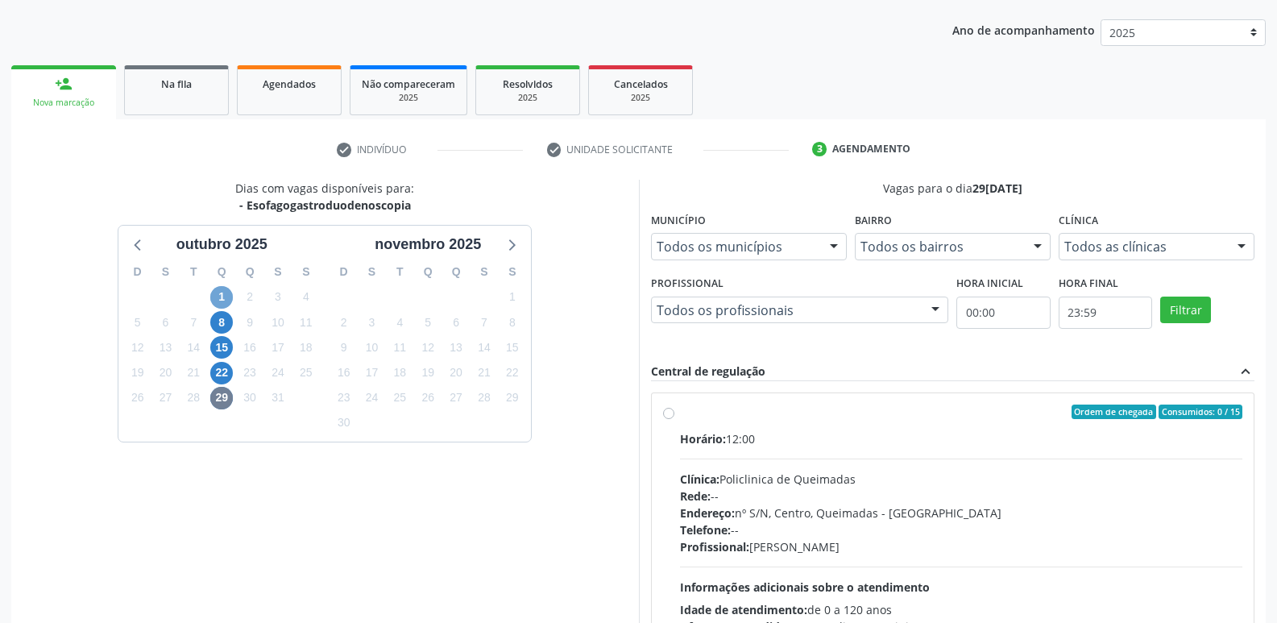
click at [226, 292] on span "1" at bounding box center [221, 297] width 23 height 23
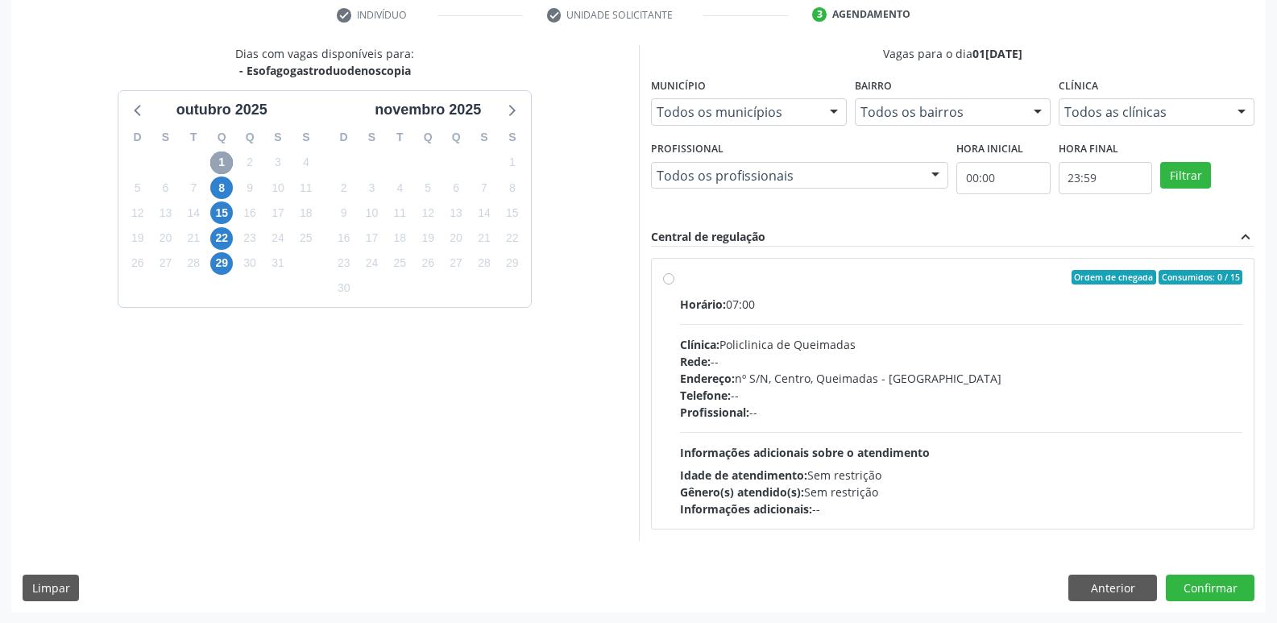
scroll to position [311, 0]
click at [230, 187] on span "8" at bounding box center [221, 187] width 23 height 23
click at [225, 209] on span "15" at bounding box center [221, 212] width 23 height 23
click at [223, 228] on span "22" at bounding box center [221, 237] width 23 height 23
click at [219, 264] on span "29" at bounding box center [221, 262] width 23 height 23
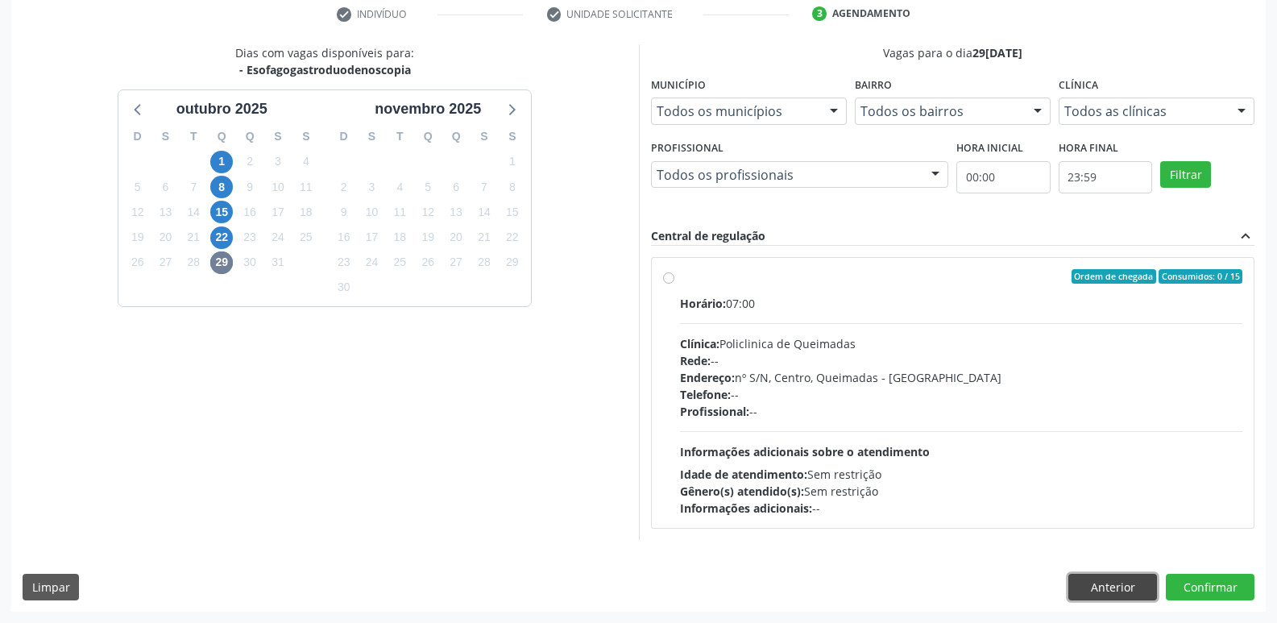
click at [1141, 586] on button "Anterior" at bounding box center [1112, 586] width 89 height 27
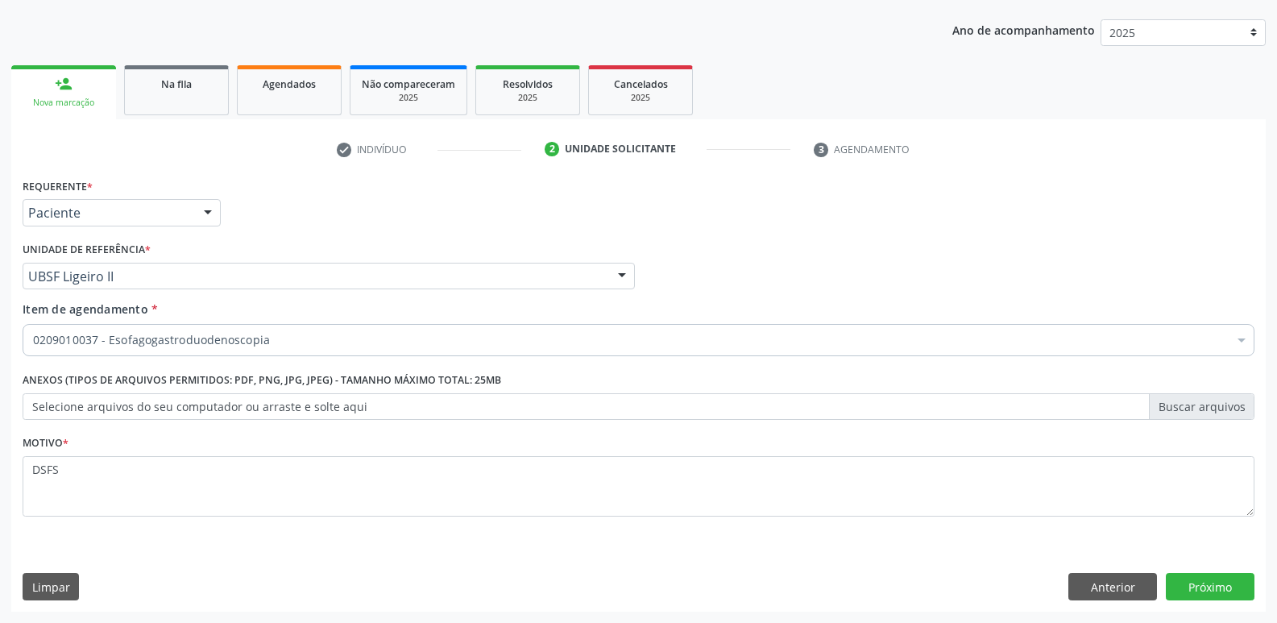
scroll to position [176, 0]
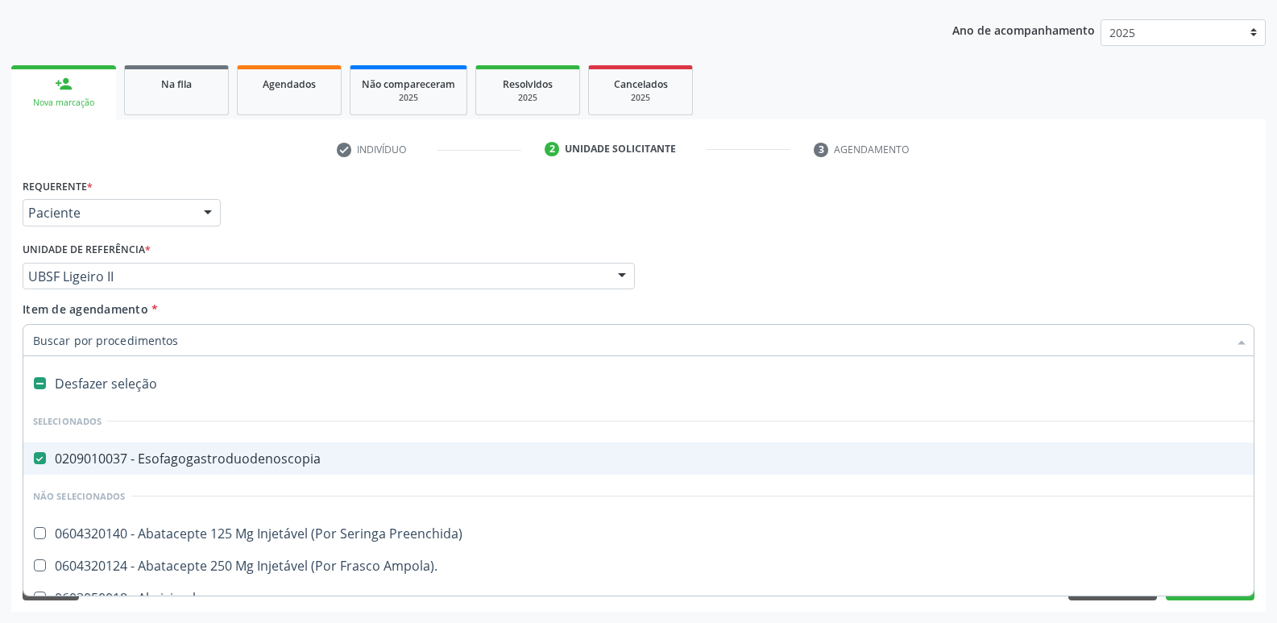
click at [264, 454] on div "0209010037 - Esofagogastroduodenoscopia" at bounding box center [660, 458] width 1254 height 13
checkbox Esofagogastroduodenoscopia "false"
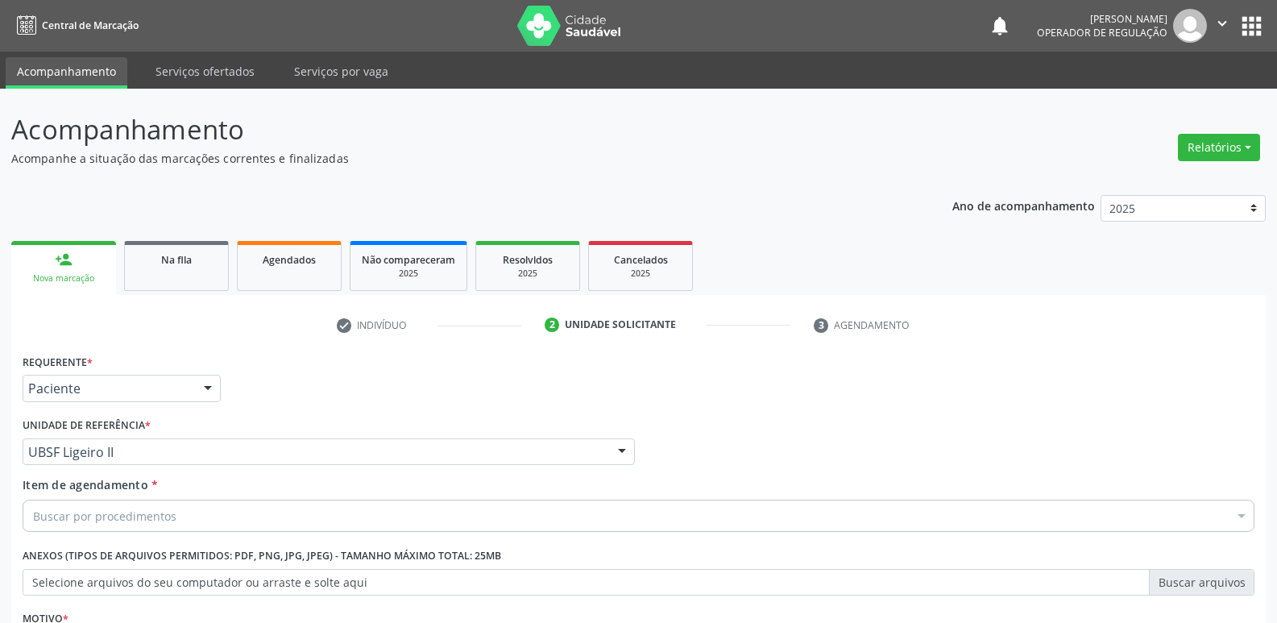
scroll to position [176, 0]
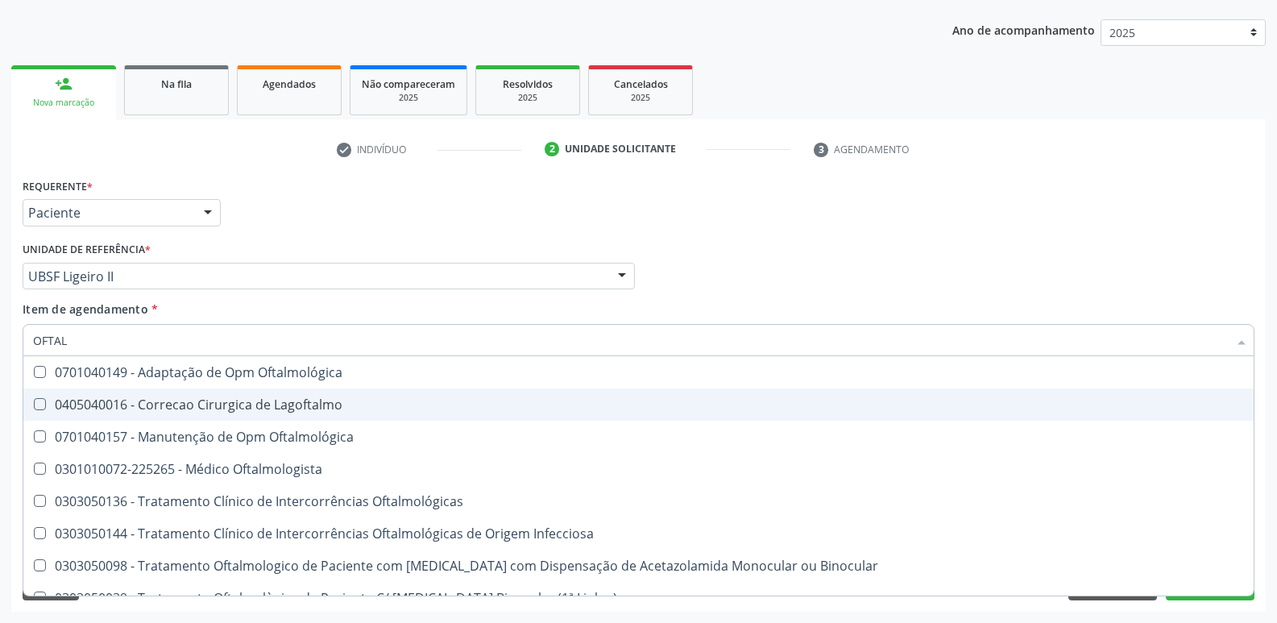
type input "OFTALM"
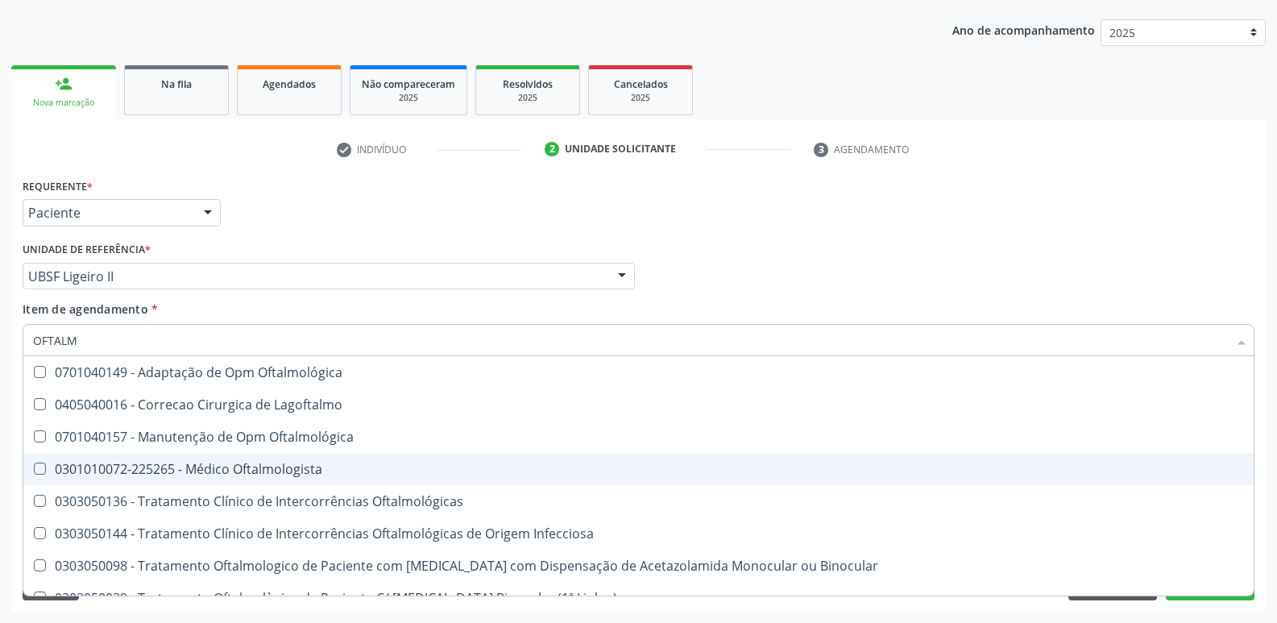
click at [286, 475] on div "0301010072-225265 - Médico Oftalmologista" at bounding box center [638, 468] width 1211 height 13
checkbox Oftalmologista "true"
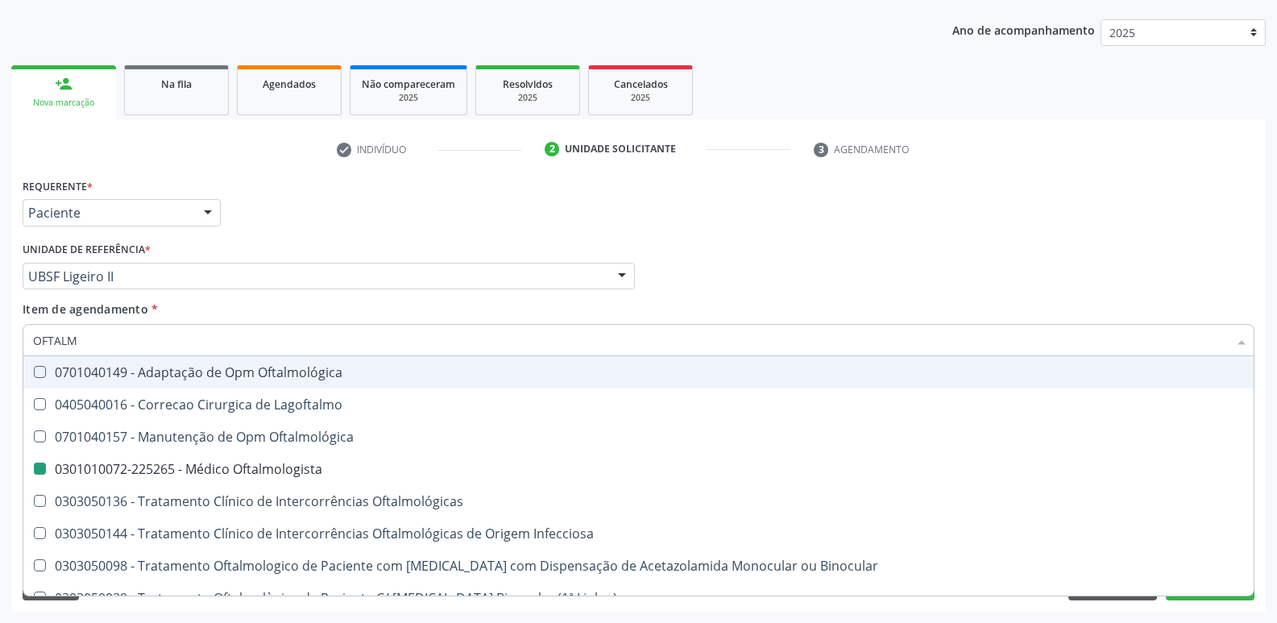
drag, startPoint x: 1164, startPoint y: 245, endPoint x: 1203, endPoint y: 511, distance: 269.5
click at [1164, 244] on div "Profissional Solicitante Por favor, selecione a Unidade de Atendimento primeiro…" at bounding box center [639, 269] width 1240 height 63
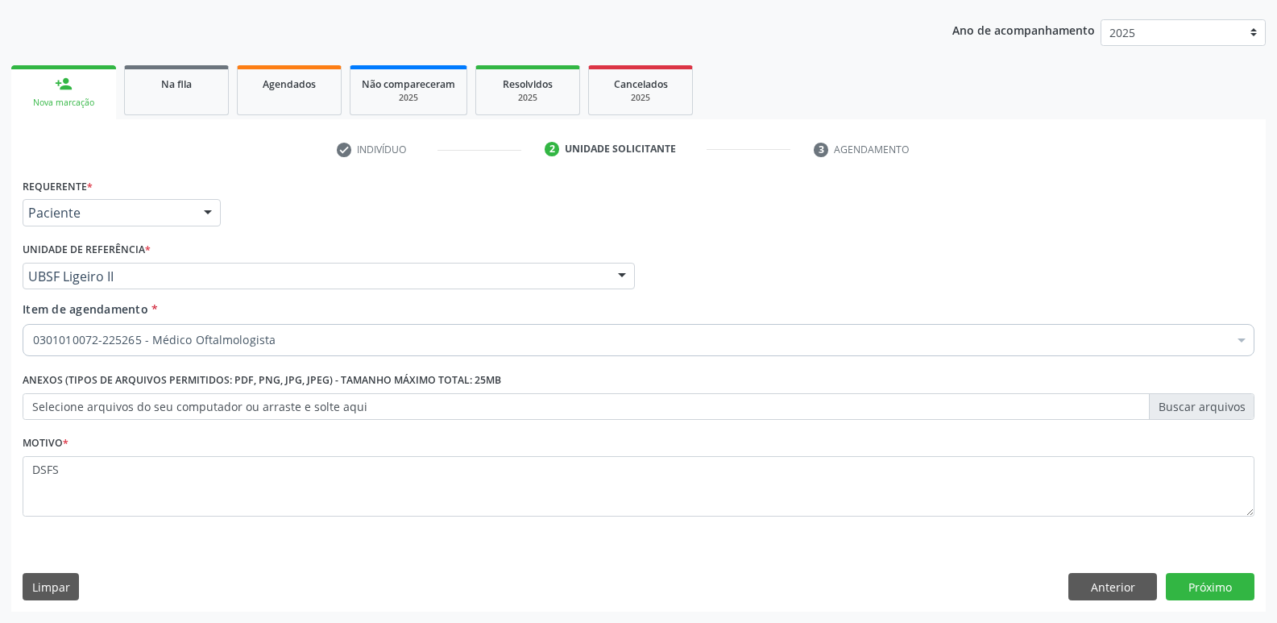
checkbox Oftalmologista "true"
checkbox Preenchida\) "false"
click at [1201, 592] on button "Próximo" at bounding box center [1210, 586] width 89 height 27
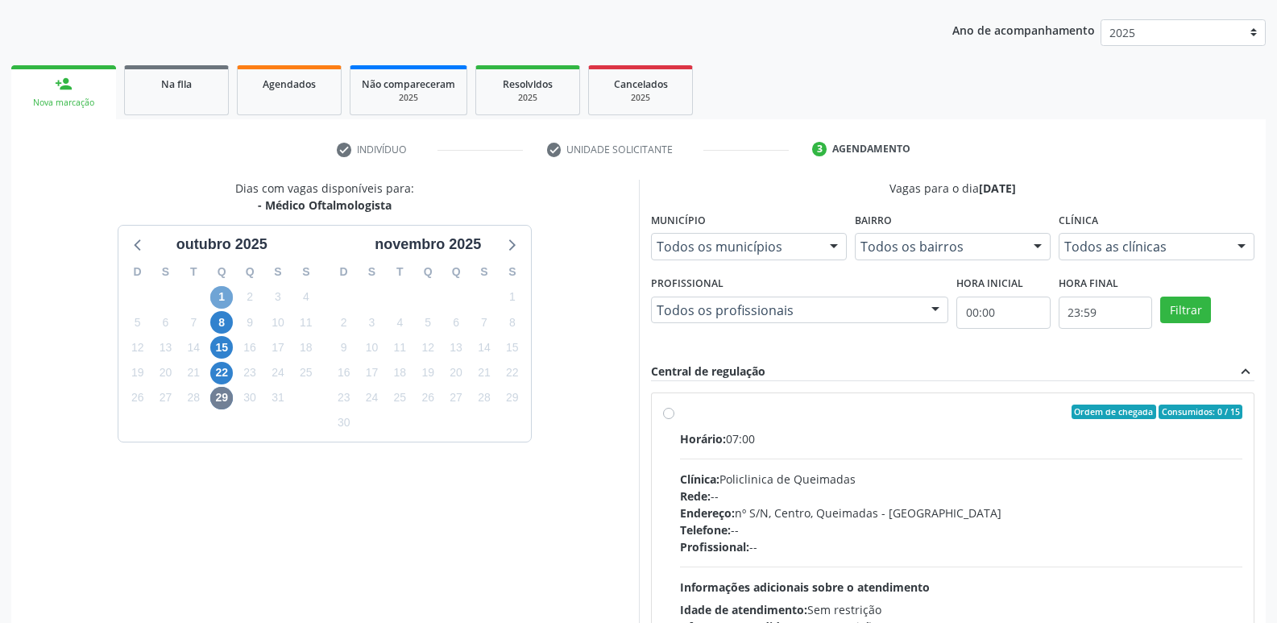
click at [227, 294] on span "1" at bounding box center [221, 297] width 23 height 23
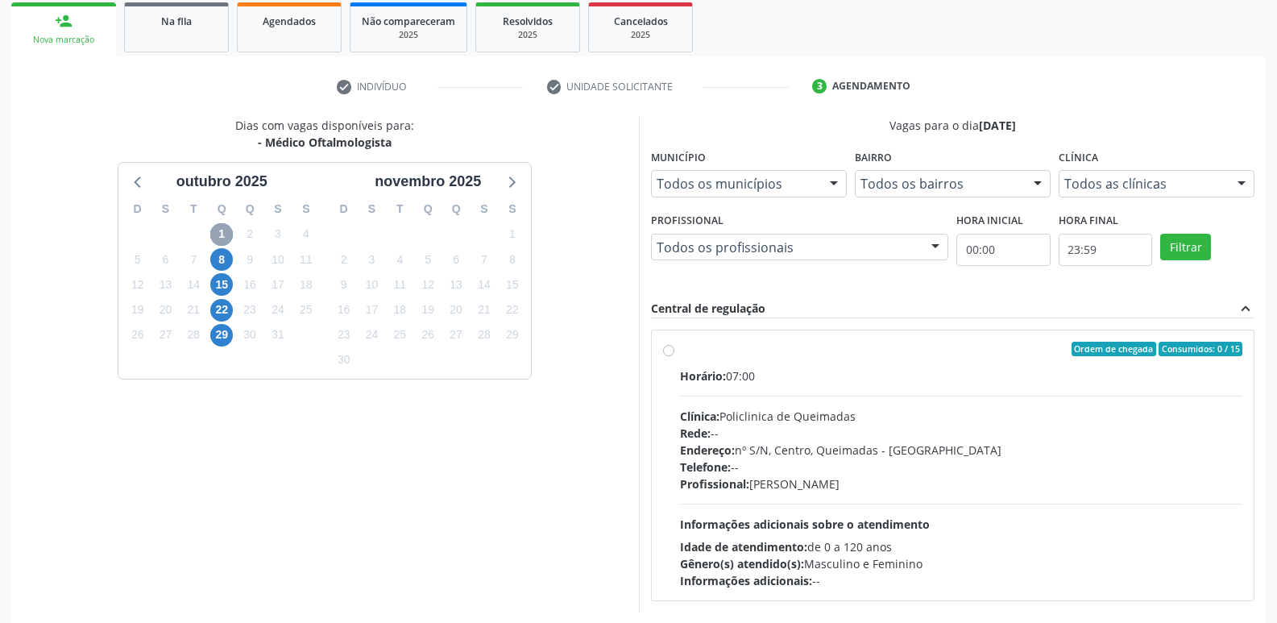
scroll to position [256, 0]
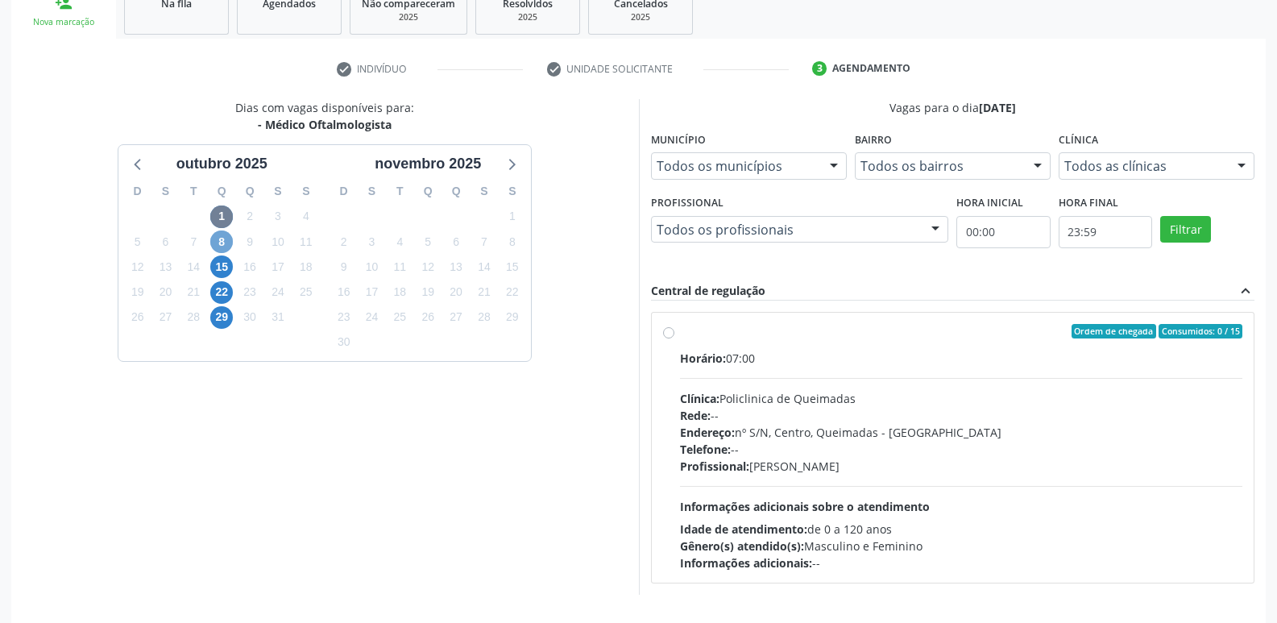
click at [220, 246] on span "8" at bounding box center [221, 241] width 23 height 23
click at [216, 262] on span "15" at bounding box center [221, 266] width 23 height 23
click at [219, 286] on span "22" at bounding box center [221, 292] width 23 height 23
click at [218, 309] on span "29" at bounding box center [221, 317] width 23 height 23
click at [612, 451] on div "Dias com vagas disponíveis para: - Médico Oftalmologista outubro 2025 D S T Q Q…" at bounding box center [324, 346] width 627 height 495
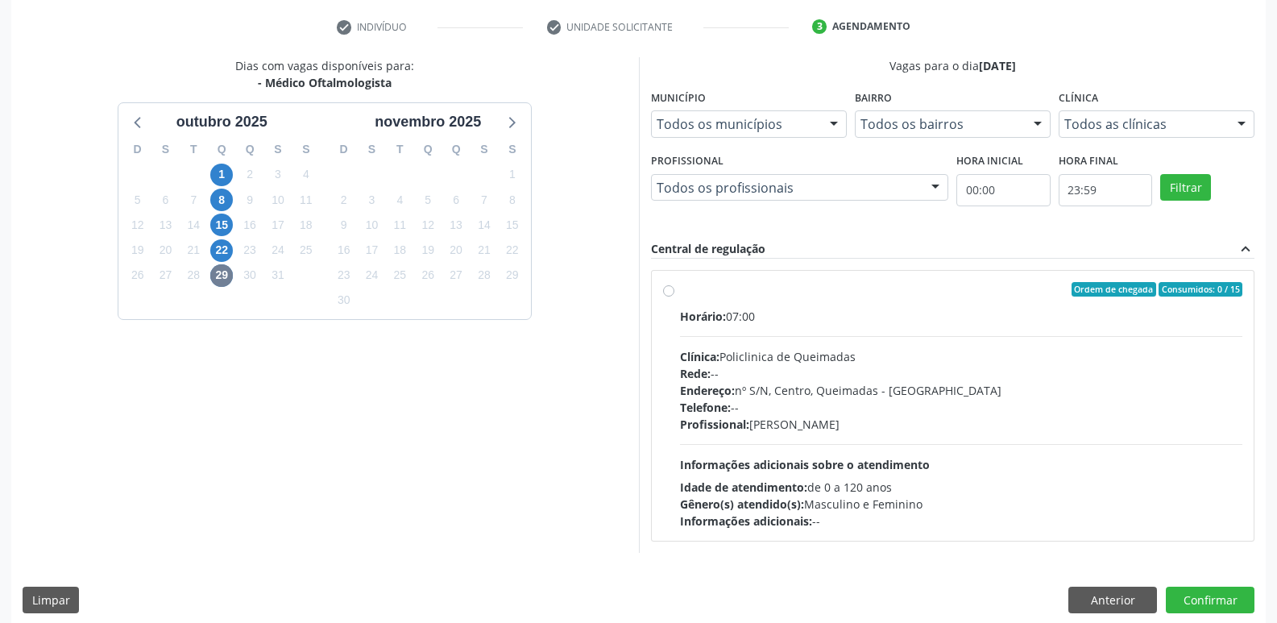
scroll to position [311, 0]
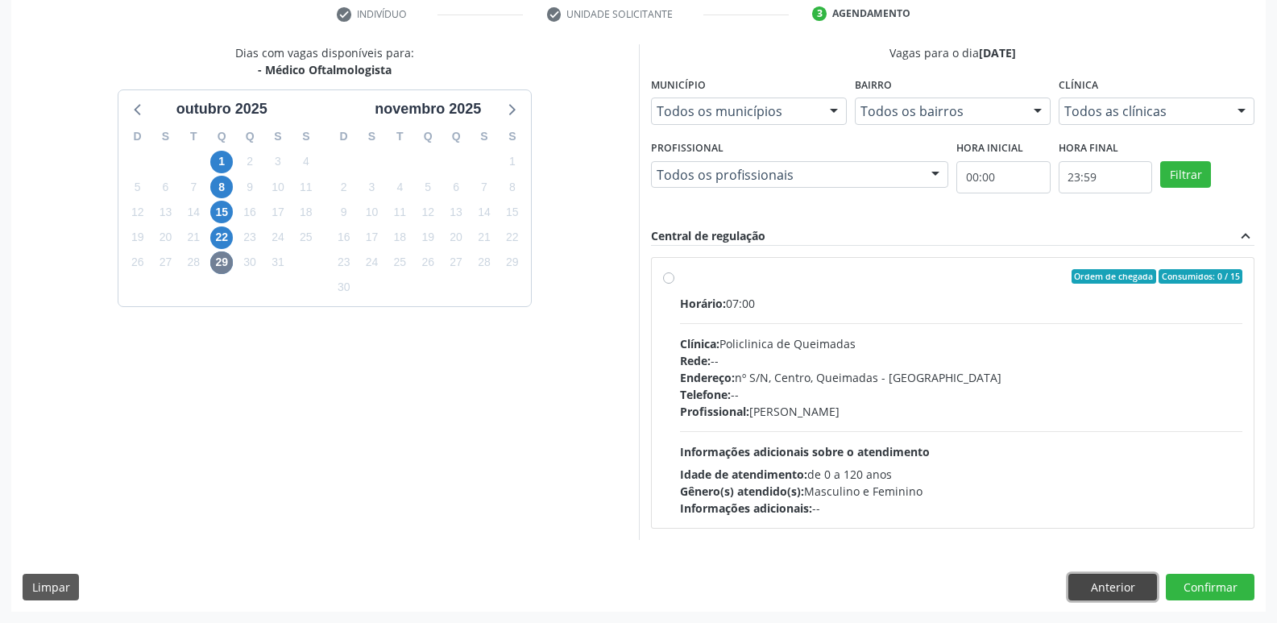
click at [1105, 584] on button "Anterior" at bounding box center [1112, 586] width 89 height 27
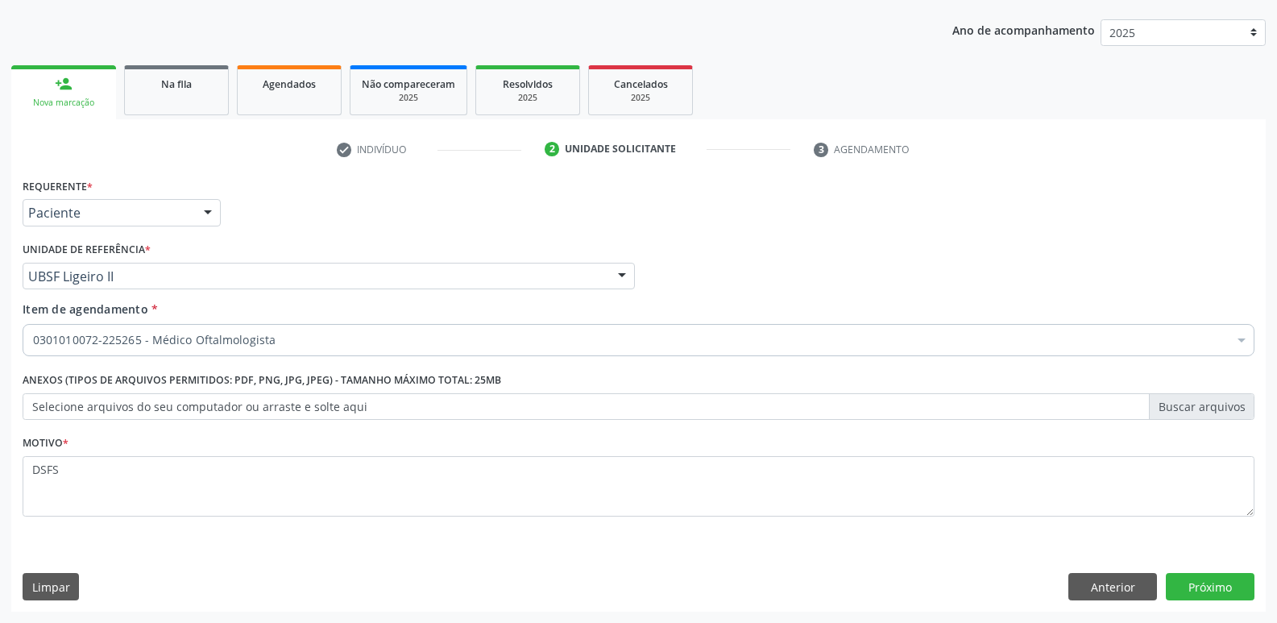
scroll to position [176, 0]
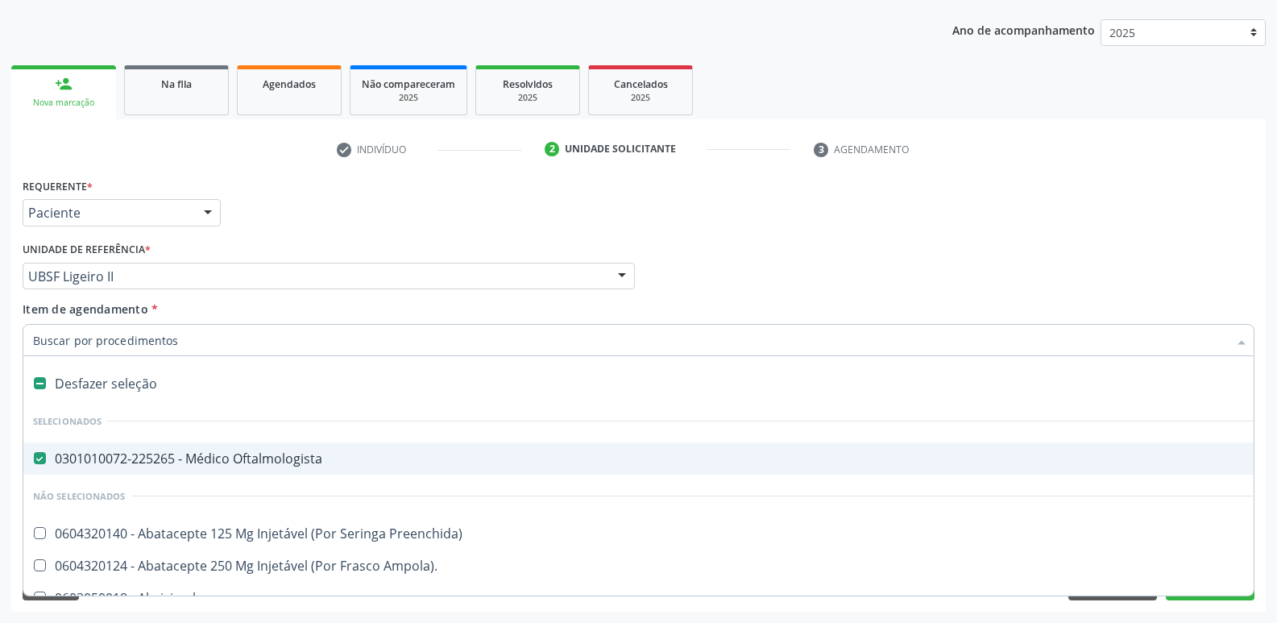
click at [180, 444] on span "0301010072-225265 - Médico Oftalmologista" at bounding box center [659, 458] width 1273 height 32
checkbox Oftalmologista "false"
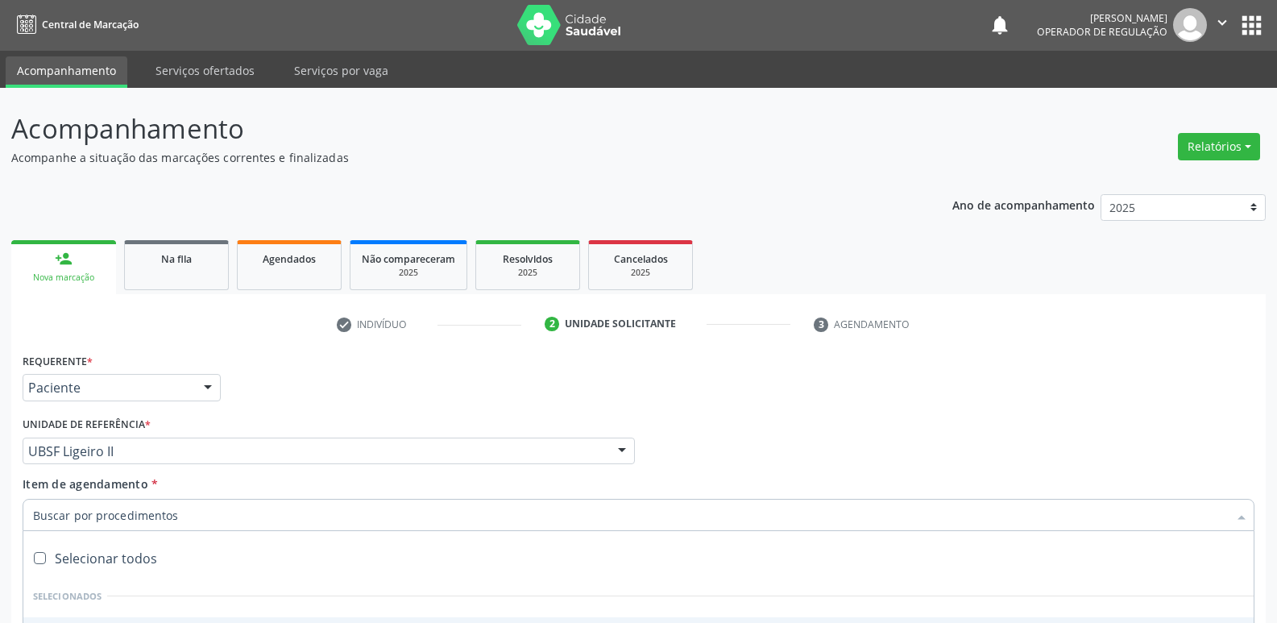
scroll to position [0, 0]
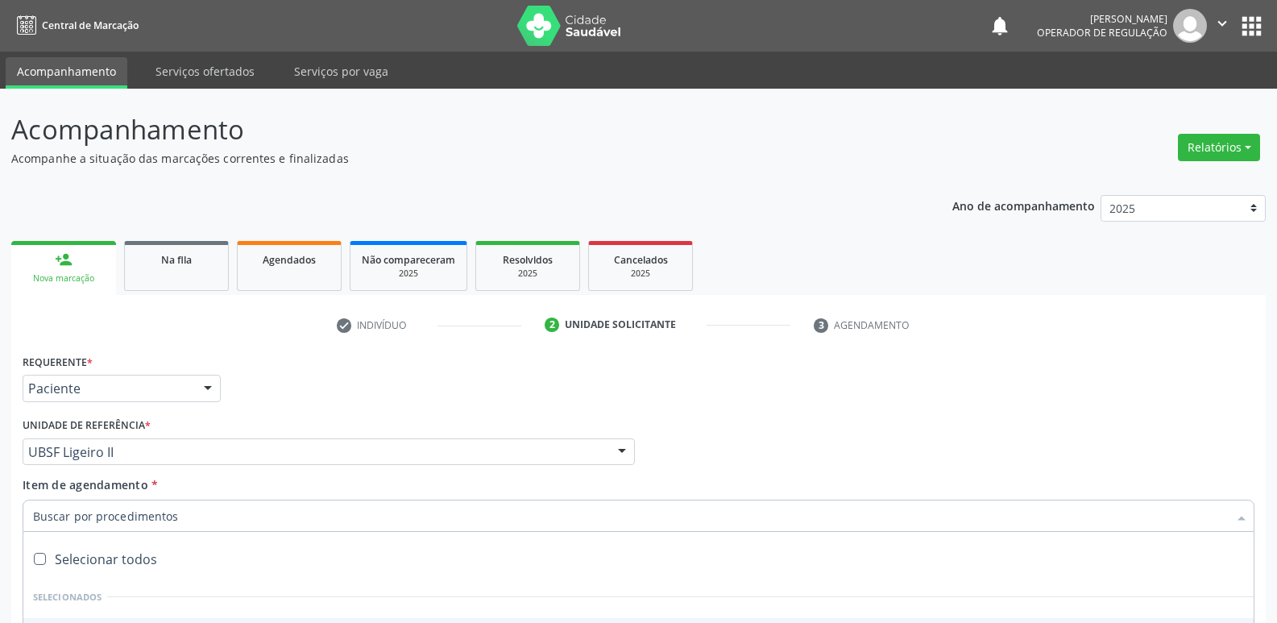
drag, startPoint x: 1220, startPoint y: 14, endPoint x: 1215, endPoint y: 56, distance: 42.3
click at [1221, 15] on icon "" at bounding box center [1222, 23] width 18 height 18
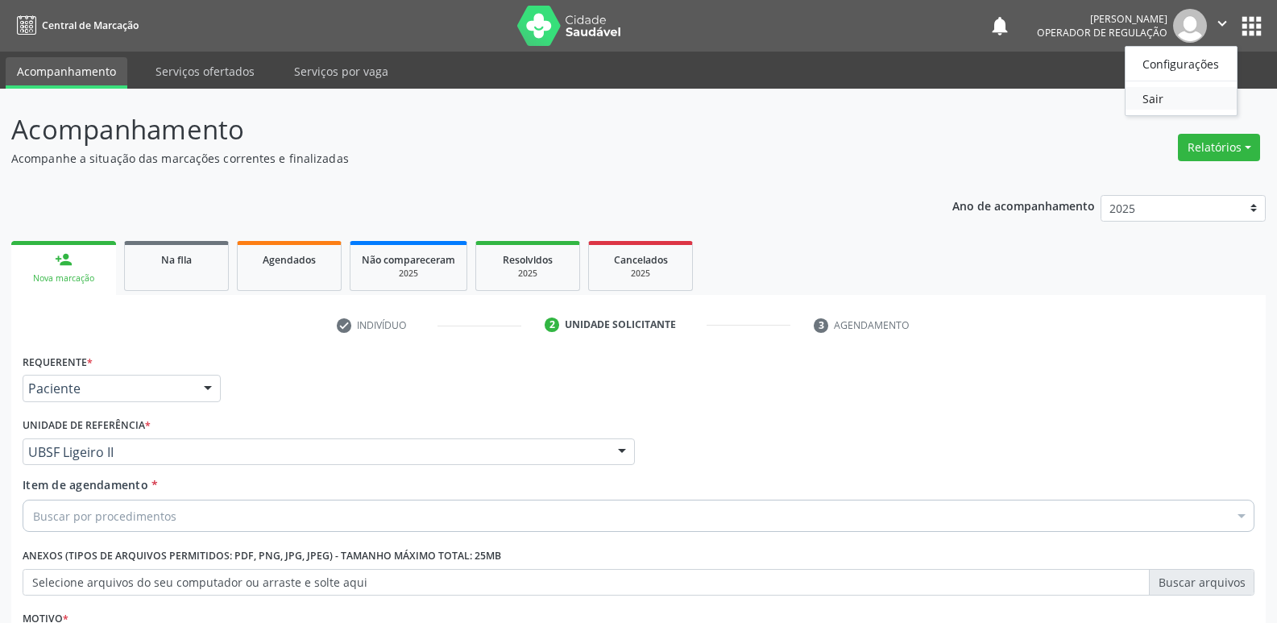
click at [1158, 109] on link "Sair" at bounding box center [1180, 98] width 111 height 23
